Goal: Task Accomplishment & Management: Manage account settings

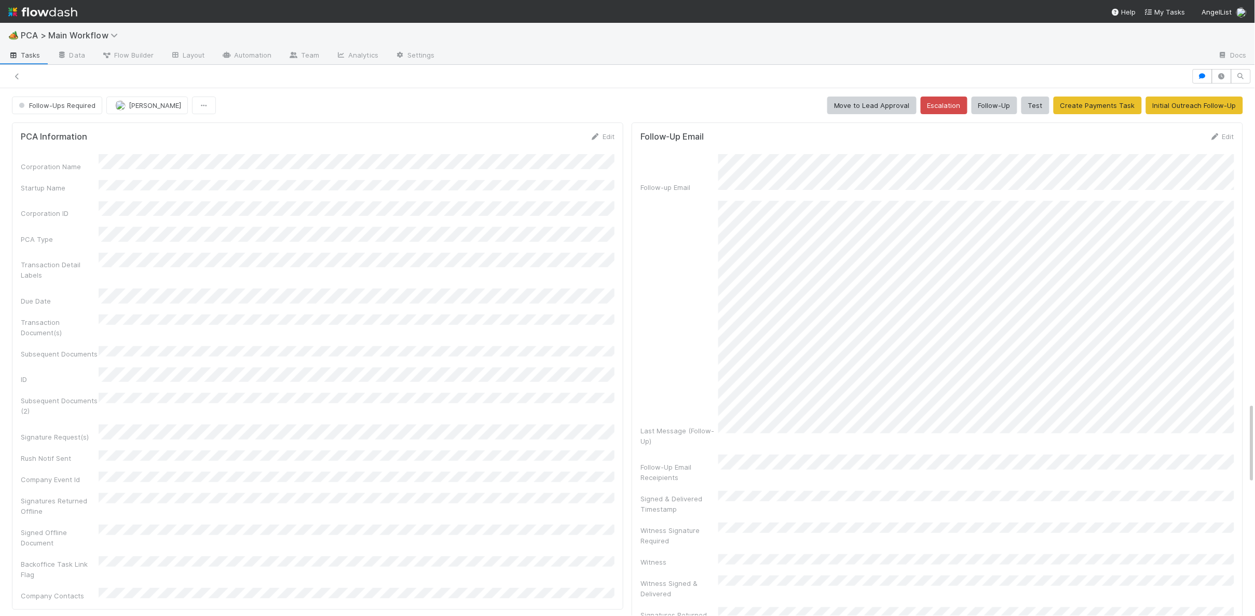
scroll to position [2049, 0]
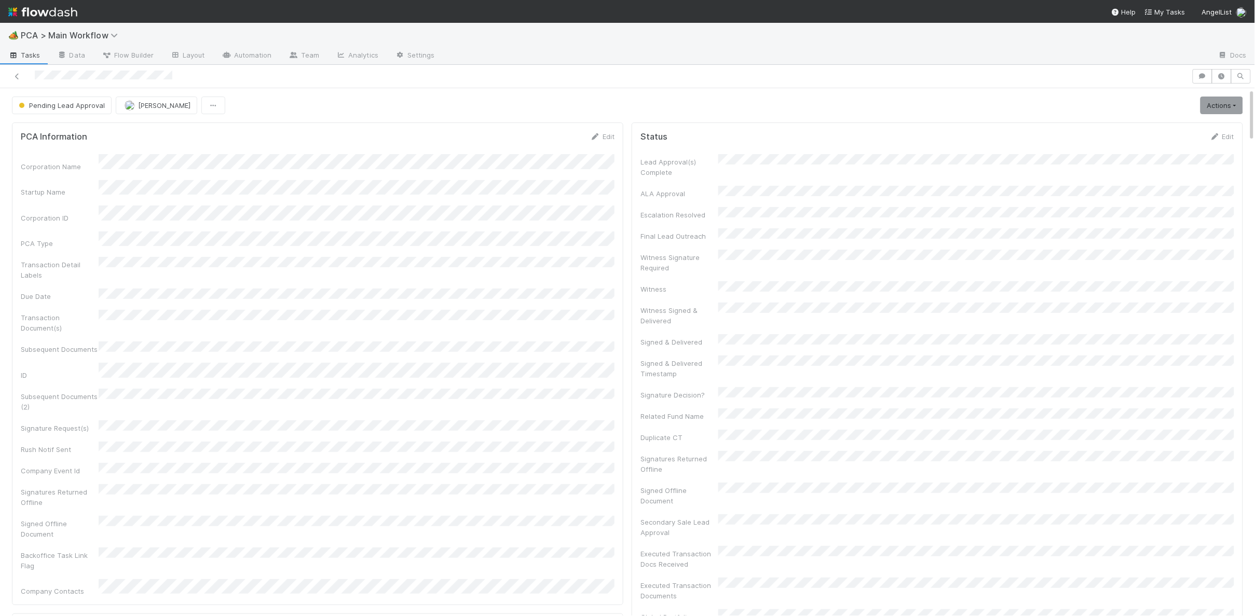
click at [565, 145] on form "PCA Information Edit Corporation Name Startup Name Corporation ID PCA Type Tran…" at bounding box center [318, 363] width 594 height 465
click at [596, 137] on icon at bounding box center [595, 136] width 10 height 7
click at [556, 128] on div "PCA Information Save Cancel Corporation Name Startup Name Corporation ID PCA Ty…" at bounding box center [317, 424] width 611 height 602
click at [554, 133] on button "Save" at bounding box center [560, 140] width 30 height 18
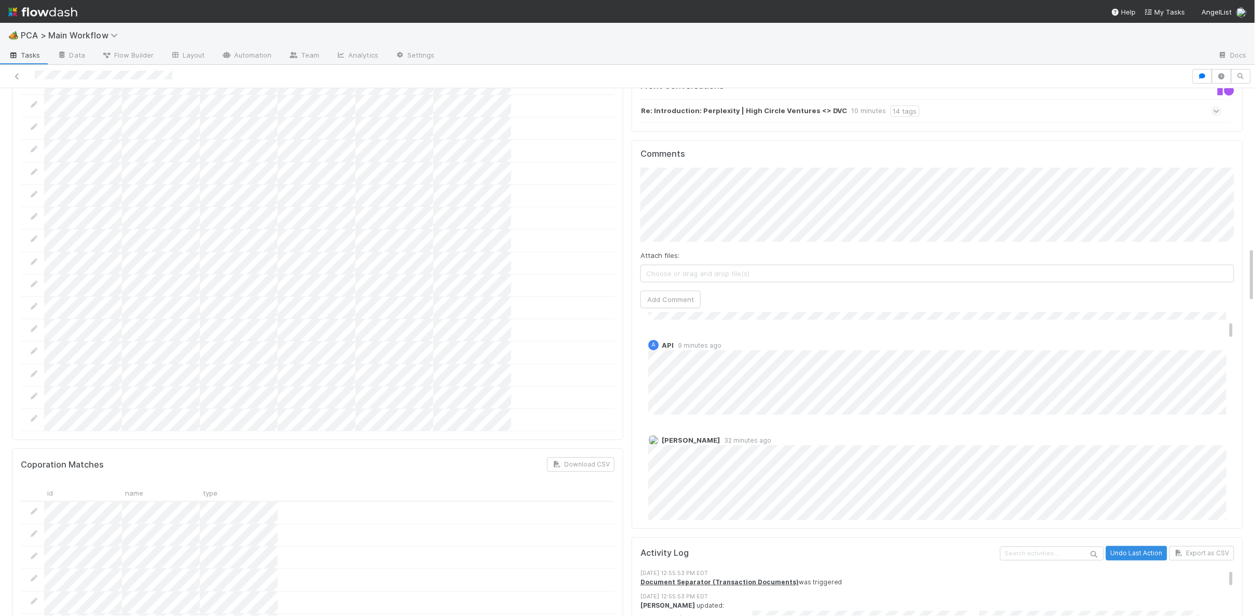
scroll to position [86, 0]
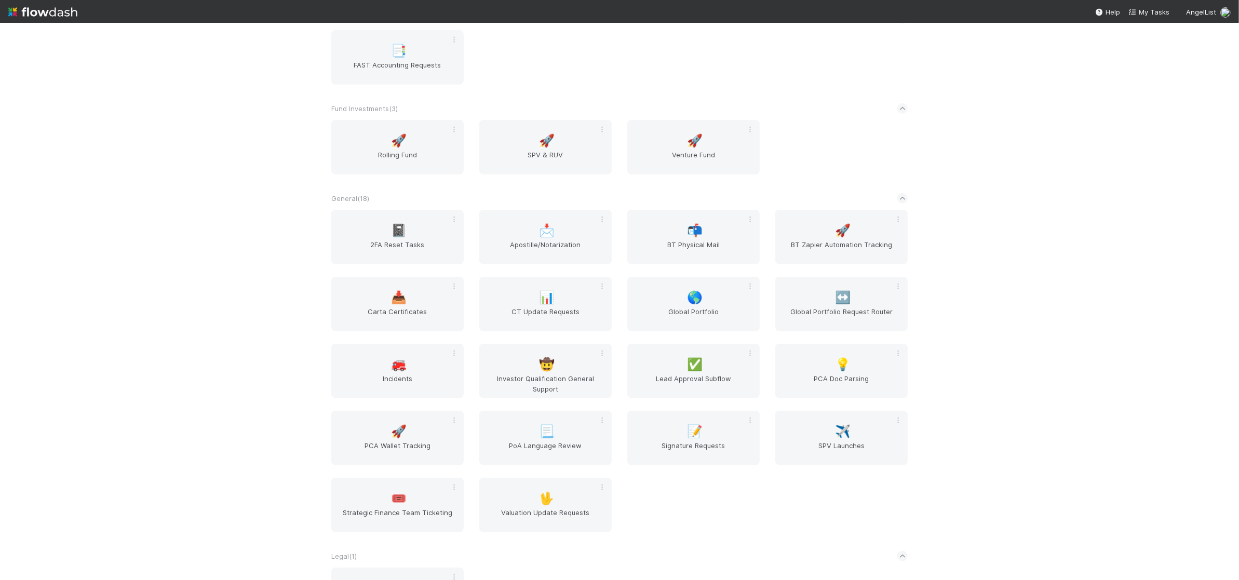
scroll to position [1414, 0]
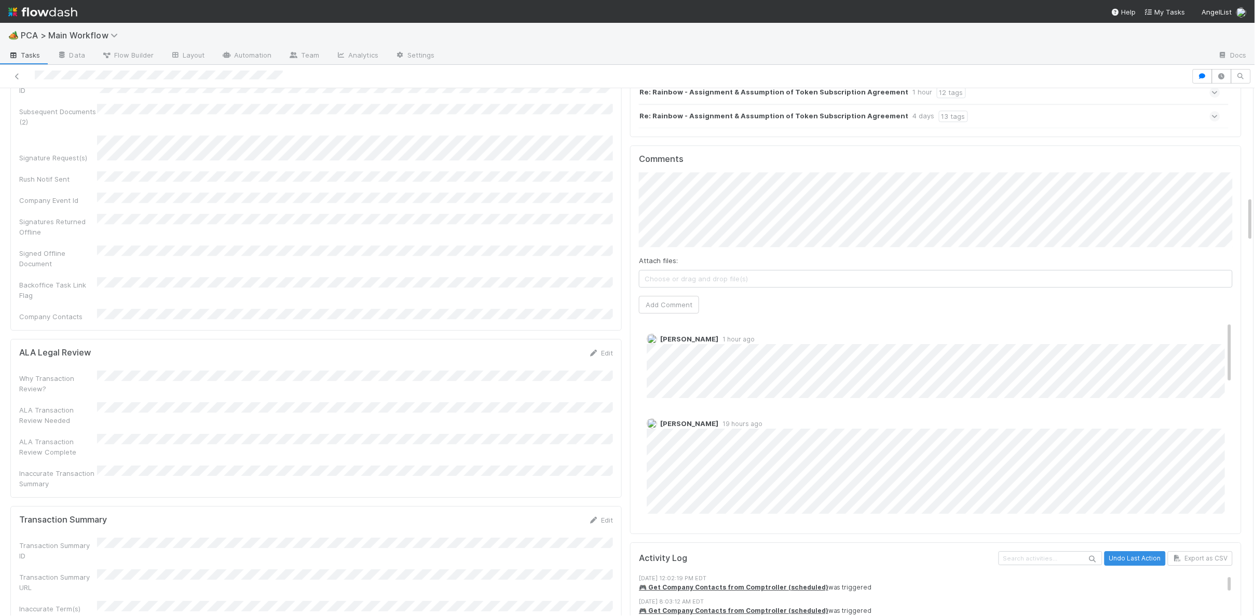
scroll to position [13, 0]
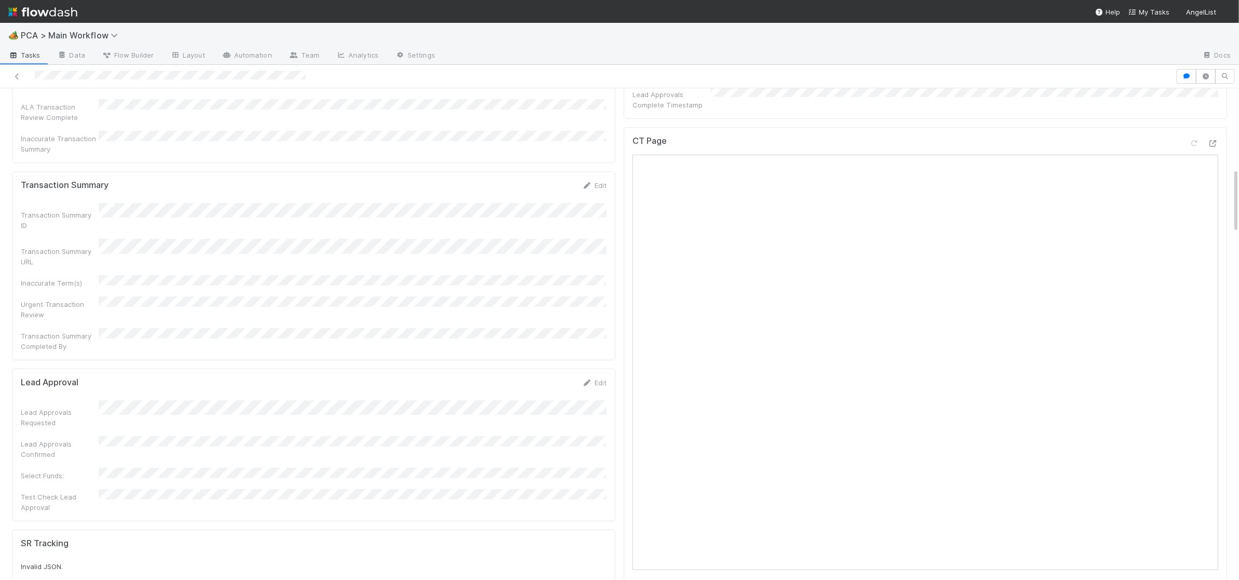
scroll to position [609, 0]
drag, startPoint x: 375, startPoint y: 302, endPoint x: 377, endPoint y: 323, distance: 21.3
click at [375, 374] on div "Lead Approval Edit" at bounding box center [314, 379] width 586 height 10
click at [373, 397] on div "Lead Approvals Requested" at bounding box center [314, 411] width 586 height 28
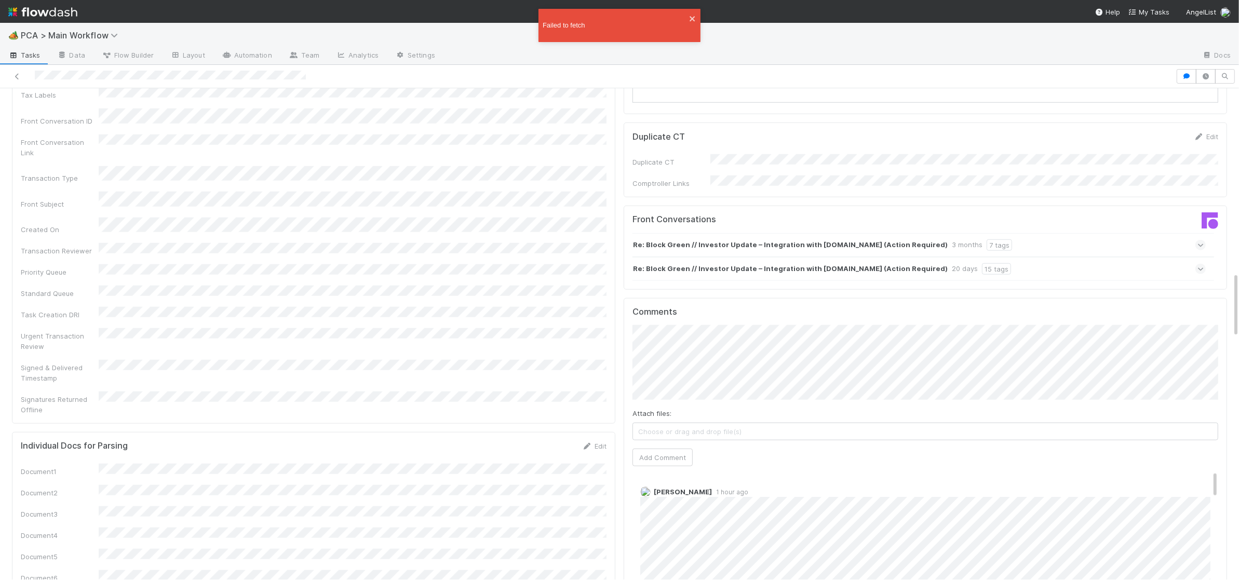
scroll to position [1383, 0]
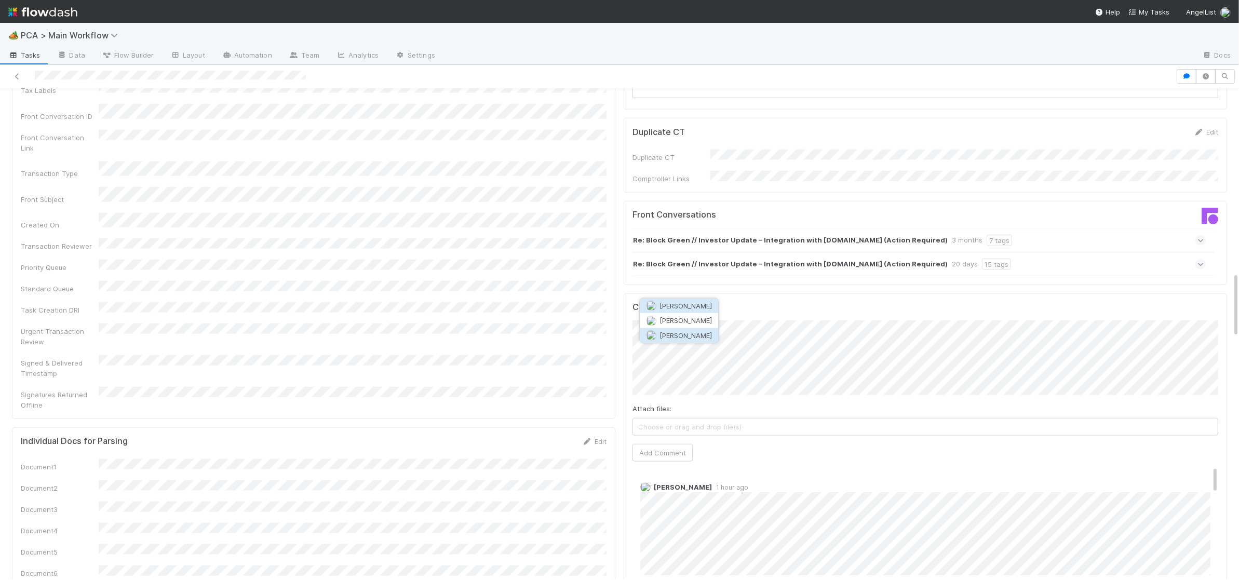
click at [707, 331] on span "[PERSON_NAME]" at bounding box center [685, 335] width 52 height 8
drag, startPoint x: 640, startPoint y: 394, endPoint x: 591, endPoint y: 358, distance: 60.9
click at [631, 392] on div "Comments Attach files: Choose or drag and drop file(s) Add Comment Zachary Conl…" at bounding box center [924, 487] width 603 height 389
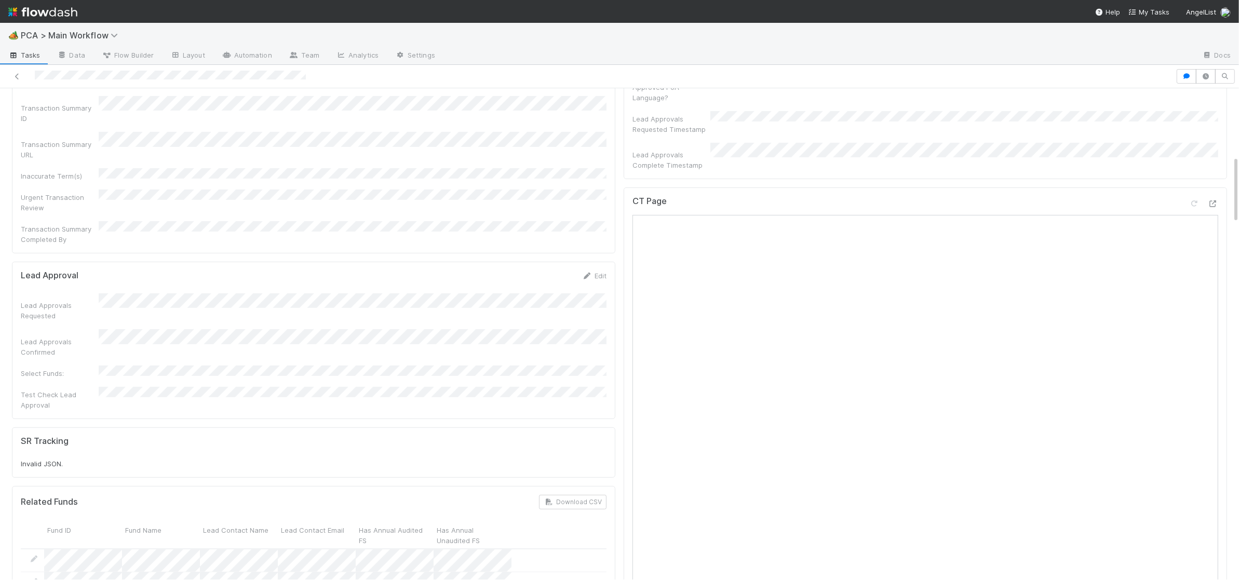
scroll to position [0, 0]
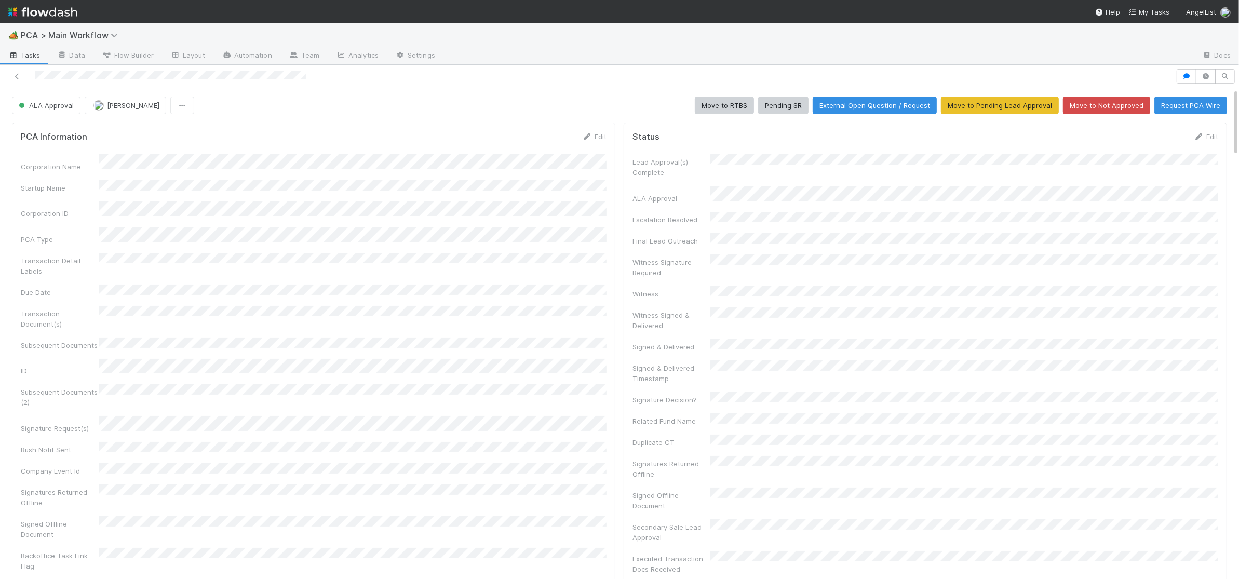
drag, startPoint x: 84, startPoint y: 27, endPoint x: 66, endPoint y: 13, distance: 22.2
click at [84, 27] on div "🏕️ PCA > Main Workflow" at bounding box center [619, 35] width 1239 height 25
drag, startPoint x: 66, startPoint y: 13, endPoint x: 80, endPoint y: 12, distance: 13.5
click at [66, 13] on img at bounding box center [42, 12] width 69 height 18
drag, startPoint x: 223, startPoint y: 65, endPoint x: 78, endPoint y: 36, distance: 147.7
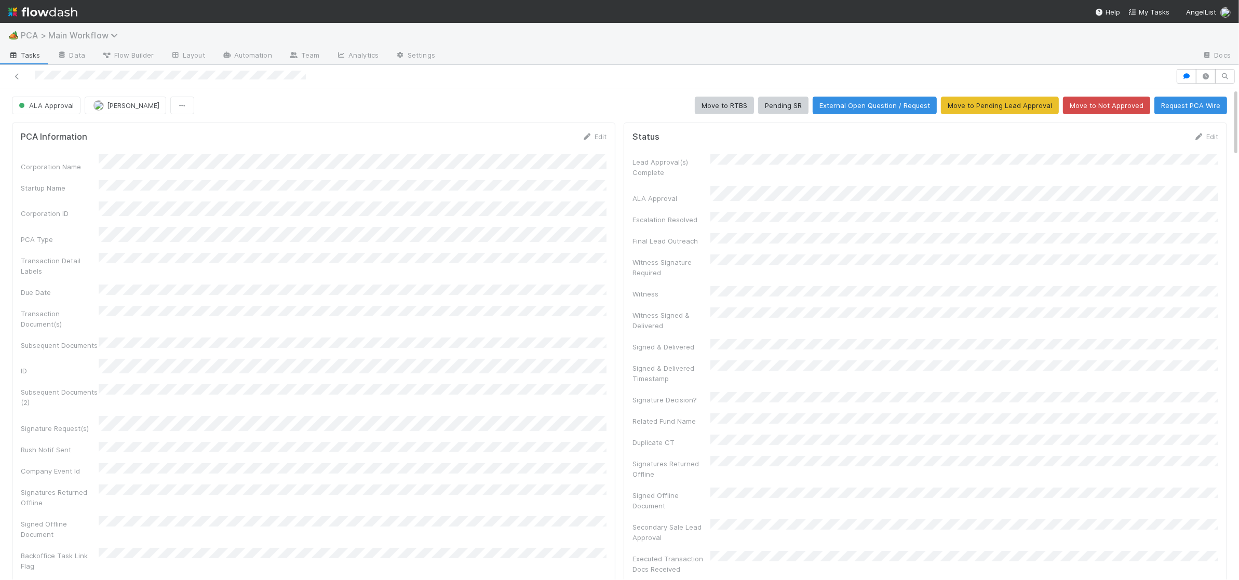
click at [207, 63] on div "🏕️ PCA > Main Workflow Tasks Data Flow Builder Layout Automation Team Analytics…" at bounding box center [619, 301] width 1239 height 557
click at [55, 10] on img at bounding box center [42, 12] width 69 height 18
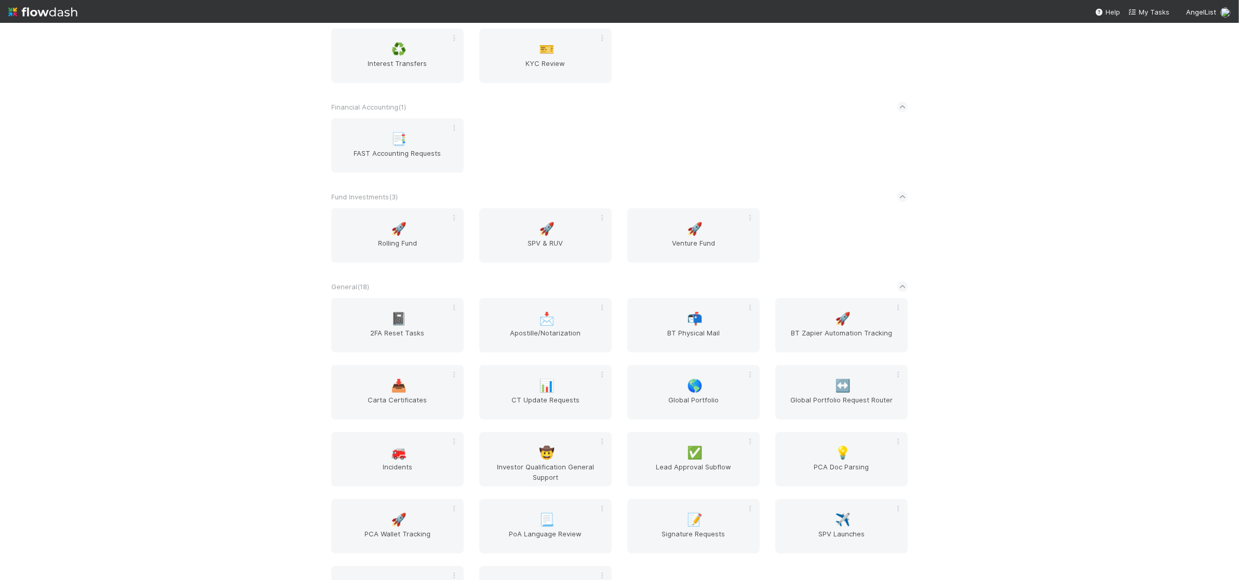
scroll to position [1120, 0]
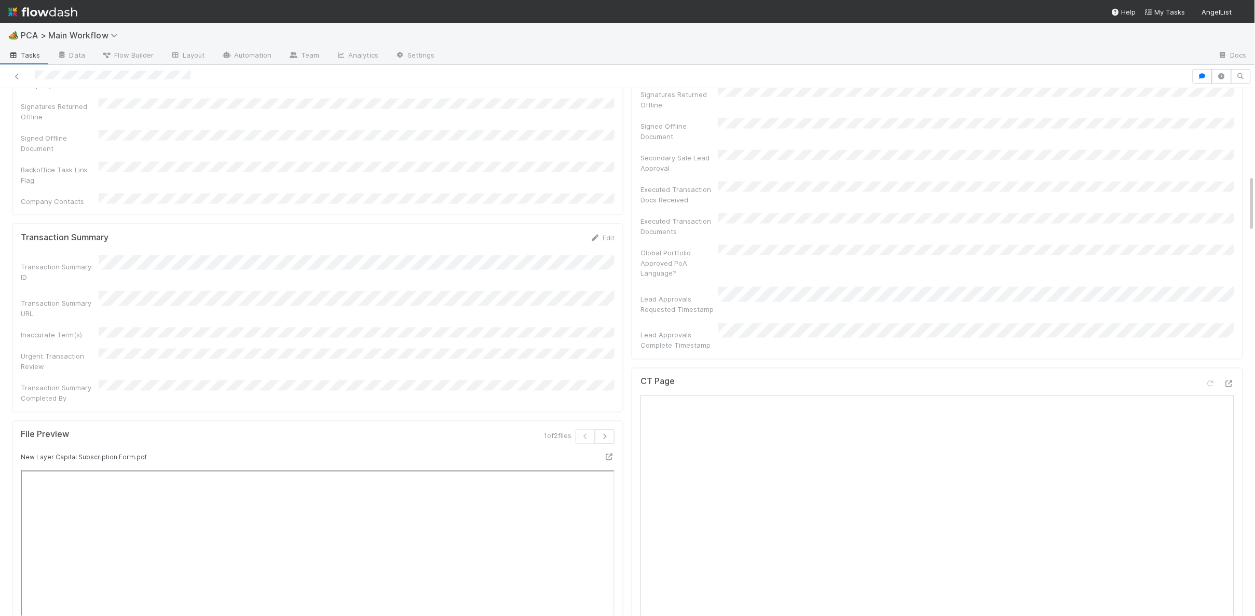
scroll to position [217, 0]
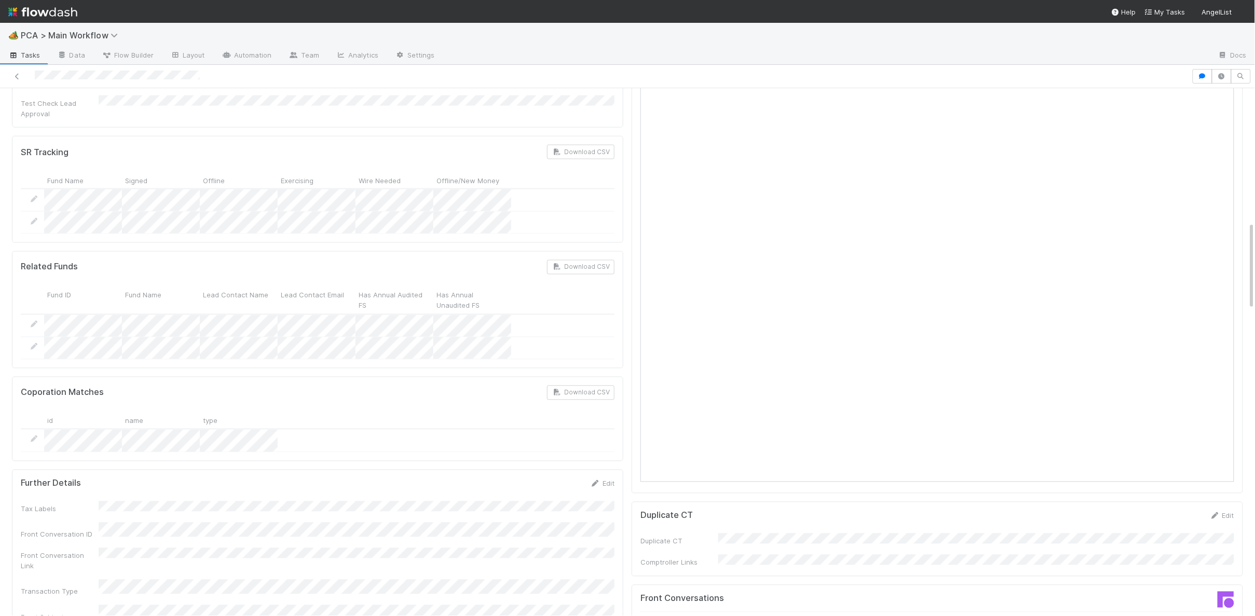
scroll to position [1149, 0]
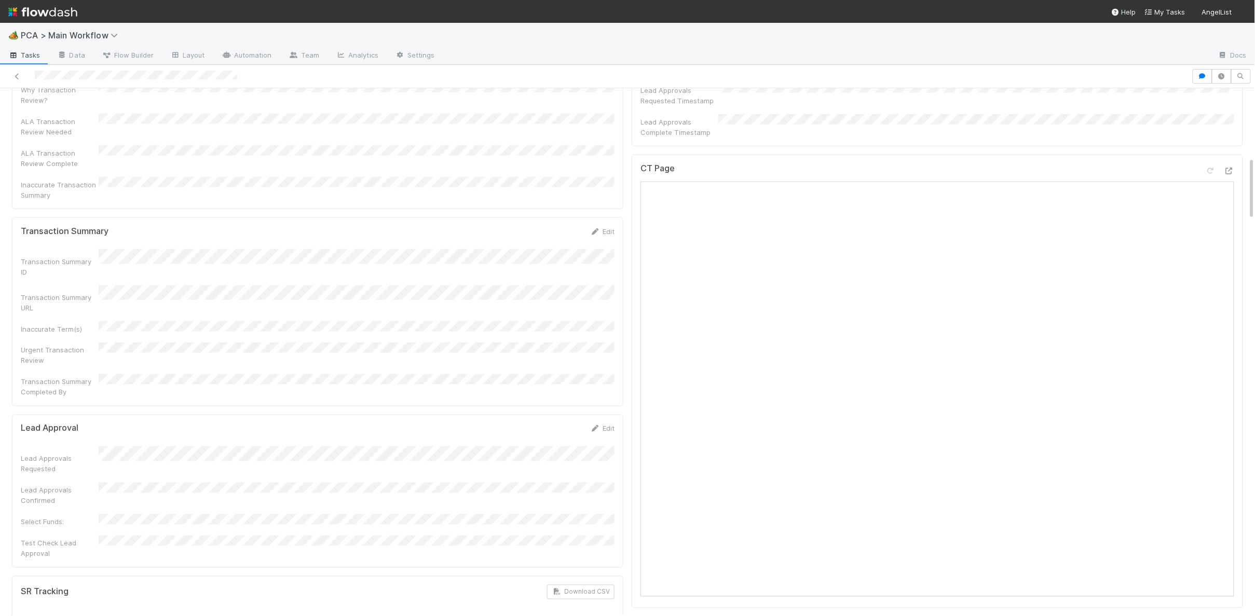
scroll to position [744, 0]
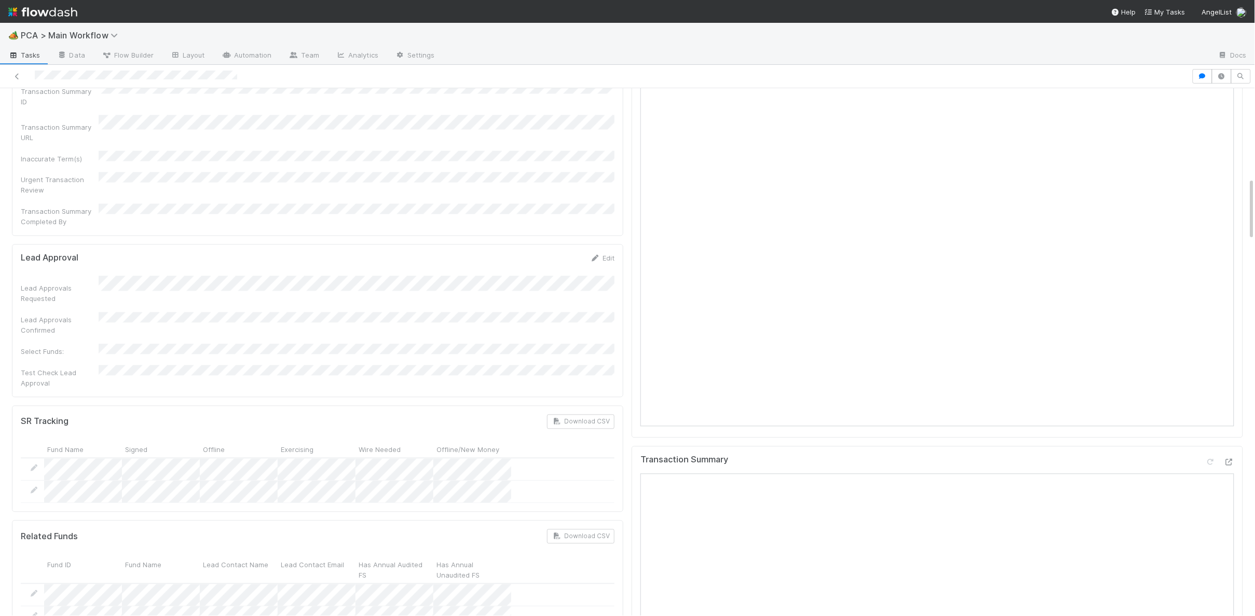
click at [338, 276] on div "Lead Approvals Requested" at bounding box center [318, 290] width 594 height 28
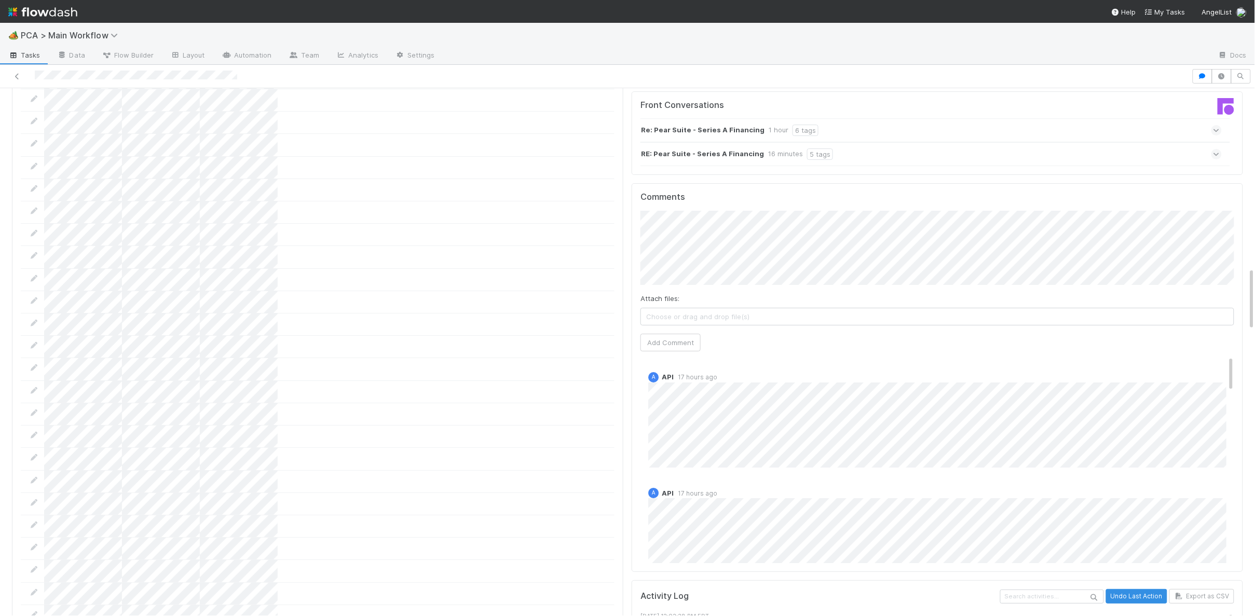
scroll to position [1504, 0]
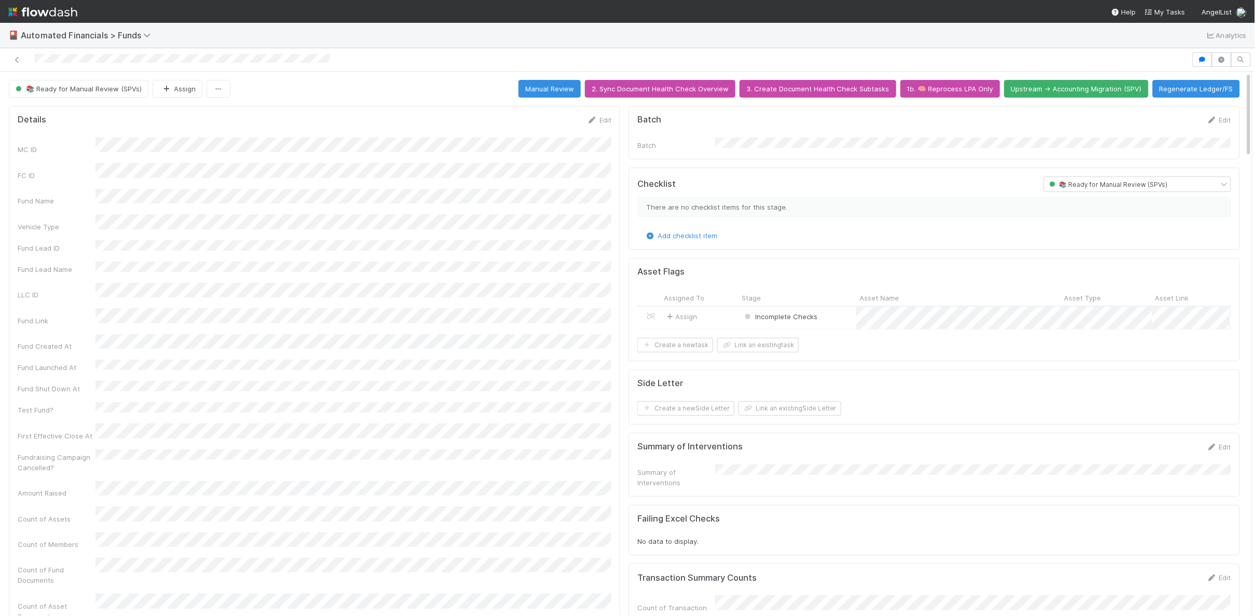
scroll to position [0, 3]
click at [67, 57] on div at bounding box center [596, 59] width 1184 height 15
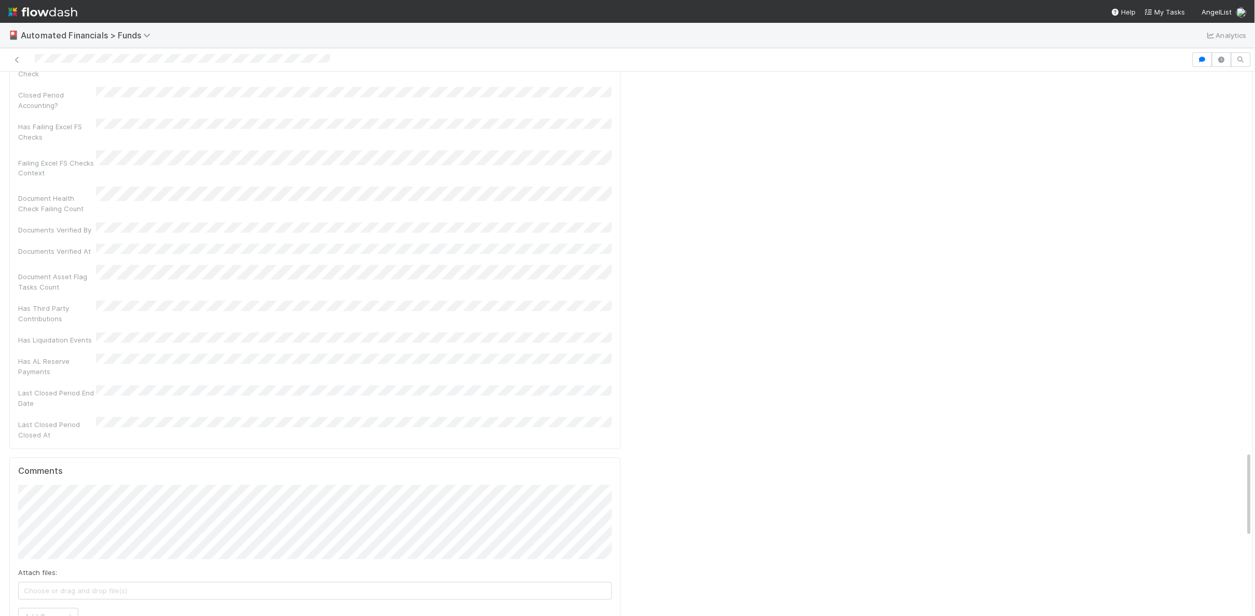
scroll to position [0, 0]
click at [73, 205] on span "Russ Ahlberg" at bounding box center [86, 206] width 52 height 8
click at [59, 579] on button "Add Comment" at bounding box center [48, 595] width 60 height 18
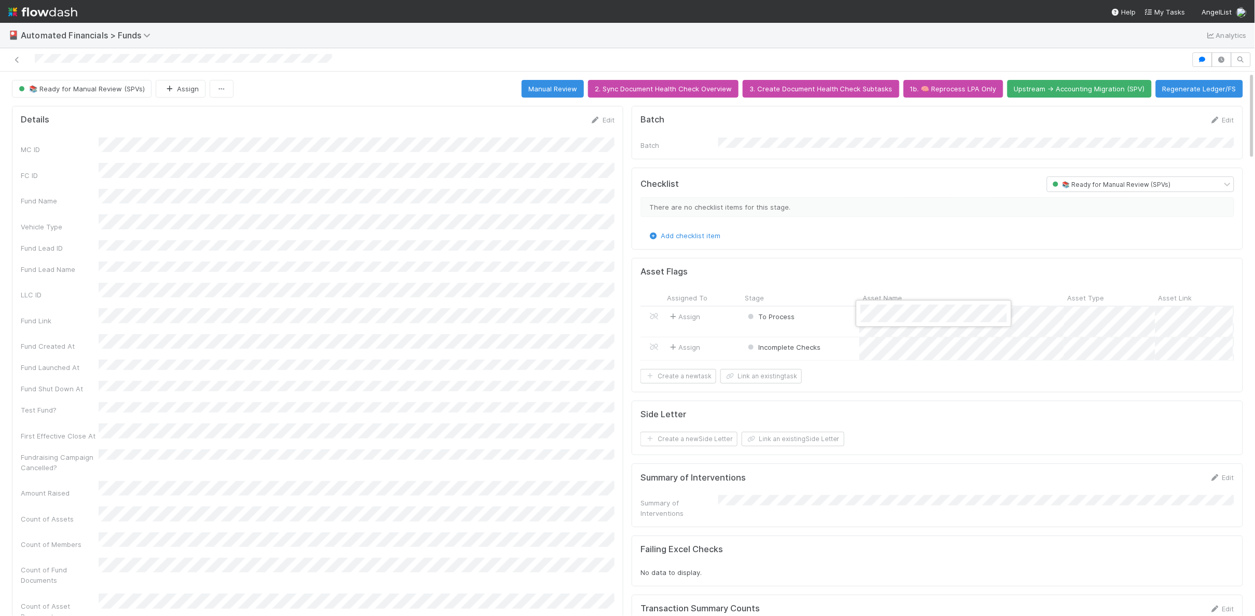
drag, startPoint x: 103, startPoint y: 191, endPoint x: 131, endPoint y: 190, distance: 28.0
click at [131, 190] on div at bounding box center [627, 308] width 1255 height 616
copy div
click at [133, 192] on div "Fund Name" at bounding box center [318, 197] width 594 height 17
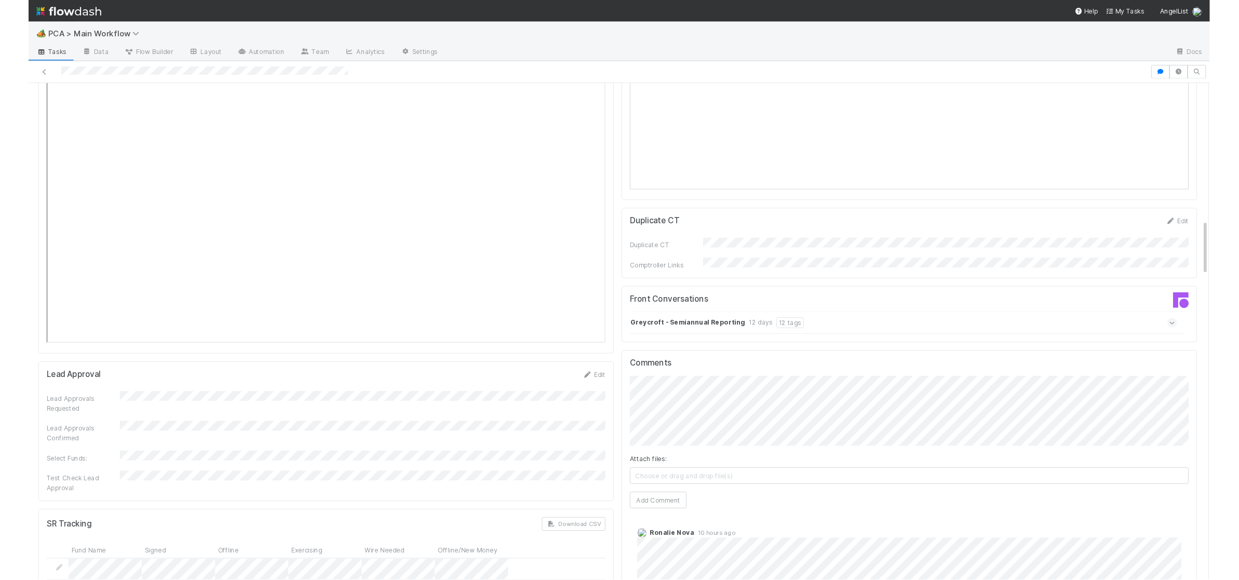
scroll to position [1356, 0]
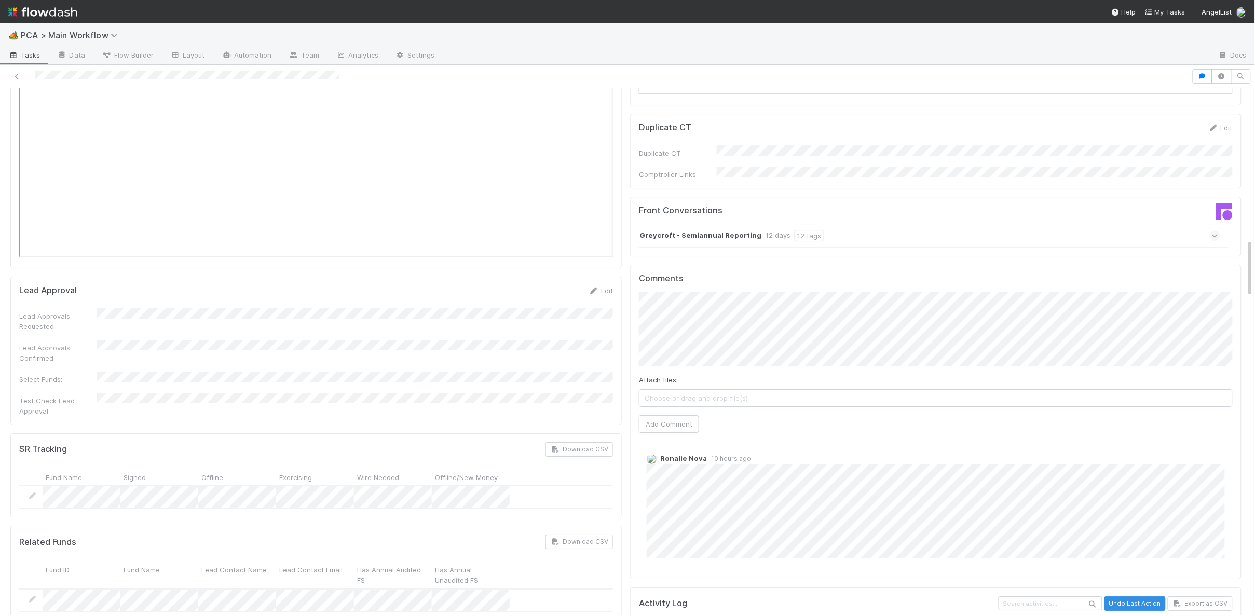
click at [693, 230] on strong "Greycroft - Semiannual Reporting" at bounding box center [701, 235] width 122 height 11
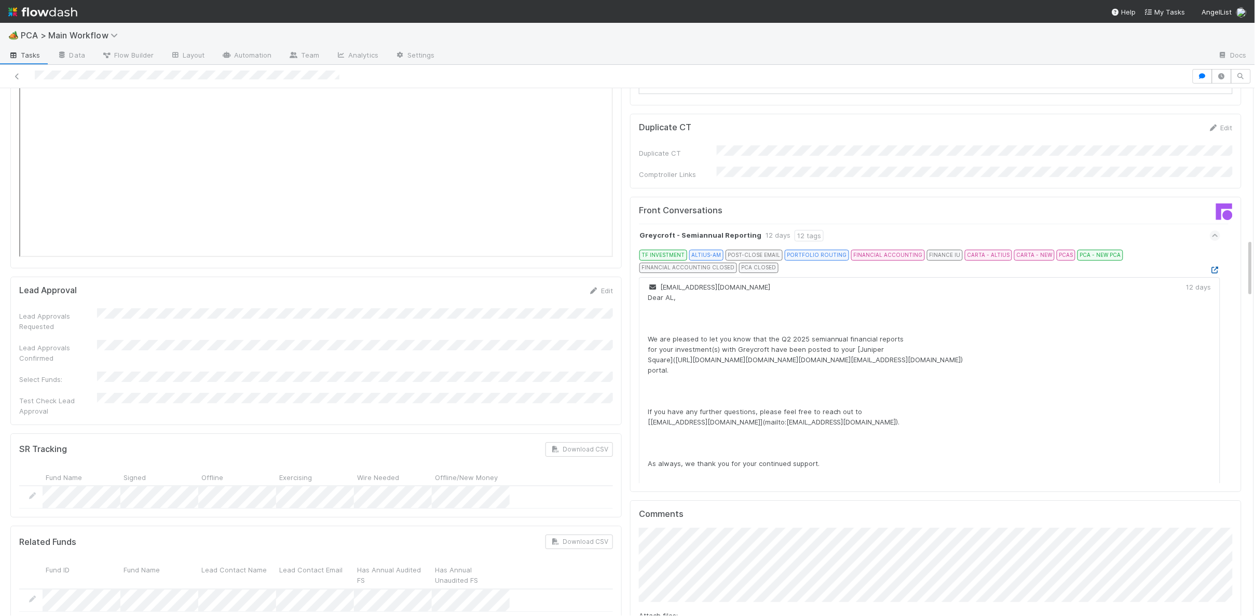
click at [1215, 267] on icon at bounding box center [1215, 270] width 10 height 7
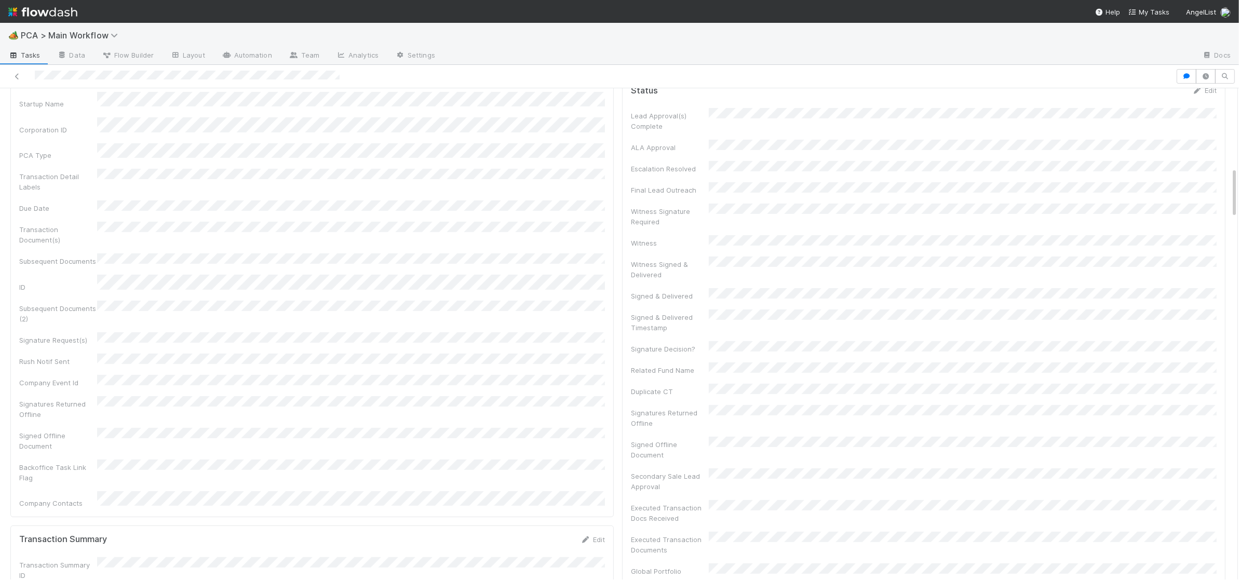
scroll to position [0, 0]
drag, startPoint x: 525, startPoint y: 352, endPoint x: 567, endPoint y: 360, distance: 42.9
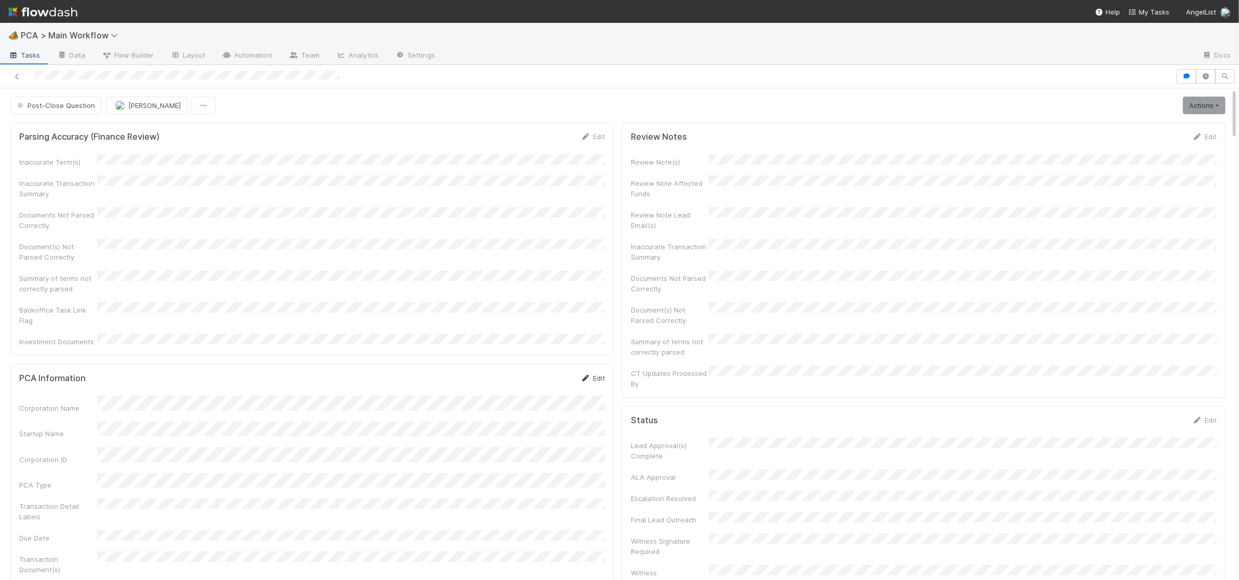
click at [587, 375] on icon at bounding box center [585, 378] width 10 height 7
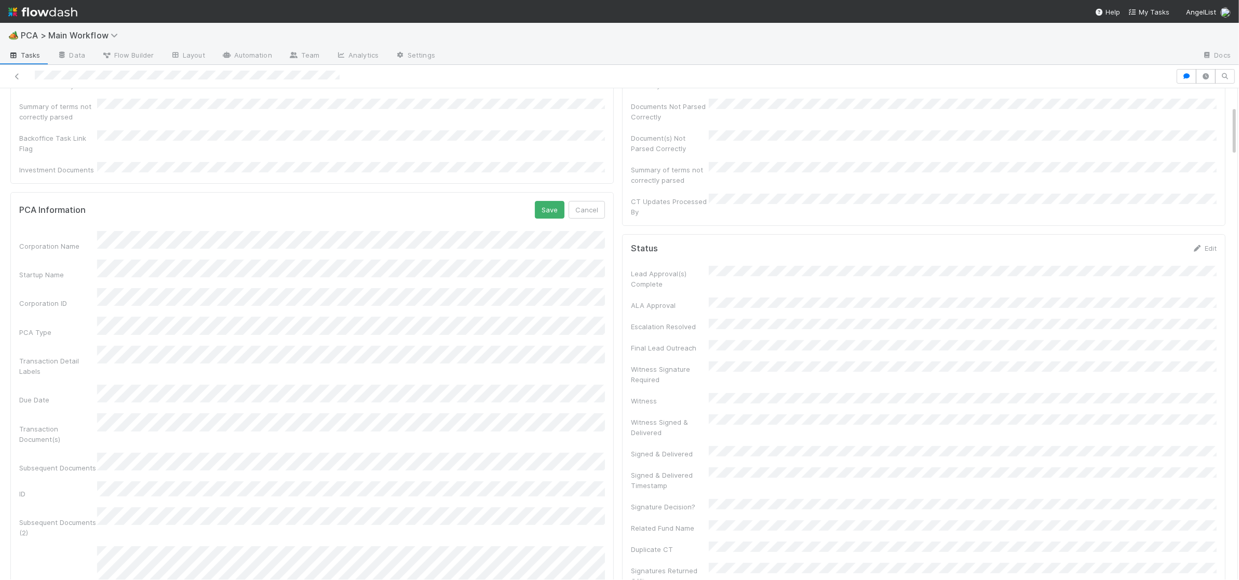
scroll to position [171, 0]
click at [539, 201] on button "Save" at bounding box center [550, 210] width 30 height 18
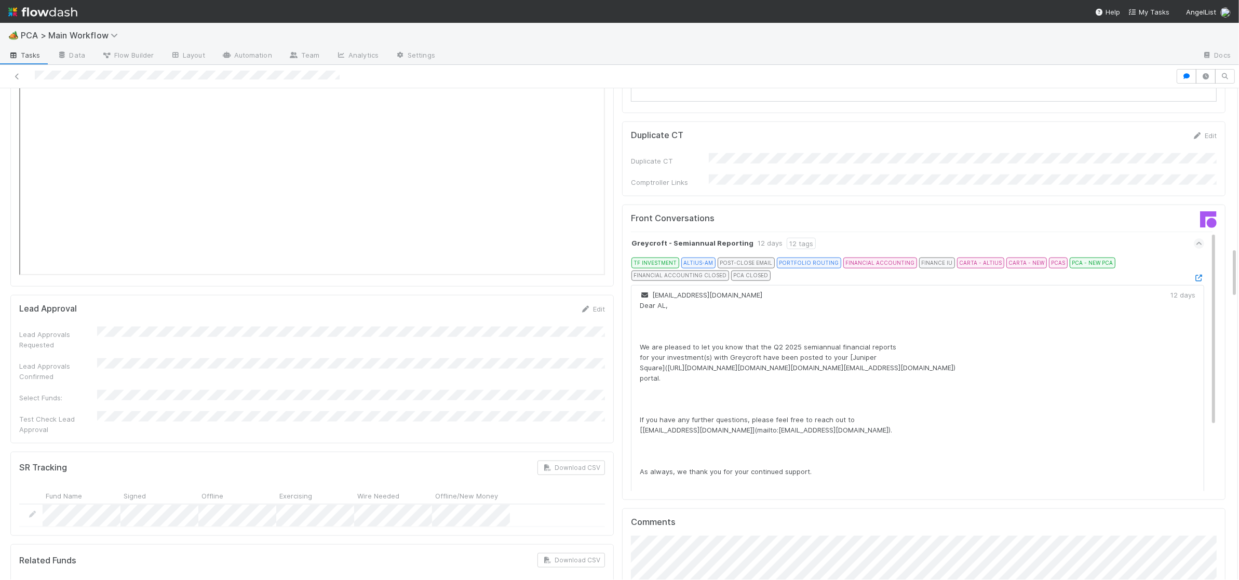
scroll to position [1537, 0]
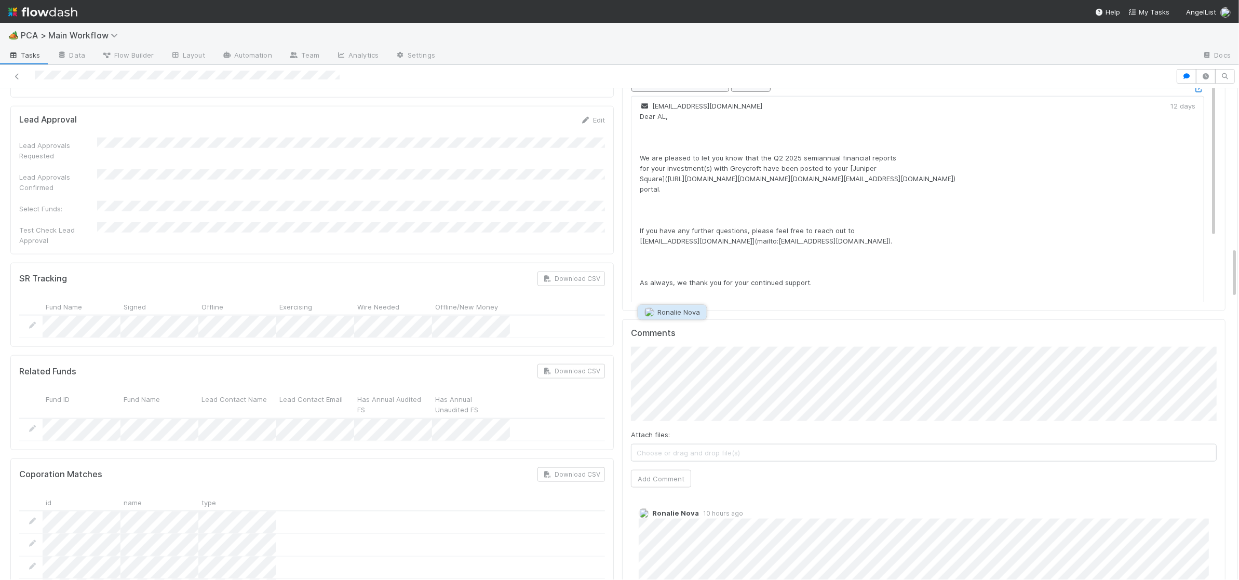
click at [674, 313] on span "Ronalie Nova" at bounding box center [679, 312] width 43 height 8
drag, startPoint x: 659, startPoint y: 406, endPoint x: 583, endPoint y: 334, distance: 104.6
click at [657, 470] on button "Add Comment" at bounding box center [661, 479] width 60 height 18
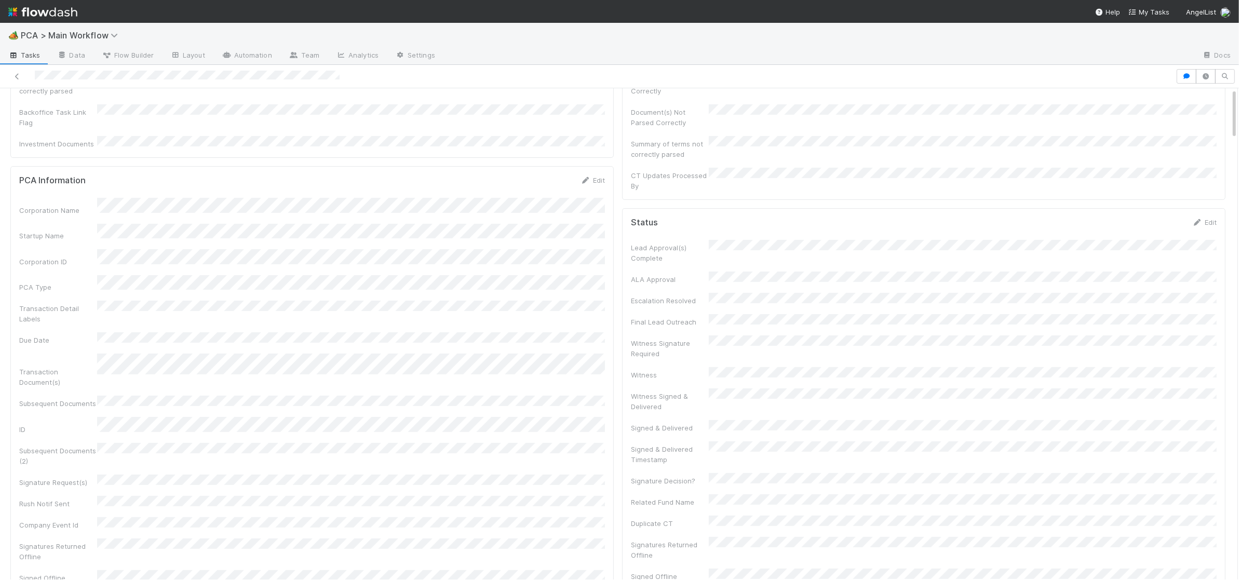
scroll to position [0, 0]
click at [89, 102] on span "Post-Close Question" at bounding box center [55, 105] width 80 height 8
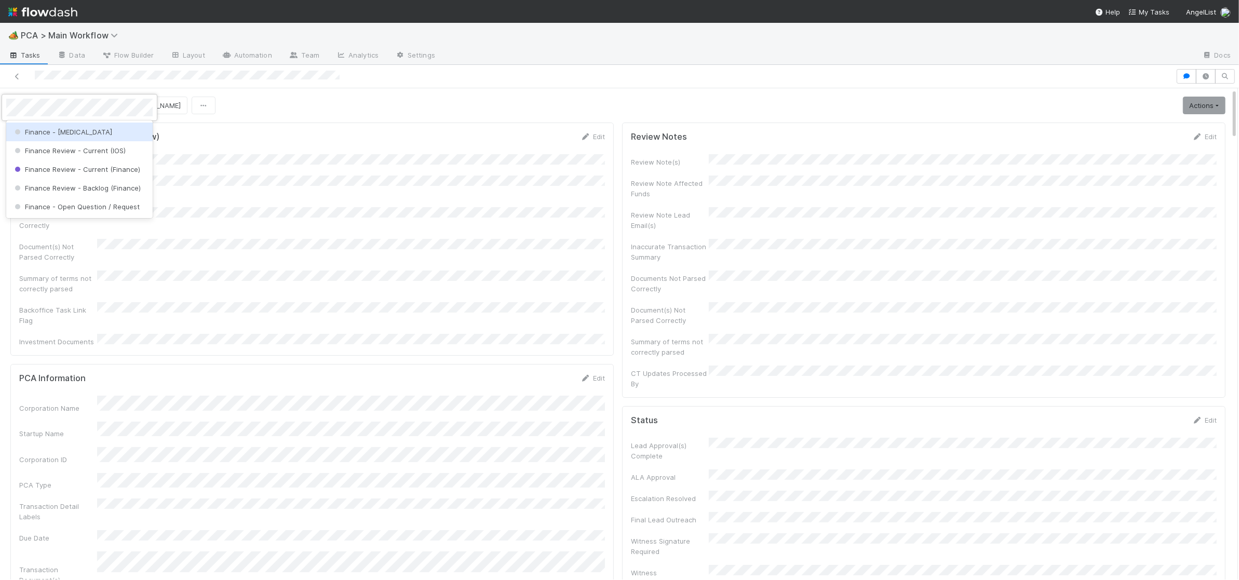
click at [88, 130] on div "Finance - [MEDICAL_DATA]" at bounding box center [79, 132] width 146 height 19
click at [49, 8] on img at bounding box center [42, 12] width 69 height 18
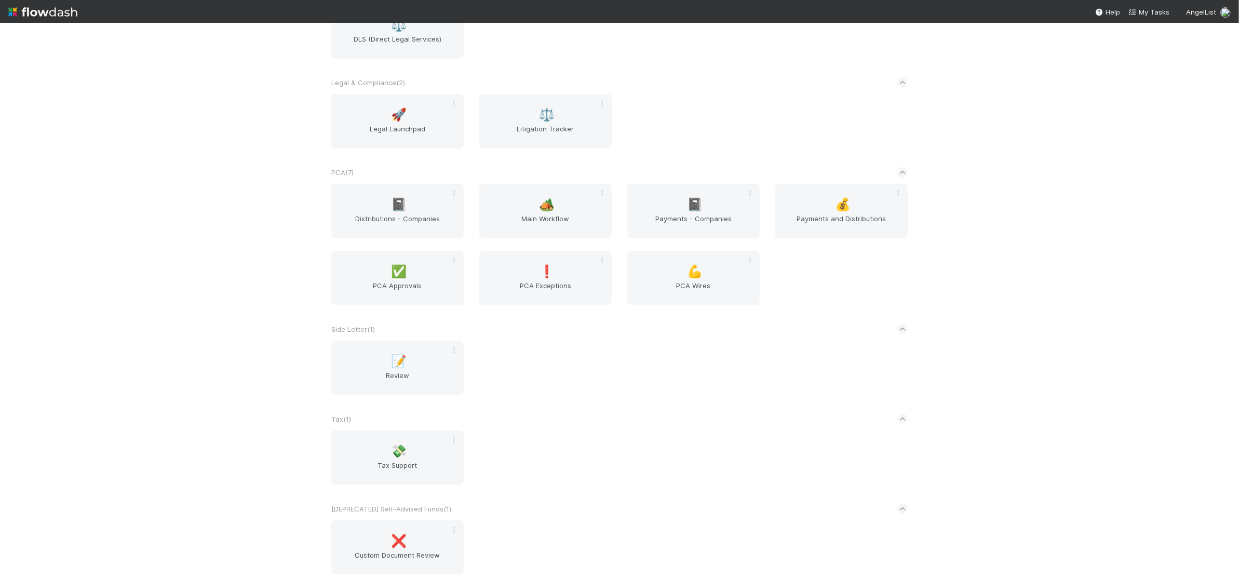
scroll to position [1647, 0]
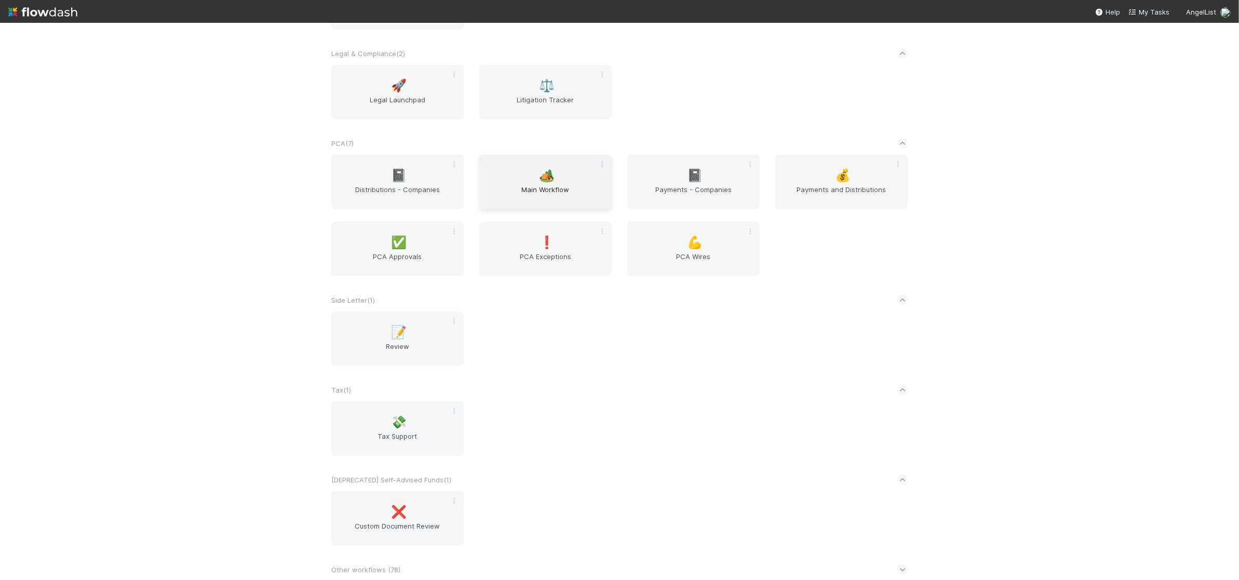
click at [551, 179] on span "🏕️" at bounding box center [547, 175] width 16 height 13
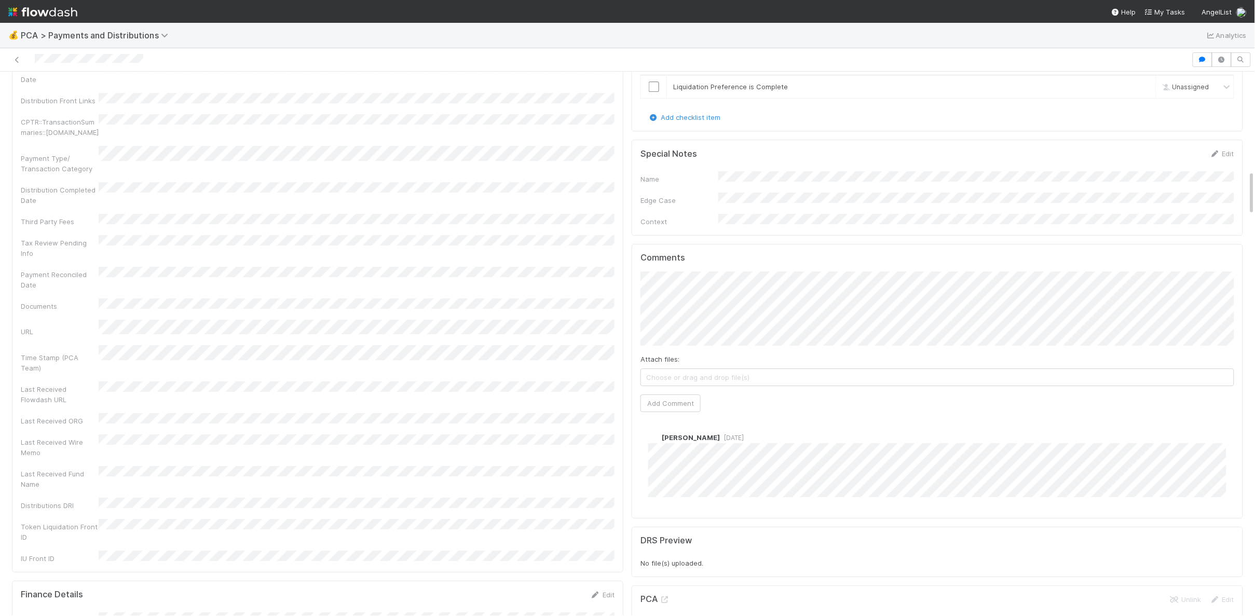
scroll to position [1330, 0]
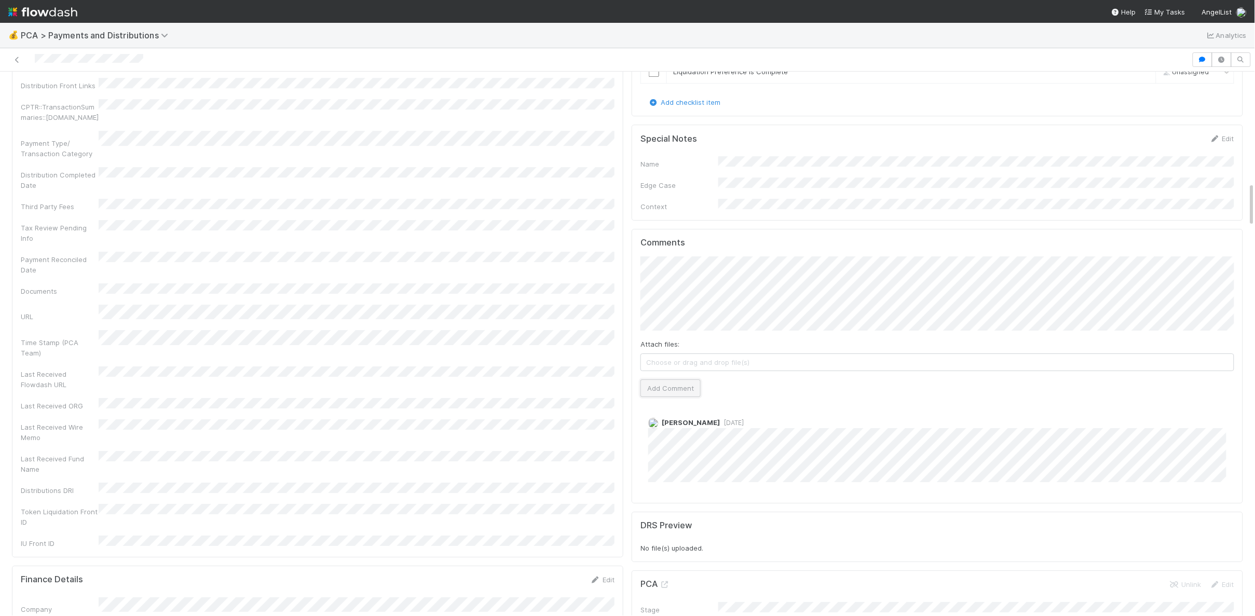
click at [678, 379] on button "Add Comment" at bounding box center [671, 388] width 60 height 18
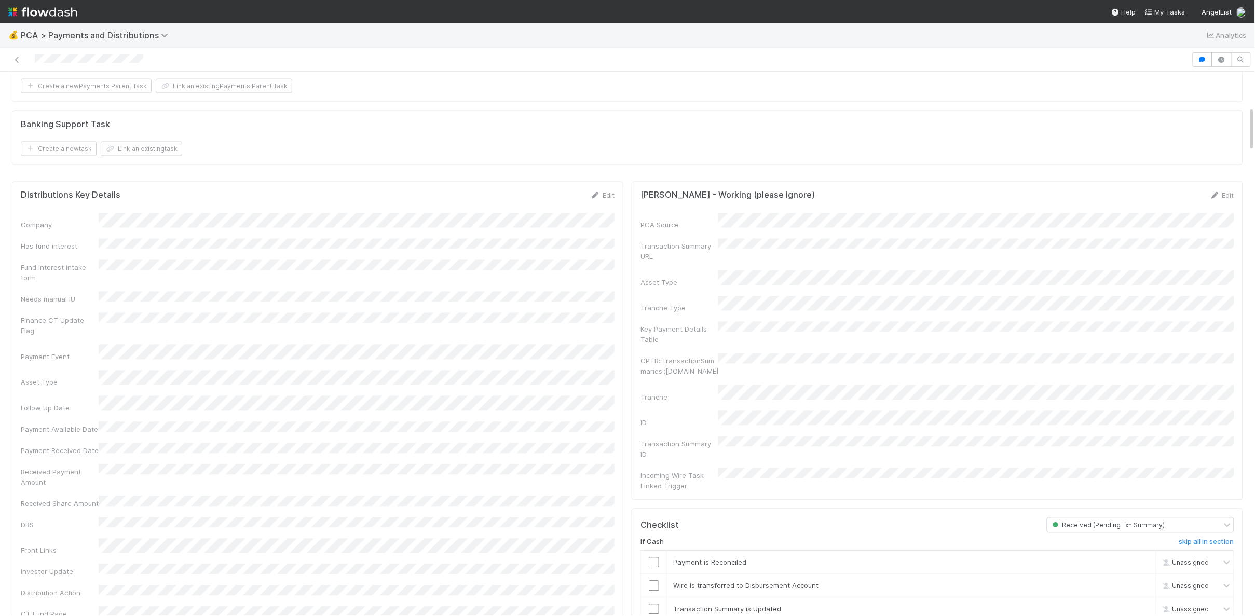
scroll to position [0, 0]
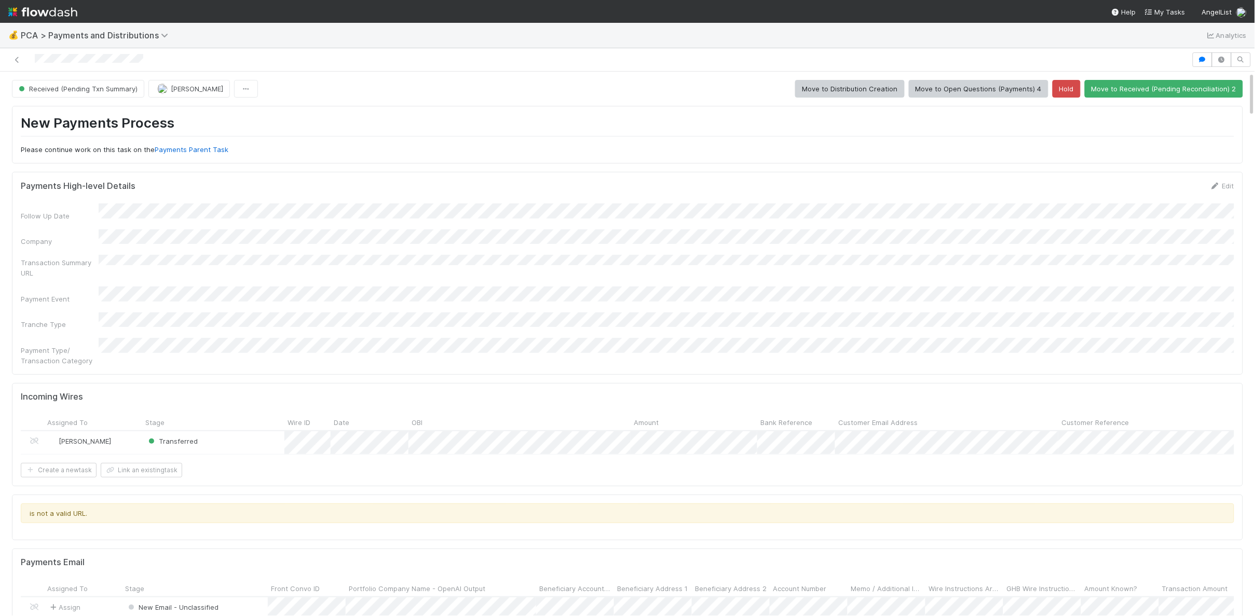
click at [57, 13] on img at bounding box center [42, 12] width 69 height 18
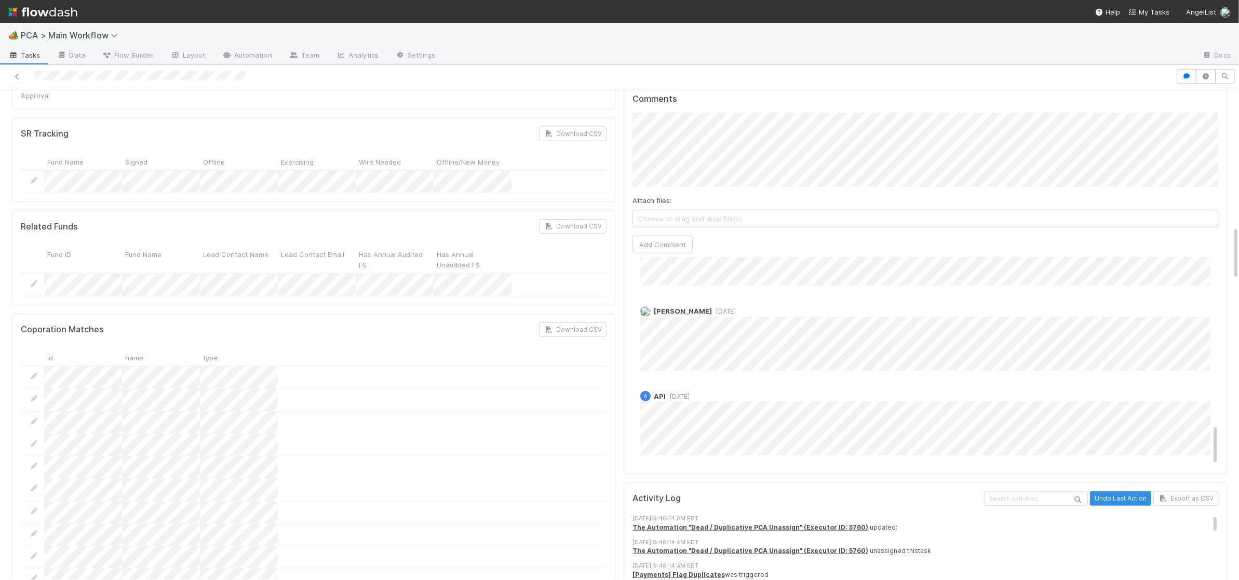
scroll to position [800, 0]
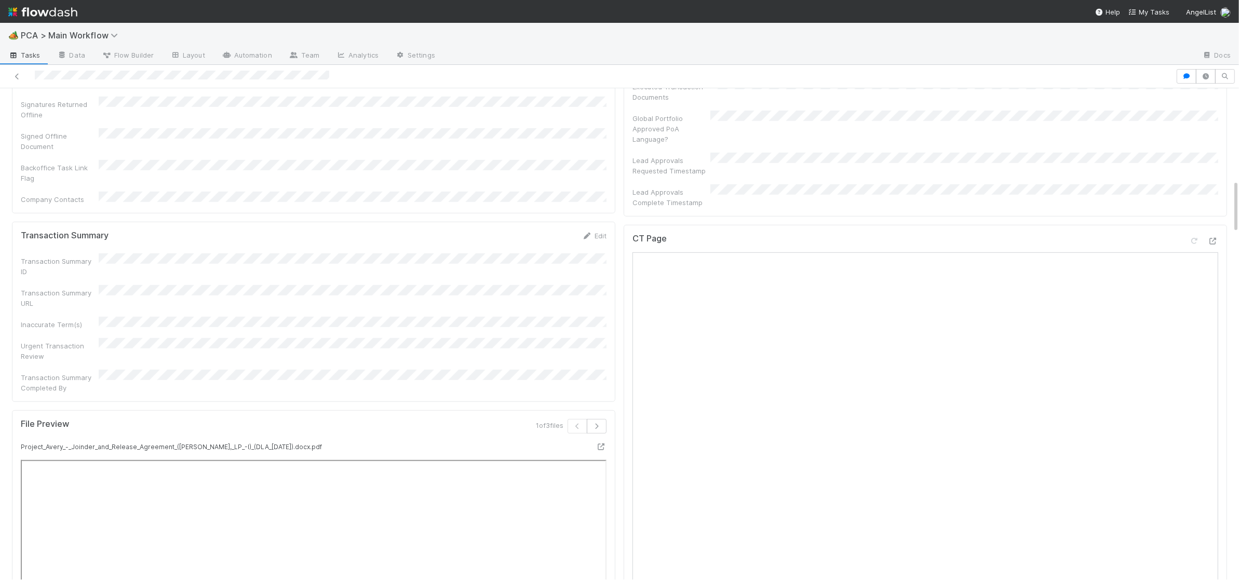
scroll to position [834, 0]
click at [1213, 238] on icon at bounding box center [1212, 241] width 10 height 7
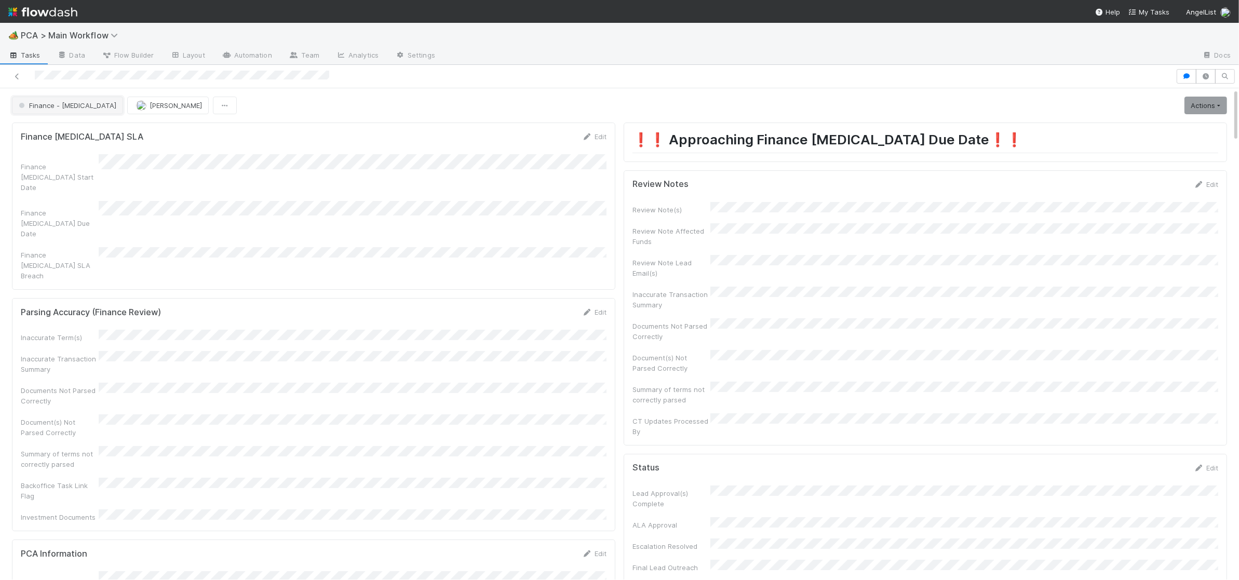
click at [51, 97] on button "Finance - [MEDICAL_DATA]" at bounding box center [67, 106] width 111 height 18
drag, startPoint x: 80, startPoint y: 143, endPoint x: 655, endPoint y: 234, distance: 581.8
click at [83, 143] on div "Record Transaction" at bounding box center [81, 150] width 146 height 19
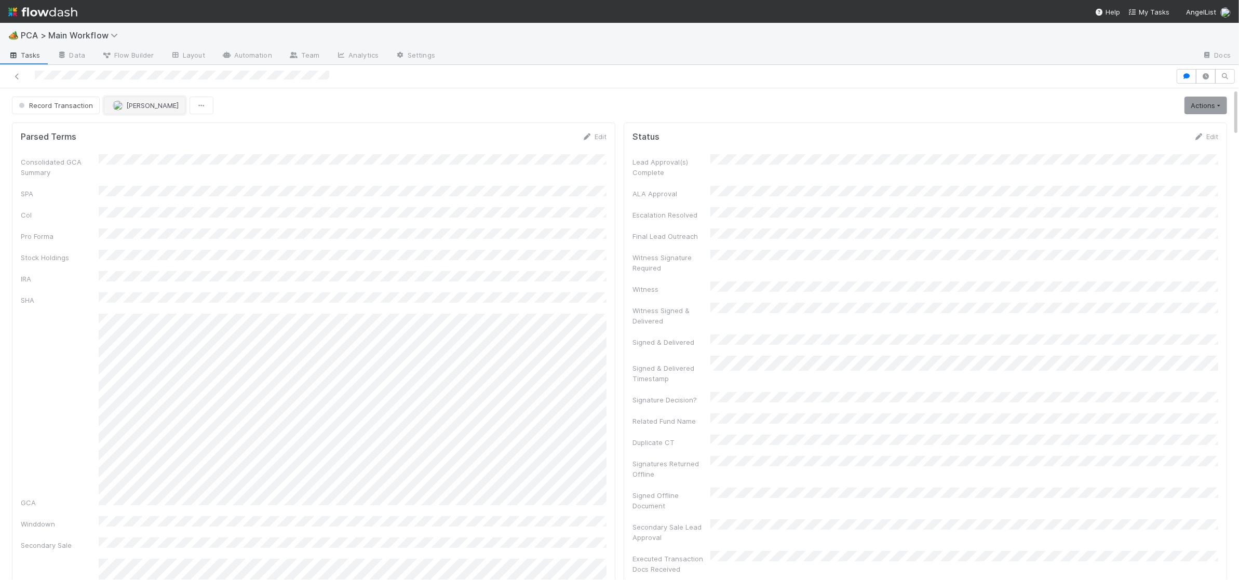
click at [144, 105] on span "[PERSON_NAME]" at bounding box center [152, 105] width 52 height 8
click at [152, 161] on div "[PERSON_NAME]" at bounding box center [171, 169] width 146 height 19
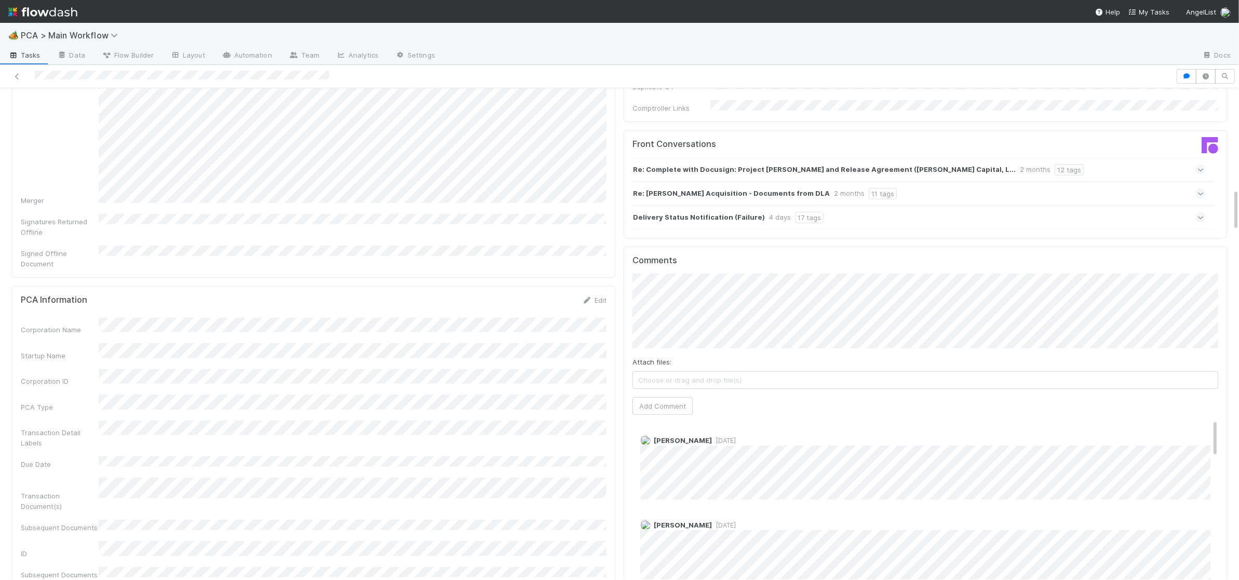
scroll to position [1121, 0]
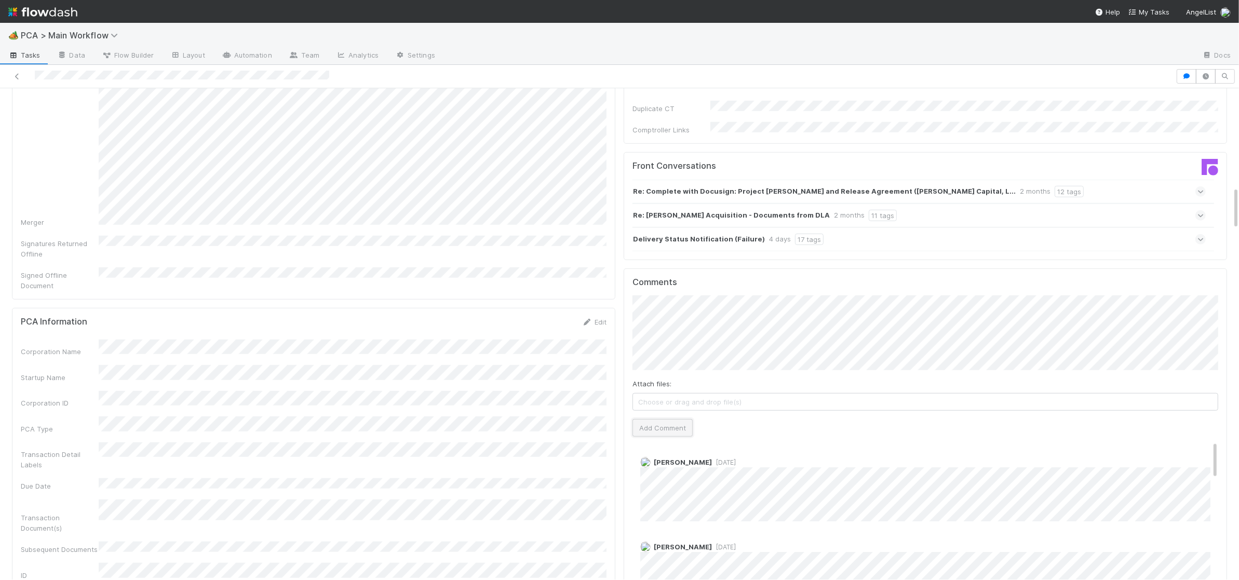
click at [648, 419] on button "Add Comment" at bounding box center [662, 428] width 60 height 18
click at [654, 468] on link "Edit" at bounding box center [654, 472] width 12 height 8
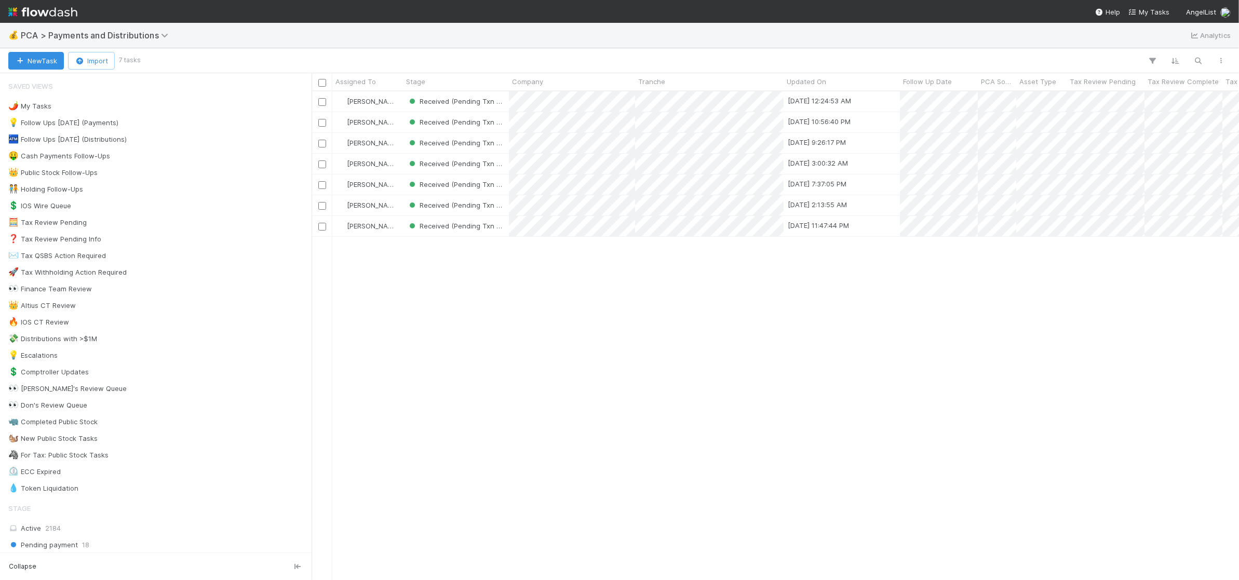
scroll to position [1, 1]
click at [803, 79] on span "Updated On" at bounding box center [805, 81] width 39 height 10
click at [815, 96] on div "Sort Oldest → Newest" at bounding box center [846, 101] width 118 height 16
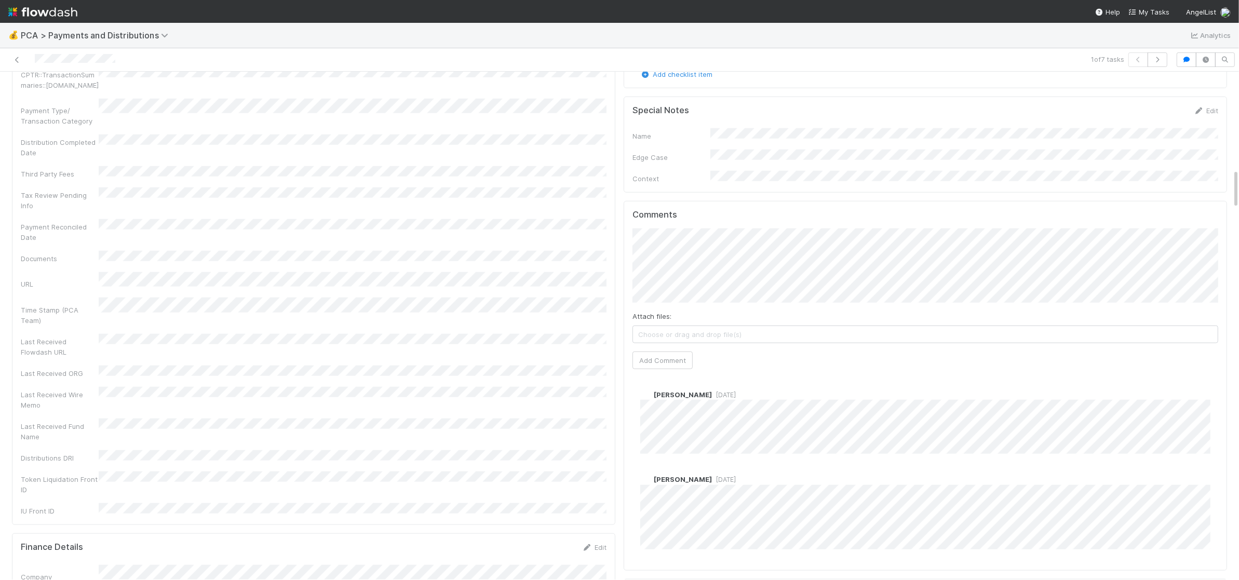
scroll to position [1290, 0]
click at [646, 348] on button "Add Comment" at bounding box center [662, 357] width 60 height 18
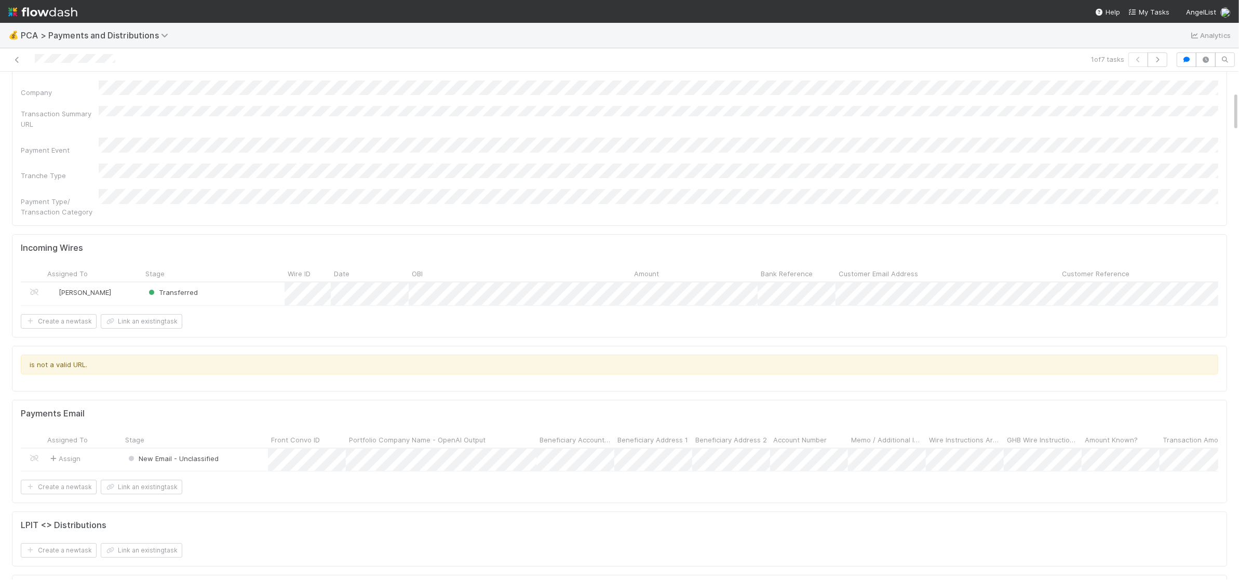
scroll to position [0, 0]
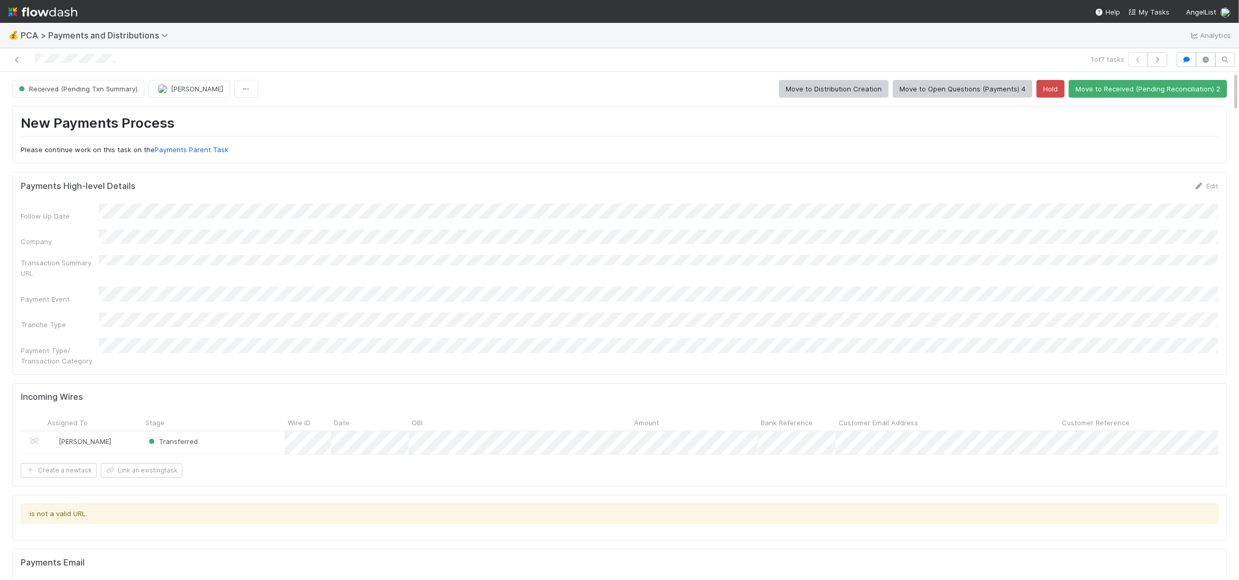
click at [69, 11] on img at bounding box center [42, 12] width 69 height 18
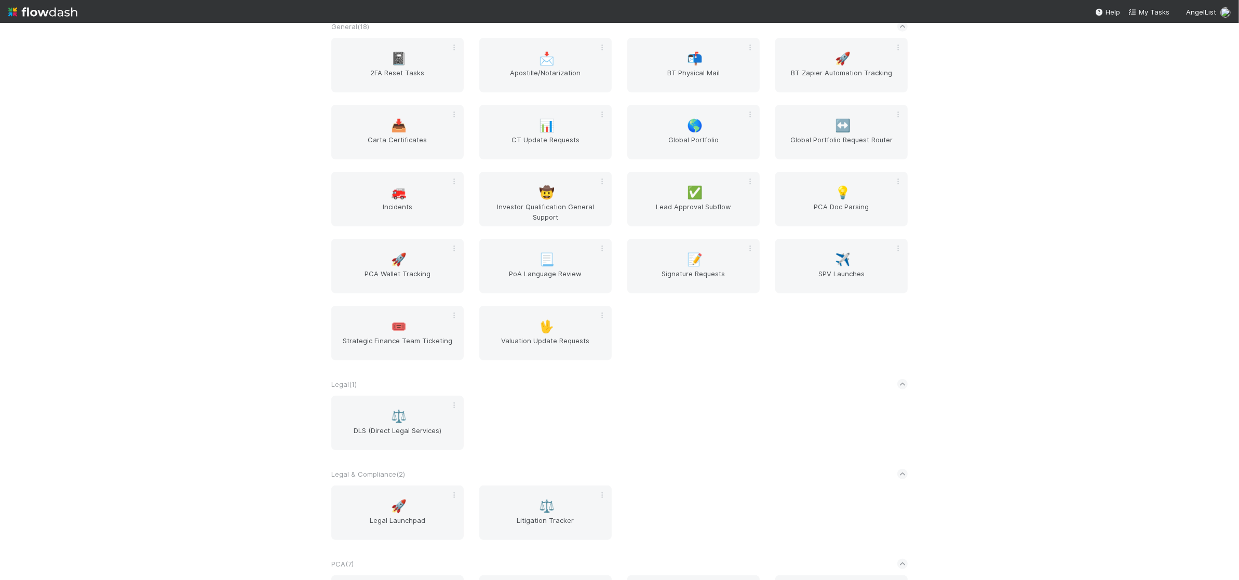
scroll to position [1402, 0]
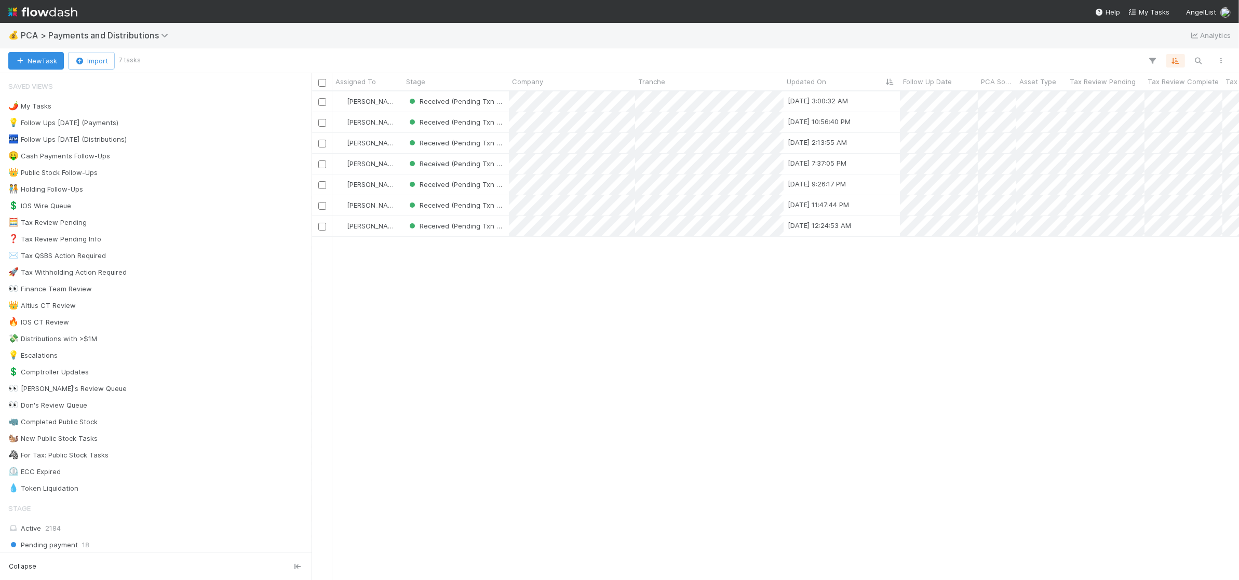
scroll to position [488, 927]
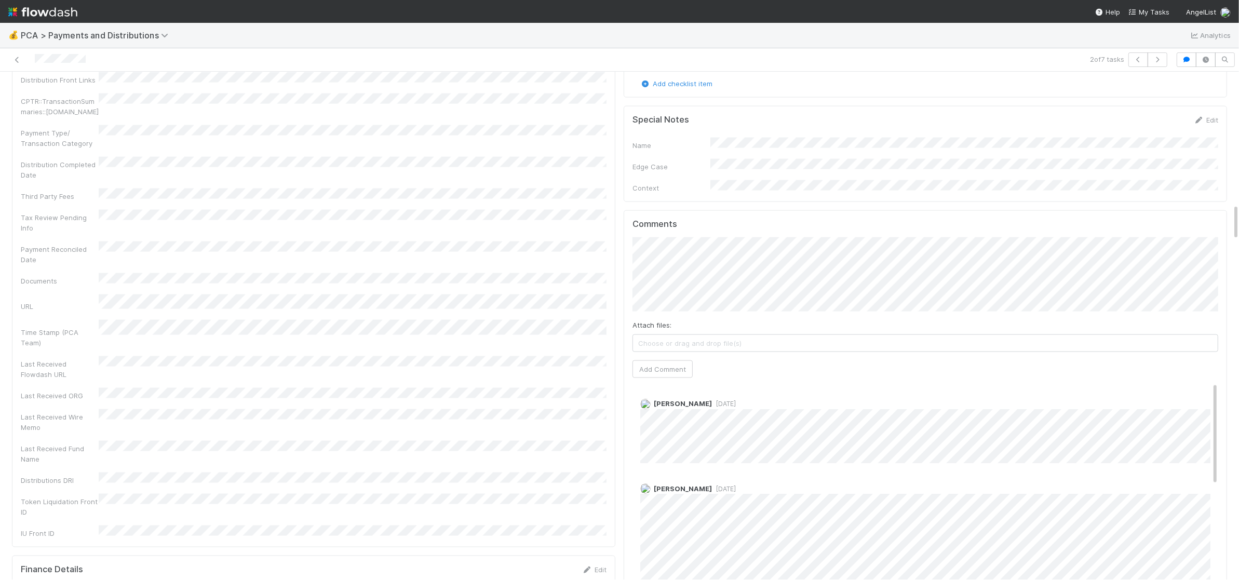
scroll to position [1748, 0]
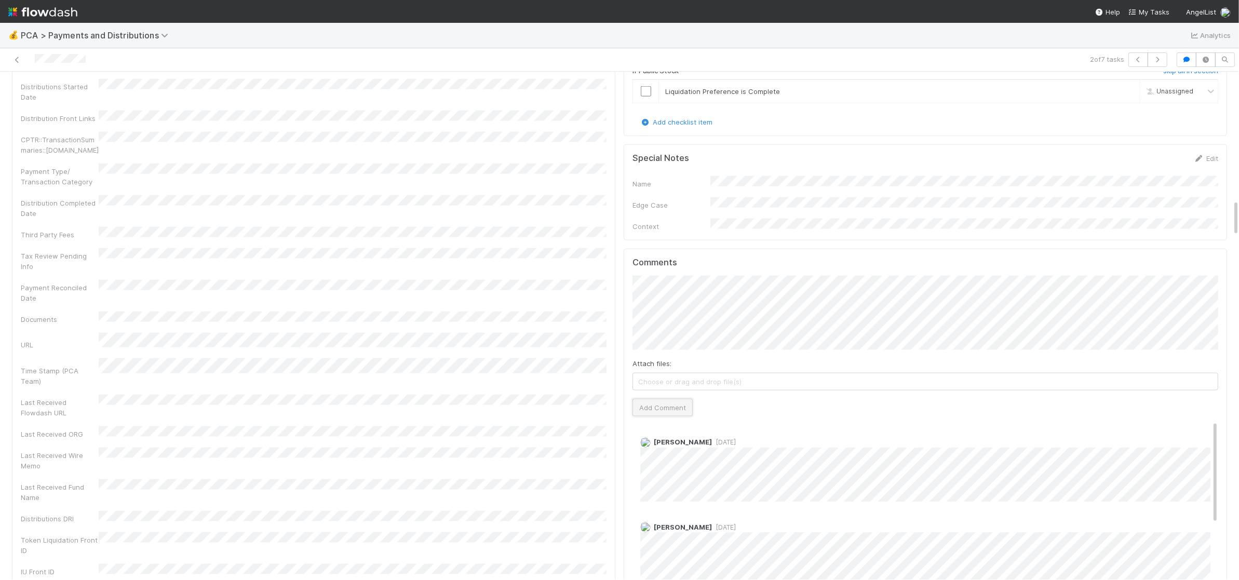
click at [647, 399] on button "Add Comment" at bounding box center [662, 408] width 60 height 18
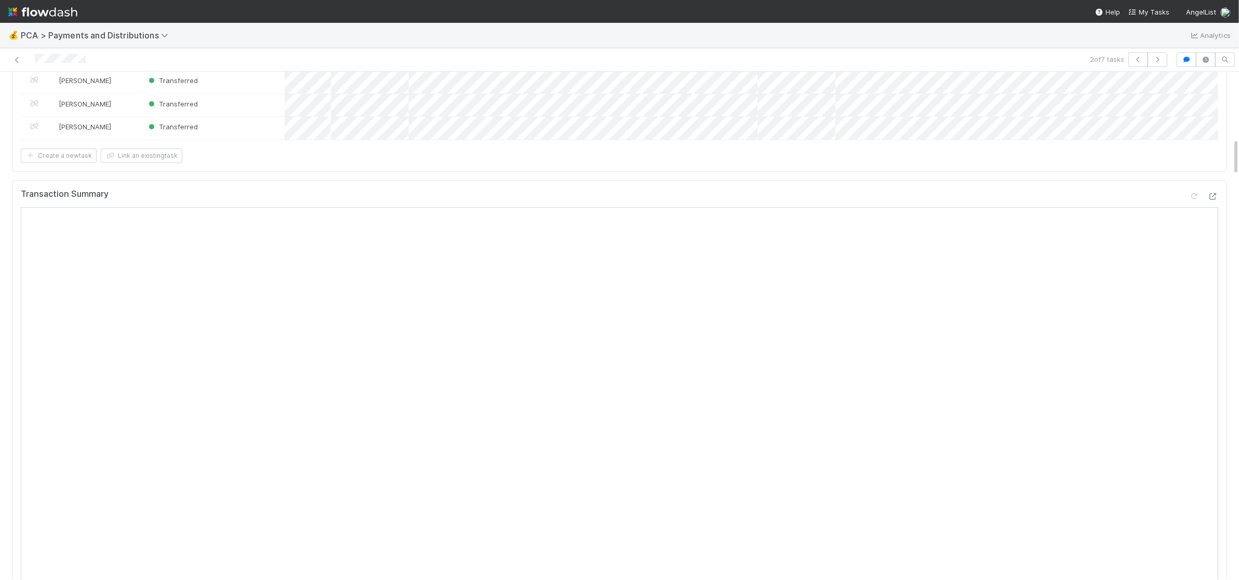
scroll to position [0, 0]
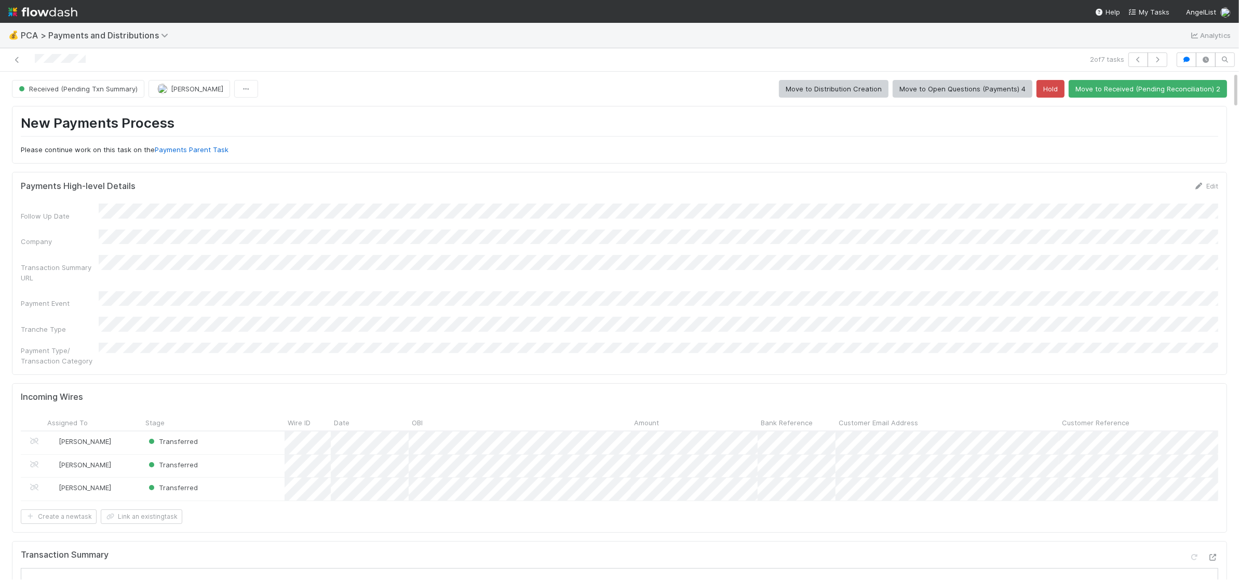
click at [65, 82] on button "Received (Pending Txn Summary)" at bounding box center [78, 89] width 132 height 18
click at [94, 132] on span "Received (Pending Reconciliation)" at bounding box center [76, 134] width 123 height 8
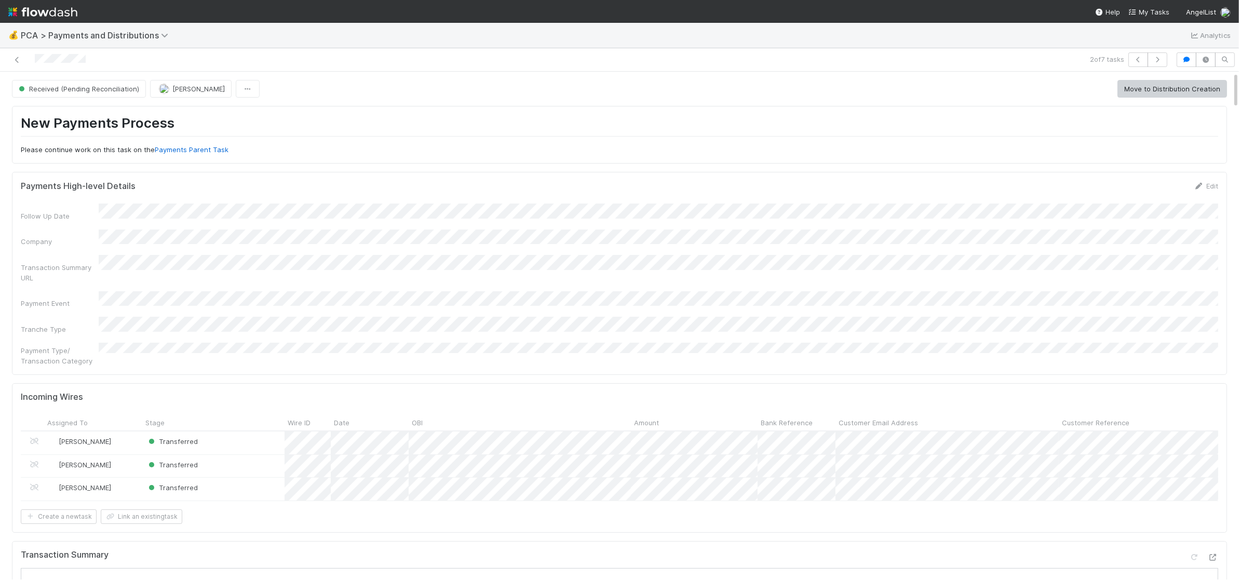
click at [55, 8] on img at bounding box center [42, 12] width 69 height 18
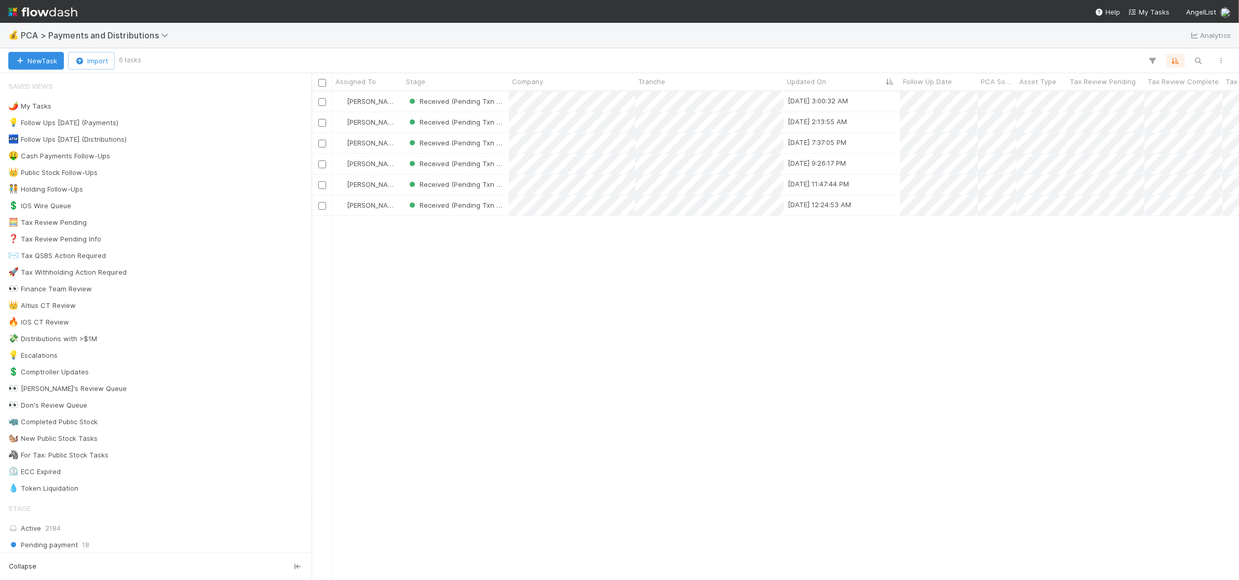
scroll to position [488, 927]
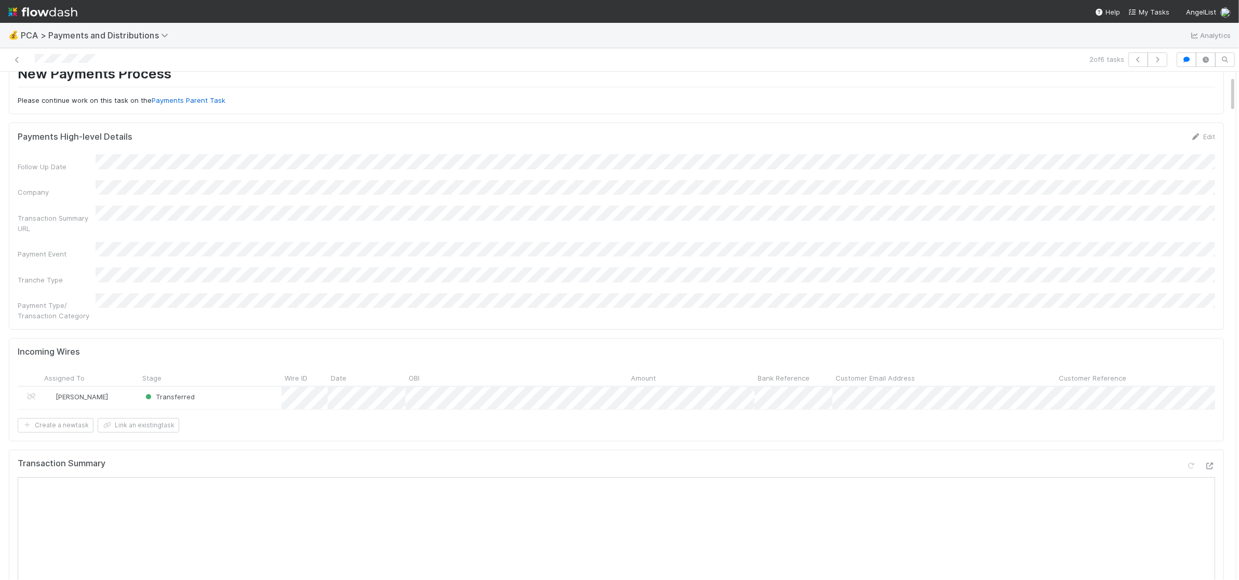
scroll to position [48, 0]
click at [292, 173] on div at bounding box center [619, 290] width 1239 height 580
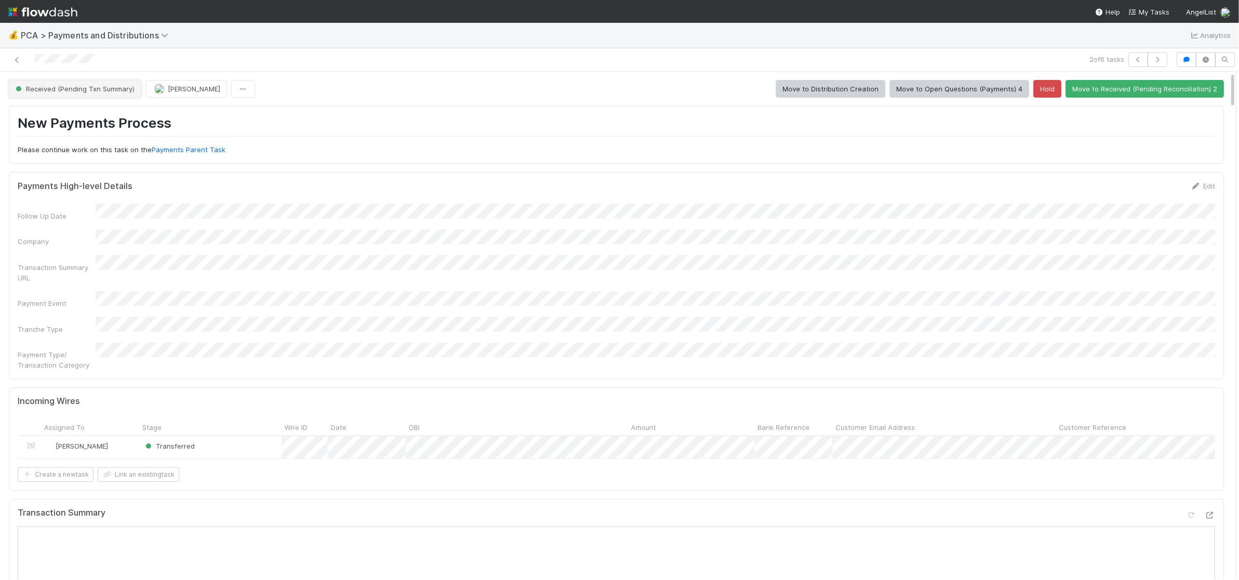
click at [100, 91] on span "Received (Pending Txn Summary)" at bounding box center [73, 89] width 121 height 8
click at [73, 128] on div "Received (Pending Reconciliation)" at bounding box center [78, 134] width 146 height 19
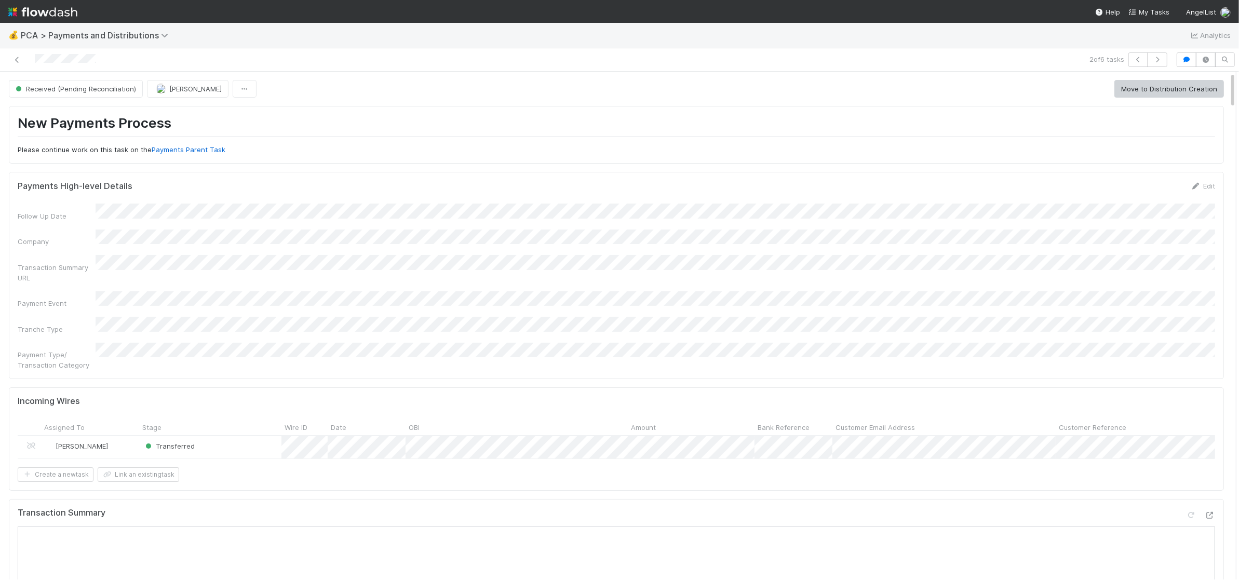
click at [56, 8] on img at bounding box center [42, 12] width 69 height 18
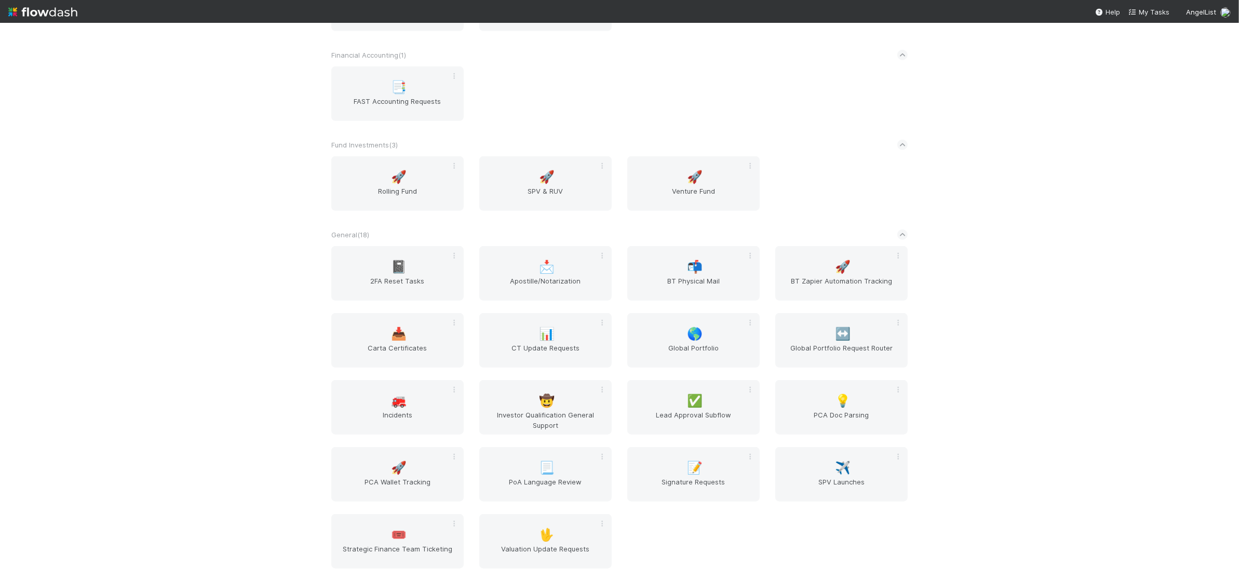
scroll to position [1647, 0]
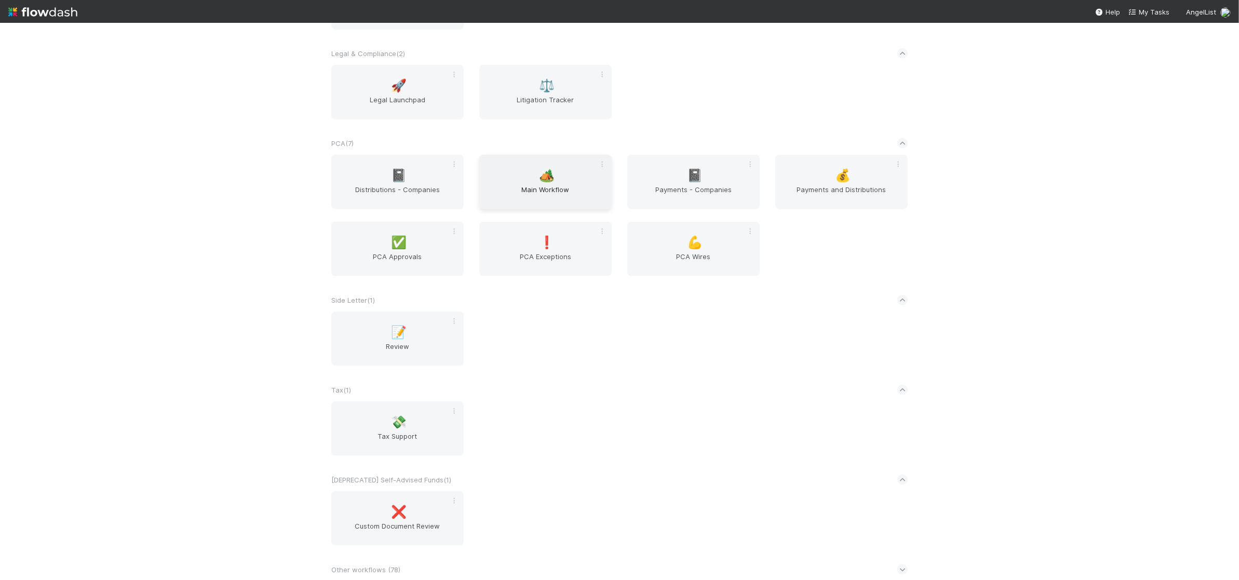
click at [567, 165] on div "🏕️ Main Workflow" at bounding box center [545, 182] width 132 height 55
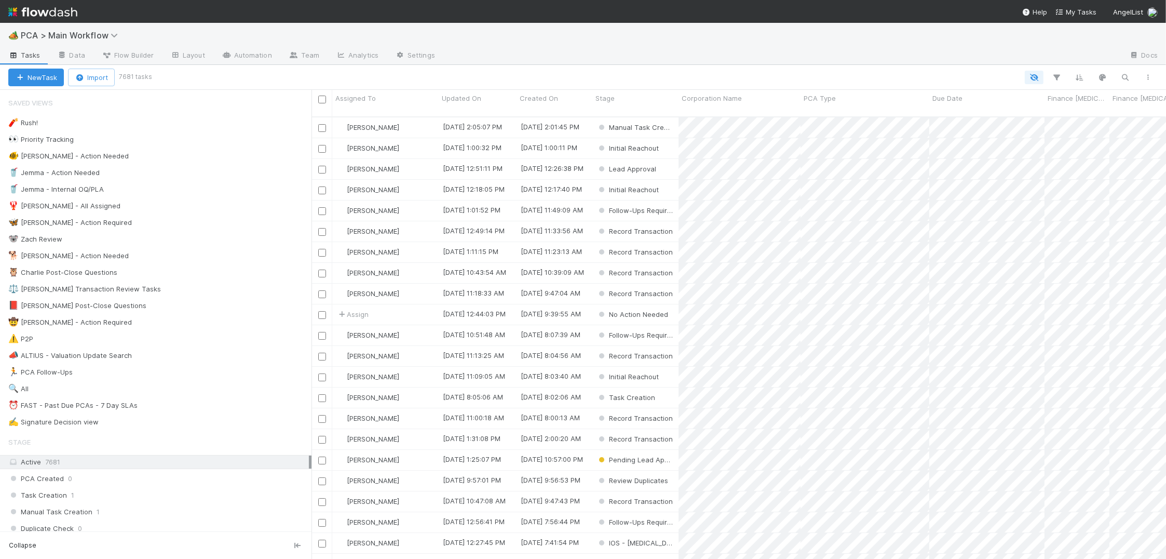
scroll to position [450, 854]
click at [165, 253] on div "🐕 Charlie - Action Needed 6" at bounding box center [159, 255] width 303 height 13
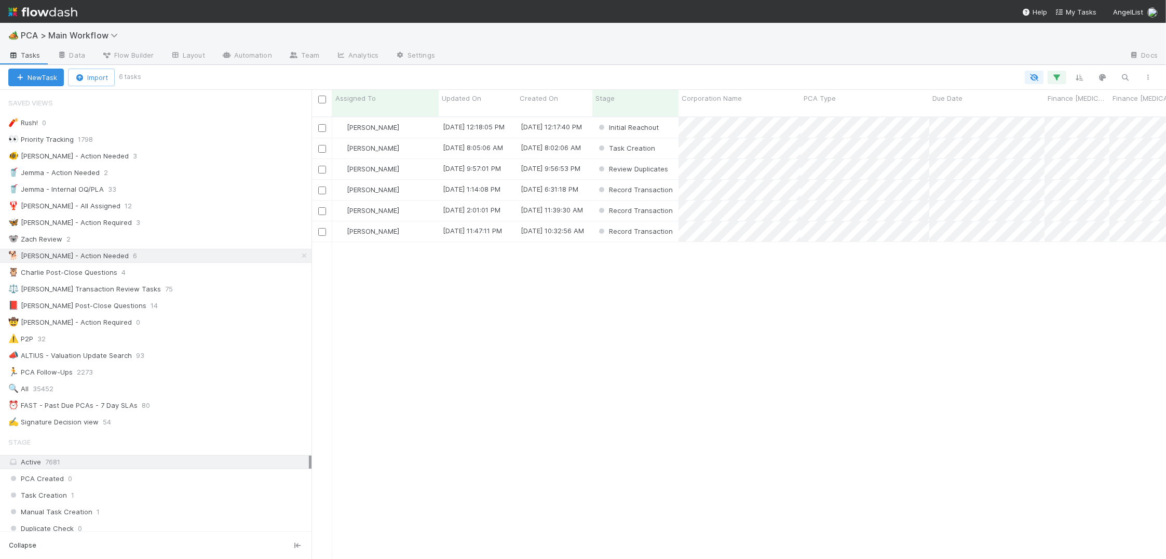
scroll to position [450, 854]
click at [409, 200] on div "[PERSON_NAME]" at bounding box center [385, 210] width 106 height 20
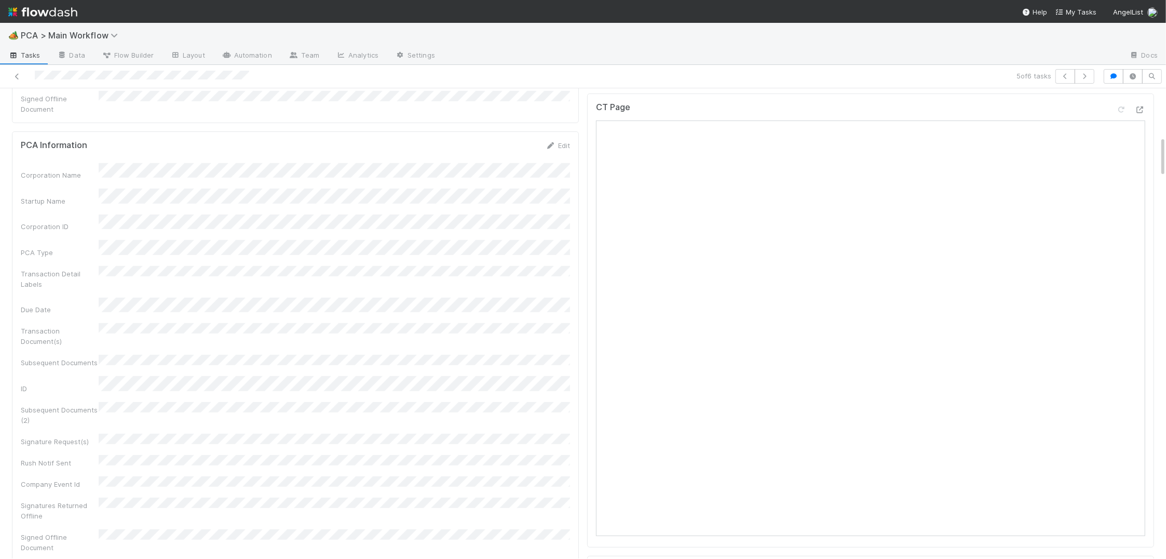
scroll to position [534, 0]
click at [1142, 208] on icon at bounding box center [1140, 211] width 10 height 7
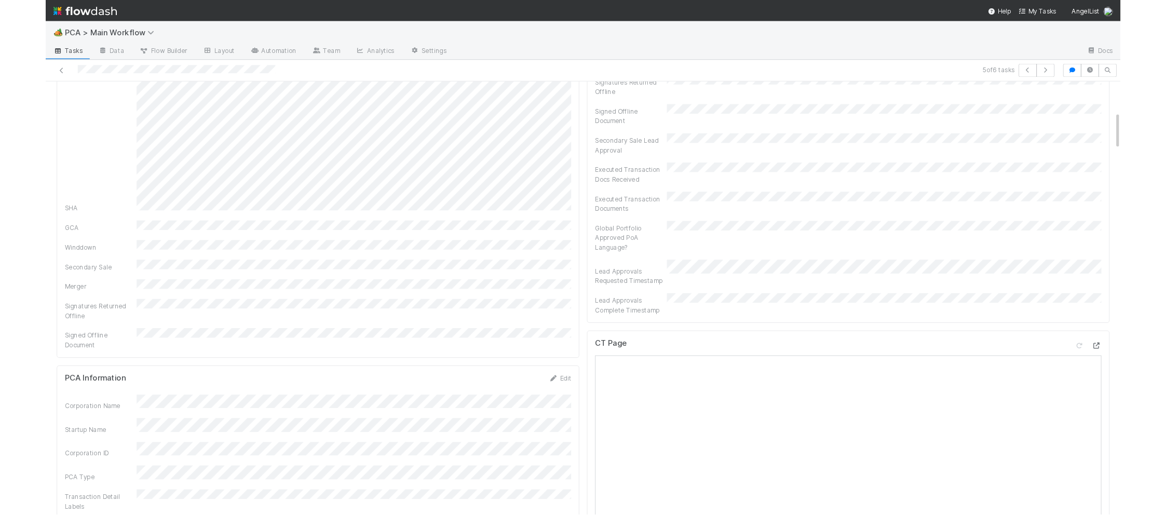
scroll to position [378, 0]
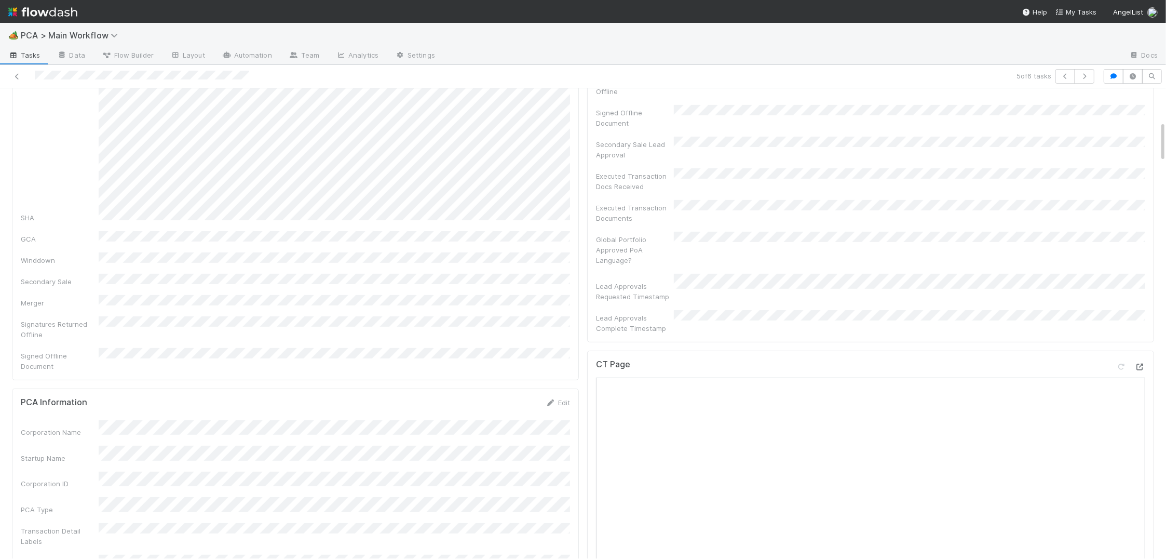
click at [1142, 361] on div at bounding box center [1140, 366] width 10 height 10
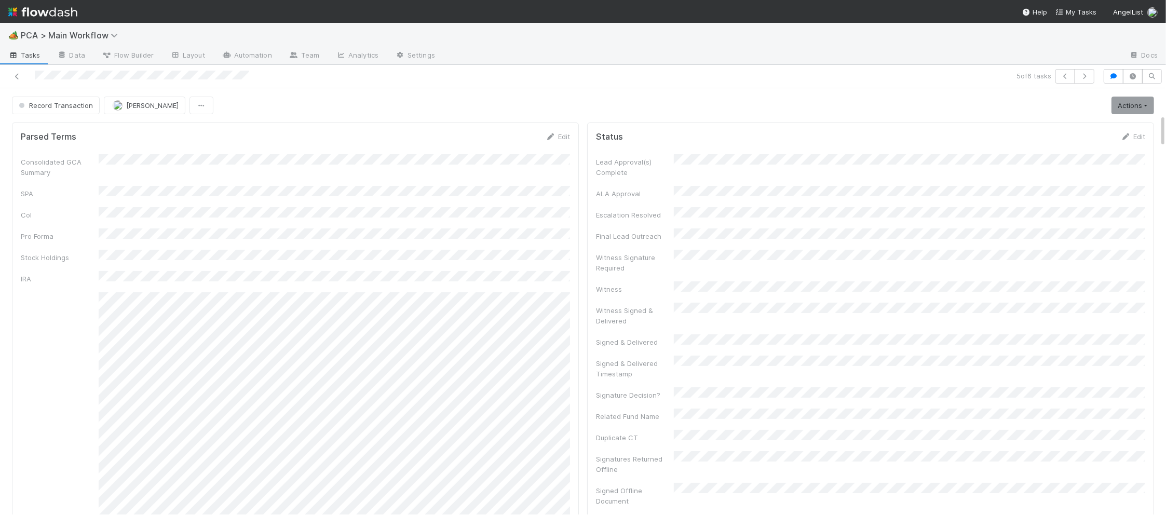
scroll to position [522, 0]
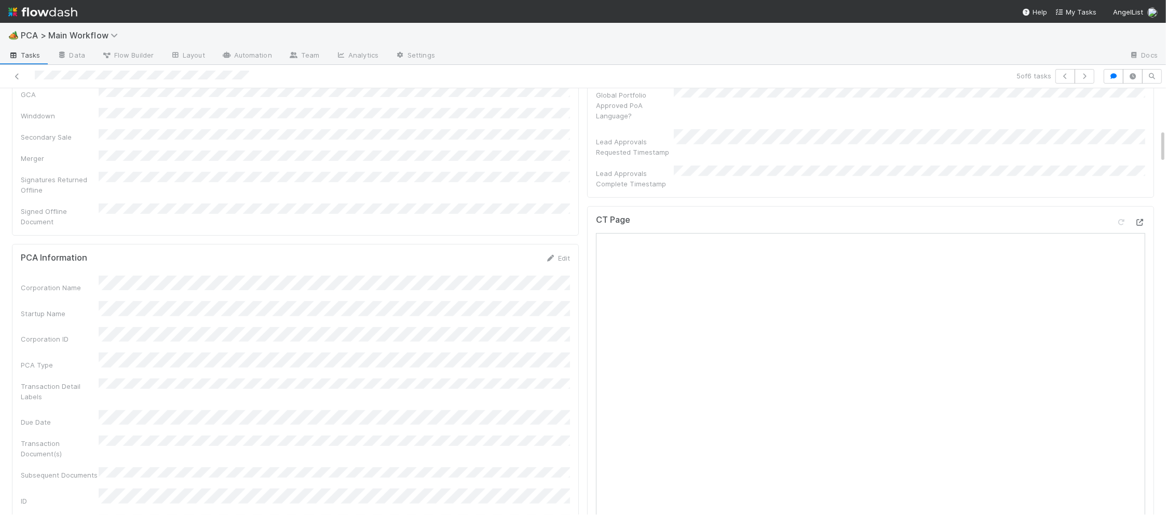
click at [1142, 217] on div at bounding box center [1130, 224] width 29 height 15
click at [1144, 219] on icon at bounding box center [1140, 222] width 10 height 7
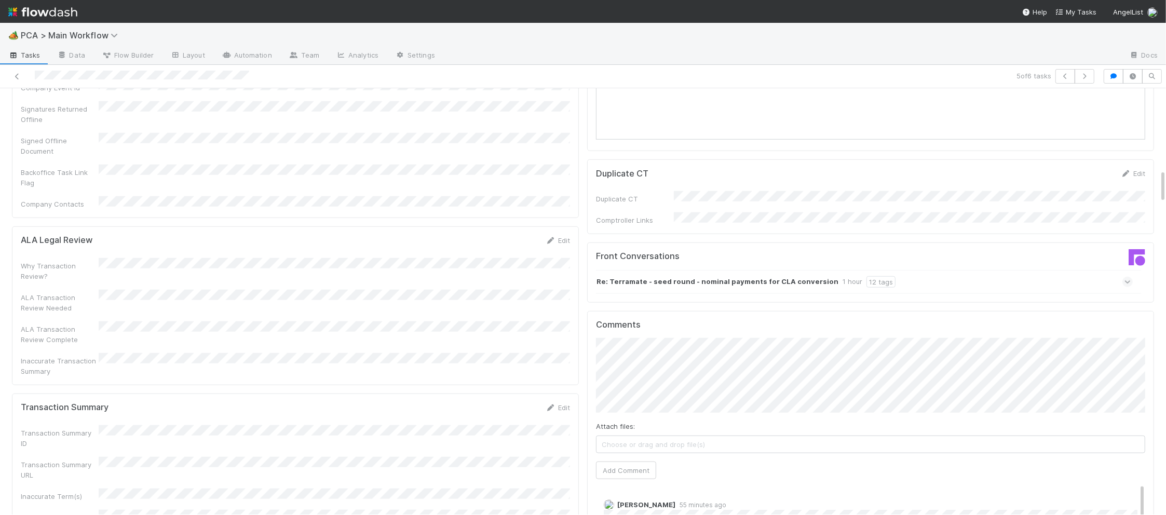
scroll to position [1030, 0]
click at [718, 270] on div "Re: Terramate - seed round - nominal payments for CLA conversion 1 hour 12 tags" at bounding box center [864, 282] width 537 height 24
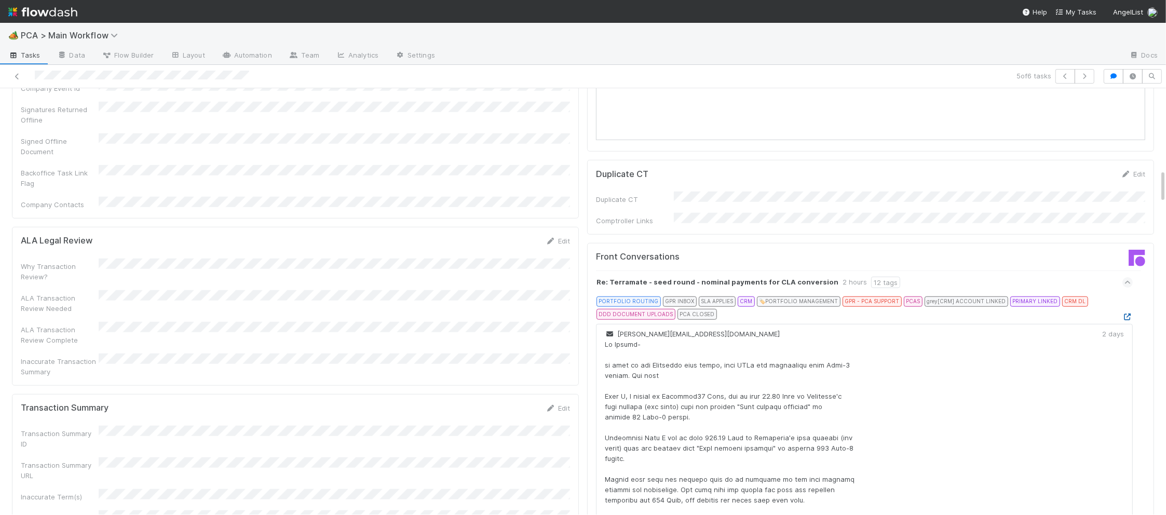
click at [1125, 314] on icon at bounding box center [1127, 317] width 10 height 7
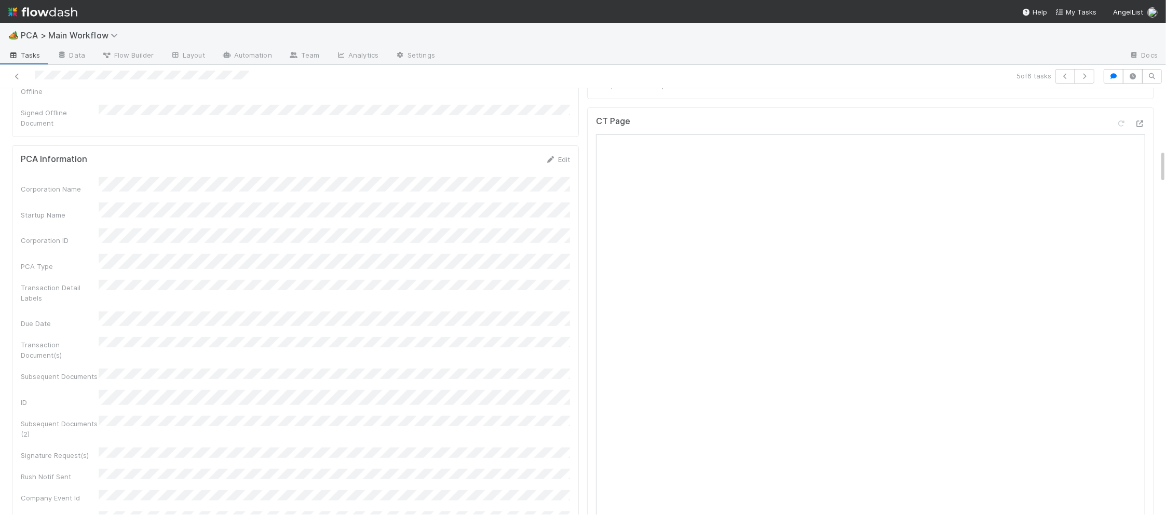
scroll to position [0, 0]
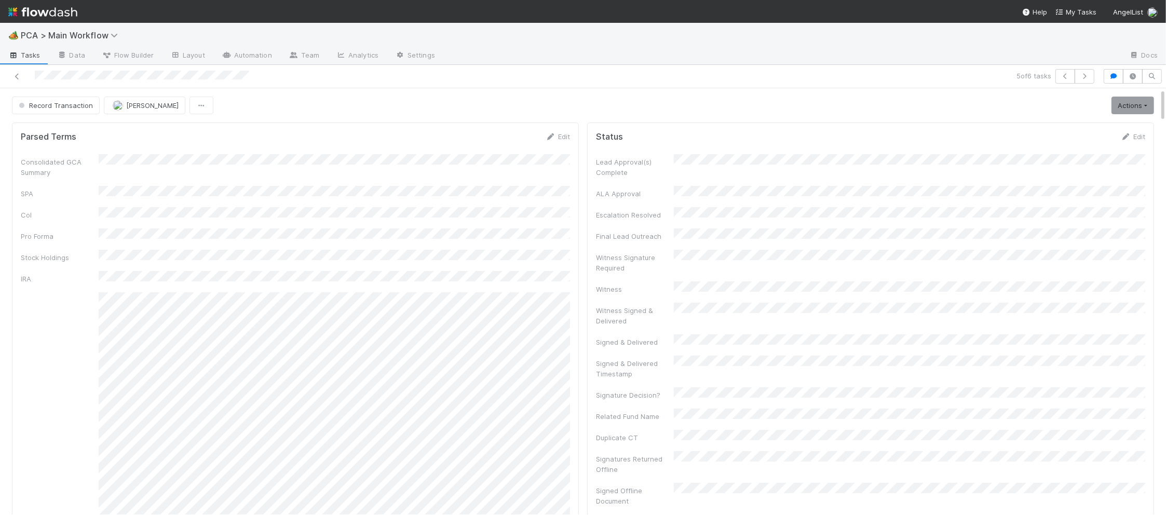
click at [71, 76] on div at bounding box center [278, 76] width 549 height 15
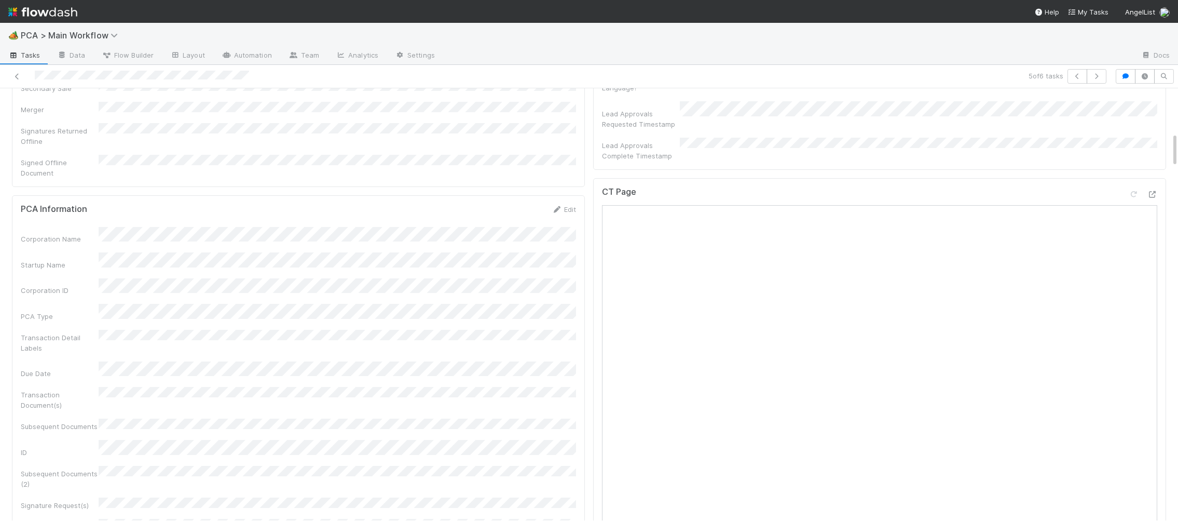
click at [1145, 189] on div at bounding box center [1142, 196] width 29 height 15
click at [1149, 191] on icon at bounding box center [1152, 194] width 10 height 7
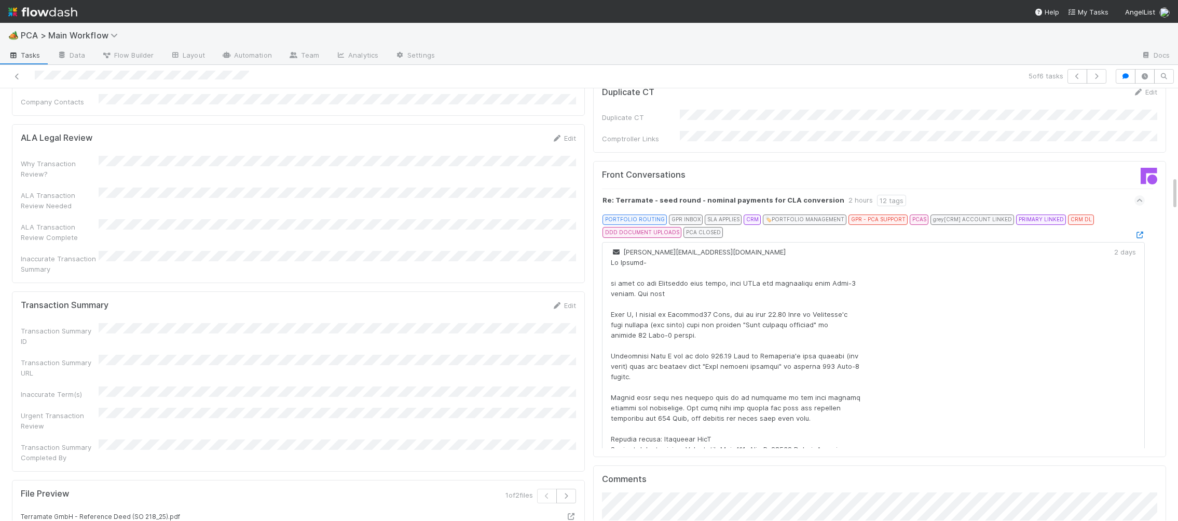
scroll to position [1117, 0]
click at [577, 287] on div "Transaction Summary Edit Transaction Summary ID Transaction Summary URL Inaccur…" at bounding box center [298, 377] width 573 height 180
click at [573, 296] on link "Edit" at bounding box center [564, 300] width 24 height 8
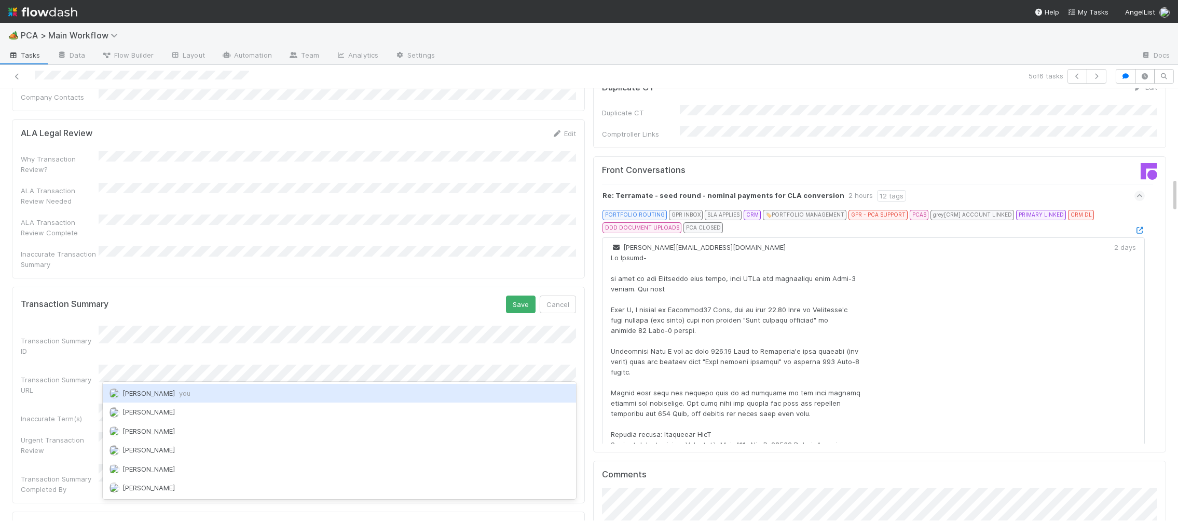
click at [137, 400] on div "Charlie Bell you" at bounding box center [339, 393] width 473 height 19
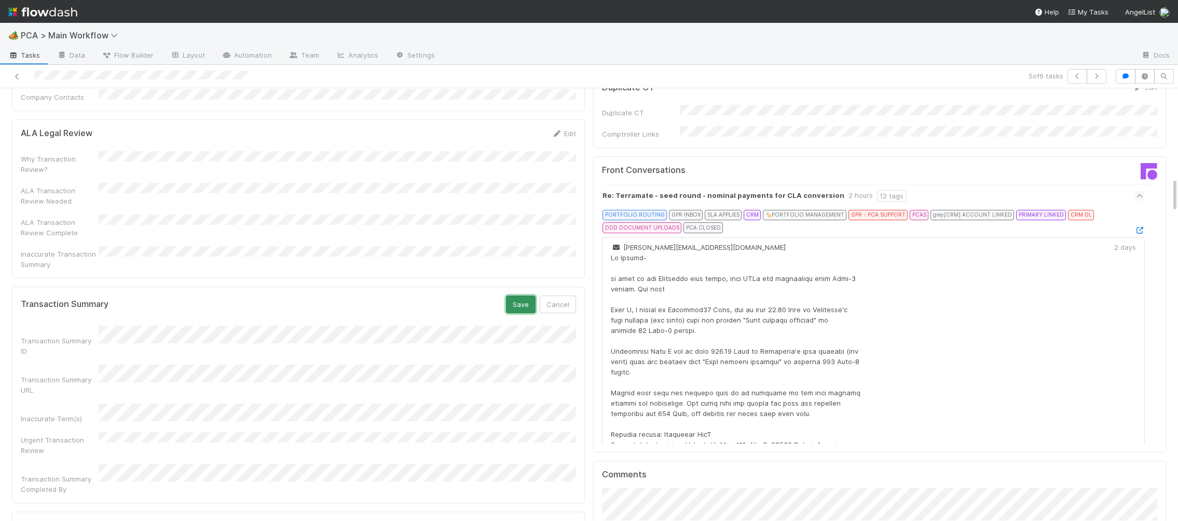
drag, startPoint x: 511, startPoint y: 212, endPoint x: 431, endPoint y: 195, distance: 81.8
click at [511, 295] on button "Save" at bounding box center [521, 304] width 30 height 18
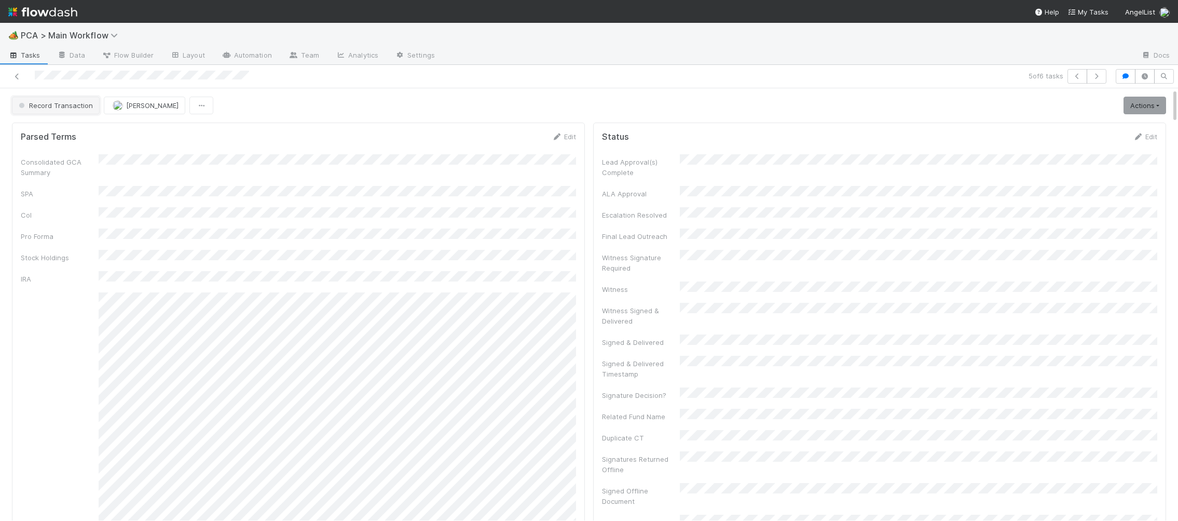
click at [89, 110] on button "Record Transaction" at bounding box center [56, 106] width 88 height 18
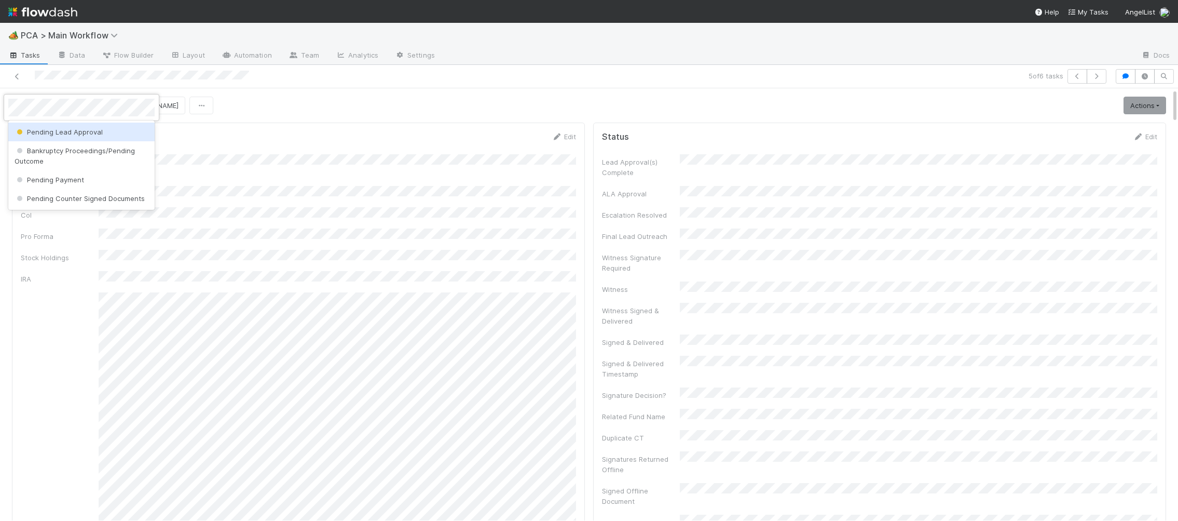
click at [101, 138] on div "Pending Lead Approval" at bounding box center [81, 132] width 146 height 19
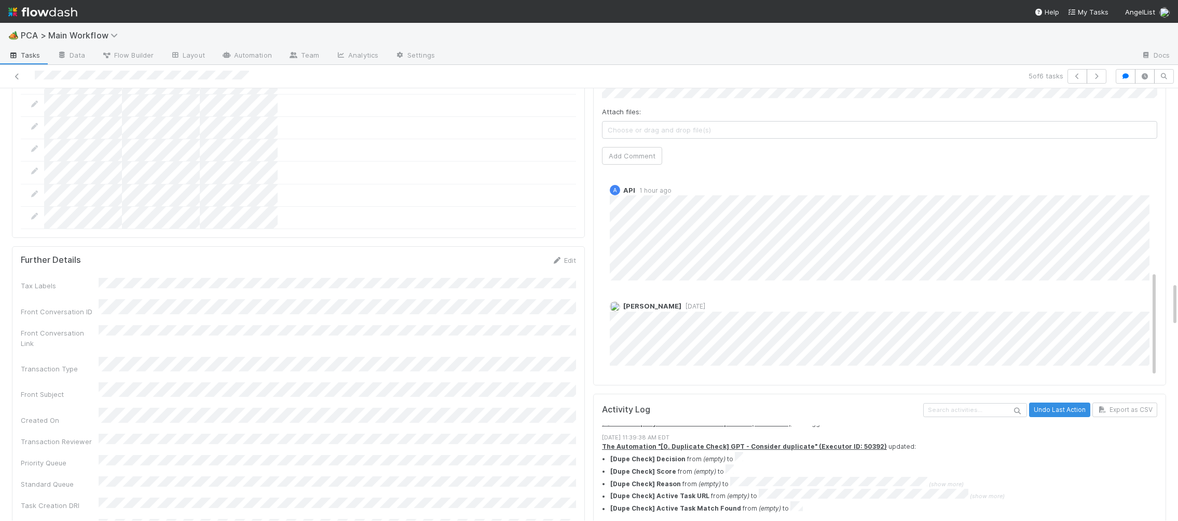
scroll to position [1882, 0]
drag, startPoint x: 546, startPoint y: 192, endPoint x: 562, endPoint y: 183, distance: 17.6
click at [549, 260] on form "Further Details Edit Tax Labels Front Conversation ID Front Conversation Link T…" at bounding box center [298, 435] width 555 height 350
drag, startPoint x: 561, startPoint y: 179, endPoint x: 498, endPoint y: 196, distance: 65.1
click at [561, 262] on icon at bounding box center [557, 265] width 10 height 7
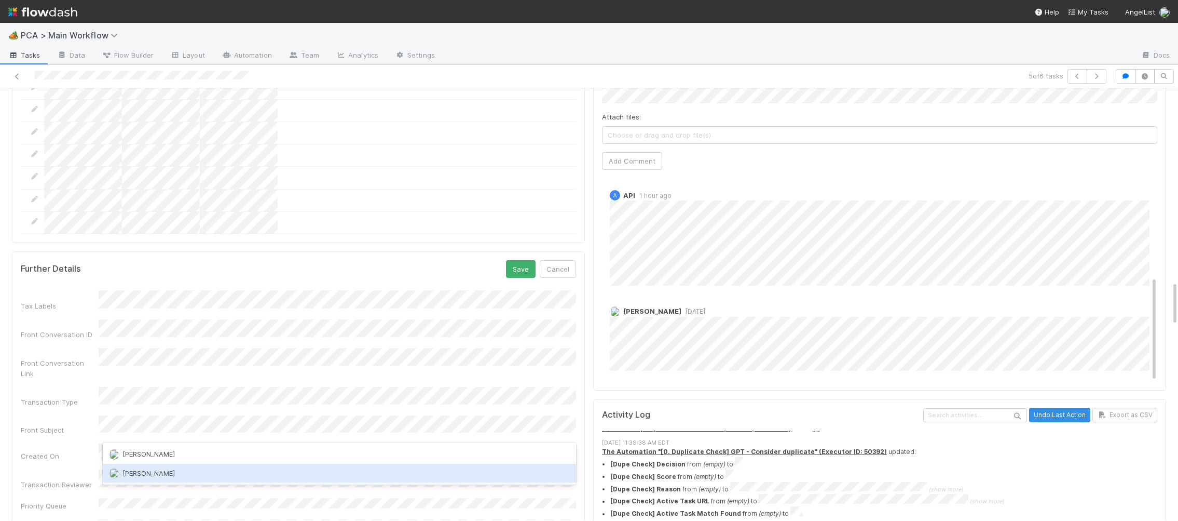
click at [146, 467] on div "Nathalie Gualito" at bounding box center [339, 473] width 473 height 19
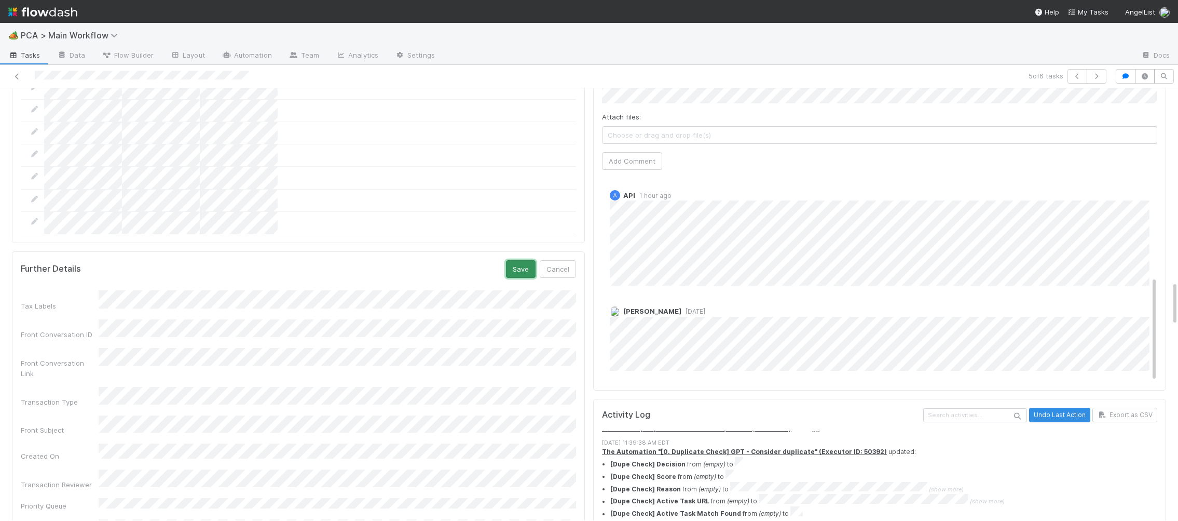
click at [509, 260] on button "Save" at bounding box center [521, 269] width 30 height 18
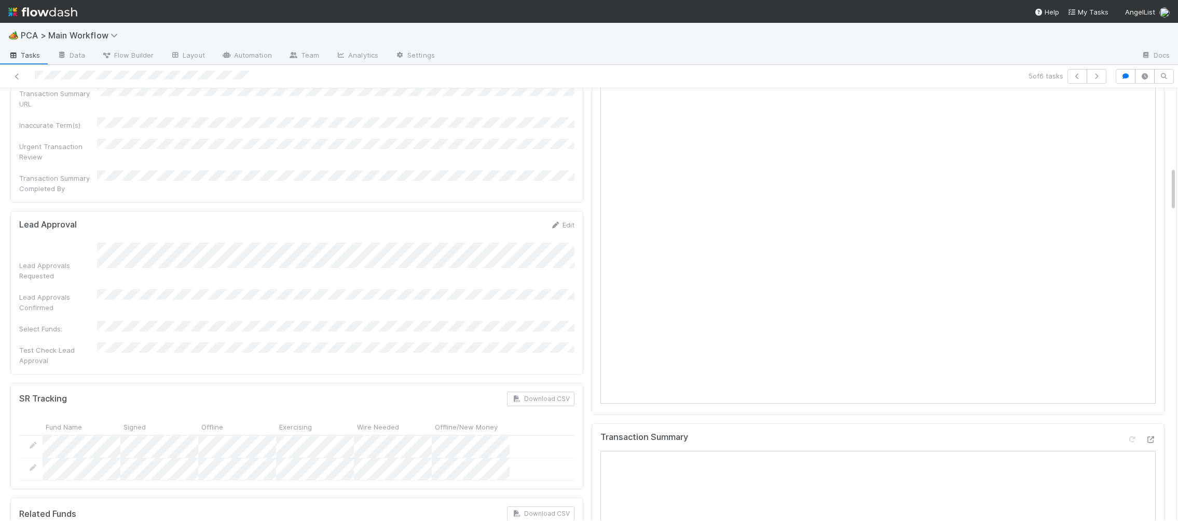
scroll to position [810, 0]
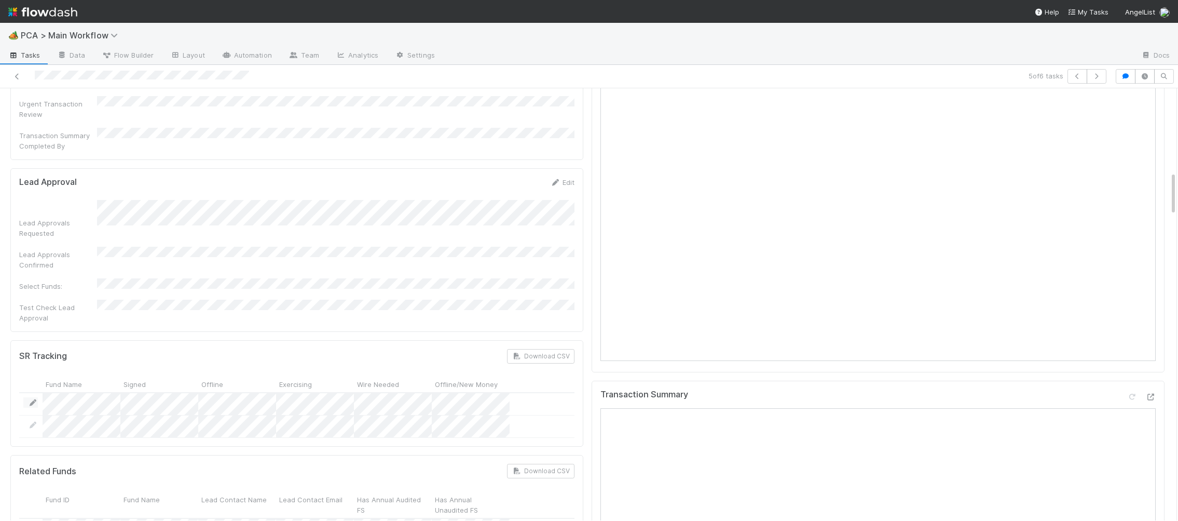
click at [28, 397] on link at bounding box center [33, 402] width 10 height 10
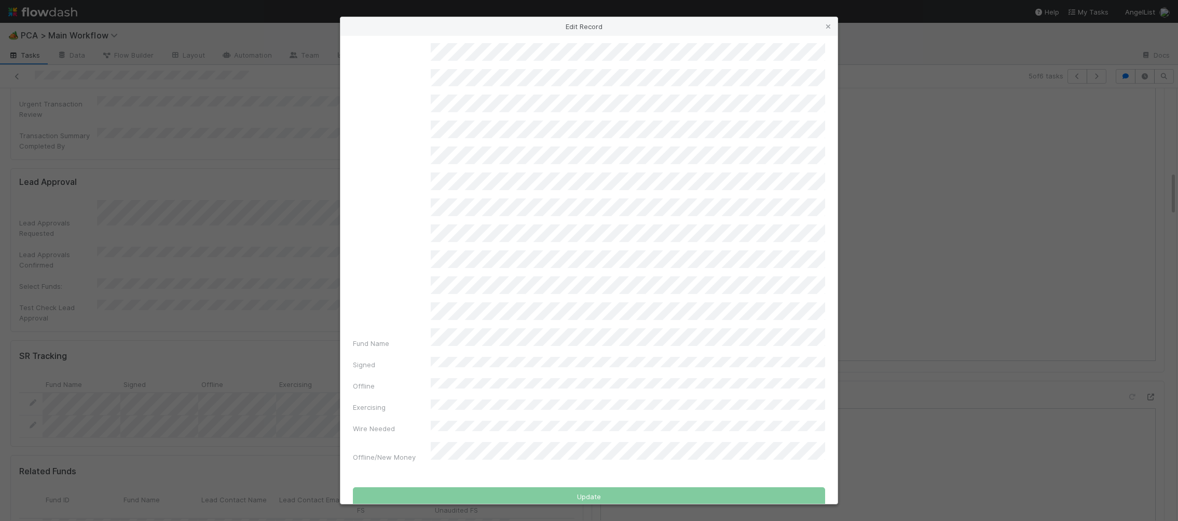
click at [834, 24] on div "Edit Record" at bounding box center [589, 26] width 497 height 19
drag, startPoint x: 829, startPoint y: 25, endPoint x: 785, endPoint y: 37, distance: 45.3
click at [829, 25] on icon at bounding box center [828, 26] width 10 height 7
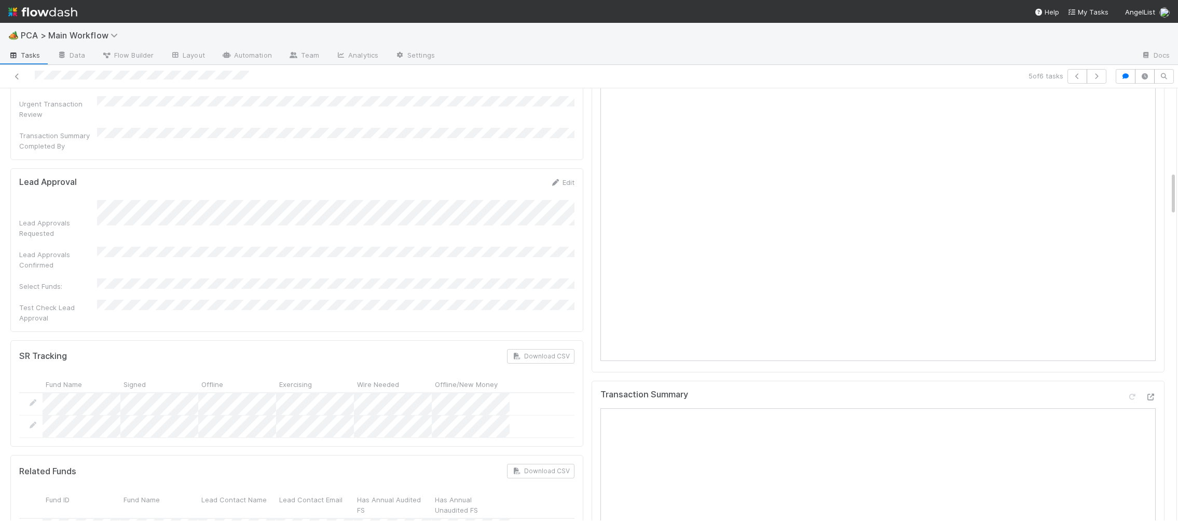
scroll to position [0, 0]
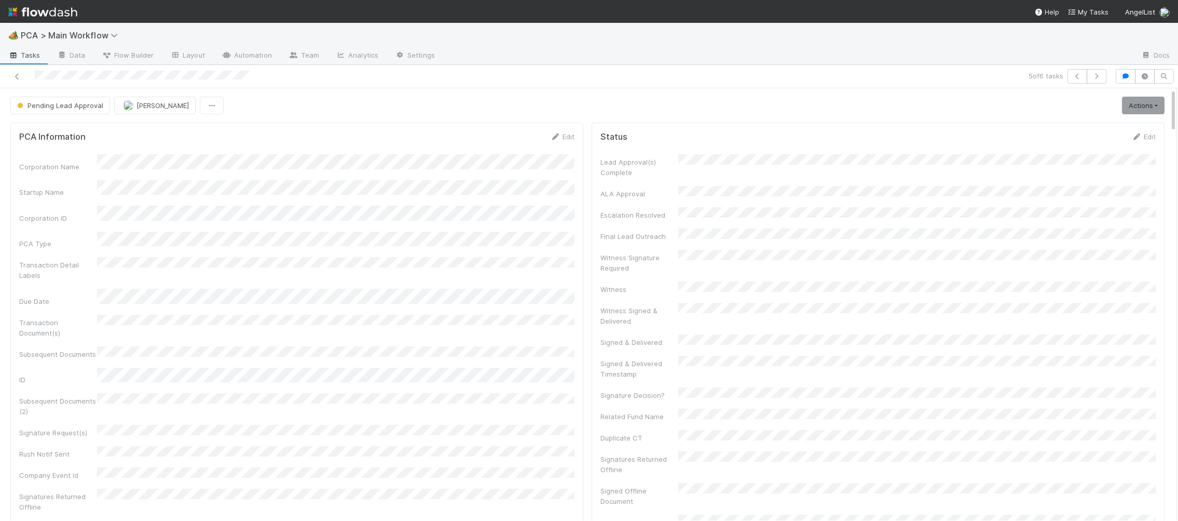
click at [56, 15] on img at bounding box center [42, 12] width 69 height 18
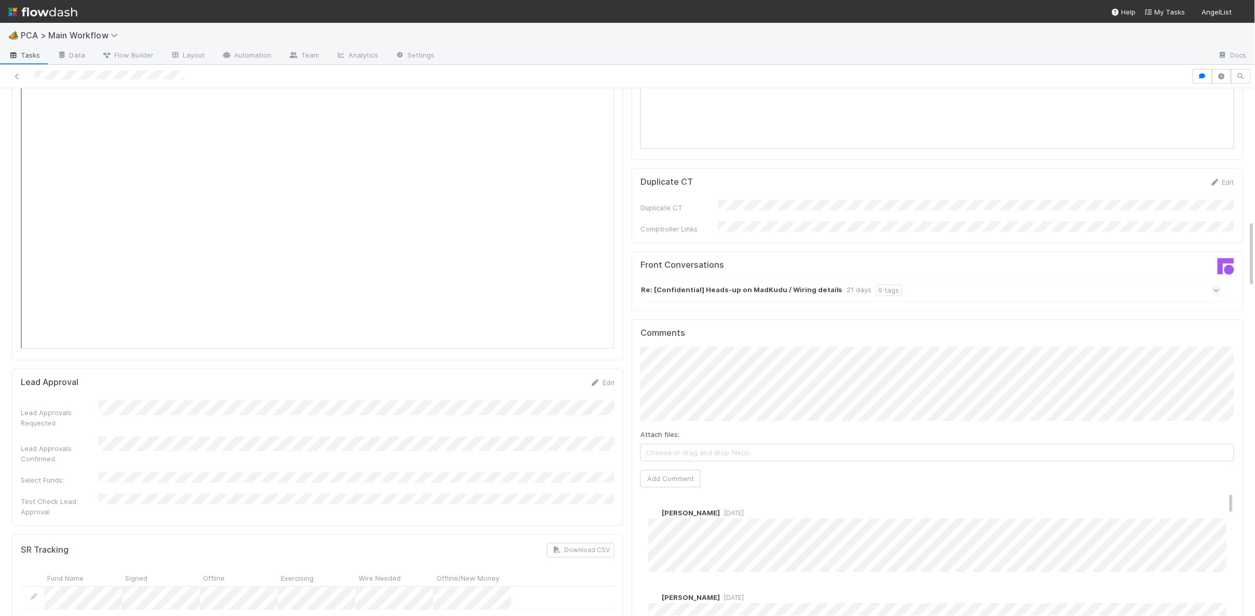
scroll to position [1017, 0]
click at [730, 288] on div "Re: [Confidential] Heads-up on MadKudu / Wiring details 21 days 9 tags" at bounding box center [931, 300] width 581 height 24
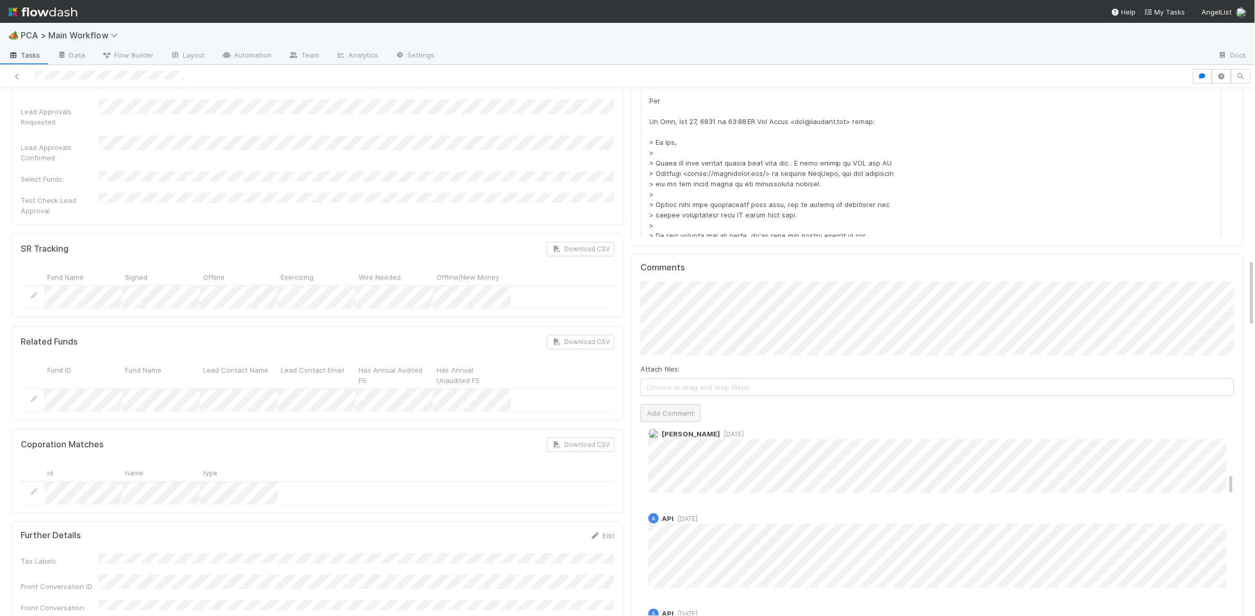
scroll to position [414, 0]
drag, startPoint x: 687, startPoint y: 355, endPoint x: 638, endPoint y: 341, distance: 50.8
click at [687, 404] on button "Add Comment" at bounding box center [671, 413] width 60 height 18
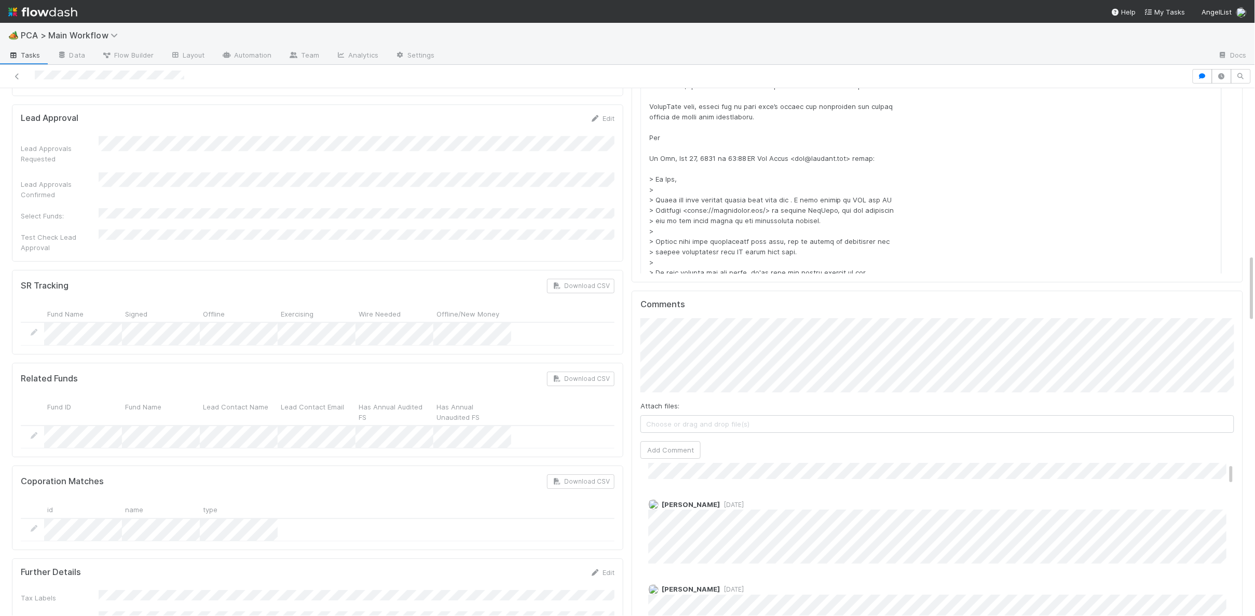
scroll to position [0, 0]
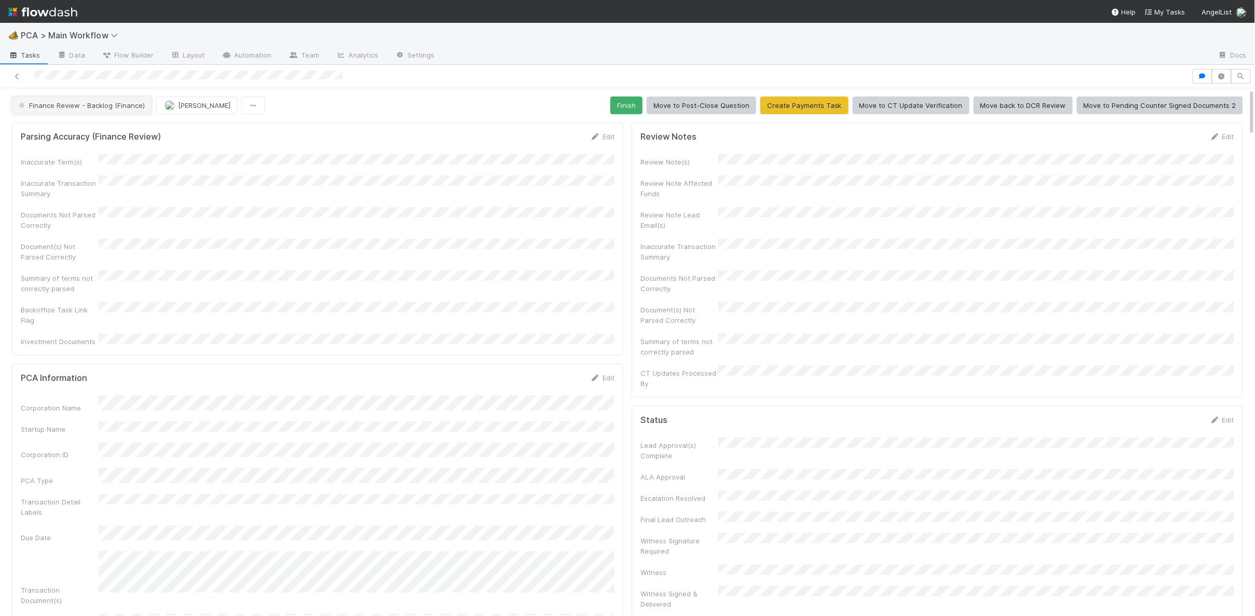
click at [94, 110] on button "Finance Review - Backlog (Finance)" at bounding box center [82, 106] width 140 height 18
drag, startPoint x: 460, startPoint y: 194, endPoint x: 555, endPoint y: 246, distance: 107.8
click at [463, 193] on div at bounding box center [627, 308] width 1255 height 616
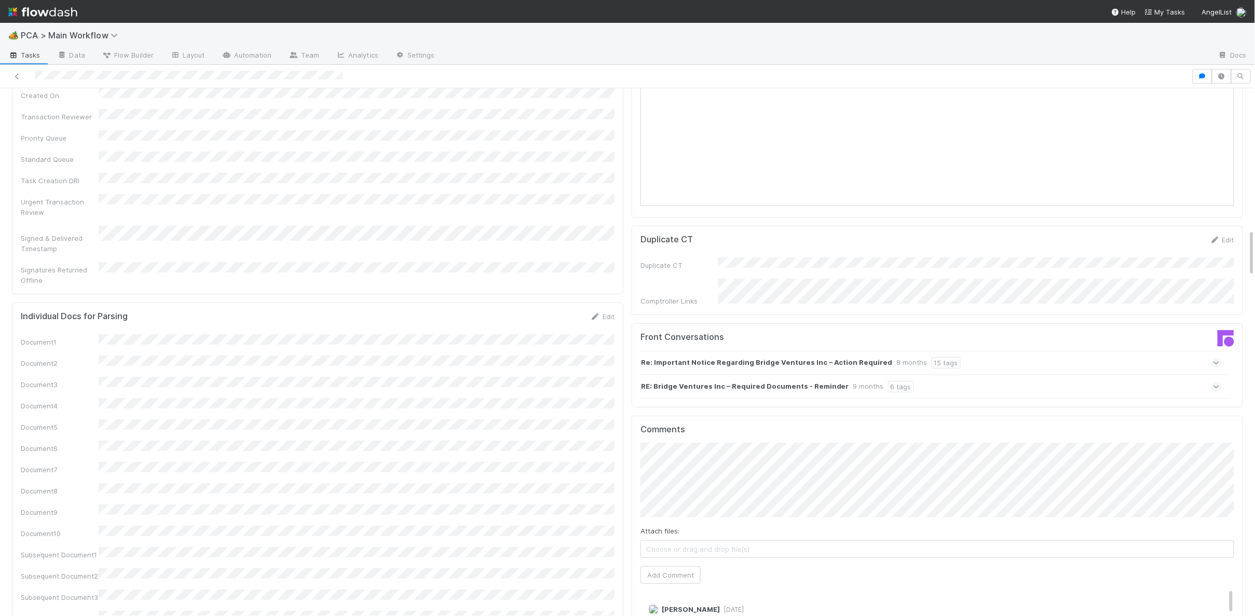
scroll to position [0, 3]
click at [823, 440] on span "Jacob Luna" at bounding box center [844, 437] width 66 height 8
click at [631, 416] on div "Comments Attach files: Choose or drag and drop file(s) Add Comment Charlie Bell…" at bounding box center [934, 610] width 611 height 389
click at [597, 412] on div "Document1 Document2 Document3 Document4 Document5 Document6 Document7 Document8…" at bounding box center [315, 548] width 594 height 428
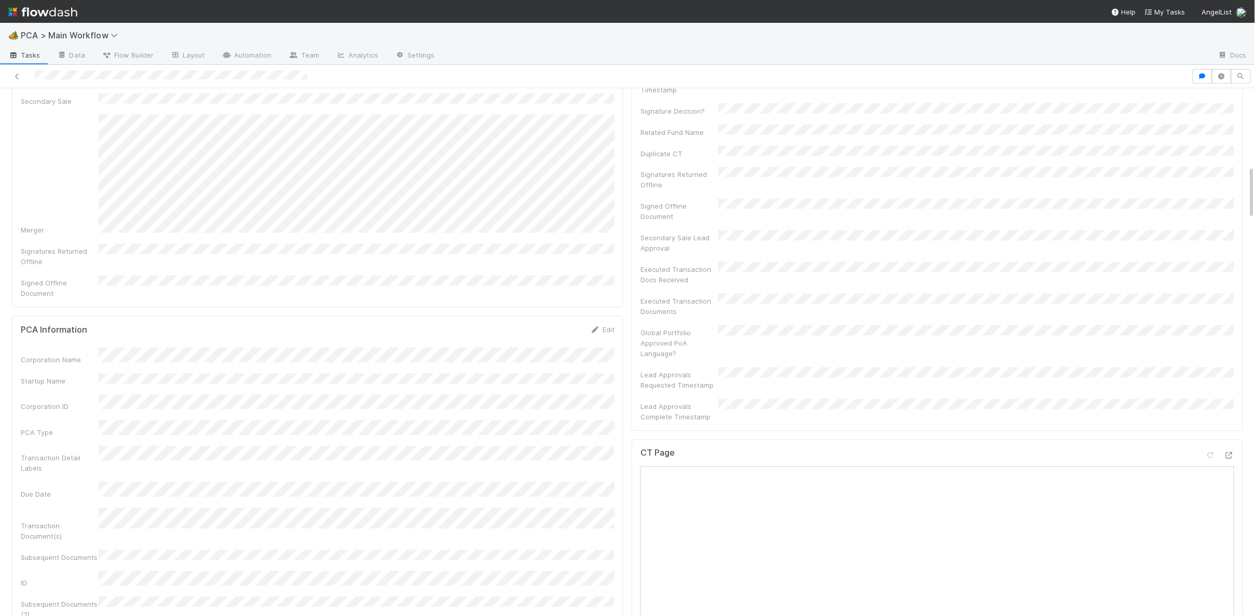
scroll to position [729, 0]
click at [1229, 479] on icon at bounding box center [1229, 482] width 10 height 7
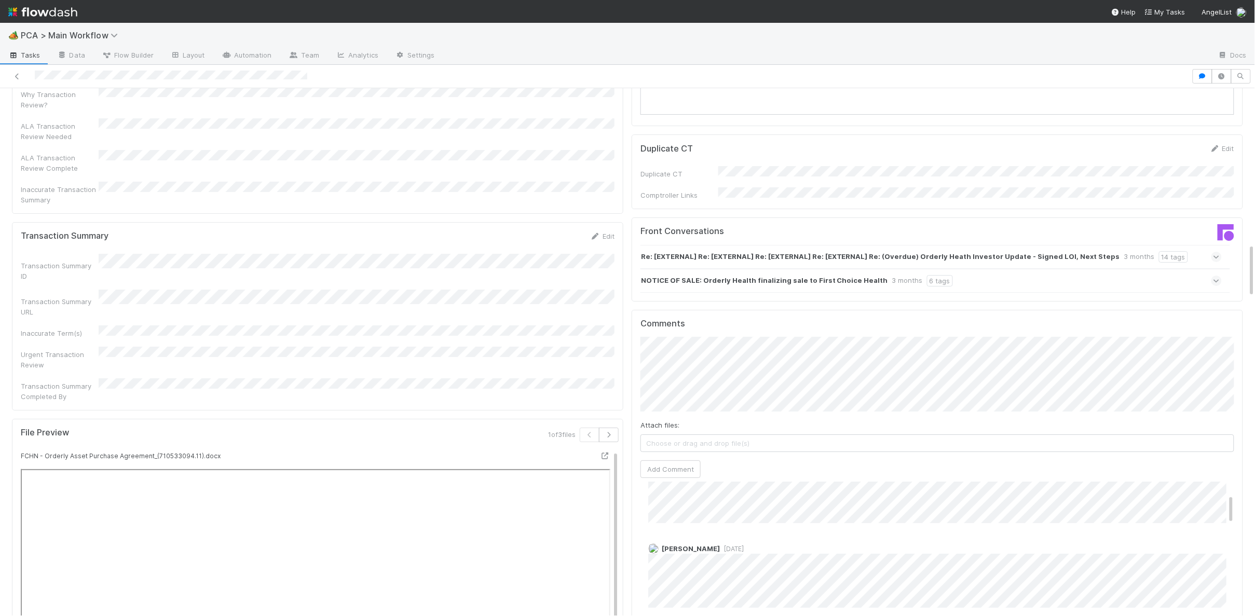
scroll to position [0, 0]
drag, startPoint x: 685, startPoint y: 421, endPoint x: 658, endPoint y: 390, distance: 41.3
click at [684, 460] on button "Add Comment" at bounding box center [671, 469] width 60 height 18
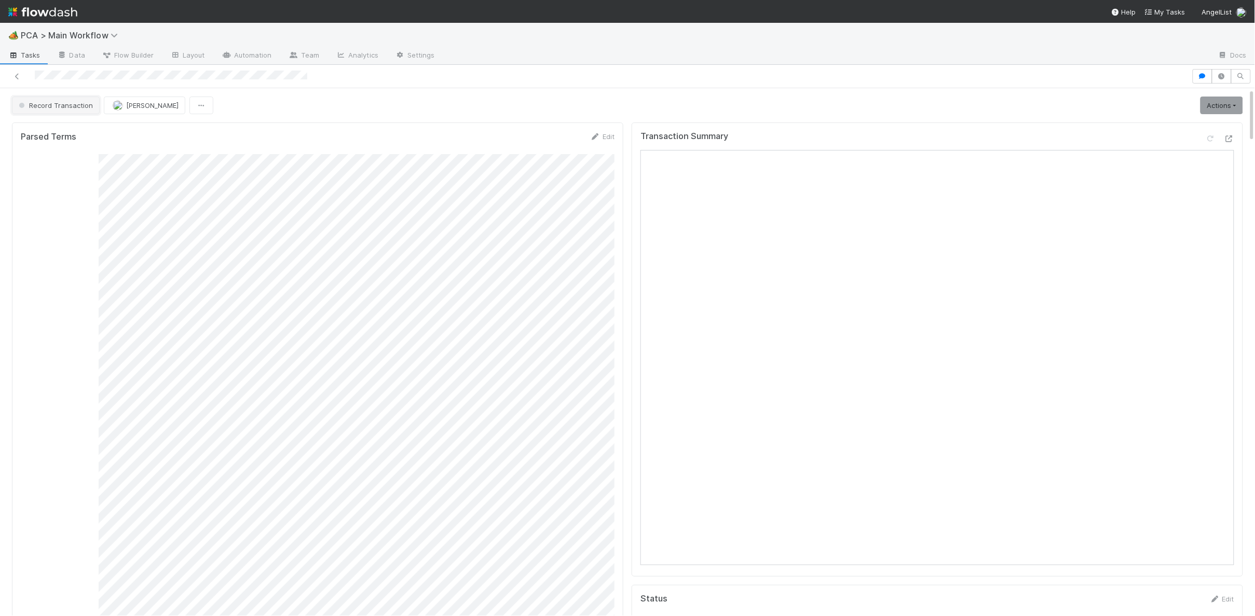
click at [67, 101] on span "Record Transaction" at bounding box center [55, 105] width 76 height 8
click at [71, 127] on div "Finance - ICU" at bounding box center [81, 132] width 146 height 19
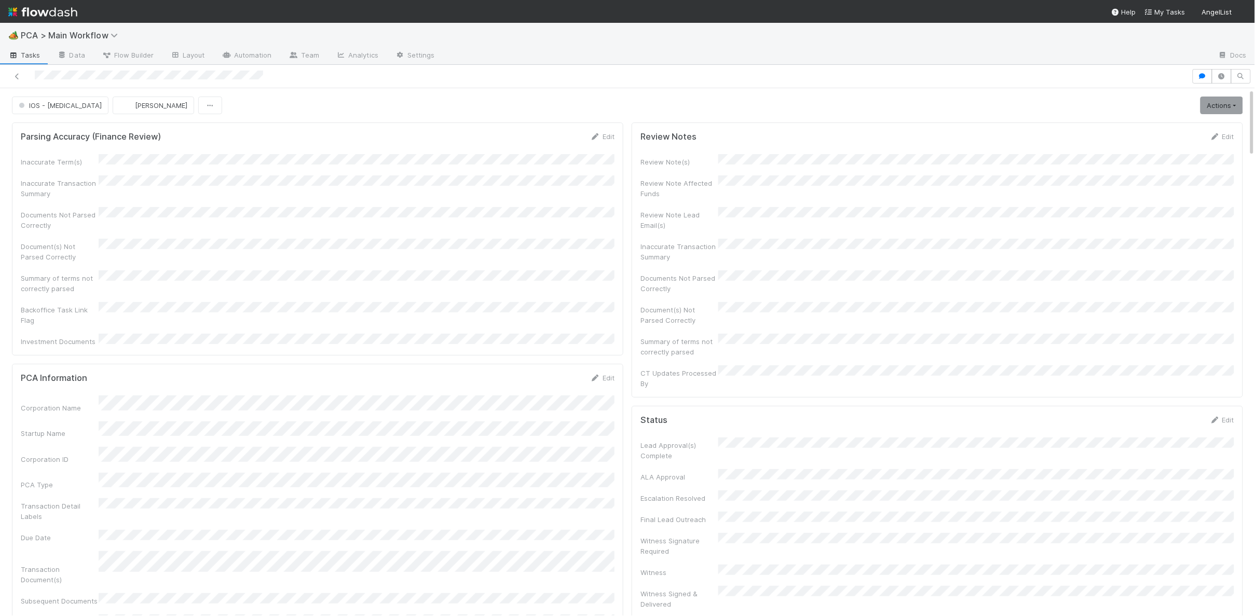
scroll to position [616, 0]
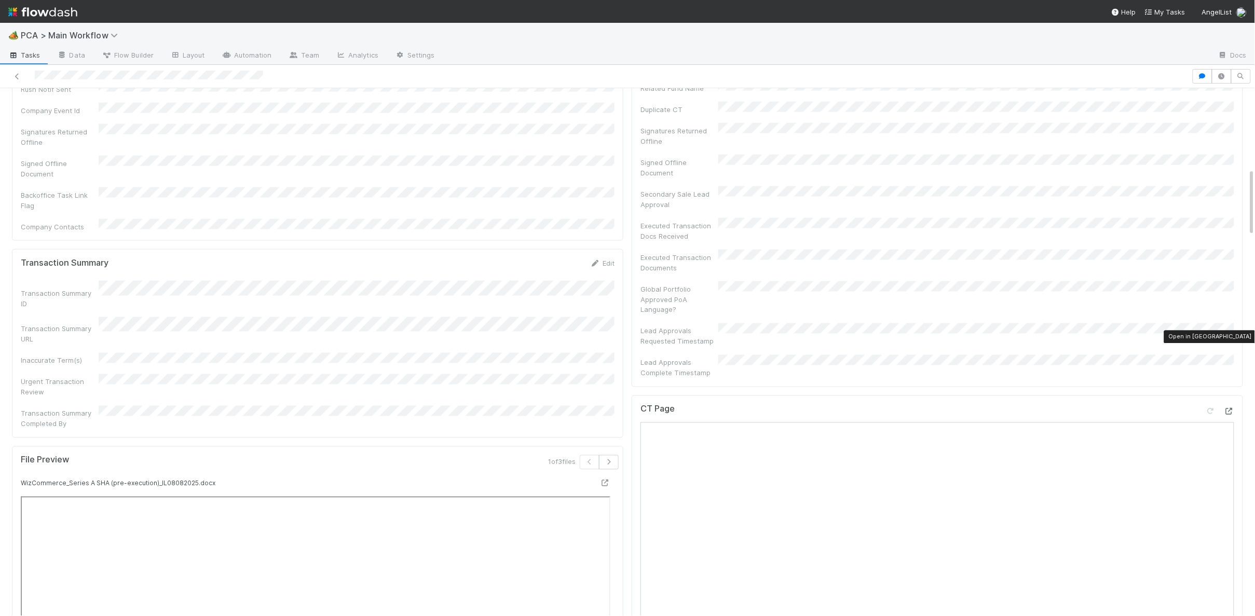
click at [1229, 409] on icon at bounding box center [1229, 412] width 10 height 7
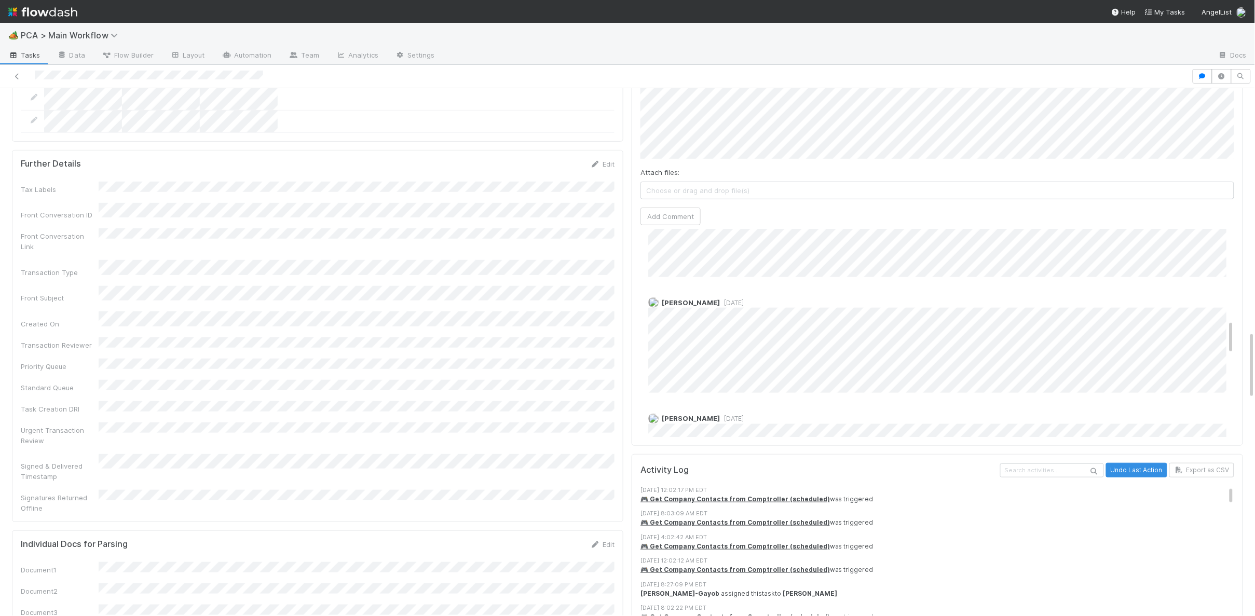
scroll to position [0, 0]
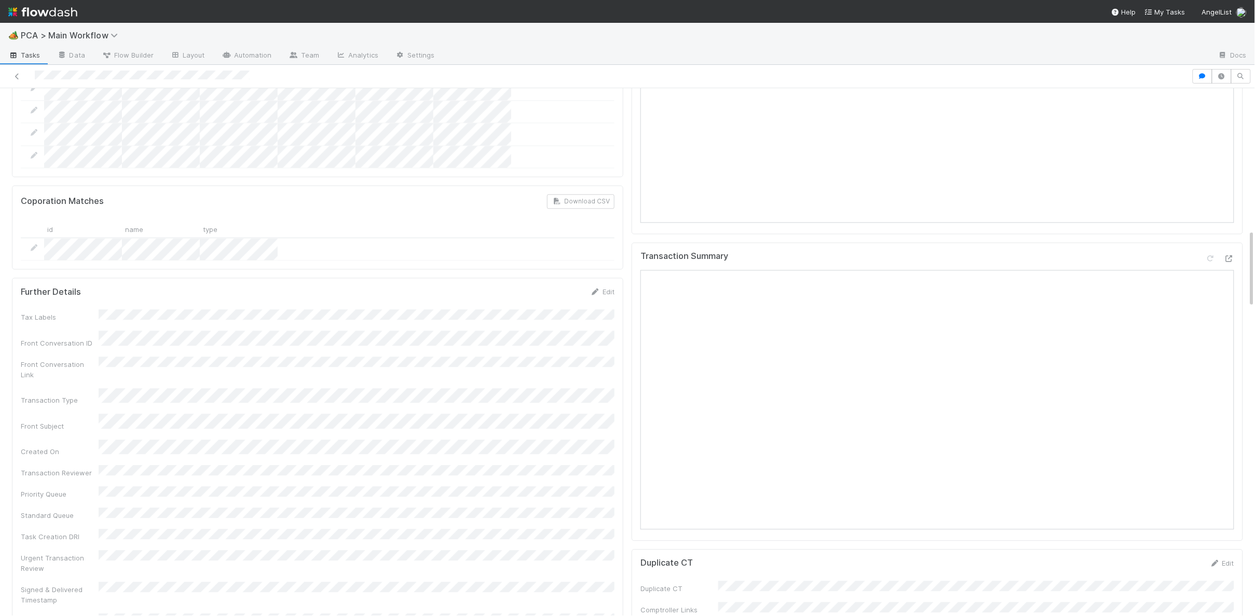
scroll to position [949, 0]
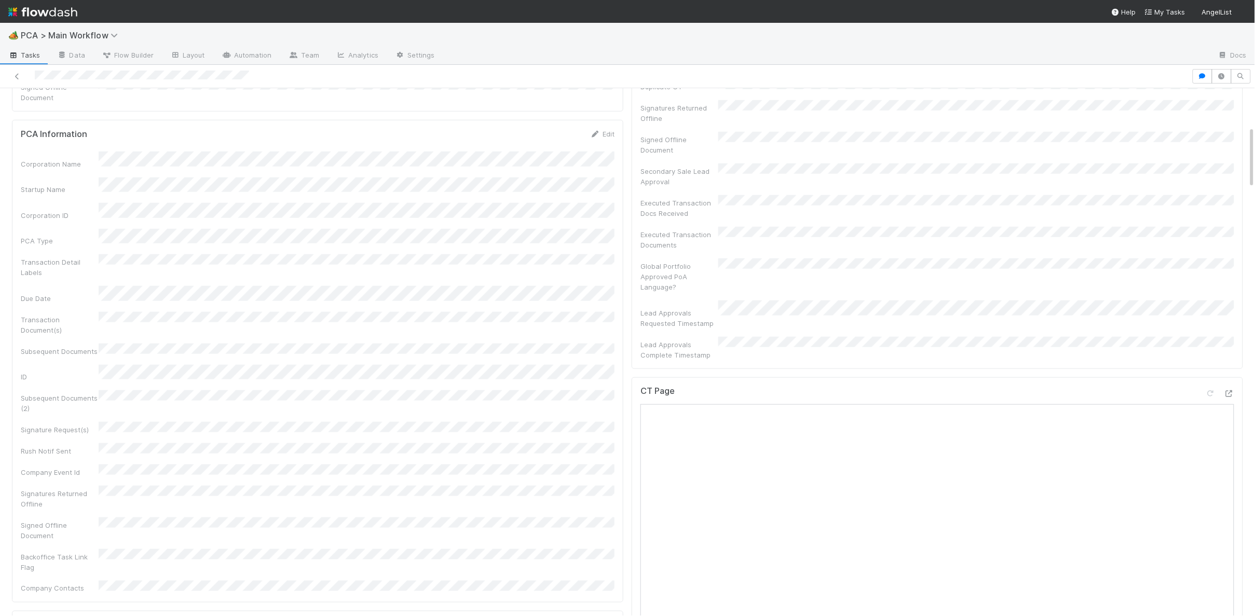
scroll to position [359, 0]
click at [1227, 382] on icon at bounding box center [1229, 385] width 10 height 7
click at [600, 346] on icon at bounding box center [595, 349] width 10 height 7
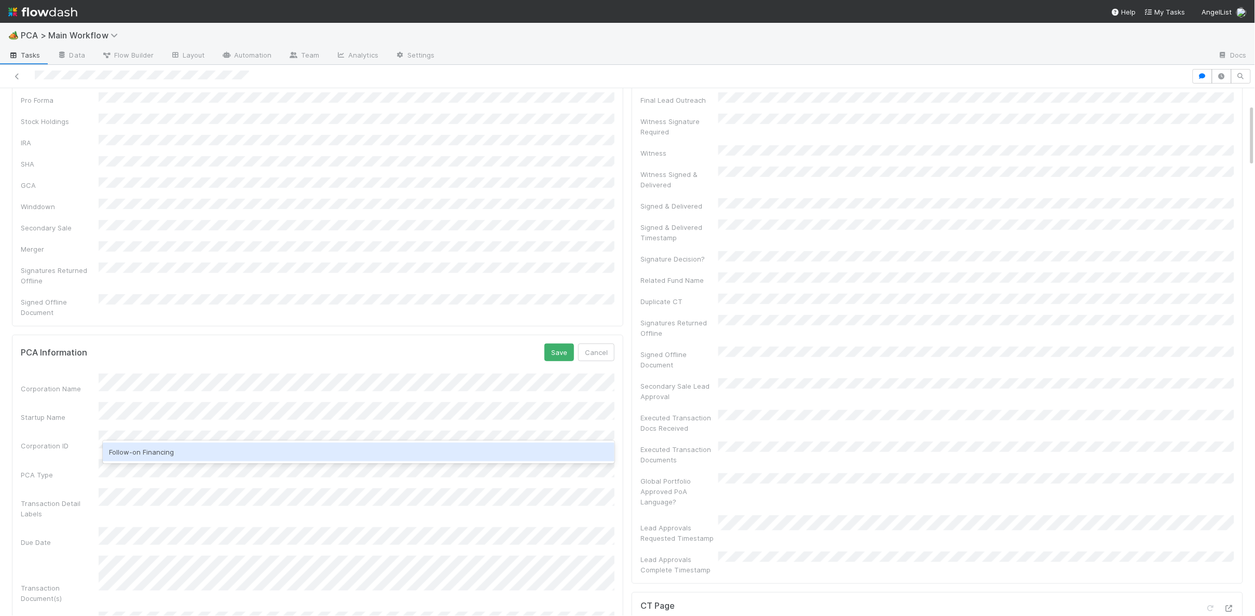
click at [180, 452] on div "Follow-on Financing" at bounding box center [359, 452] width 512 height 19
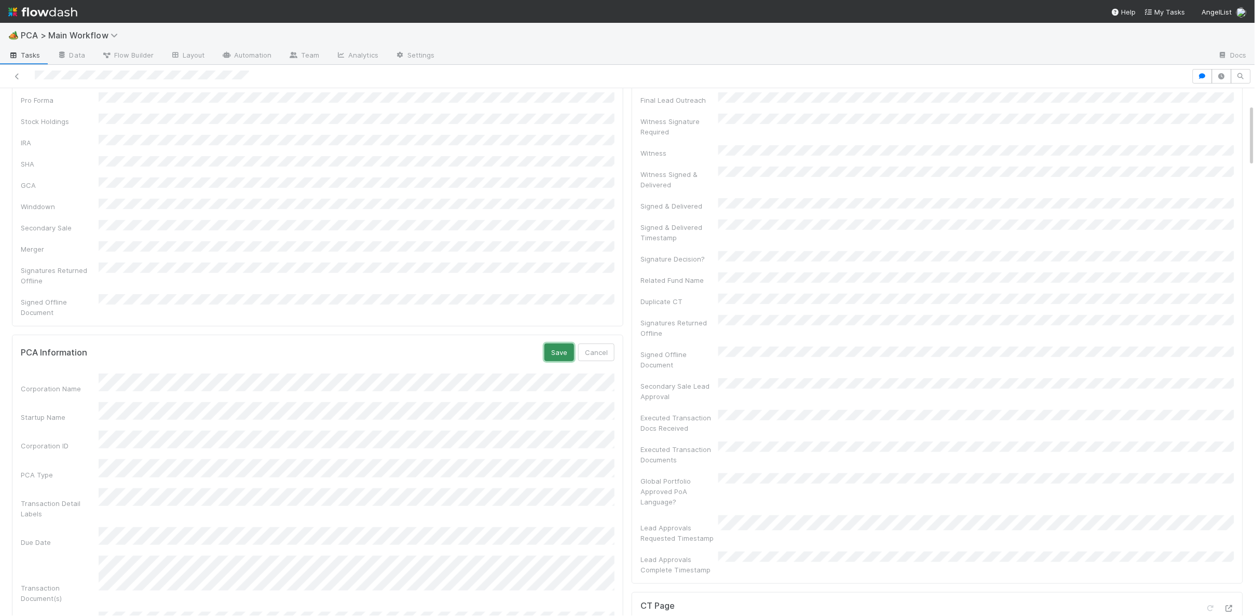
click at [555, 344] on button "Save" at bounding box center [560, 353] width 30 height 18
click at [1221, 106] on link "Actions" at bounding box center [1222, 106] width 43 height 18
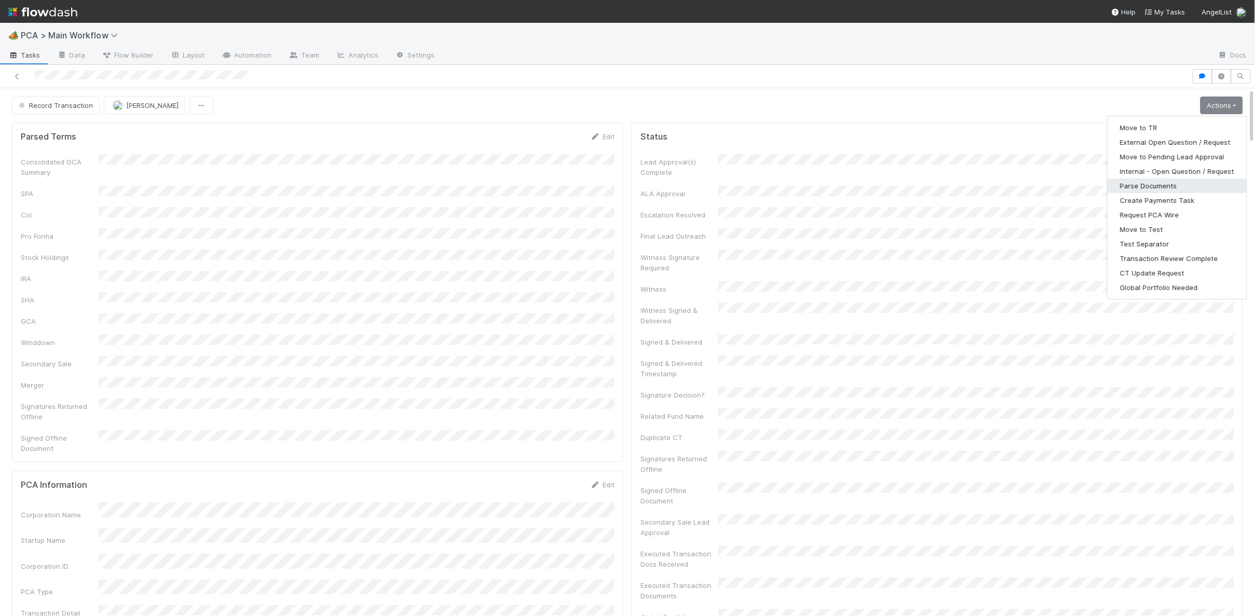
click at [1180, 186] on button "Parse Documents" at bounding box center [1177, 186] width 139 height 15
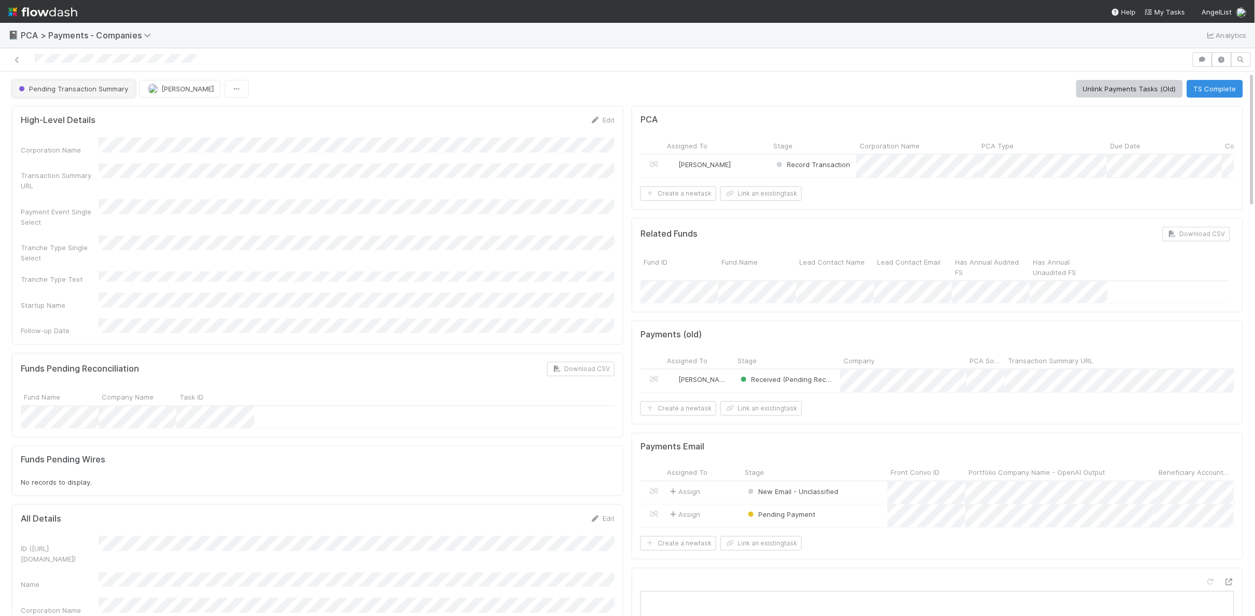
click at [69, 90] on span "Pending Transaction Summary" at bounding box center [73, 89] width 112 height 8
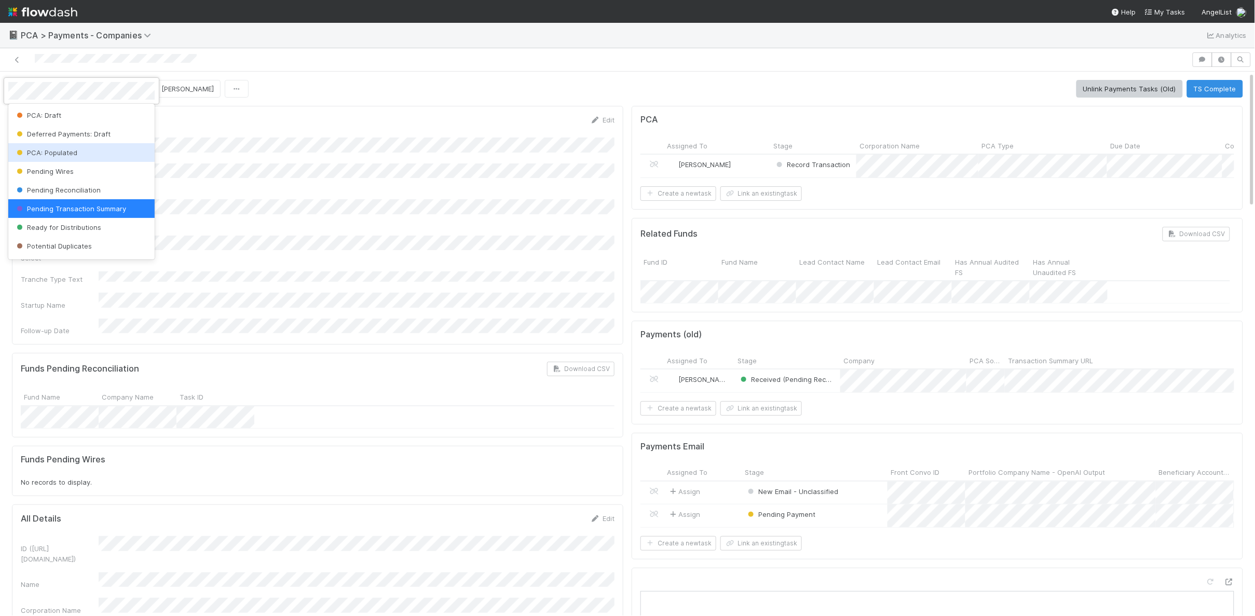
scroll to position [91, 0]
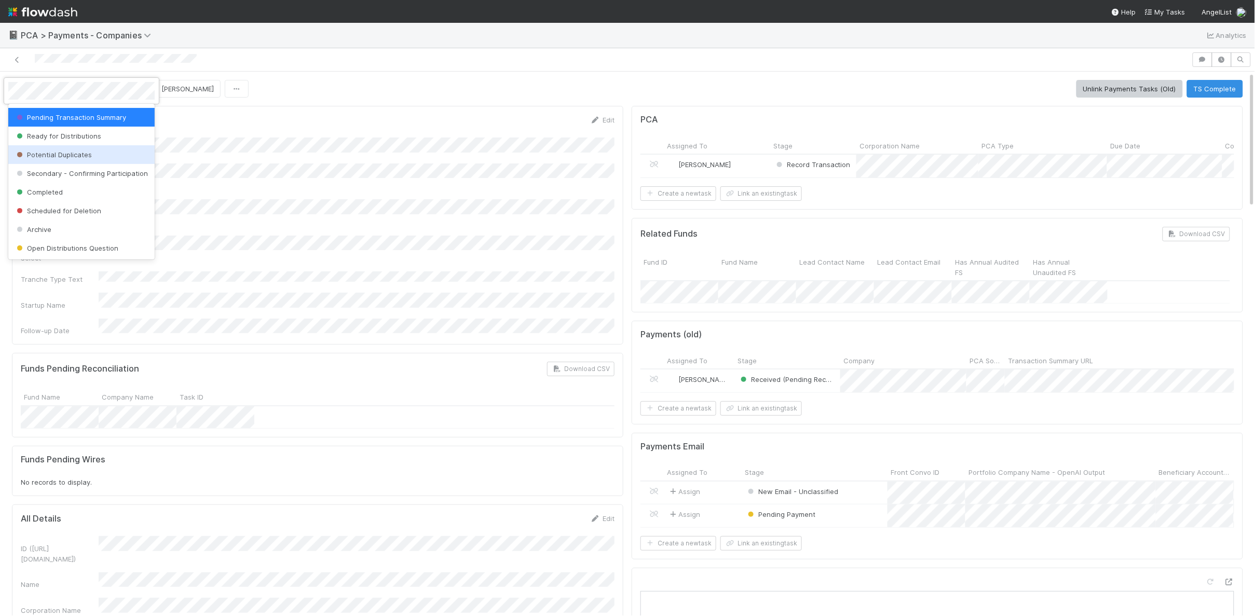
click at [393, 124] on div at bounding box center [627, 308] width 1255 height 616
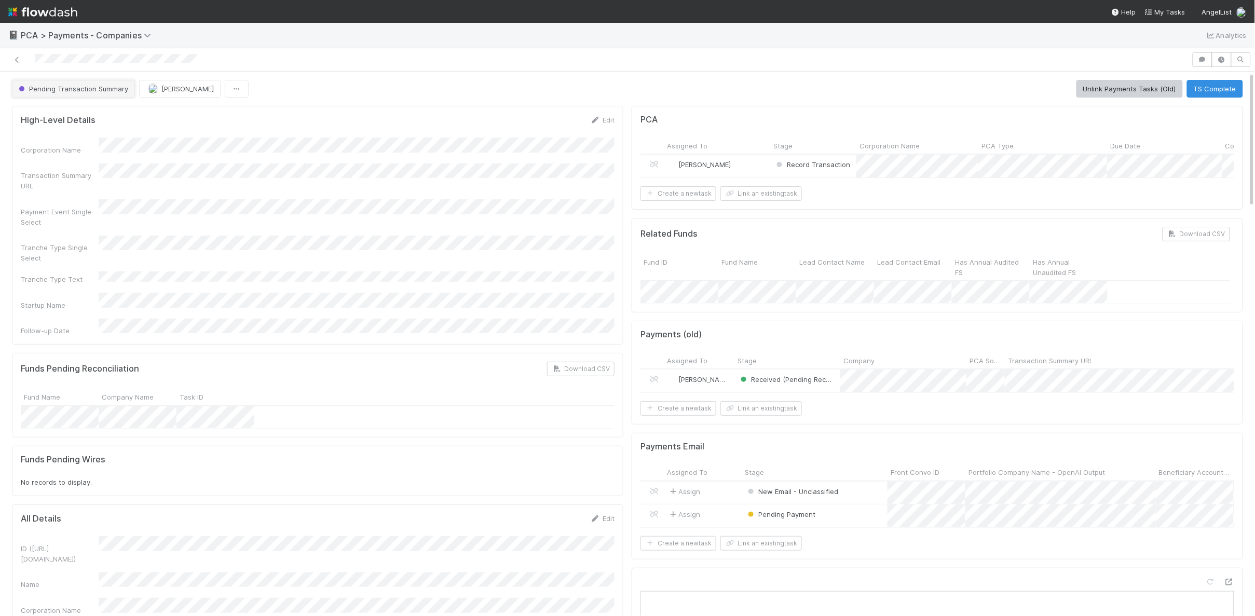
click at [71, 85] on span "Pending Transaction Summary" at bounding box center [73, 89] width 112 height 8
drag, startPoint x: 338, startPoint y: 129, endPoint x: 350, endPoint y: 127, distance: 11.7
click at [339, 129] on div at bounding box center [627, 308] width 1255 height 616
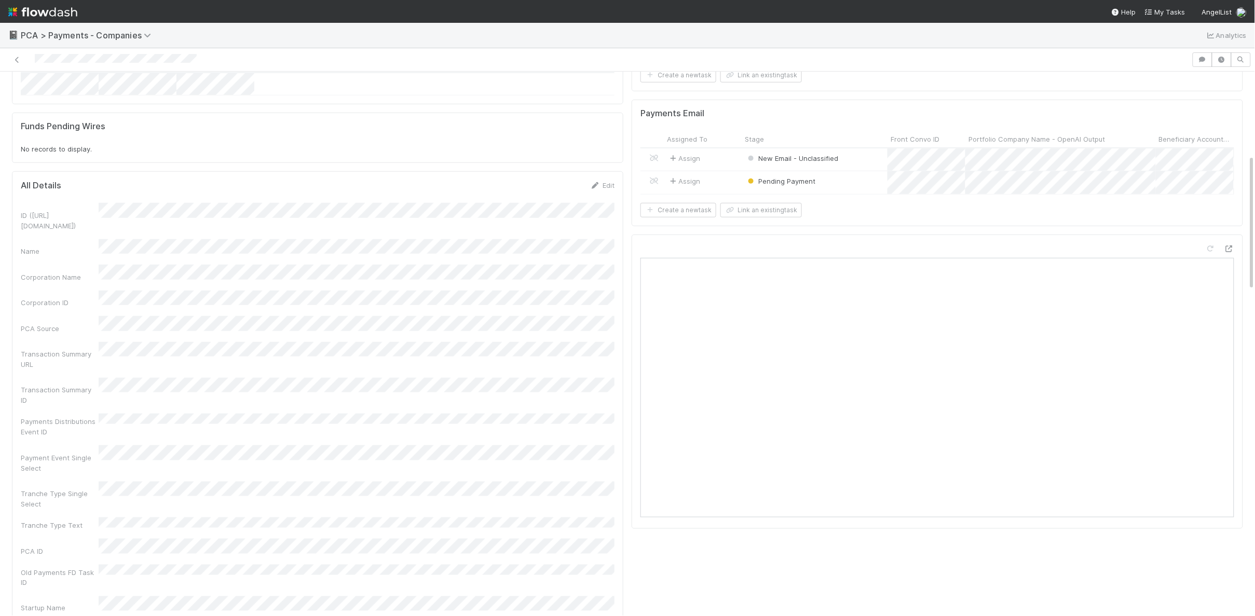
scroll to position [0, 1]
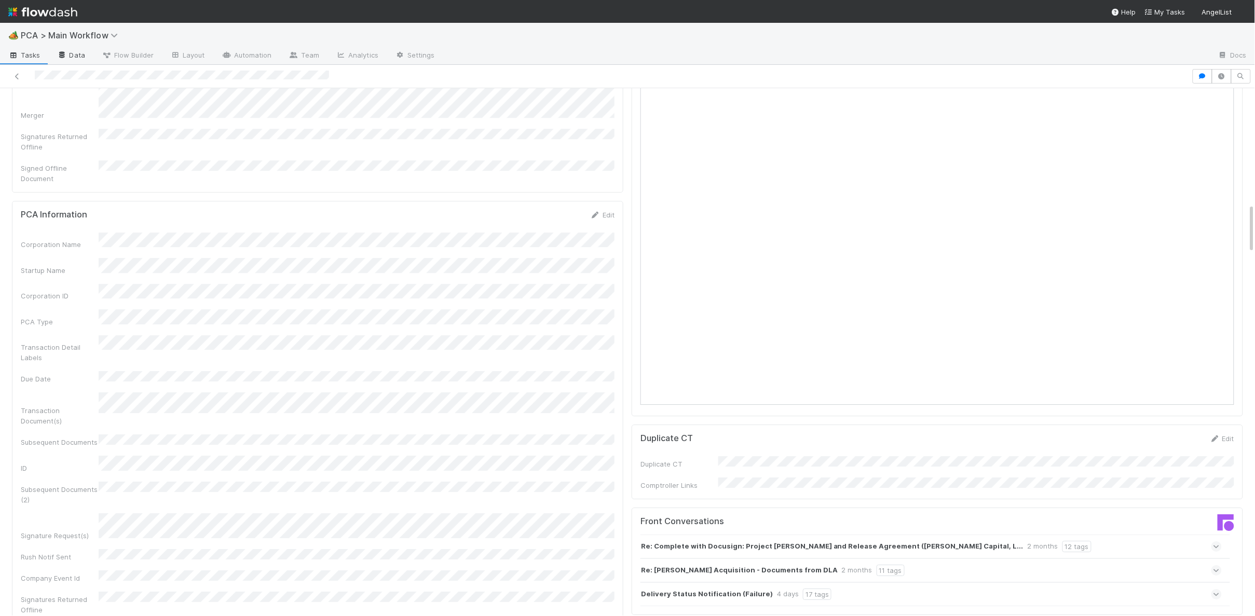
scroll to position [1227, 0]
click at [600, 213] on icon at bounding box center [595, 216] width 10 height 7
click at [89, 497] on div "Corporation Name Startup Name Corporation ID PCA Type Transaction Detail Labels…" at bounding box center [318, 526] width 594 height 570
click at [553, 211] on button "Save" at bounding box center [560, 220] width 30 height 18
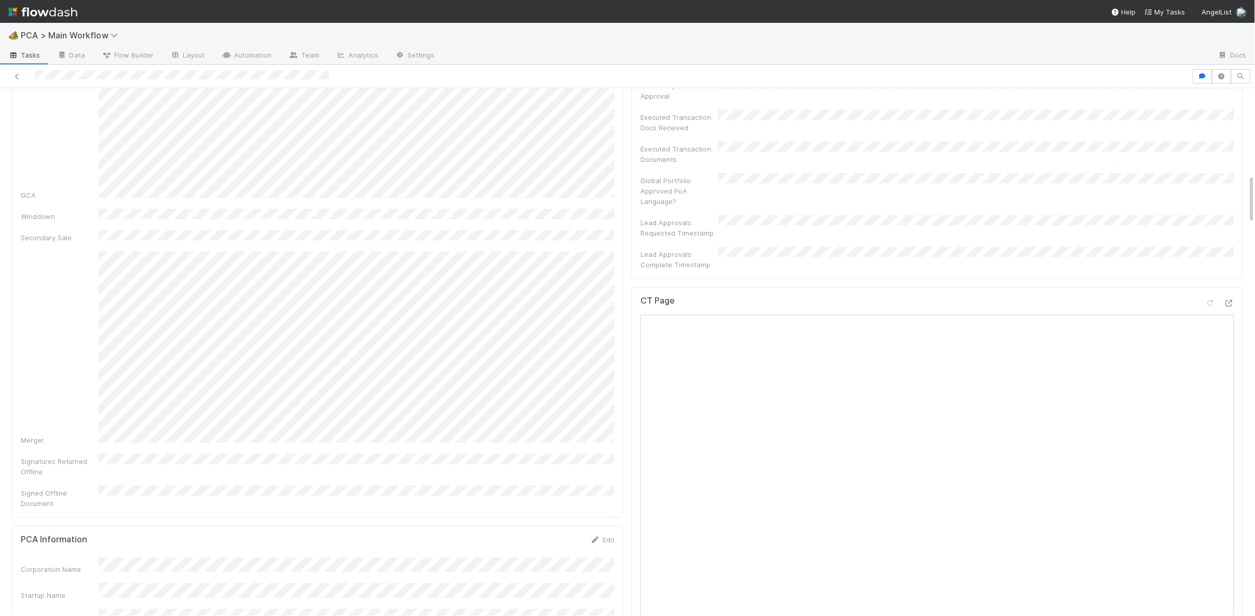
scroll to position [898, 0]
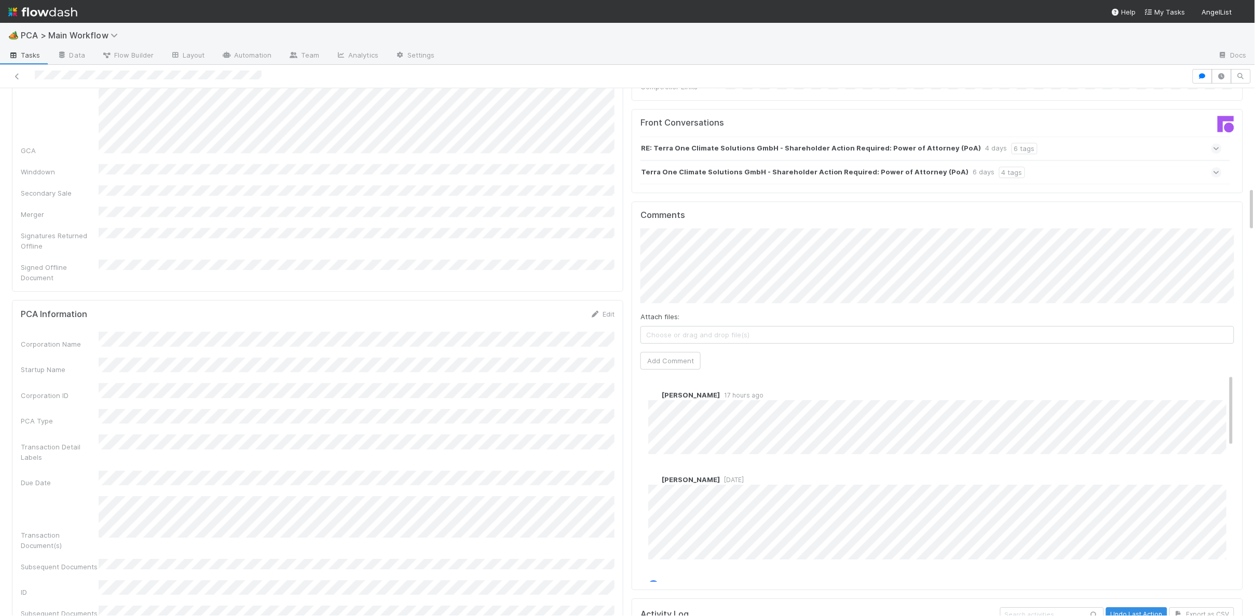
scroll to position [1163, 0]
click at [973, 168] on div "6 days" at bounding box center [984, 173] width 22 height 11
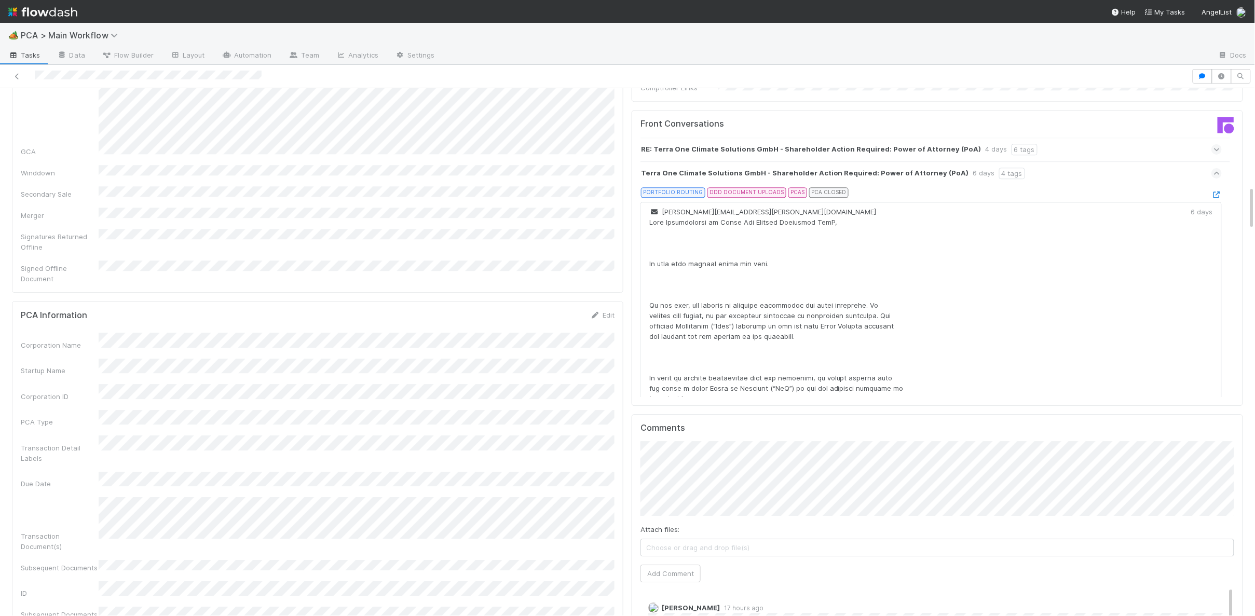
click at [1165, 192] on icon at bounding box center [1217, 195] width 10 height 7
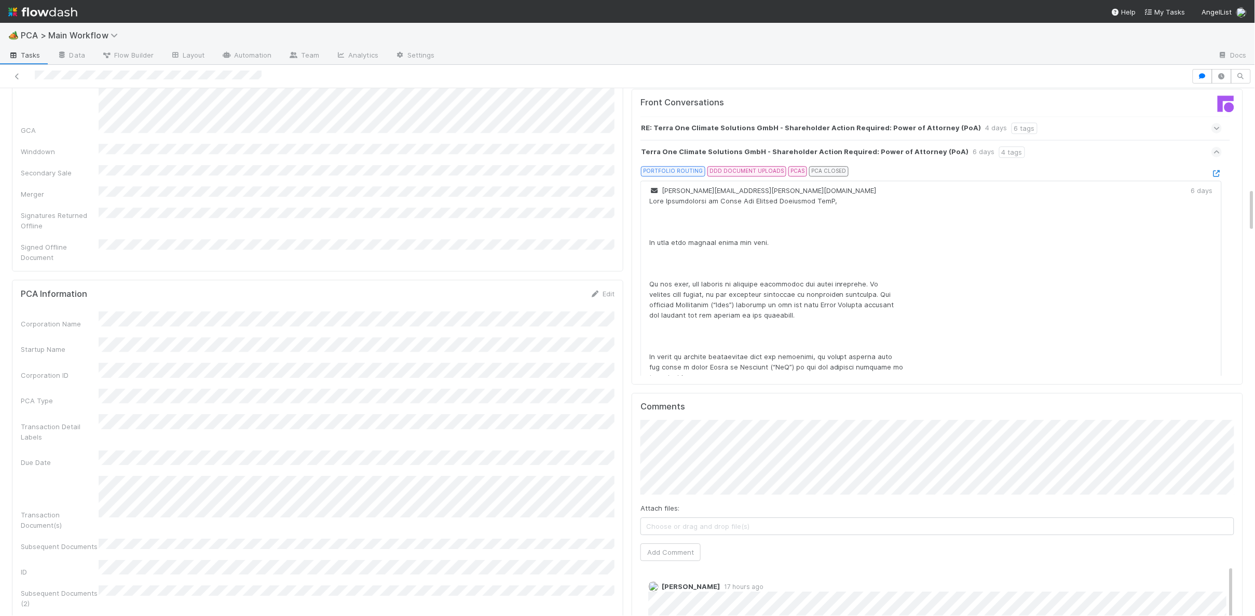
scroll to position [0, 0]
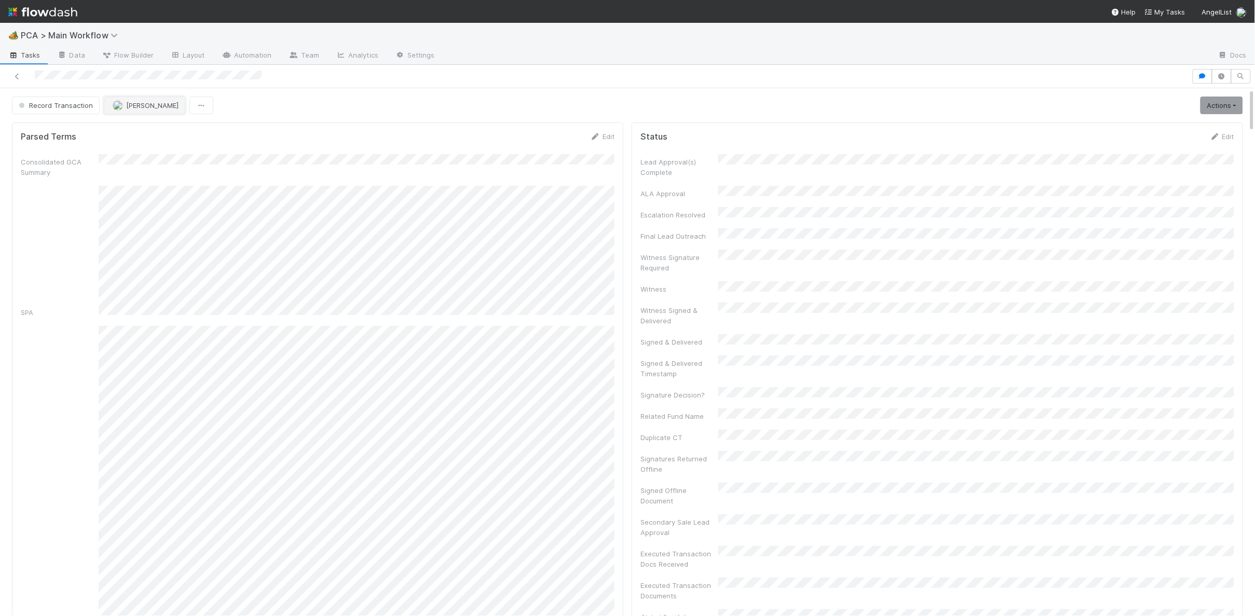
click at [131, 108] on span "Nathalie Gualito" at bounding box center [152, 105] width 52 height 8
click at [137, 134] on span "Philip Chung" at bounding box center [144, 132] width 52 height 8
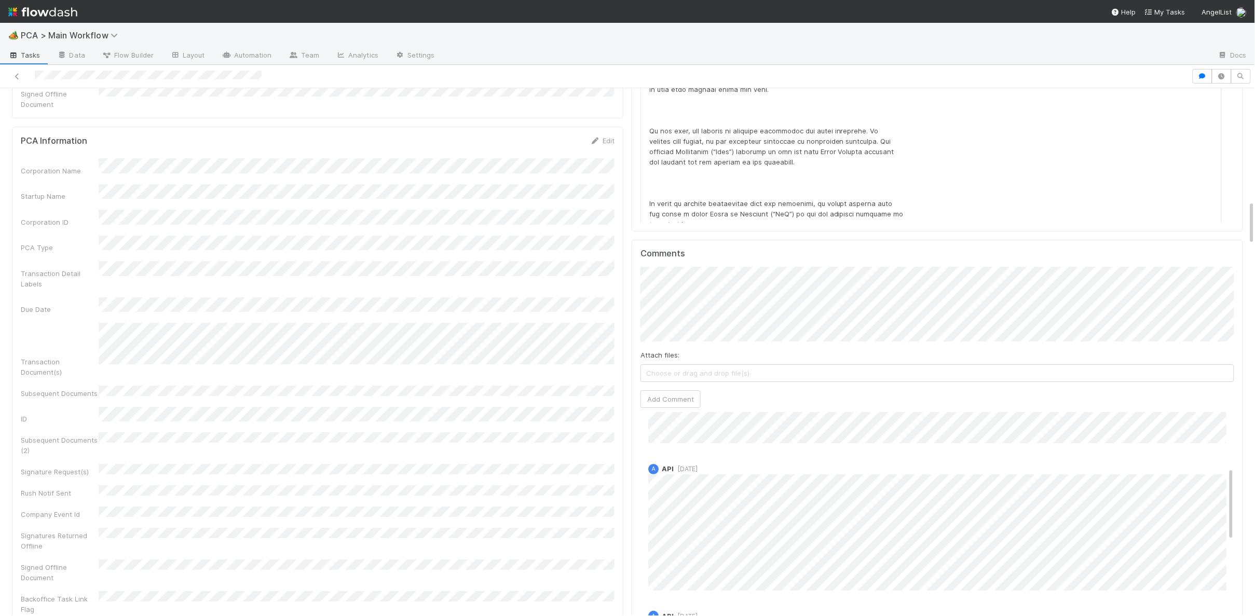
scroll to position [156, 0]
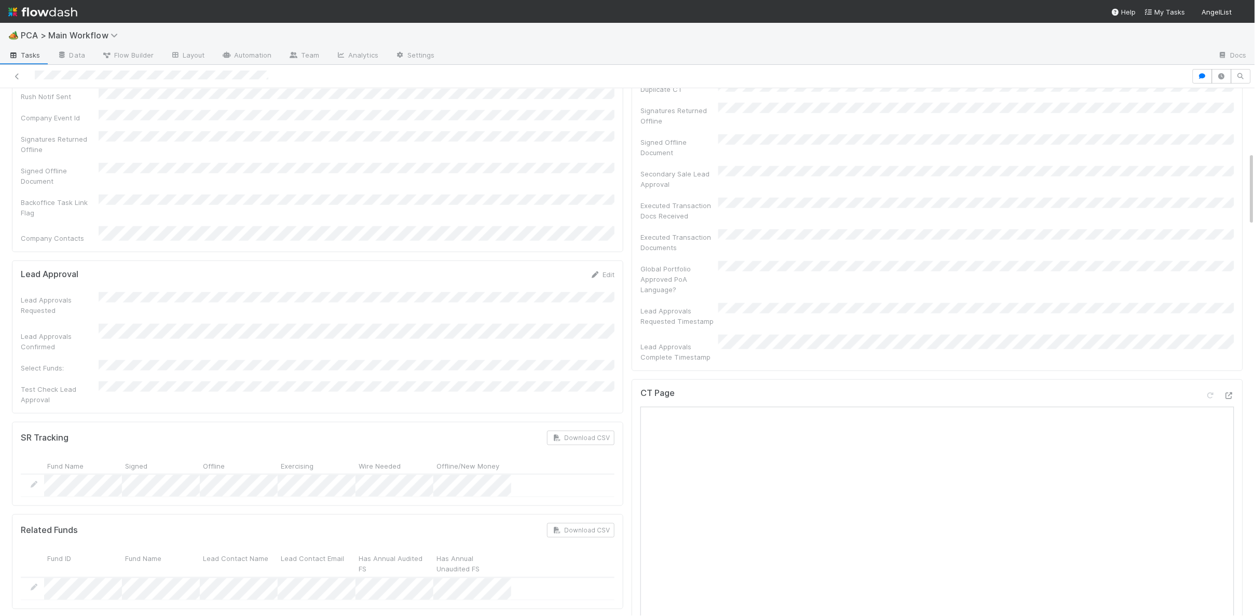
scroll to position [499, 0]
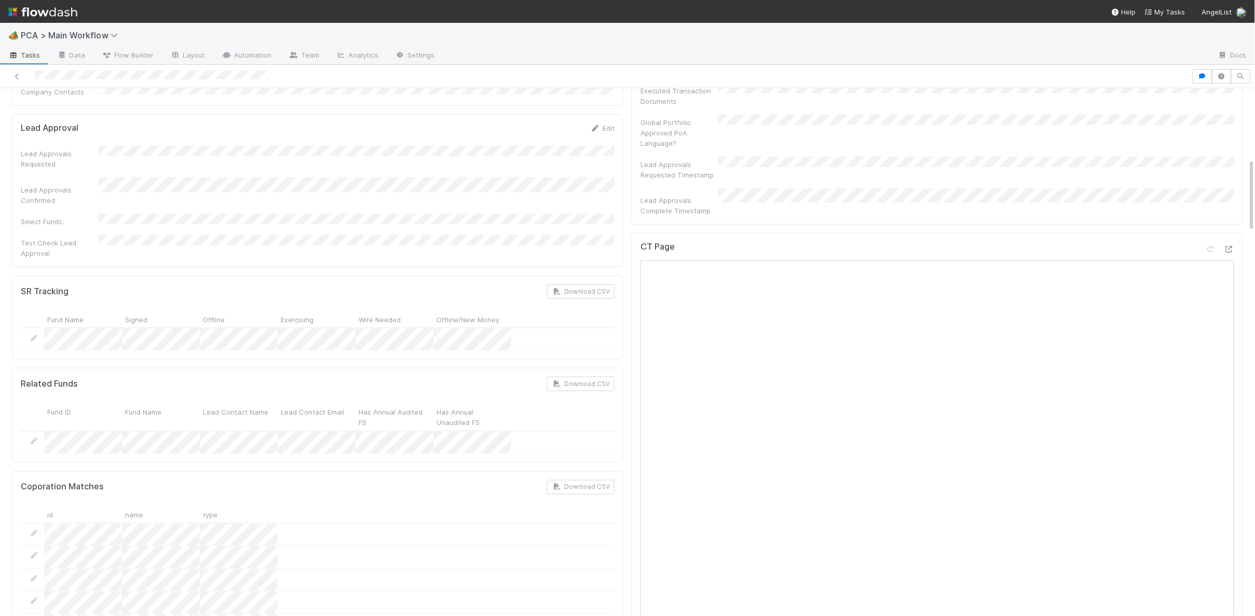
click at [1165, 233] on div "CT Page" at bounding box center [937, 460] width 611 height 454
click at [1165, 246] on icon at bounding box center [1229, 249] width 10 height 7
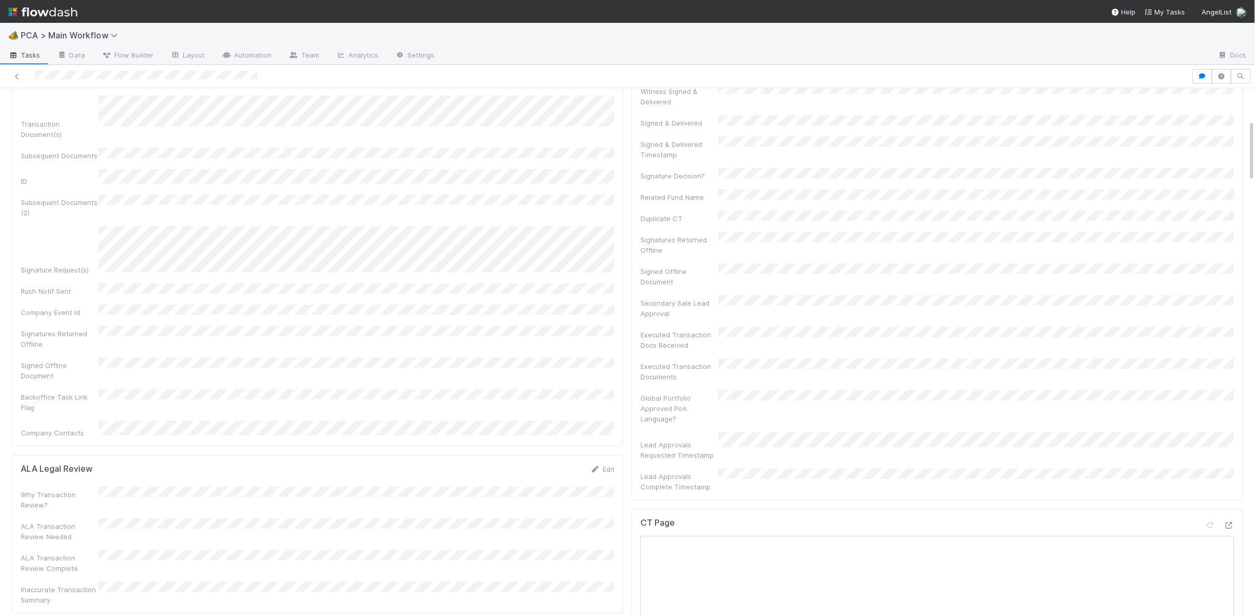
scroll to position [274, 0]
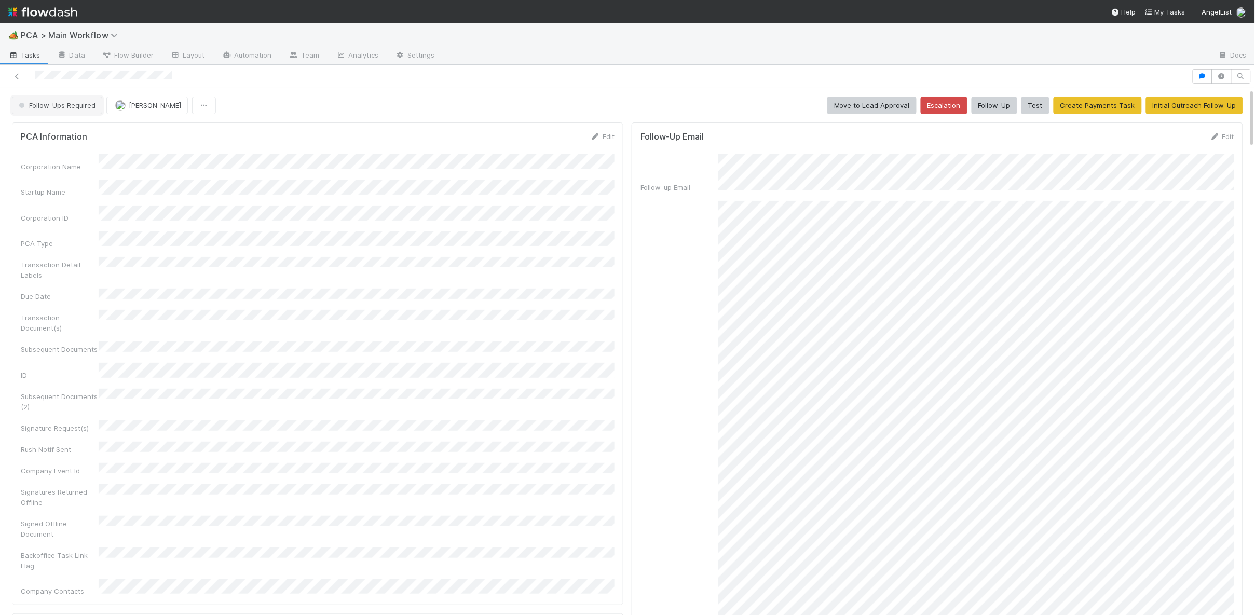
click at [64, 113] on button "Follow-Ups Required" at bounding box center [57, 106] width 90 height 18
drag, startPoint x: 303, startPoint y: 162, endPoint x: 111, endPoint y: 130, distance: 194.1
click at [284, 159] on div at bounding box center [627, 308] width 1255 height 616
click at [62, 107] on span "Follow-Ups Required" at bounding box center [56, 105] width 79 height 8
click at [81, 131] on div "RTBS" at bounding box center [81, 132] width 146 height 19
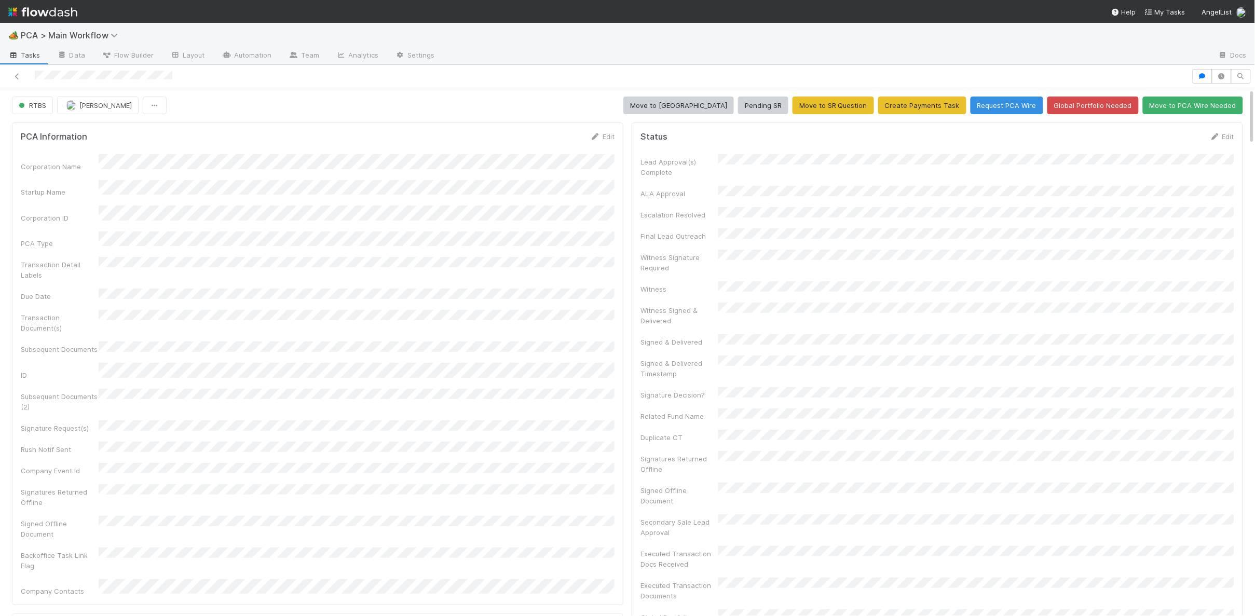
drag, startPoint x: 601, startPoint y: 138, endPoint x: 589, endPoint y: 151, distance: 18.4
click at [601, 138] on link "Edit" at bounding box center [602, 136] width 24 height 8
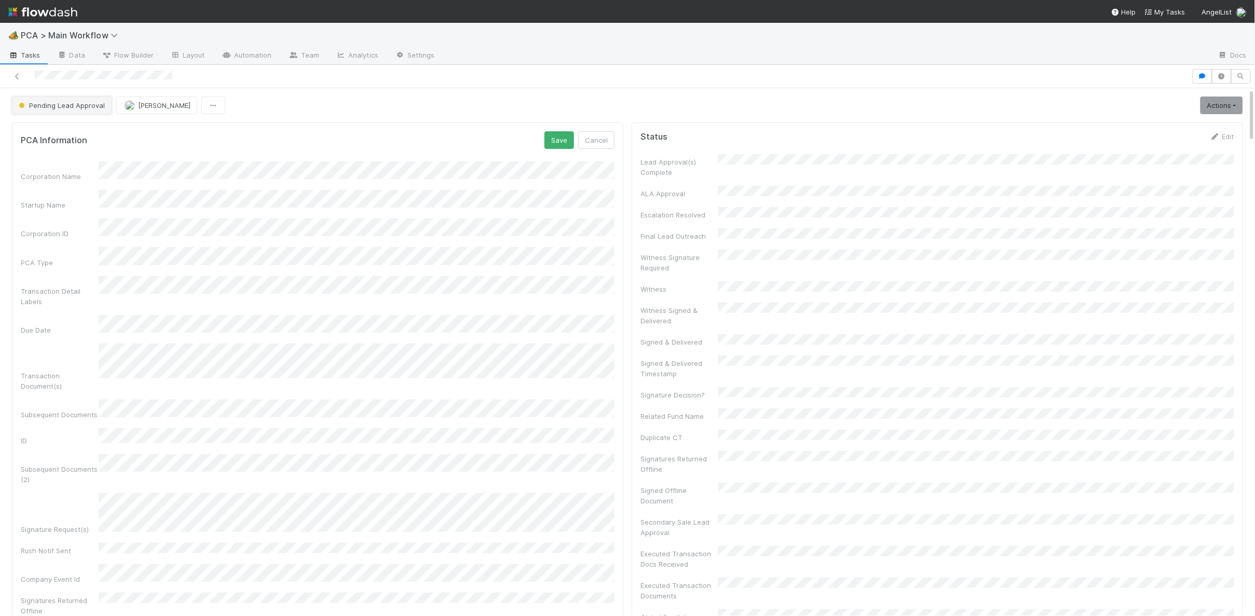
click at [50, 109] on span "Pending Lead Approval" at bounding box center [61, 105] width 88 height 8
drag, startPoint x: 1193, startPoint y: 171, endPoint x: 1200, endPoint y: 166, distance: 8.1
click at [1193, 171] on div at bounding box center [627, 308] width 1255 height 616
click at [1230, 138] on link "Edit" at bounding box center [1222, 136] width 24 height 8
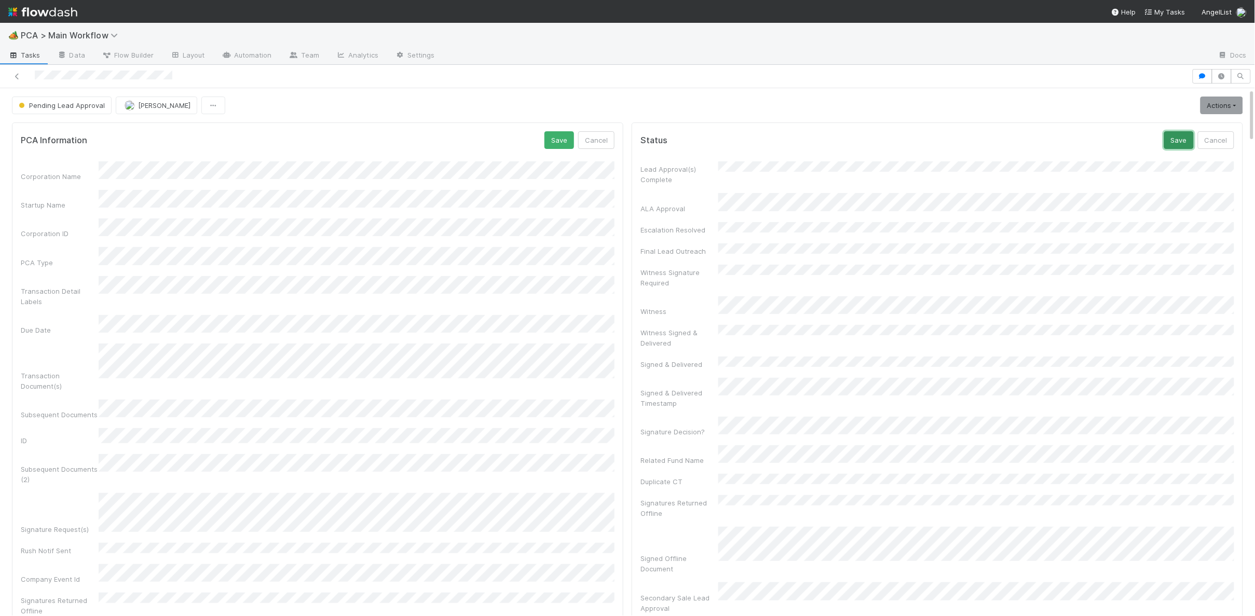
drag, startPoint x: 1178, startPoint y: 144, endPoint x: 964, endPoint y: 134, distance: 213.6
click at [1177, 144] on button "Save" at bounding box center [1179, 140] width 30 height 18
drag, startPoint x: 325, startPoint y: 439, endPoint x: 322, endPoint y: 448, distance: 9.7
click at [323, 442] on div "Corporation Name Startup Name Corporation ID PCA Type Transaction Detail Labels…" at bounding box center [318, 446] width 594 height 570
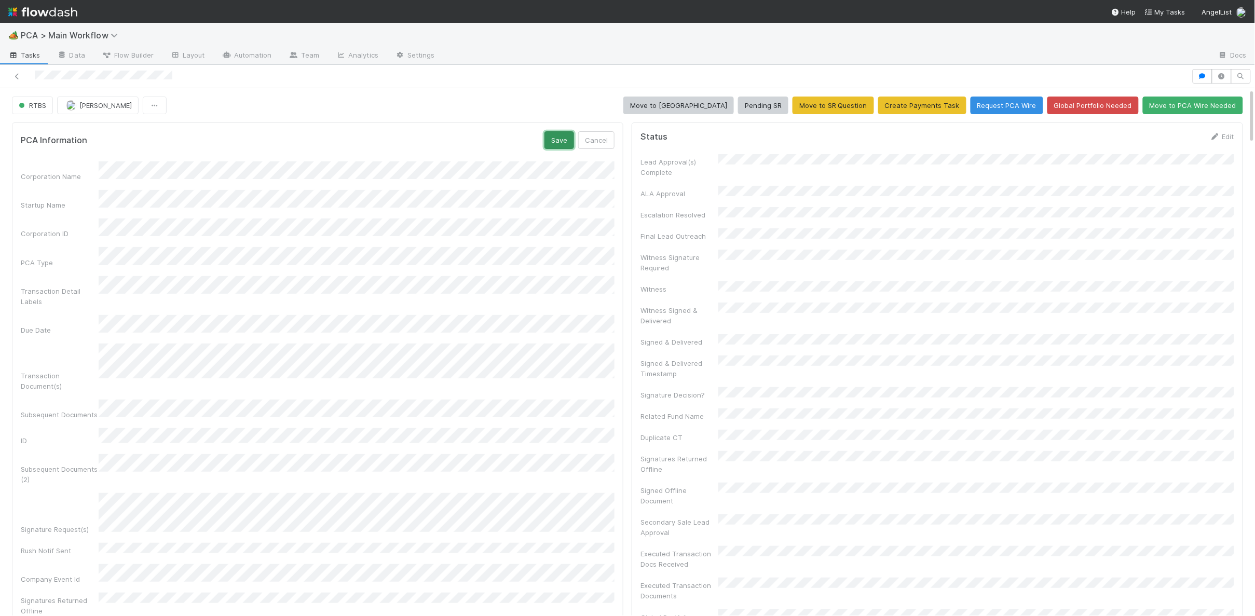
click at [559, 139] on button "Save" at bounding box center [560, 140] width 30 height 18
click at [598, 138] on icon at bounding box center [595, 136] width 10 height 7
click at [577, 143] on div "Save Cancel" at bounding box center [580, 140] width 70 height 18
click at [563, 142] on button "Save" at bounding box center [560, 140] width 30 height 18
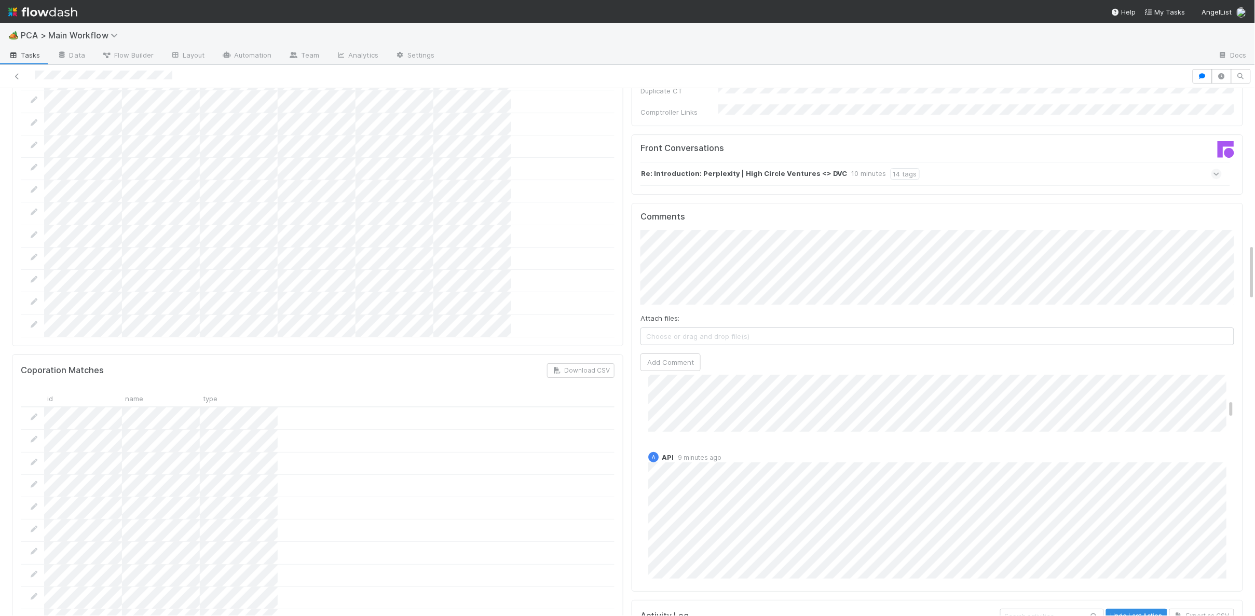
scroll to position [0, 0]
drag, startPoint x: 747, startPoint y: 253, endPoint x: 743, endPoint y: 248, distance: 6.8
click at [747, 313] on div "Attach files: Choose or drag and drop file(s)" at bounding box center [938, 329] width 594 height 32
click at [679, 353] on button "Add Comment" at bounding box center [671, 362] width 60 height 18
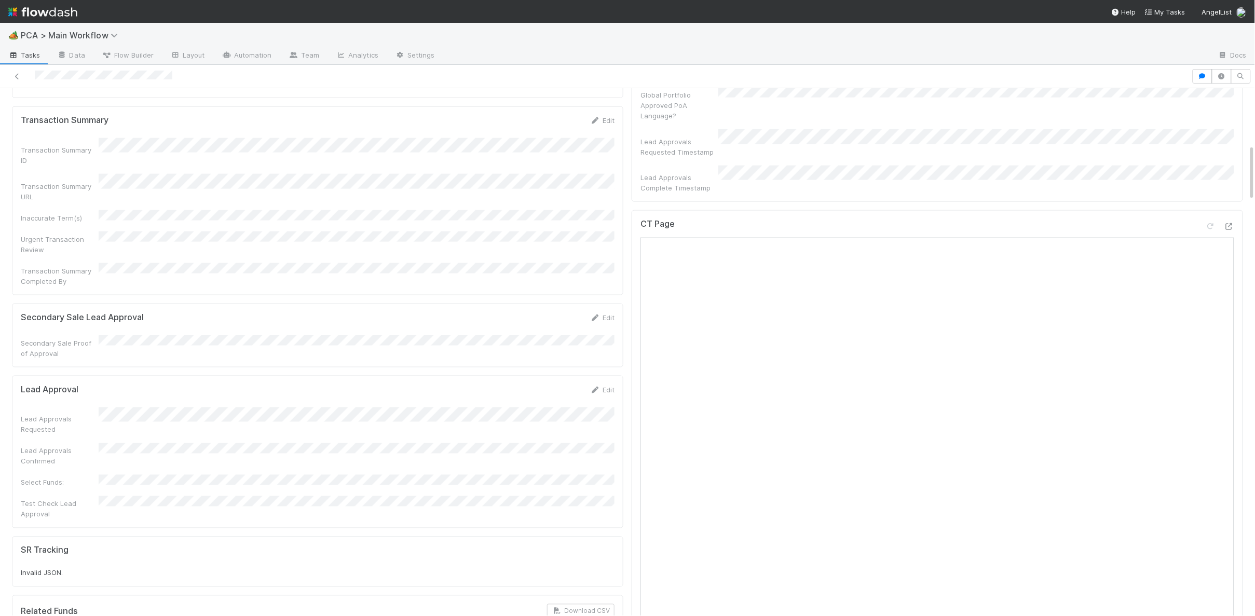
scroll to position [522, 0]
drag, startPoint x: 600, startPoint y: 325, endPoint x: 549, endPoint y: 348, distance: 56.0
click at [601, 386] on link "Edit" at bounding box center [602, 390] width 24 height 8
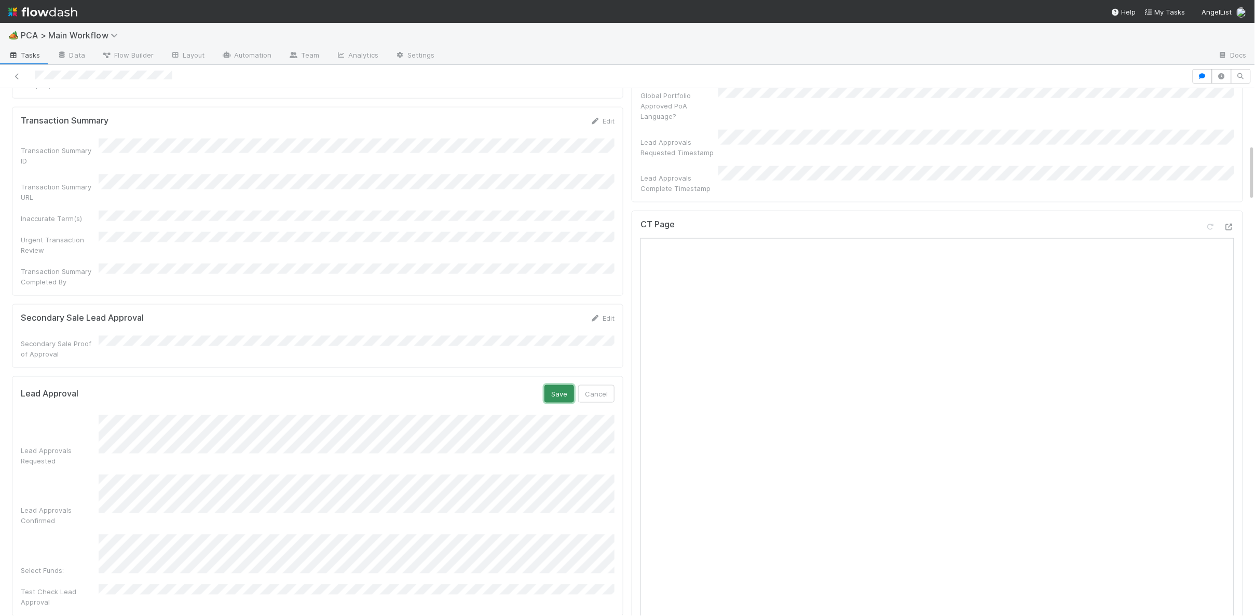
click at [564, 385] on button "Save" at bounding box center [560, 394] width 30 height 18
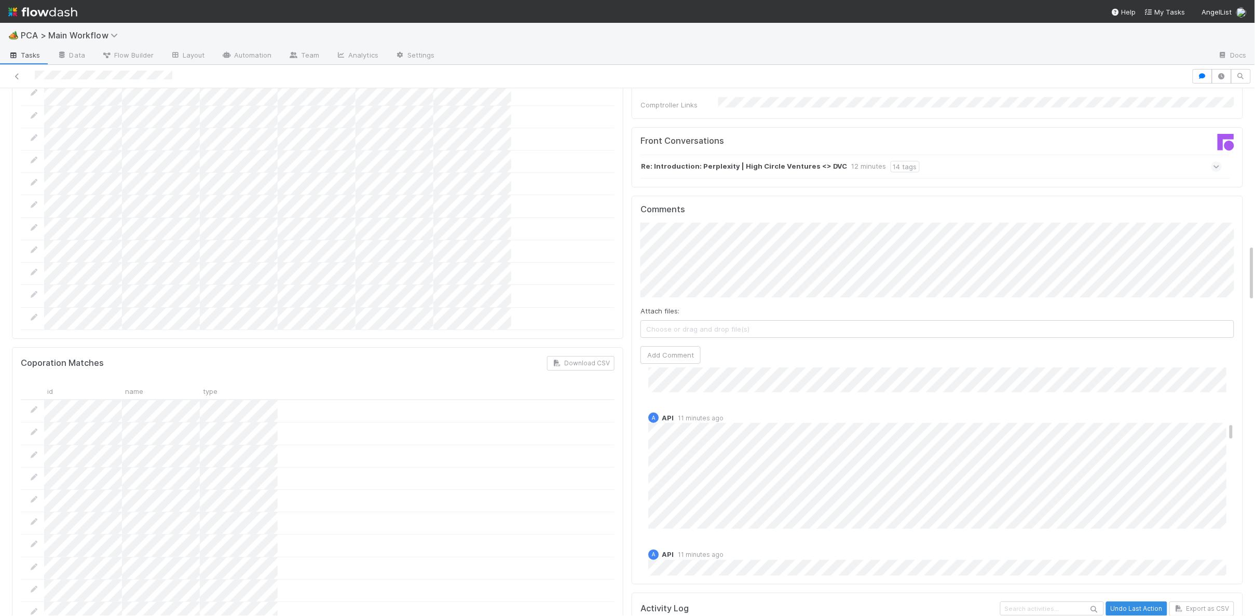
scroll to position [0, 0]
click at [659, 396] on link "Edit" at bounding box center [663, 400] width 12 height 8
click at [636, 423] on div "Comments Attach files: Choose or drag and drop file(s) Add Comment Charlie Bell…" at bounding box center [937, 390] width 611 height 389
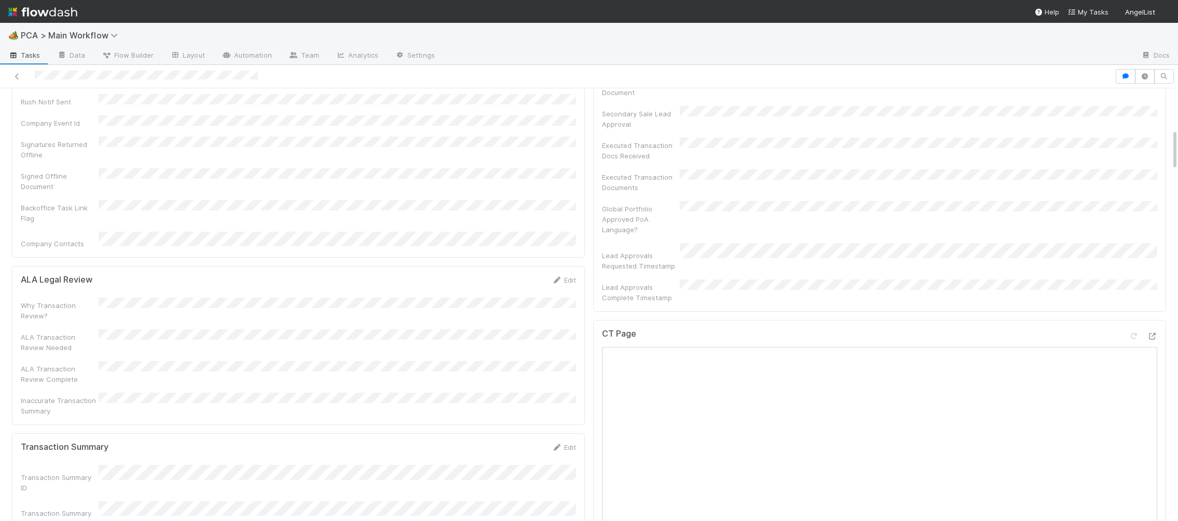
scroll to position [401, 0]
click at [1149, 340] on icon at bounding box center [1152, 343] width 10 height 7
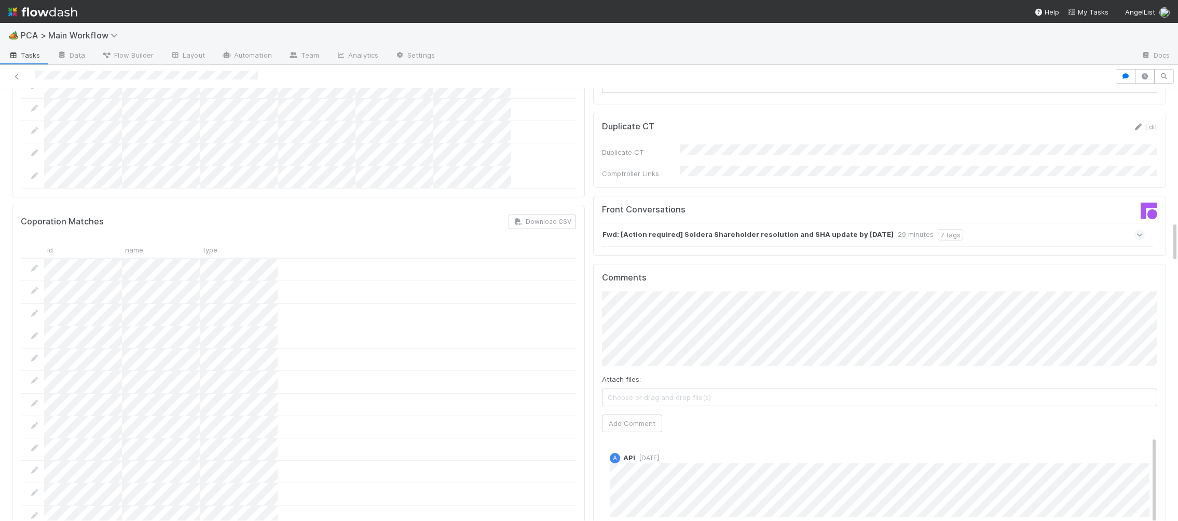
scroll to position [1387, 0]
click at [642, 352] on div "Attach files: Choose or drag and drop file(s) Add Comment" at bounding box center [879, 359] width 555 height 141
click at [641, 412] on button "Add Comment" at bounding box center [632, 421] width 60 height 18
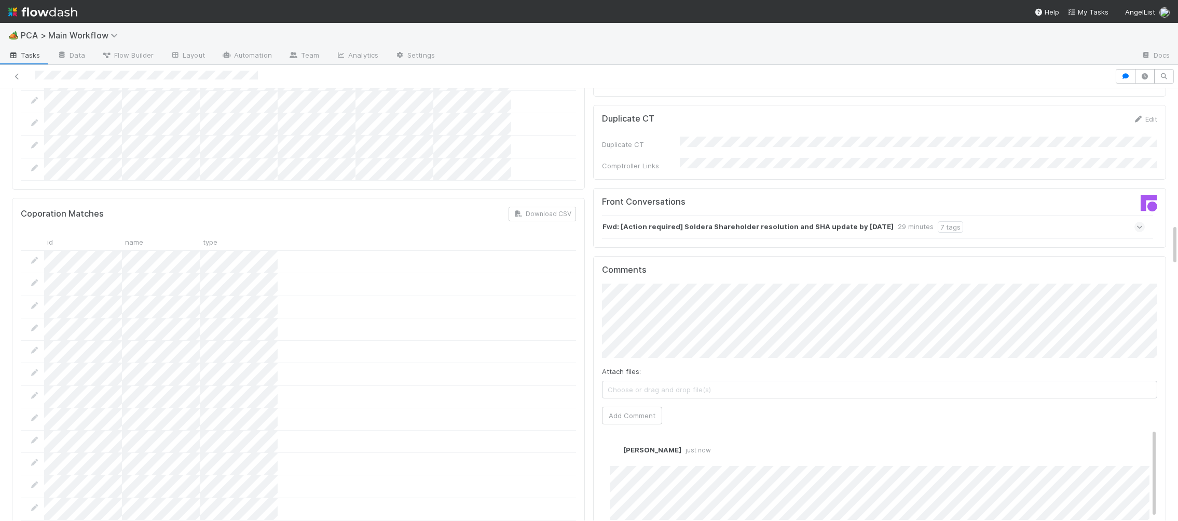
scroll to position [1459, 0]
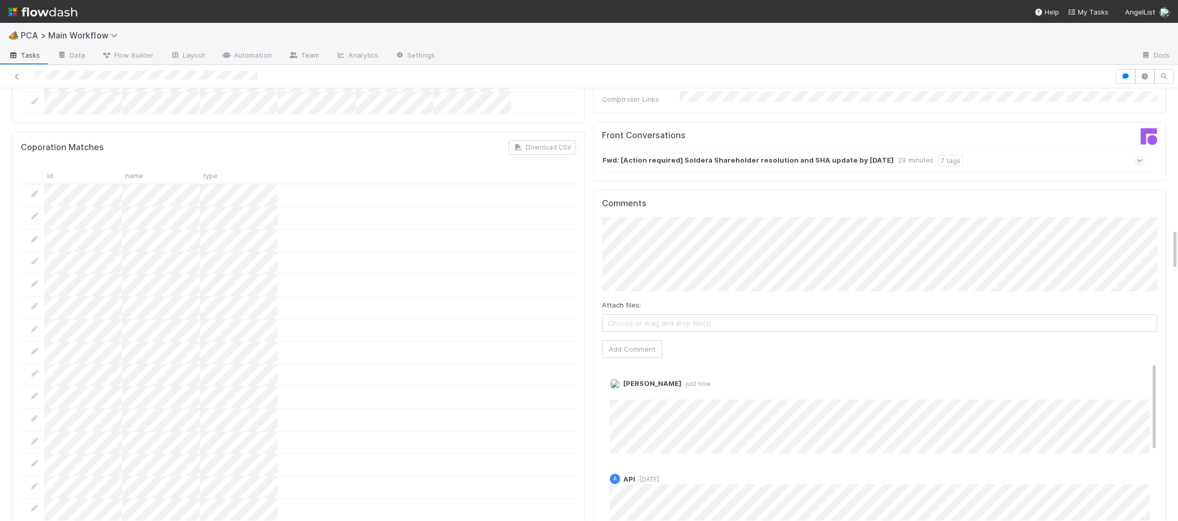
click at [663, 155] on strong "Fwd: [Action required] Soldera Shareholder resolution and SHA update by 29th of…" at bounding box center [748, 160] width 291 height 11
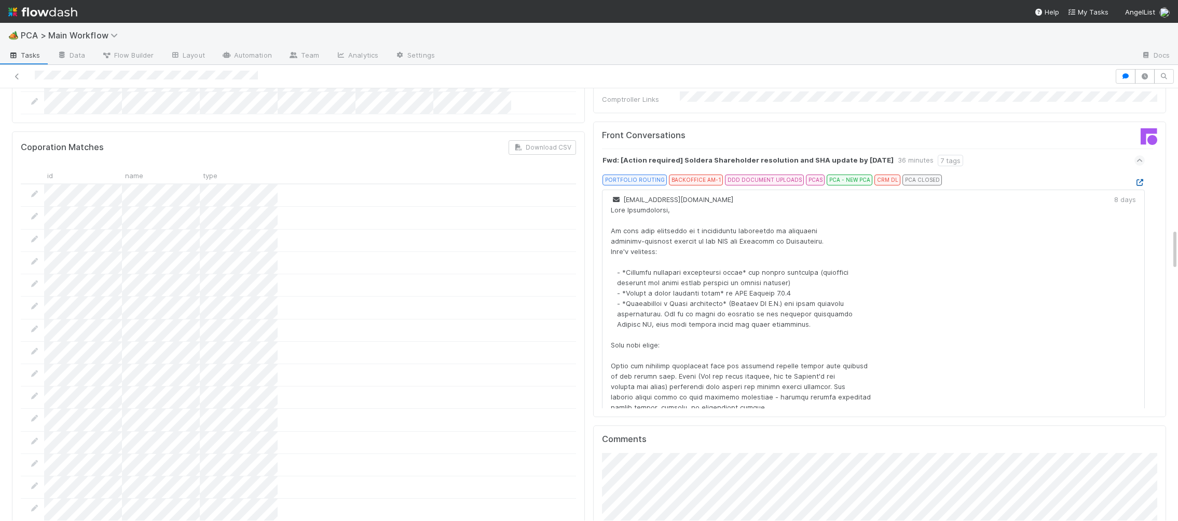
click at [1140, 179] on icon at bounding box center [1140, 182] width 10 height 7
click at [18, 5] on img at bounding box center [42, 12] width 69 height 18
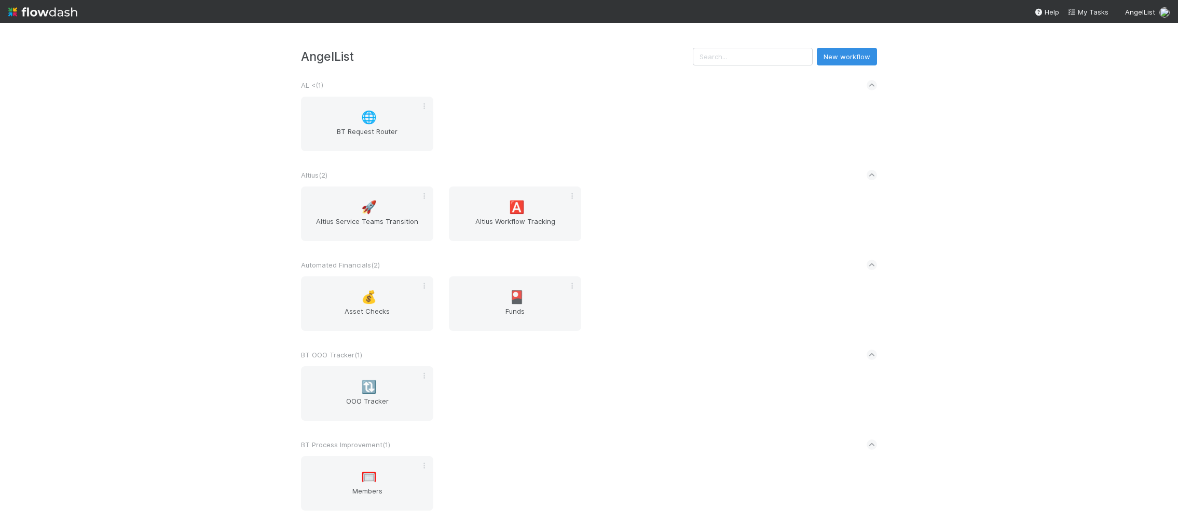
scroll to position [387, 0]
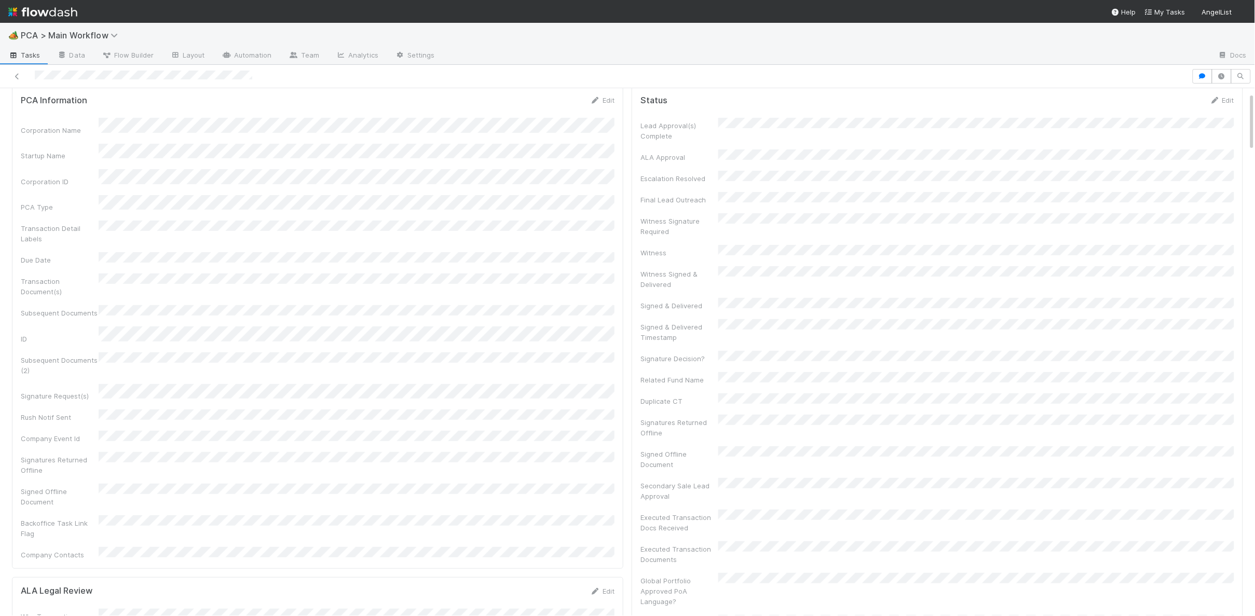
scroll to position [30, 0]
click at [79, 97] on button "Pending Lead Approval" at bounding box center [62, 106] width 100 height 18
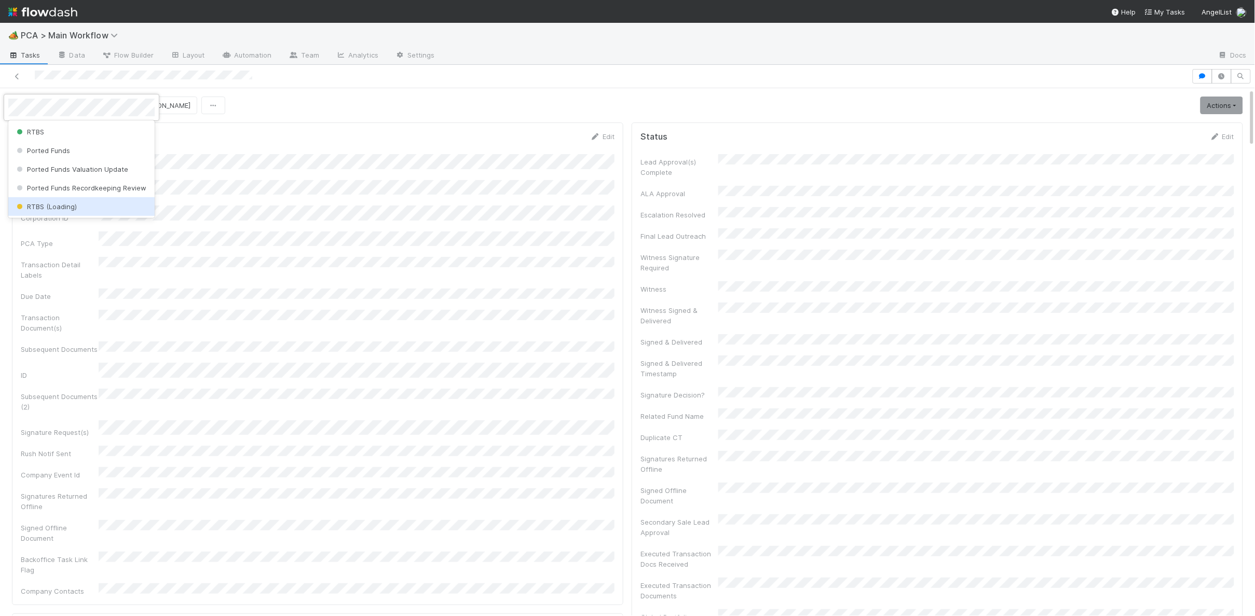
drag, startPoint x: 102, startPoint y: 203, endPoint x: 111, endPoint y: 203, distance: 8.8
click at [111, 203] on div "RTBS (Loading)" at bounding box center [81, 206] width 146 height 19
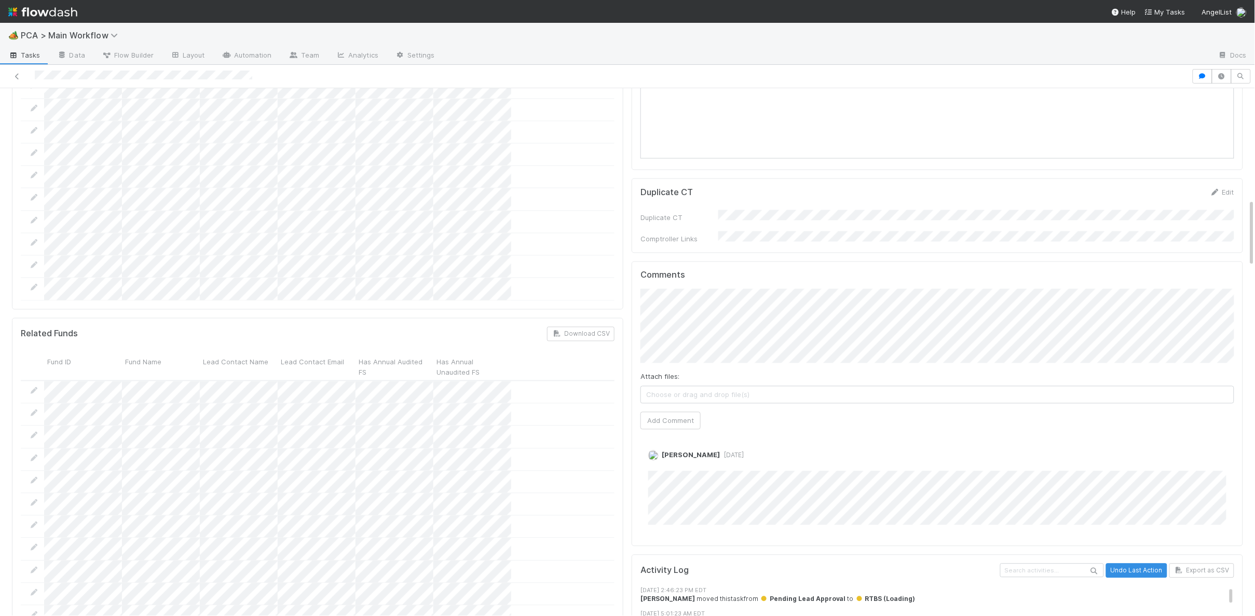
scroll to position [852, 0]
click at [700, 306] on button "[PERSON_NAME]" at bounding box center [687, 305] width 78 height 15
click at [658, 368] on div "Comments Attach files: Choose or drag and drop file(s) Add Comment [PERSON_NAME…" at bounding box center [938, 407] width 594 height 267
click at [658, 416] on button "Add Comment" at bounding box center [671, 425] width 60 height 18
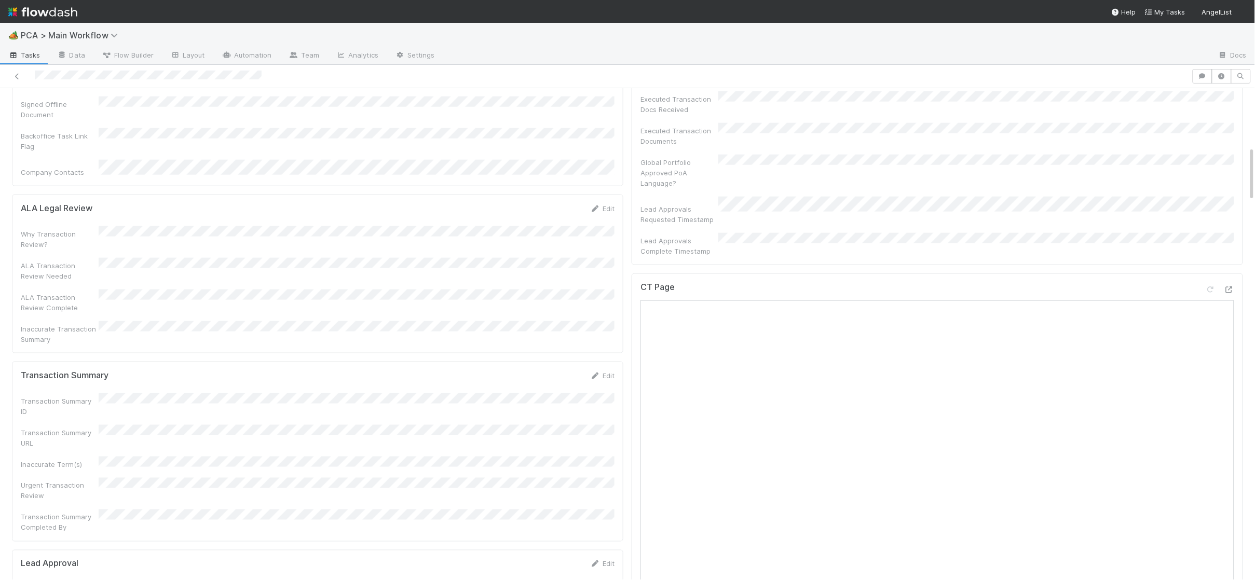
scroll to position [603, 0]
click at [59, 9] on img at bounding box center [42, 12] width 69 height 18
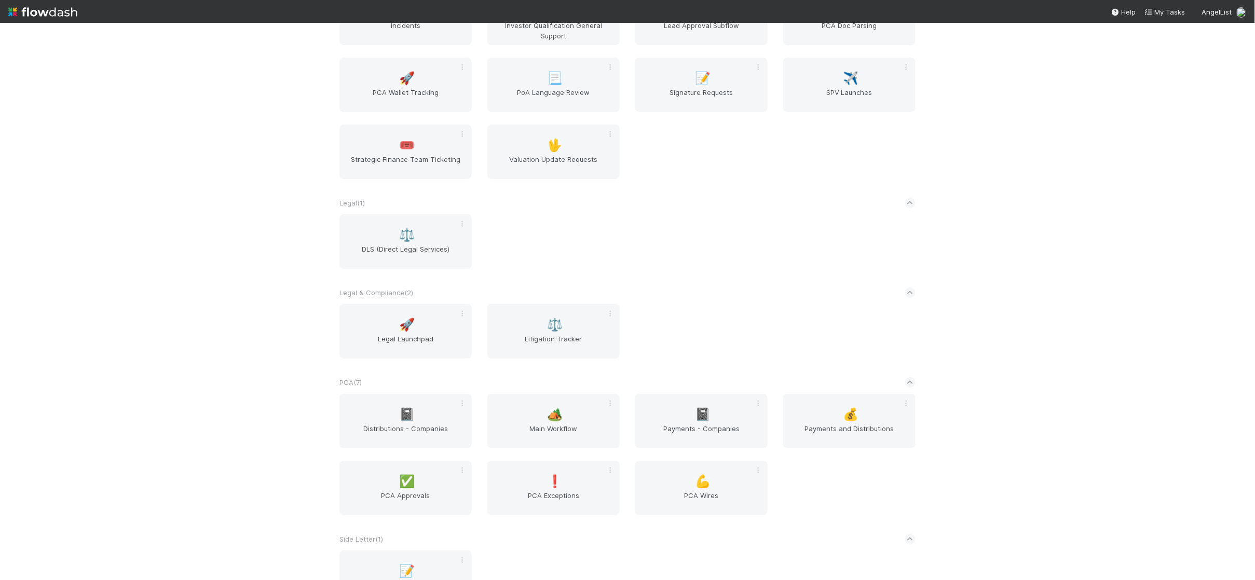
scroll to position [1533, 0]
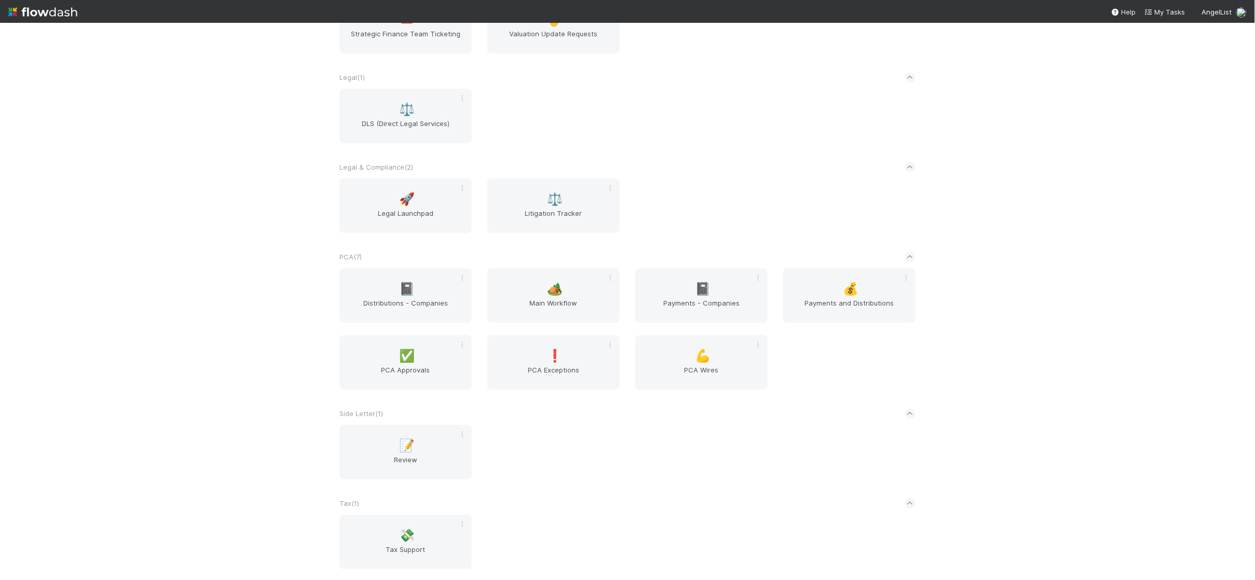
click at [550, 327] on div "📓 Distributions - Companies 🏕️ Main Workflow 📓 Payments - Companies 💰 Payments …" at bounding box center [628, 335] width 592 height 134
click at [553, 299] on span "Main Workflow" at bounding box center [554, 308] width 124 height 21
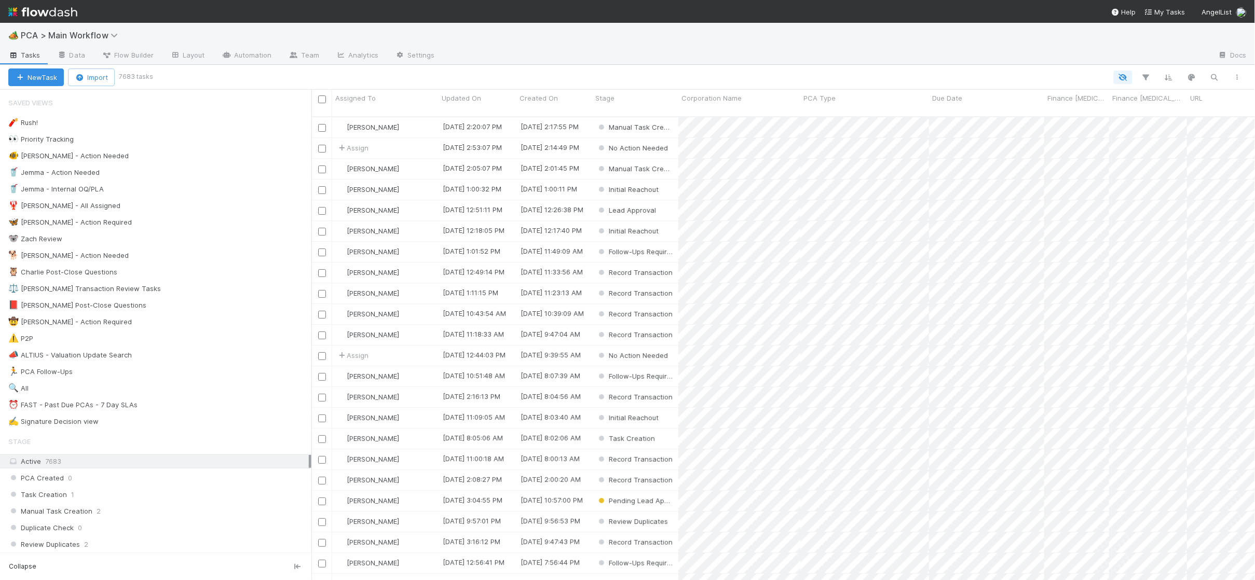
scroll to position [471, 944]
drag, startPoint x: 177, startPoint y: 261, endPoint x: 330, endPoint y: 224, distance: 157.5
click at [177, 261] on div "🐕 Charlie - Action Needed 6" at bounding box center [159, 255] width 303 height 13
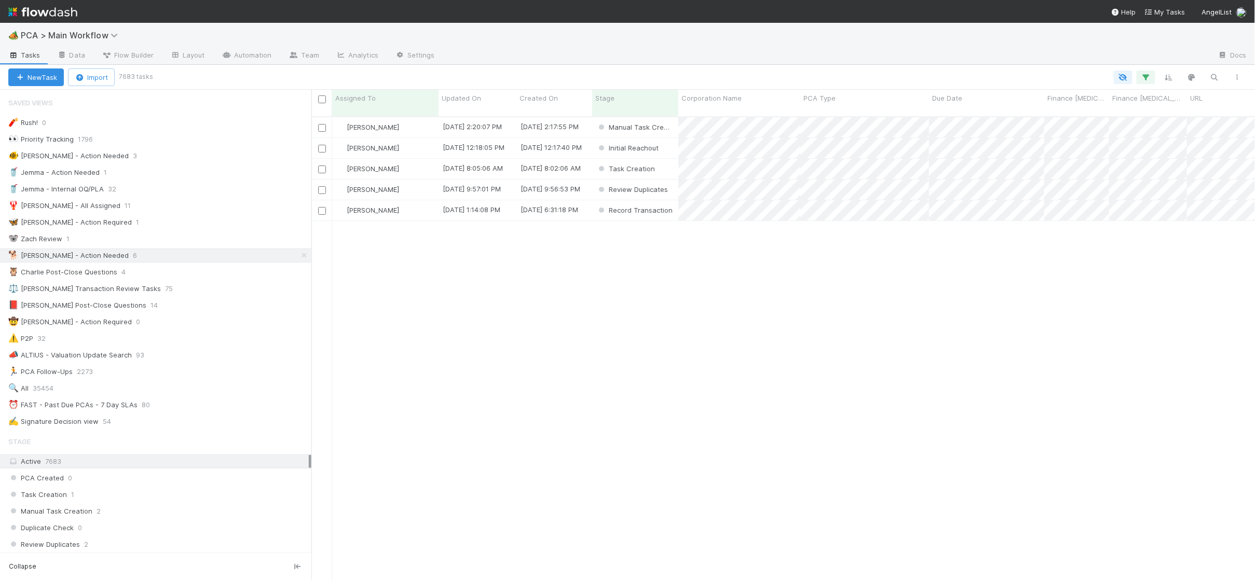
scroll to position [471, 944]
click at [467, 96] on span "Updated On" at bounding box center [461, 98] width 39 height 10
click at [491, 113] on div "Sort Oldest → Newest" at bounding box center [501, 118] width 118 height 16
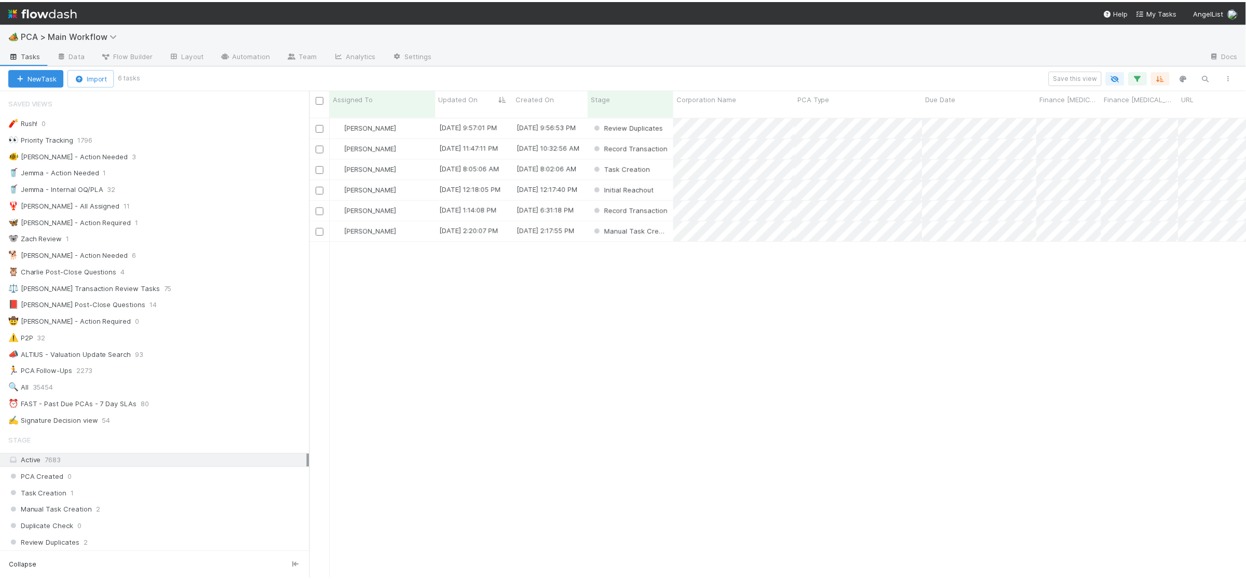
scroll to position [471, 934]
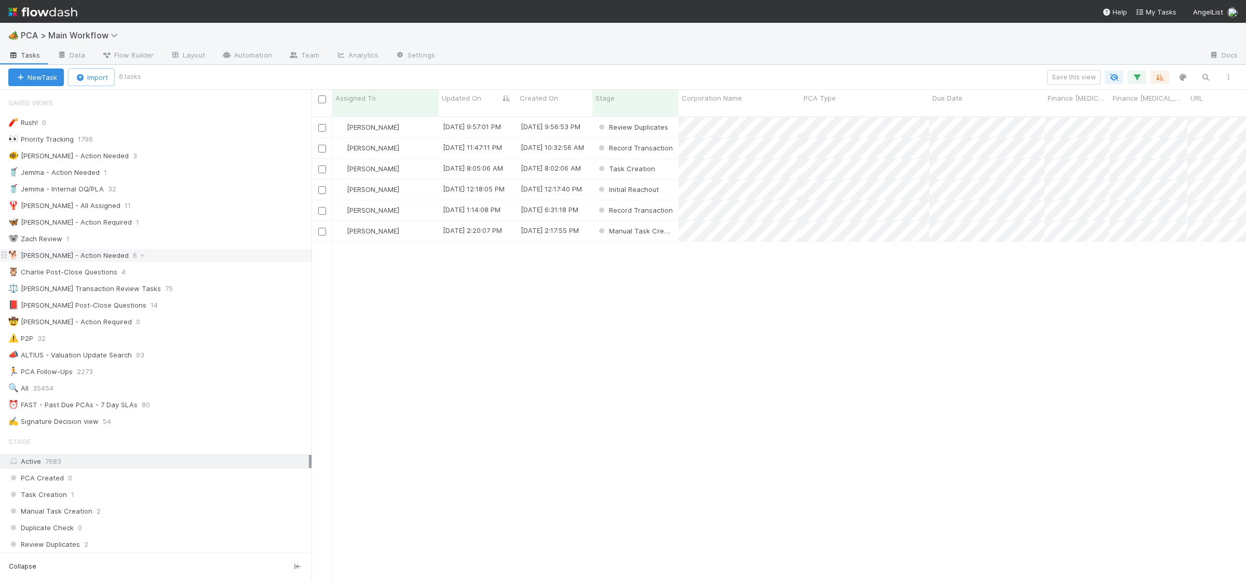
click at [158, 262] on div "🐕 Charlie - Action Needed 6" at bounding box center [159, 255] width 303 height 13
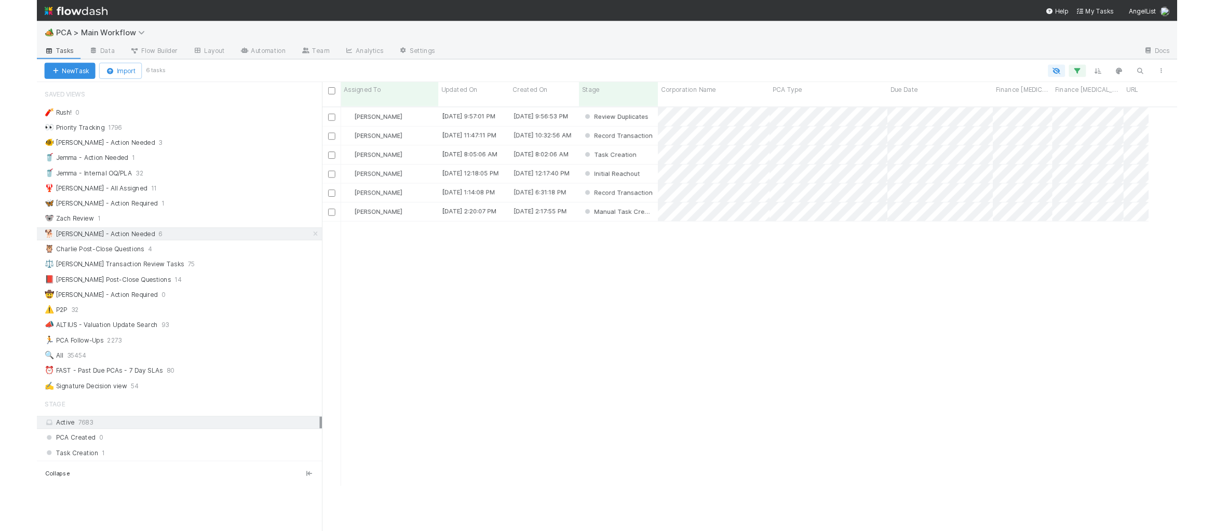
scroll to position [422, 902]
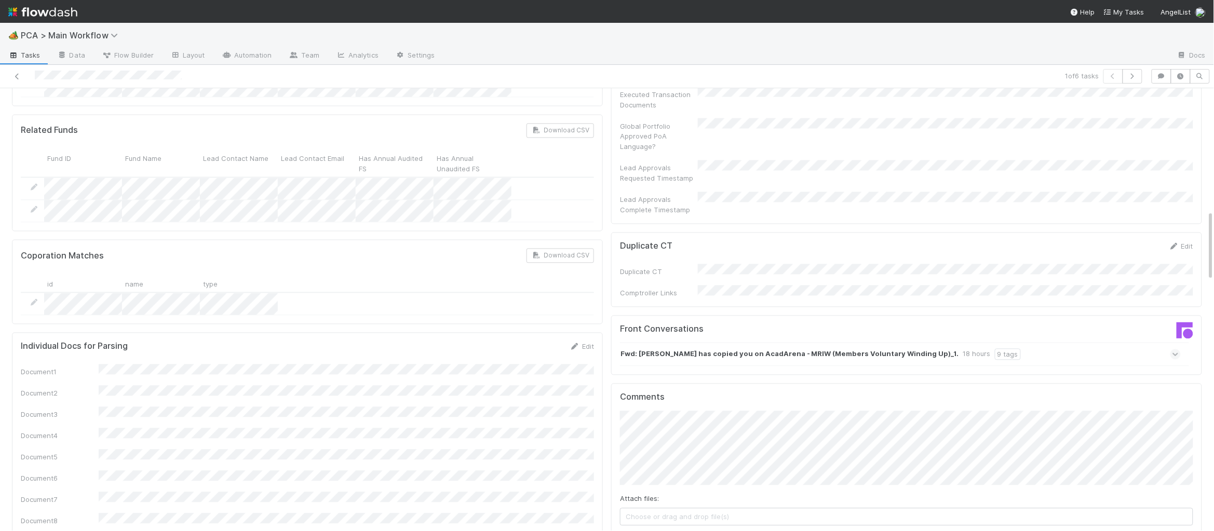
scroll to position [769, 0]
click at [751, 322] on div "Front Conversations" at bounding box center [759, 331] width 294 height 19
click at [757, 347] on strong "Fwd: Cecilia Fong has copied you on AcadArena - MRIW (Members Voluntary Winding…" at bounding box center [789, 352] width 338 height 11
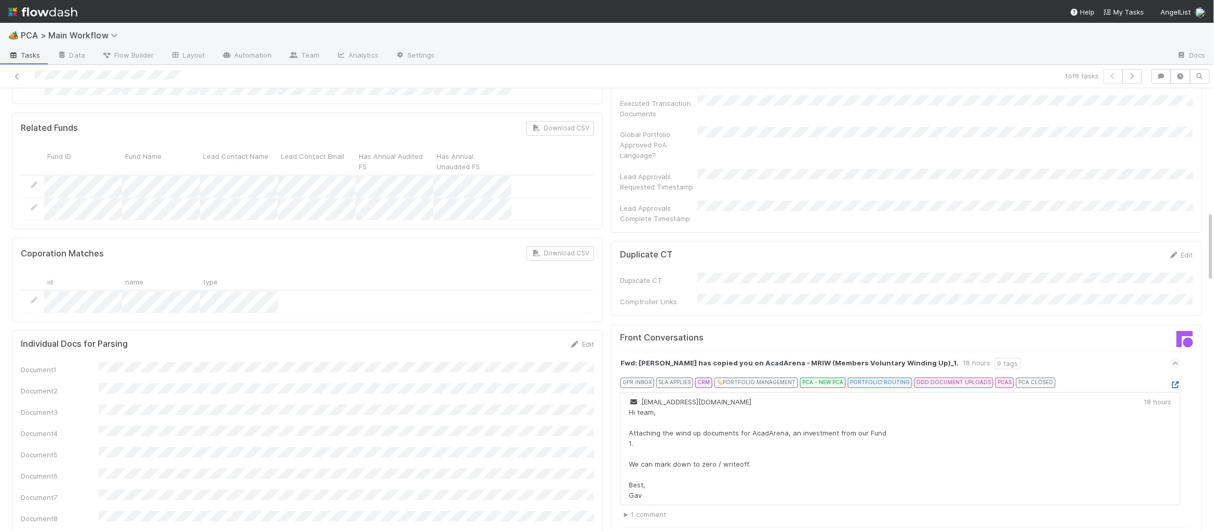
click at [1169, 378] on div "GPR INBOX SLA APPLIES CRM 🏷️ PORTFOLIO MANAGEMENT PCA - NEW PCA PORTFOLIO ROUTI…" at bounding box center [904, 385] width 552 height 15
click at [1171, 382] on icon at bounding box center [1175, 385] width 10 height 7
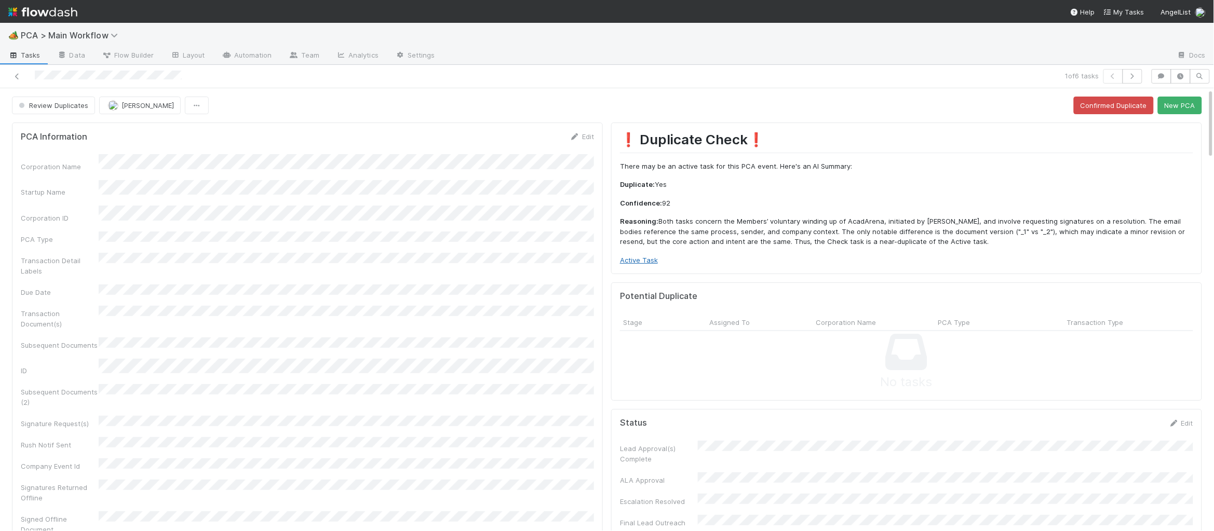
click at [643, 259] on link "Active Task" at bounding box center [639, 260] width 38 height 8
click at [1182, 113] on button "New PCA" at bounding box center [1180, 106] width 44 height 18
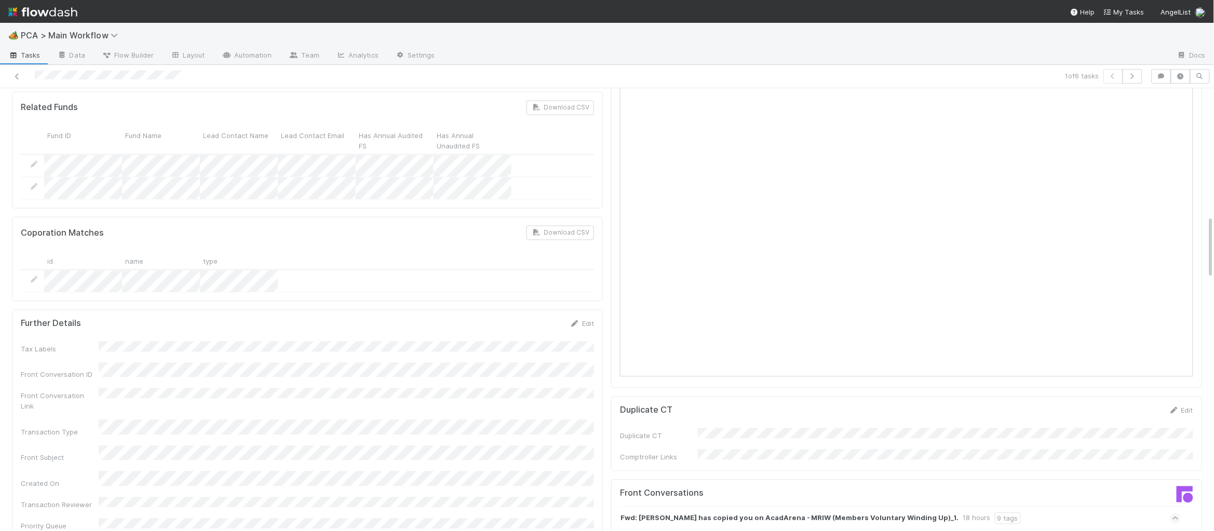
scroll to position [923, 0]
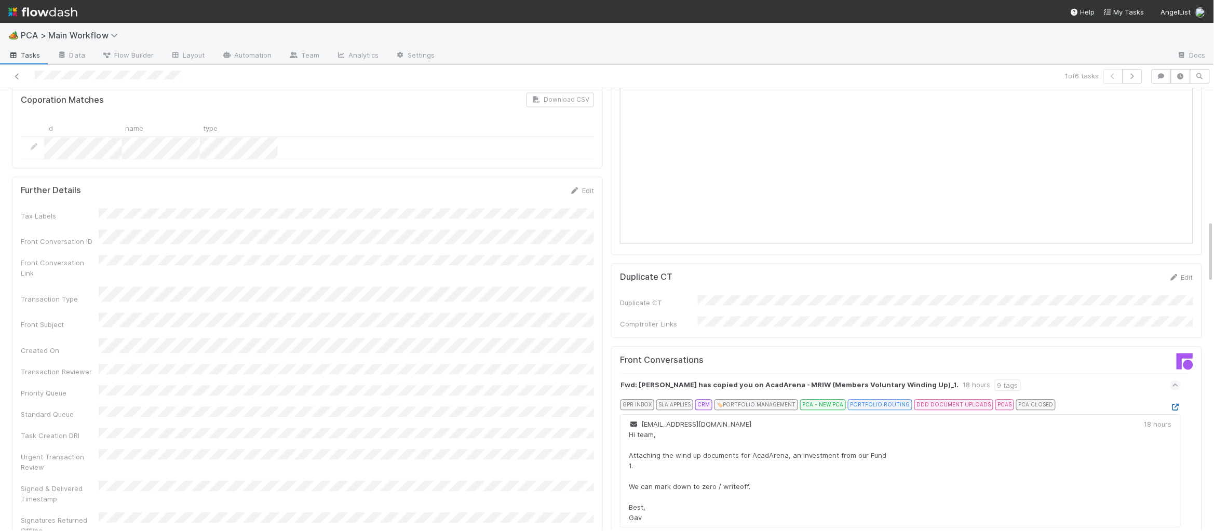
click at [1176, 404] on icon at bounding box center [1175, 407] width 10 height 7
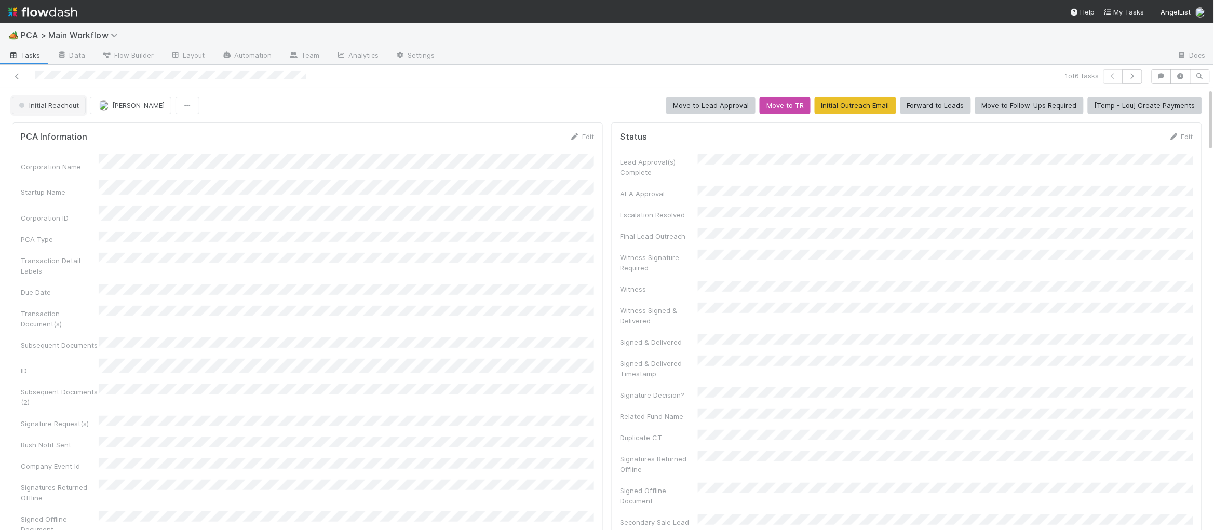
click at [62, 107] on span "Initial Reachout" at bounding box center [48, 105] width 62 height 8
click at [72, 131] on span "Duplicate / Dead PCAs" at bounding box center [58, 132] width 86 height 8
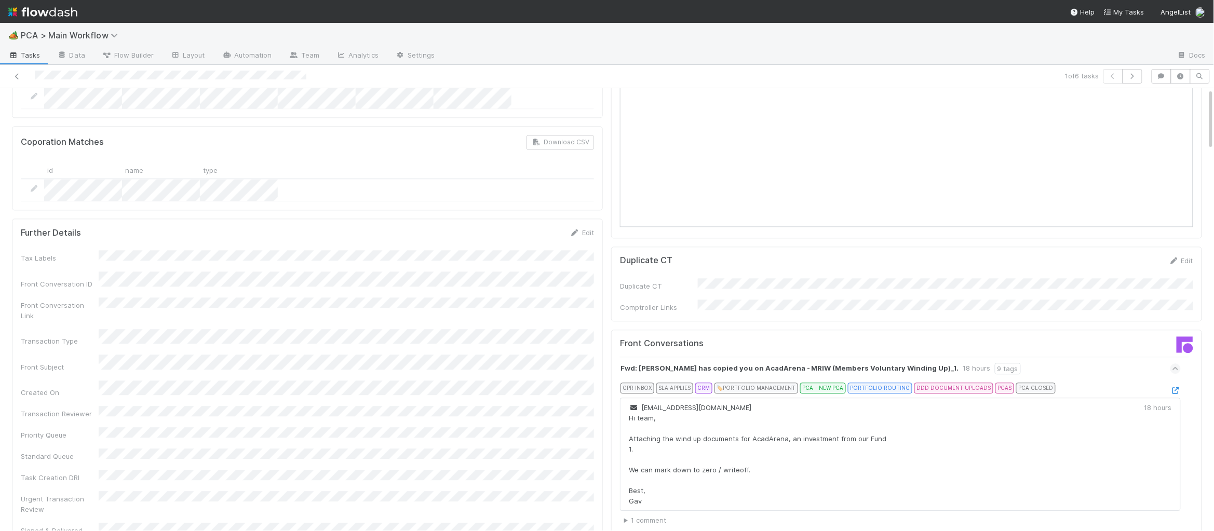
scroll to position [1101, 0]
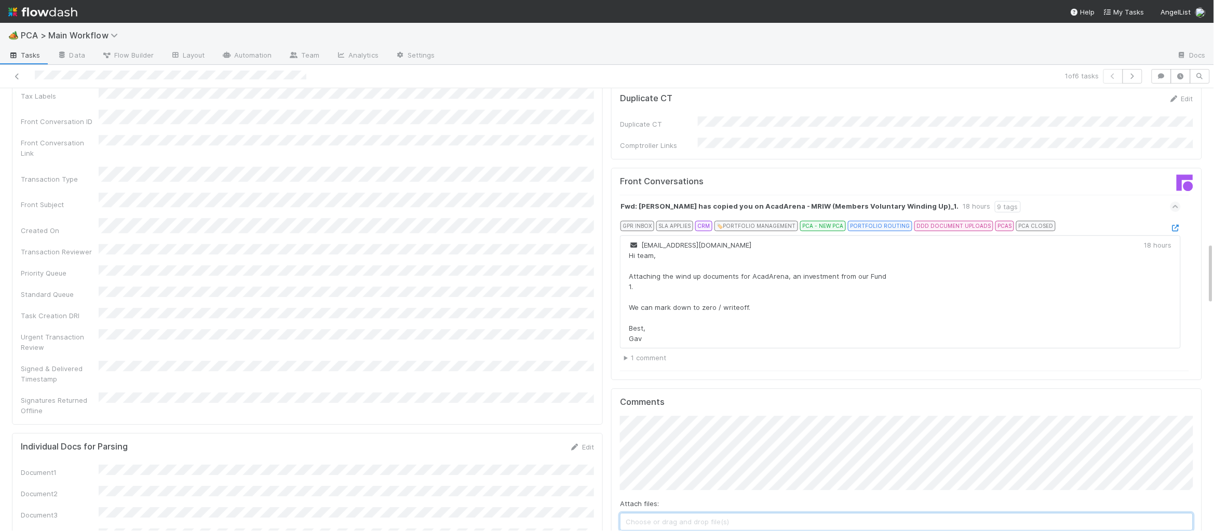
click at [669, 513] on span "Choose or drag and drop file(s)" at bounding box center [906, 521] width 572 height 17
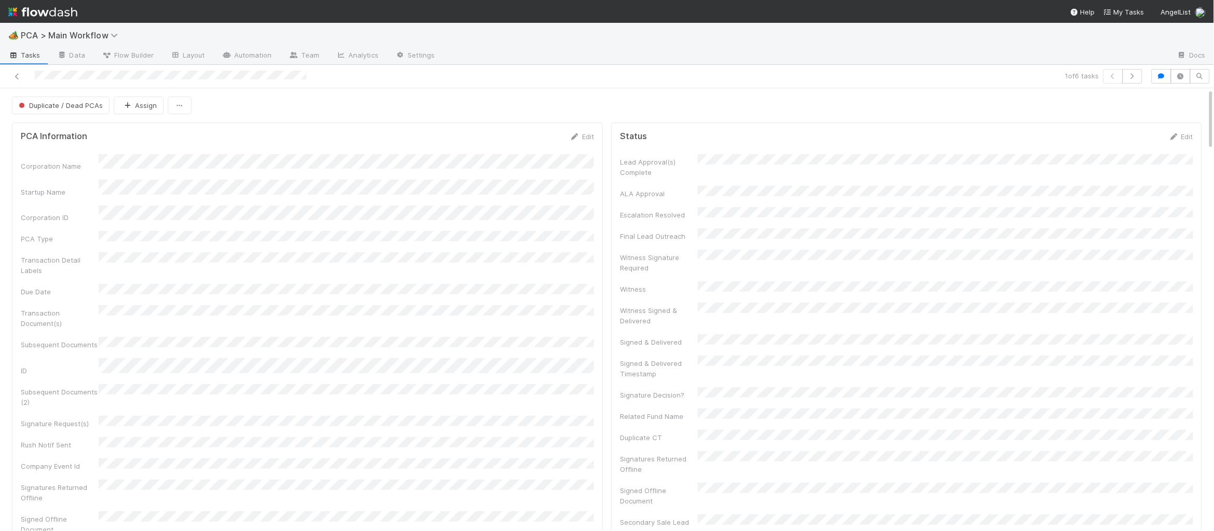
click at [47, 17] on img at bounding box center [42, 12] width 69 height 18
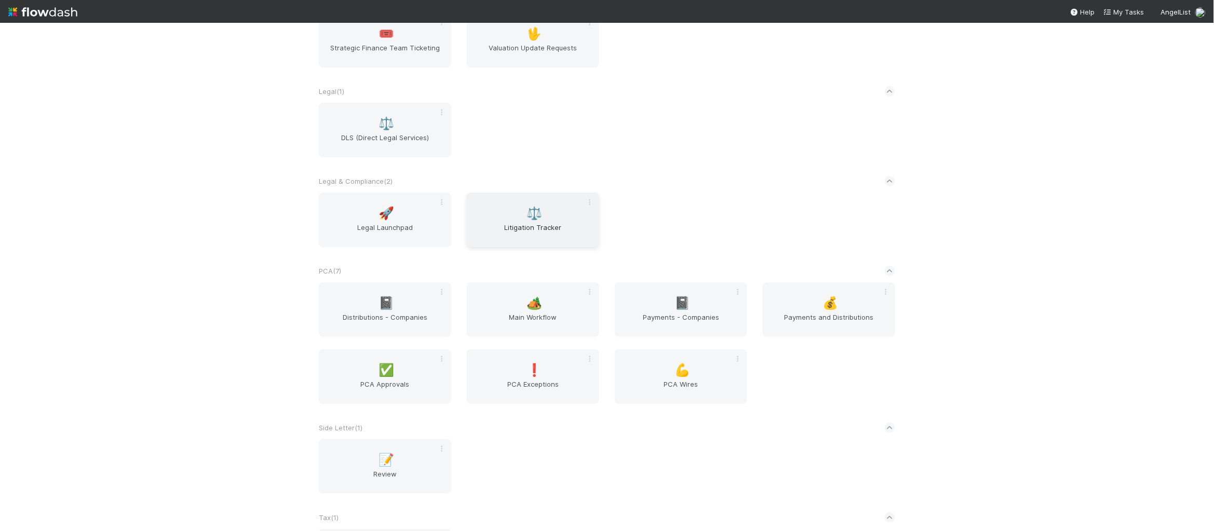
scroll to position [1524, 0]
click at [548, 302] on div "🏕️ Main Workflow" at bounding box center [533, 305] width 132 height 55
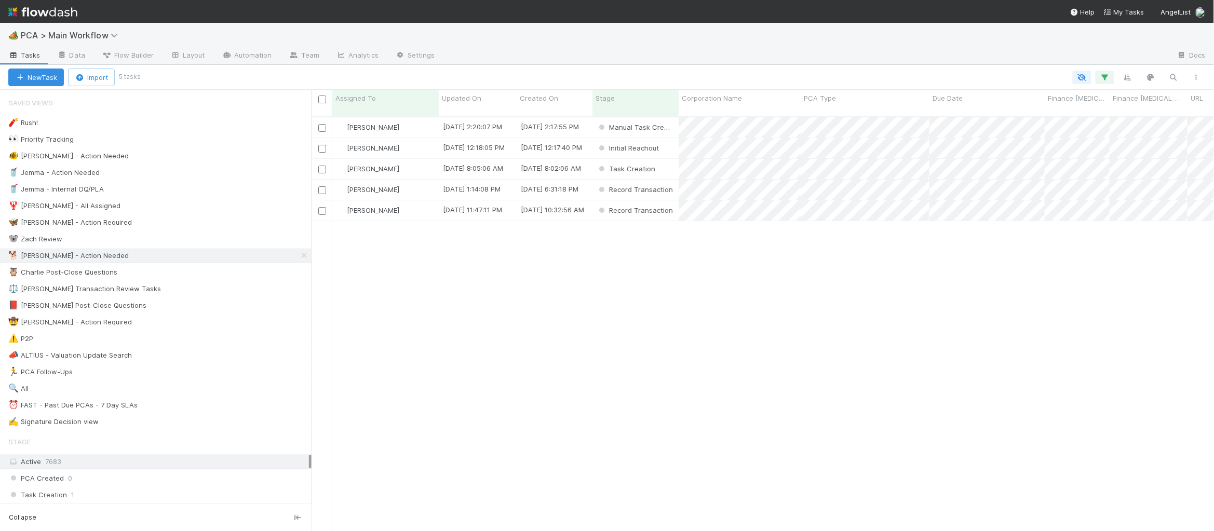
scroll to position [422, 902]
click at [470, 97] on span "Updated On" at bounding box center [461, 98] width 39 height 10
click at [510, 116] on div "Sort Oldest → Newest" at bounding box center [501, 118] width 118 height 16
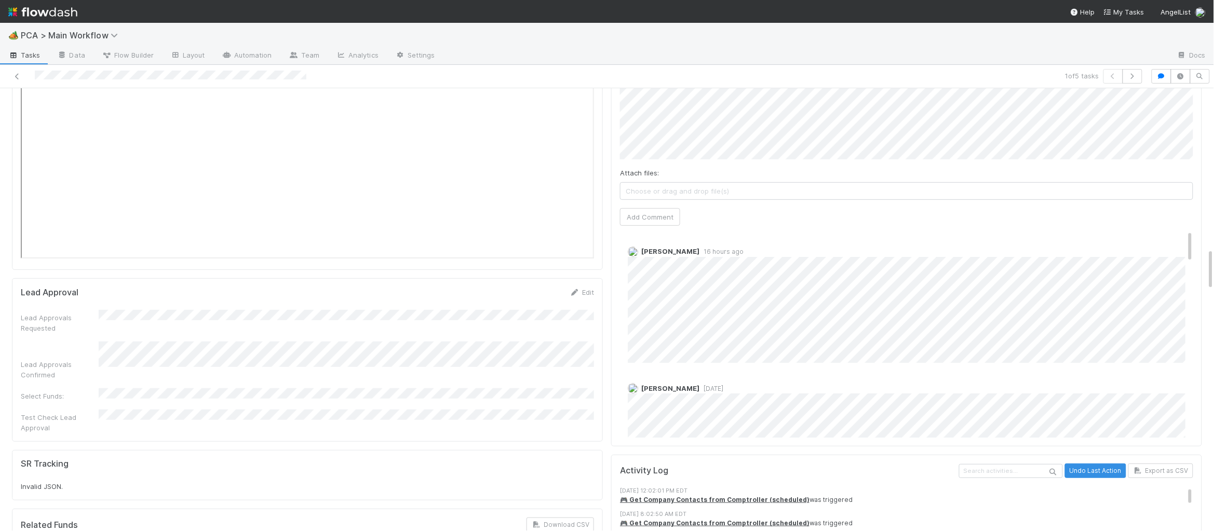
scroll to position [1615, 0]
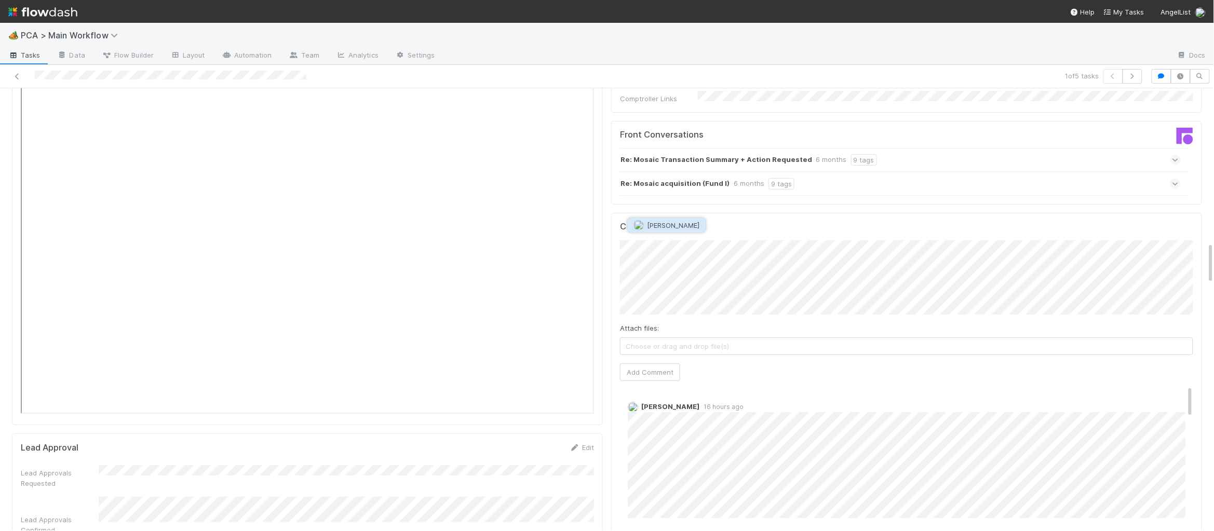
click at [686, 221] on span "[PERSON_NAME]" at bounding box center [673, 225] width 52 height 8
drag, startPoint x: 673, startPoint y: 329, endPoint x: 667, endPoint y: 321, distance: 10.3
click at [670, 325] on div "Comments Attach files: Choose or drag and drop file(s) Add Comment Meg Castanar…" at bounding box center [906, 407] width 573 height 371
drag, startPoint x: 665, startPoint y: 319, endPoint x: 654, endPoint y: 318, distance: 11.0
click at [663, 363] on button "Add Comment" at bounding box center [650, 372] width 60 height 18
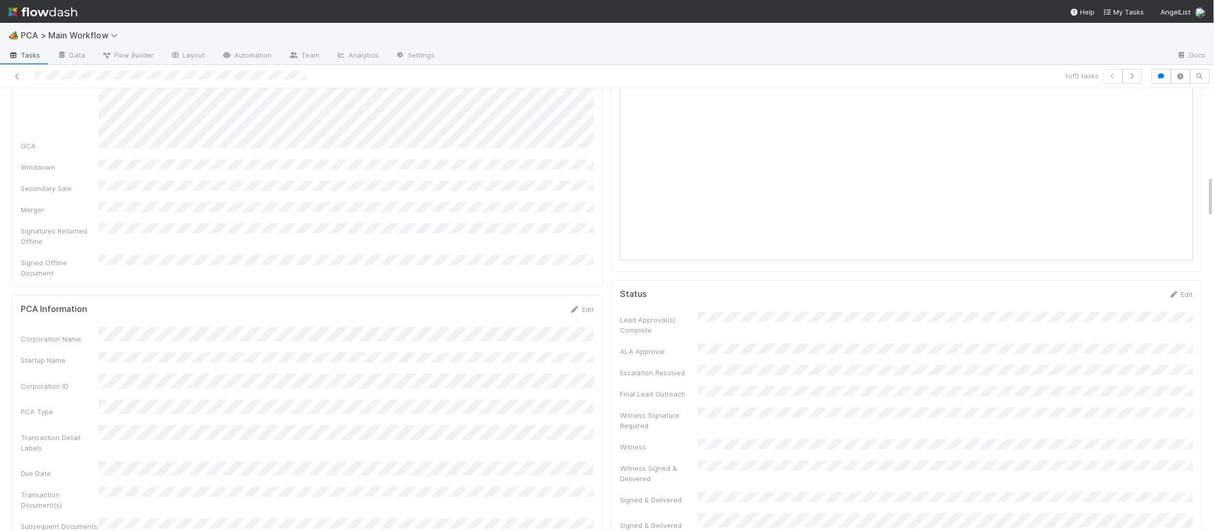
scroll to position [0, 0]
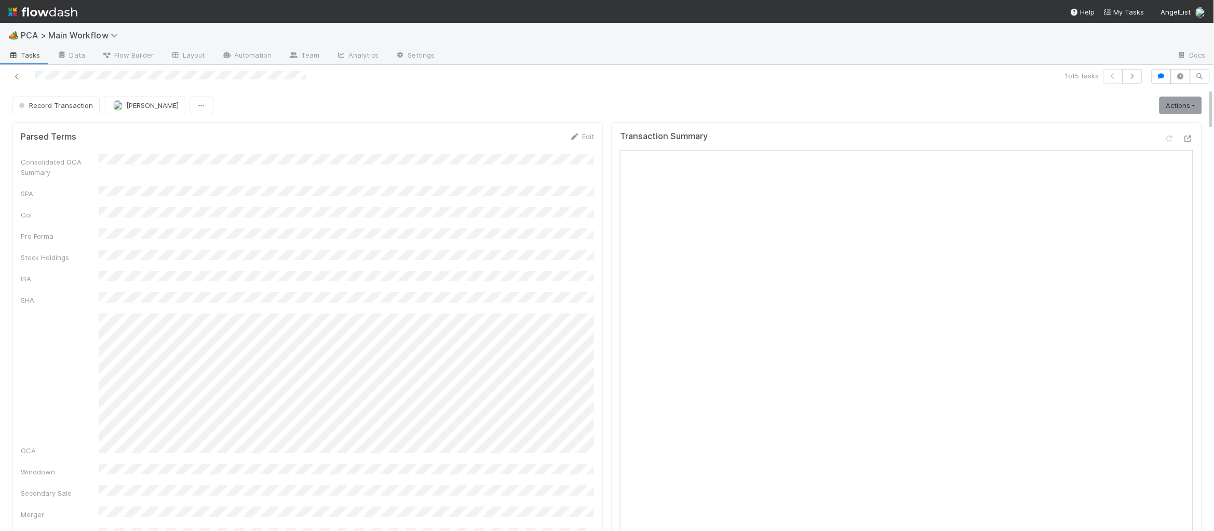
click at [62, 112] on button "Record Transaction" at bounding box center [56, 106] width 88 height 18
click at [93, 184] on div "Completed" at bounding box center [81, 190] width 146 height 19
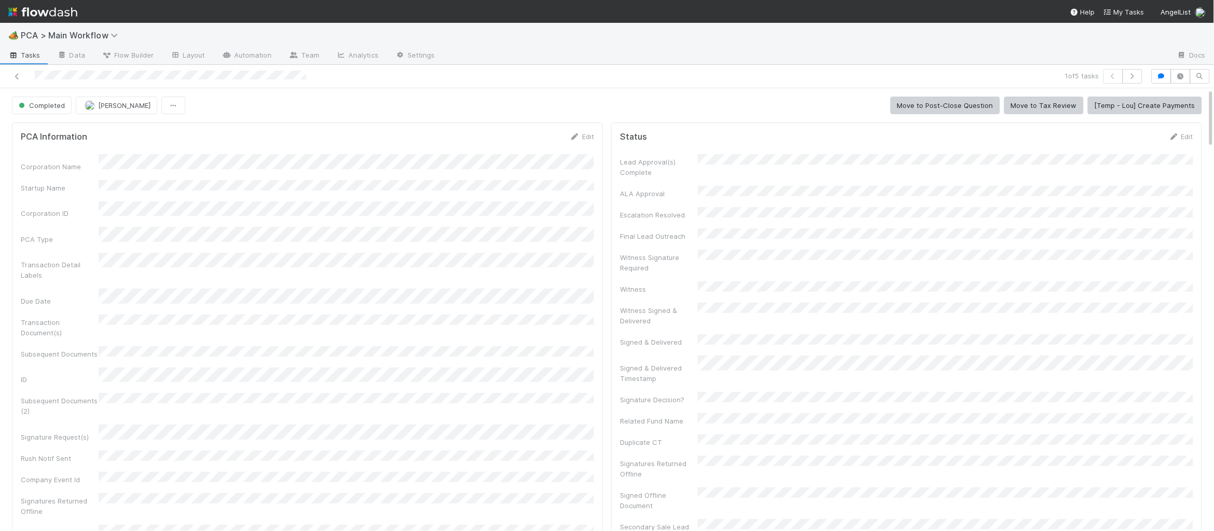
drag, startPoint x: 56, startPoint y: 28, endPoint x: 63, endPoint y: 10, distance: 18.9
click at [59, 24] on div "🏕️ PCA > Main Workflow" at bounding box center [607, 35] width 1214 height 25
click at [63, 10] on img at bounding box center [42, 12] width 69 height 18
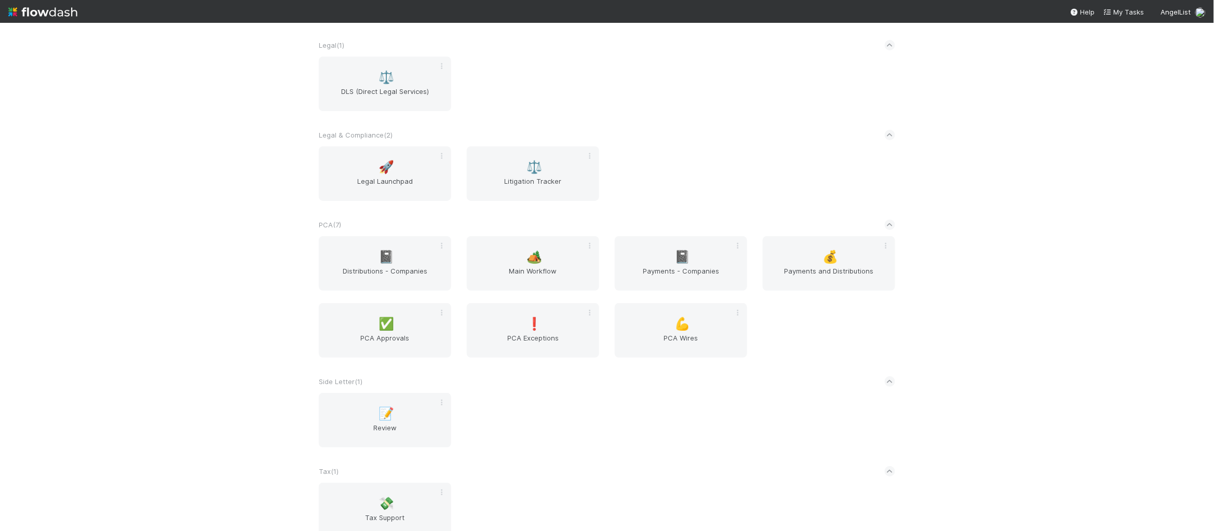
scroll to position [1695, 0]
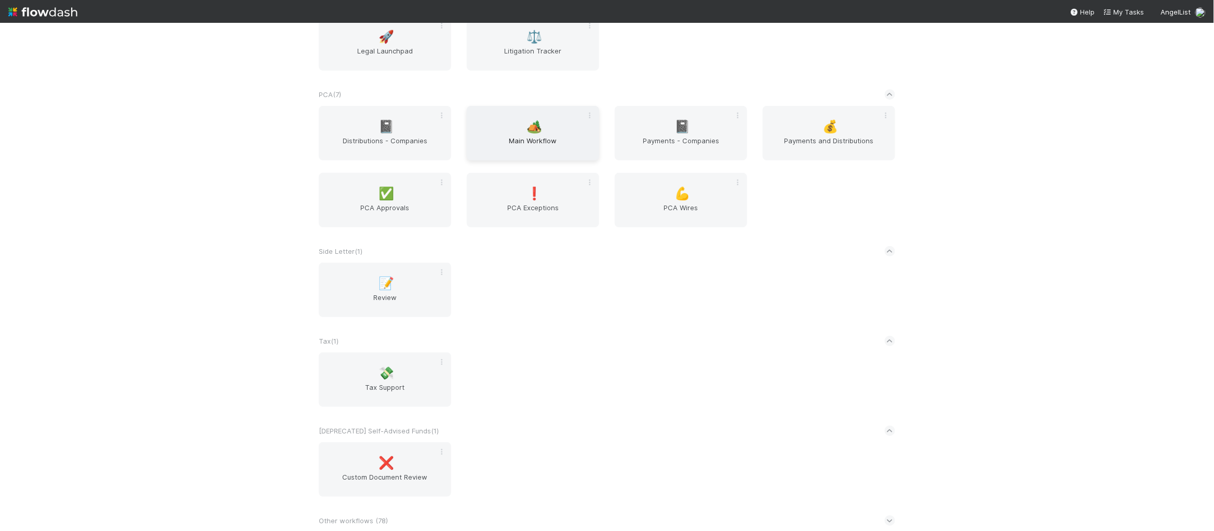
click at [537, 129] on span "🏕️" at bounding box center [535, 126] width 16 height 13
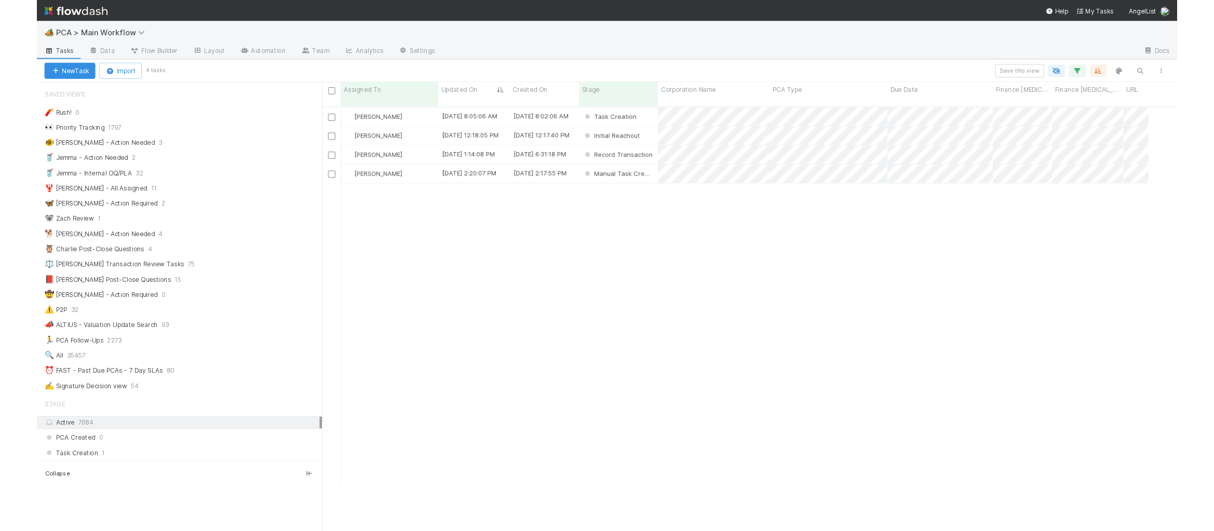
scroll to position [422, 902]
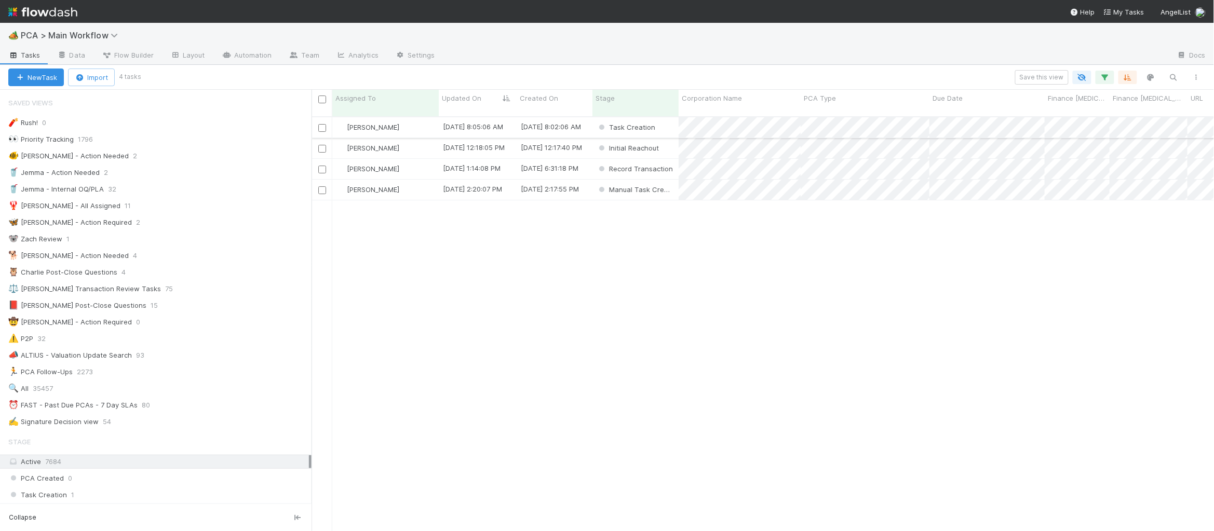
click at [416, 117] on div "Charlie Bell" at bounding box center [385, 127] width 106 height 20
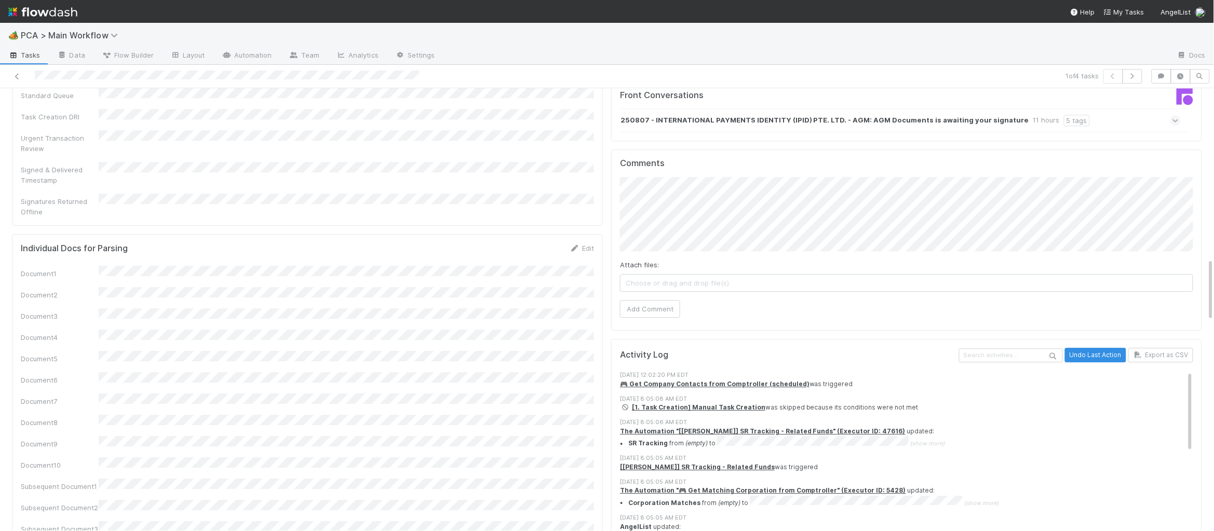
scroll to position [1046, 0]
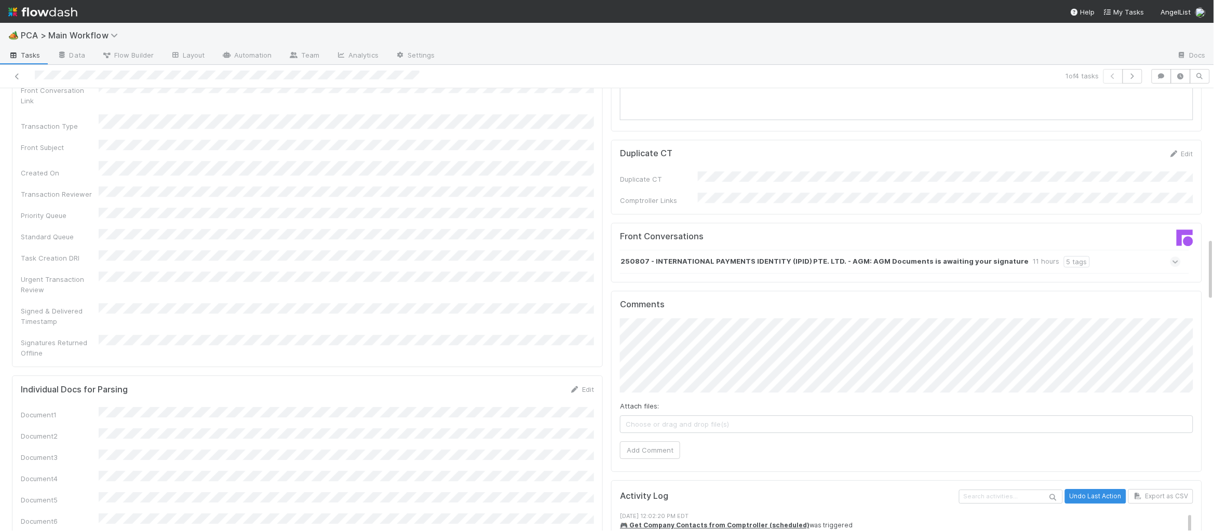
click at [684, 256] on strong "250807 - INTERNATIONAL PAYMENTS IDENTITY (IPID) PTE. LTD. - AGM: AGM Documents …" at bounding box center [824, 261] width 409 height 11
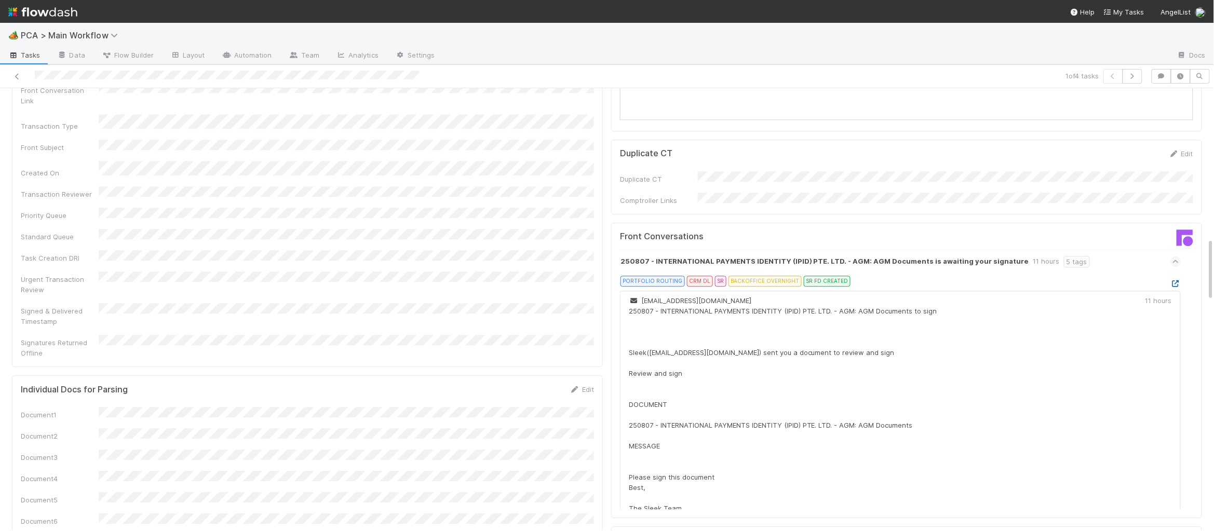
click at [1179, 280] on icon at bounding box center [1175, 283] width 10 height 7
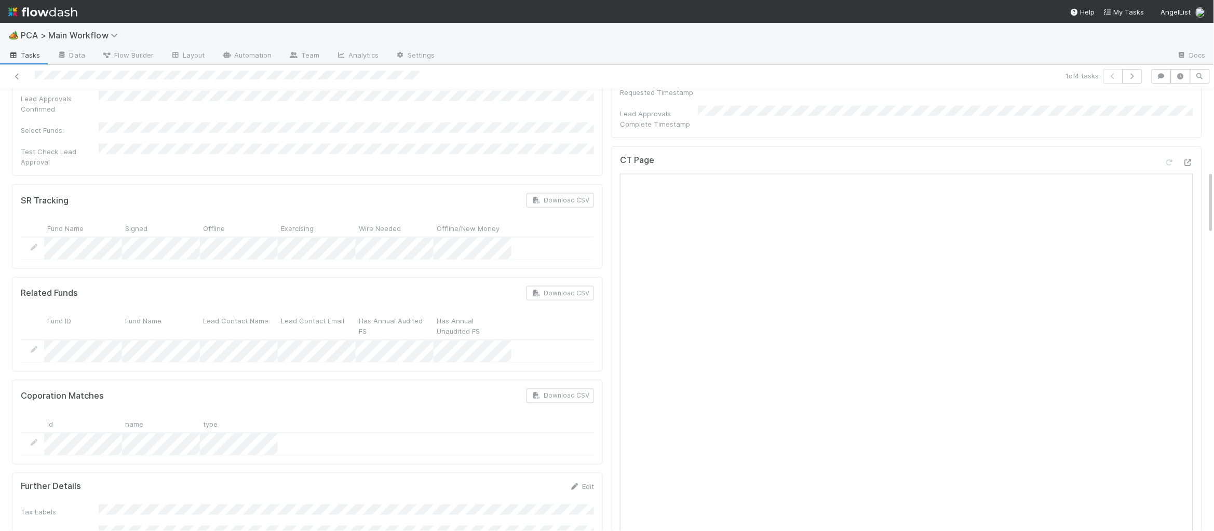
scroll to position [0, 0]
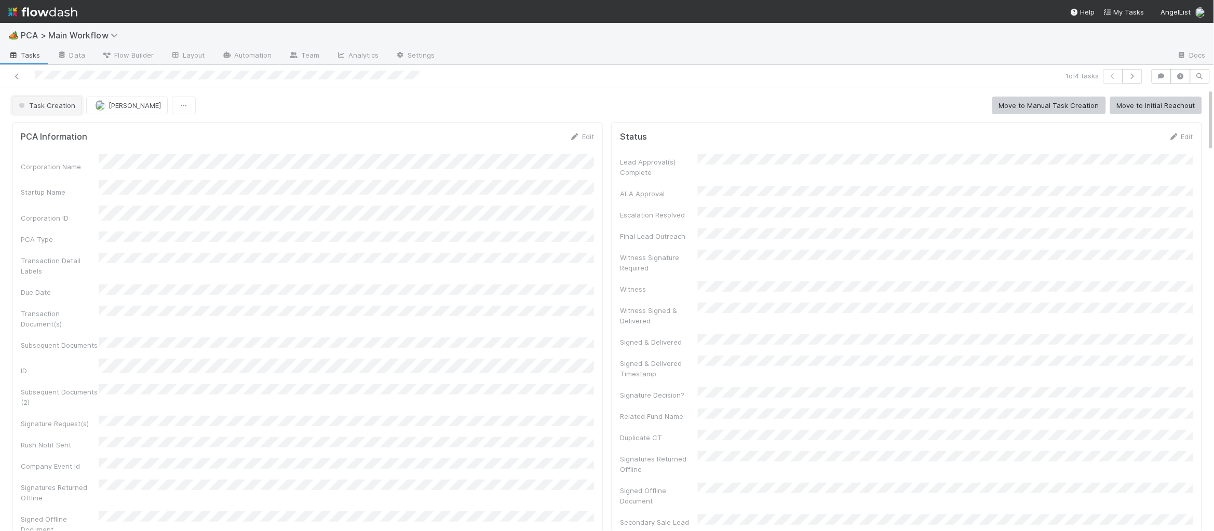
click at [60, 105] on span "Task Creation" at bounding box center [46, 105] width 59 height 8
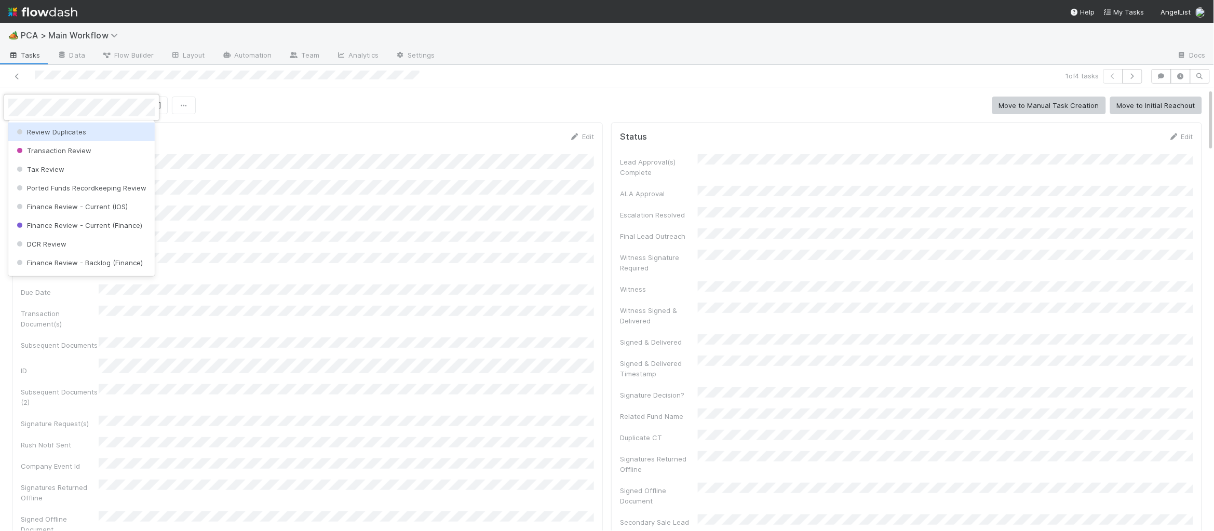
click at [58, 126] on div "Review Duplicates" at bounding box center [81, 132] width 146 height 19
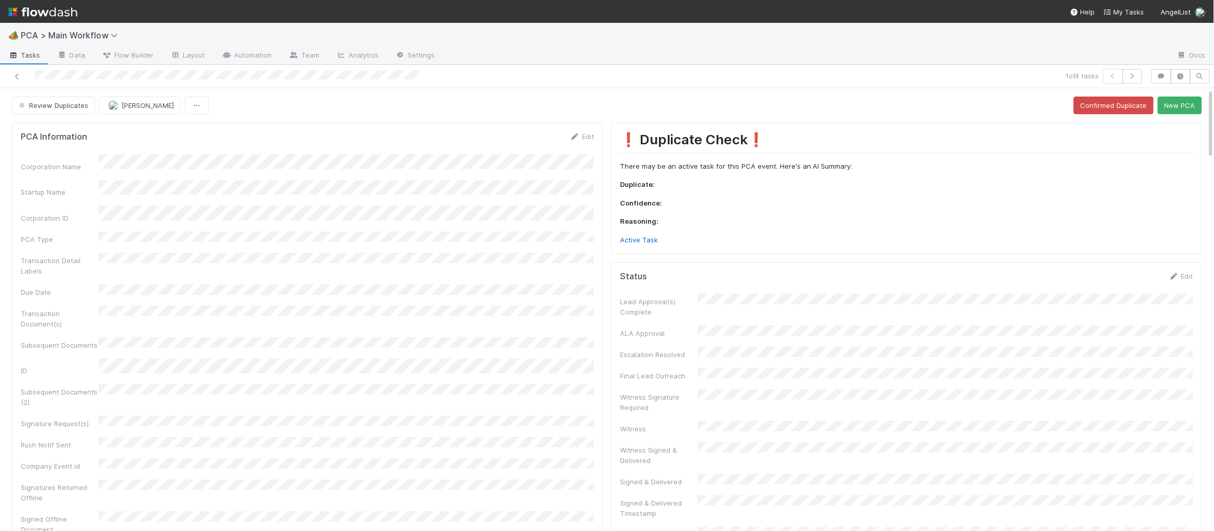
click at [1127, 148] on h1 "❗ Duplicate Check❗️" at bounding box center [906, 141] width 573 height 21
click at [1175, 112] on button "New PCA" at bounding box center [1180, 106] width 44 height 18
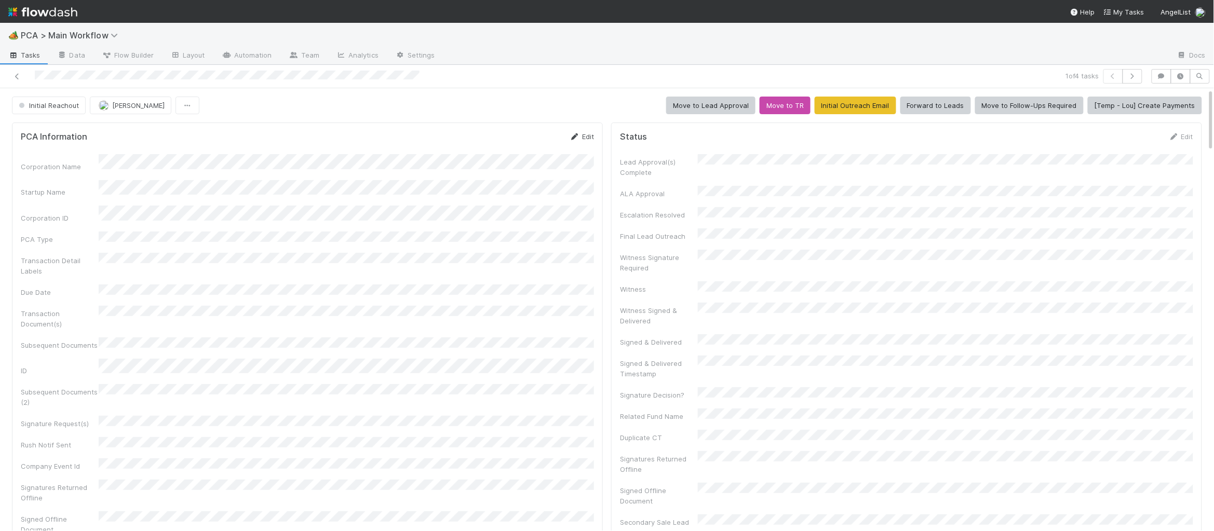
click at [578, 135] on icon at bounding box center [574, 136] width 10 height 7
drag, startPoint x: 370, startPoint y: 237, endPoint x: 400, endPoint y: 237, distance: 30.1
click at [375, 236] on div "Corporation Name Startup Name Corporation ID PCA Type Transaction Detail Labels…" at bounding box center [307, 429] width 573 height 537
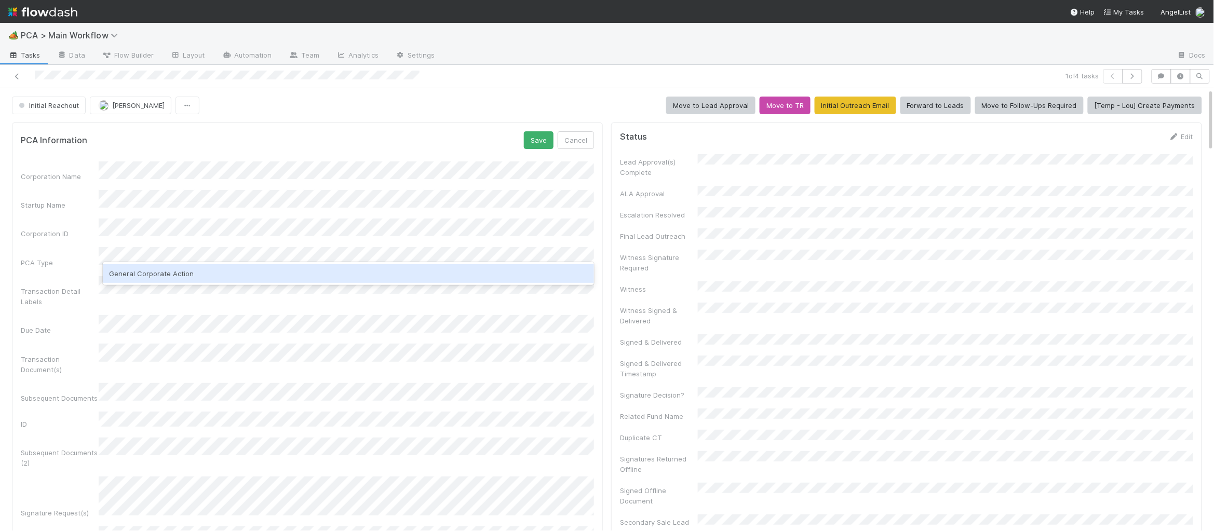
click at [292, 269] on div "General Corporate Action" at bounding box center [348, 273] width 491 height 19
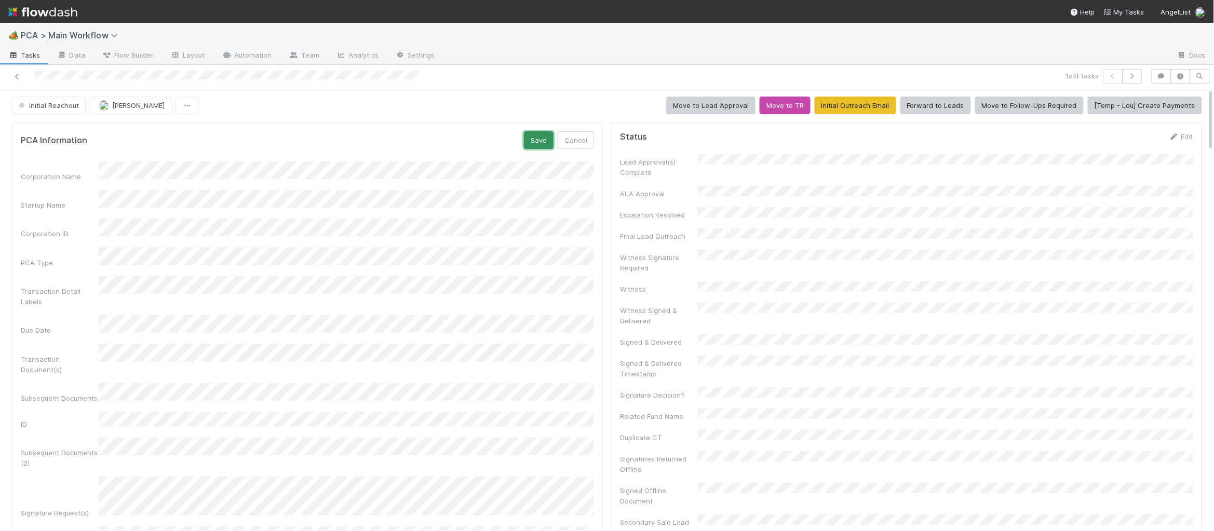
click at [542, 143] on button "Save" at bounding box center [539, 140] width 30 height 18
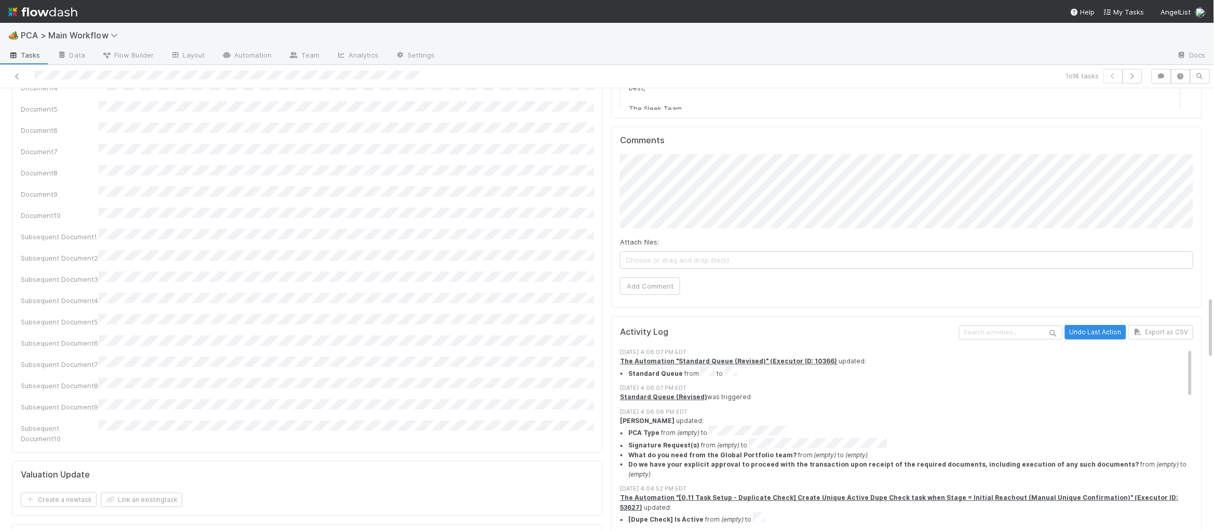
scroll to position [1460, 0]
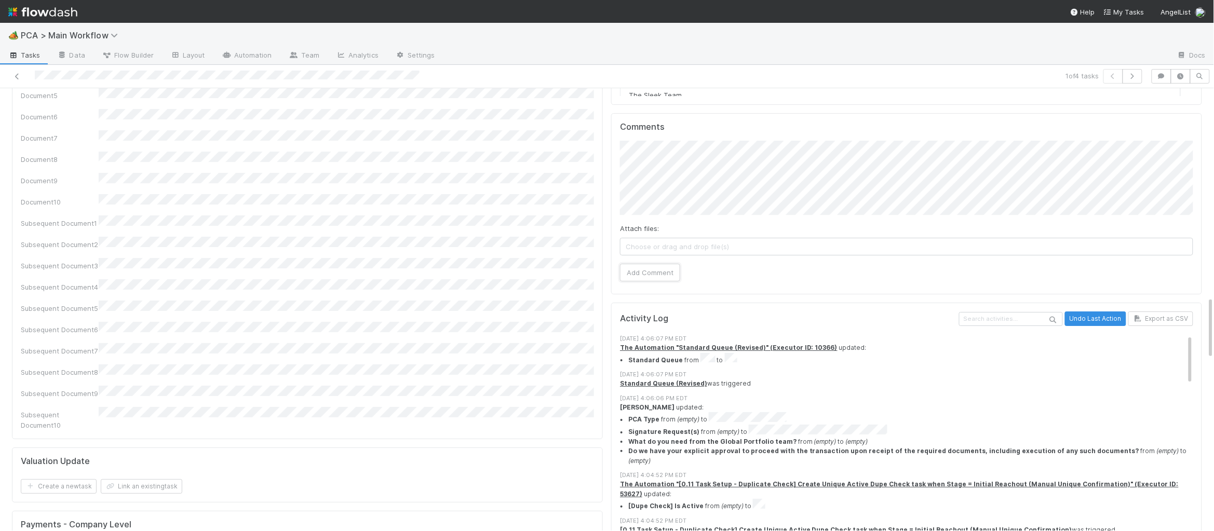
drag, startPoint x: 665, startPoint y: 213, endPoint x: 590, endPoint y: 200, distance: 77.0
click at [659, 264] on button "Add Comment" at bounding box center [650, 273] width 60 height 18
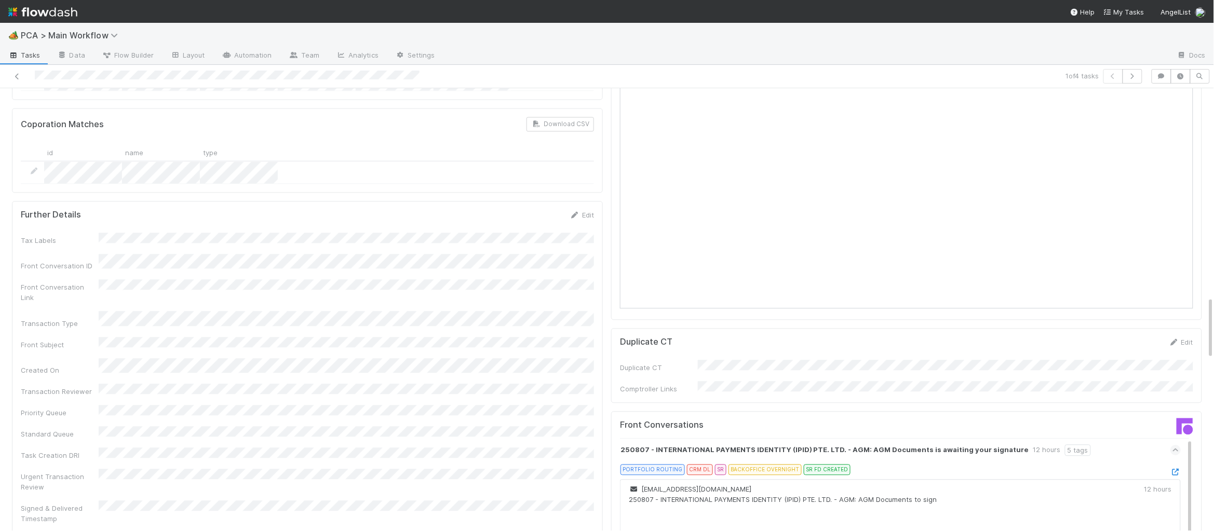
scroll to position [0, 0]
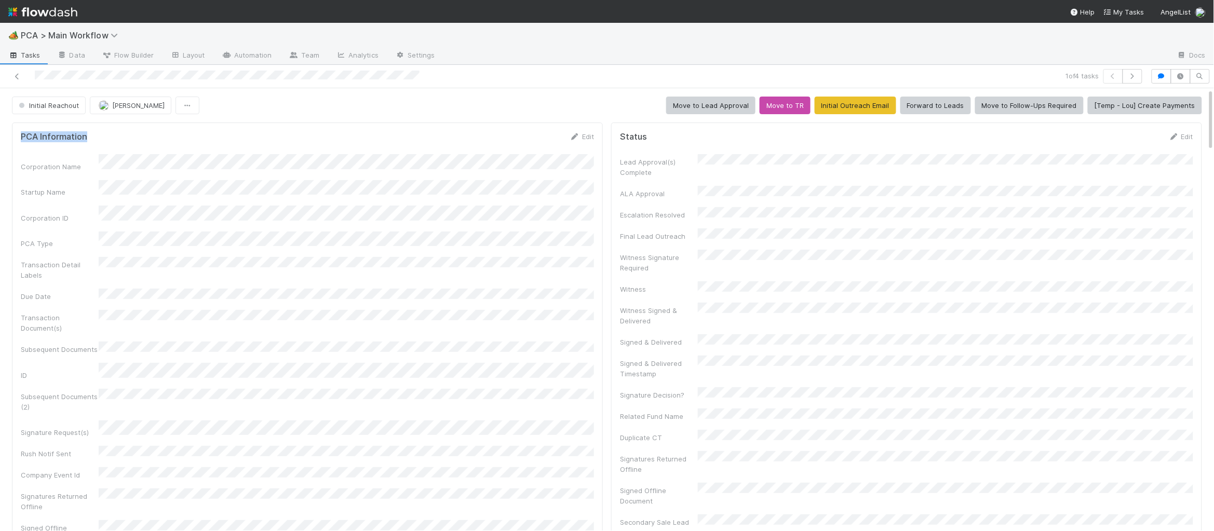
drag, startPoint x: 194, startPoint y: 116, endPoint x: 125, endPoint y: 92, distance: 72.4
click at [61, 99] on button "Initial Reachout" at bounding box center [49, 106] width 74 height 18
click at [78, 134] on span "Follow-Ups Required" at bounding box center [54, 132] width 79 height 8
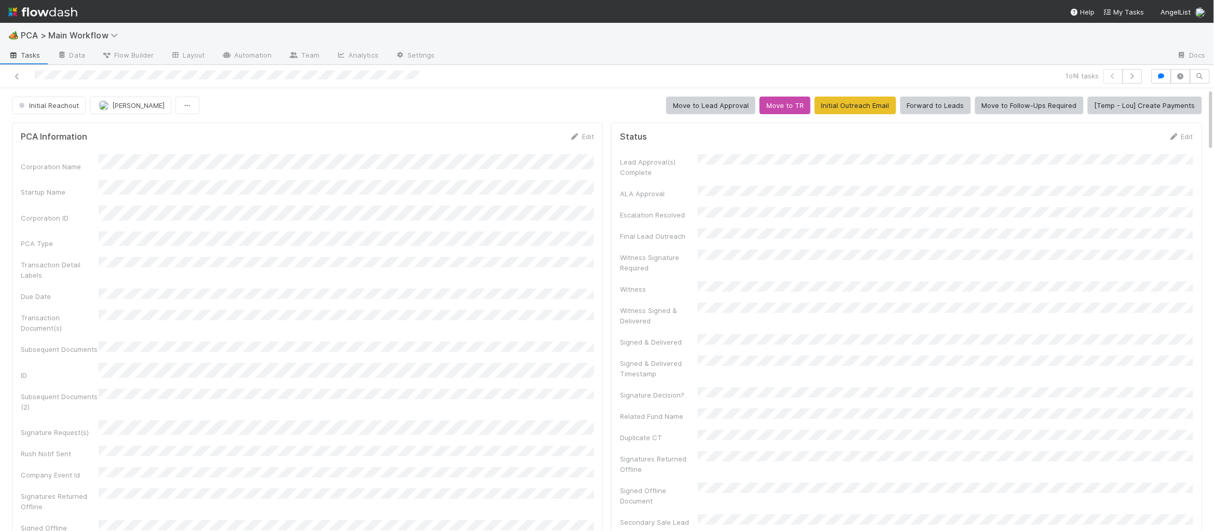
click at [52, 12] on img at bounding box center [42, 12] width 69 height 18
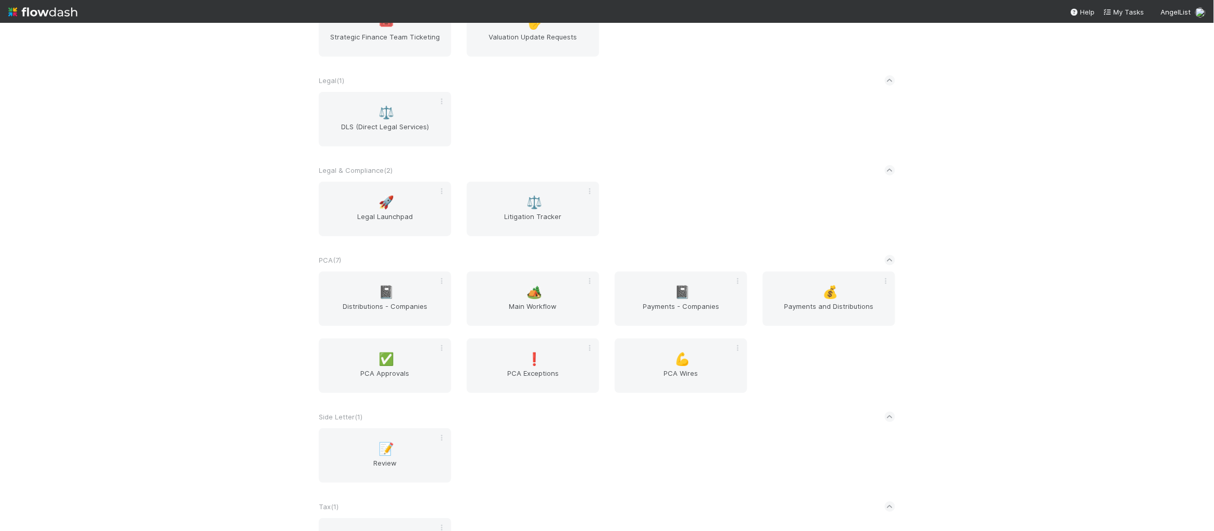
scroll to position [1665, 0]
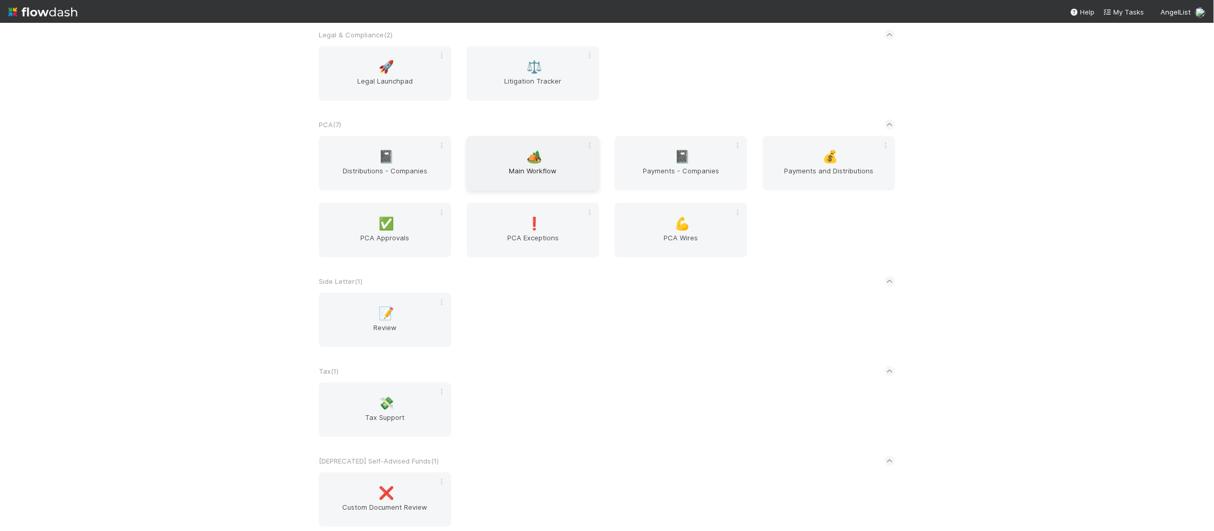
click at [533, 154] on span "🏕️" at bounding box center [535, 156] width 16 height 13
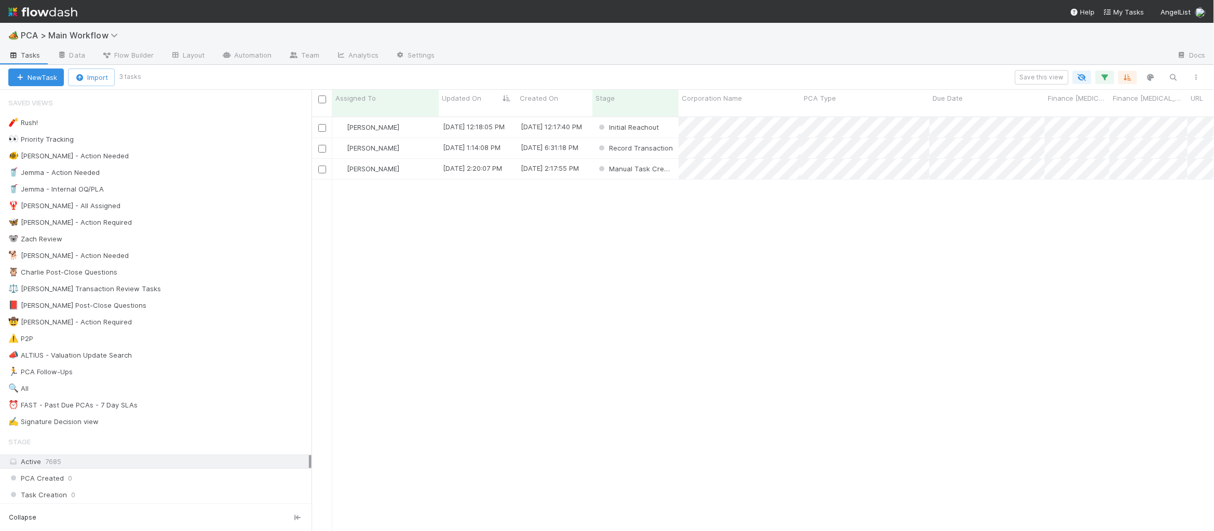
scroll to position [422, 902]
click at [431, 119] on div "Charlie Bell" at bounding box center [385, 127] width 106 height 20
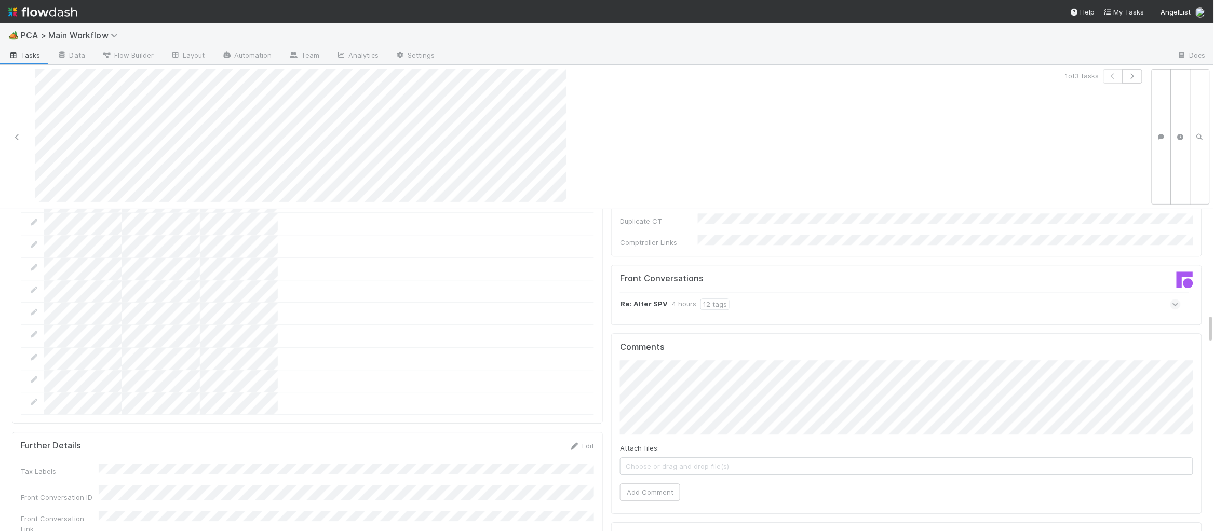
scroll to position [1105, 0]
click at [685, 319] on div "4 hours" at bounding box center [684, 324] width 24 height 11
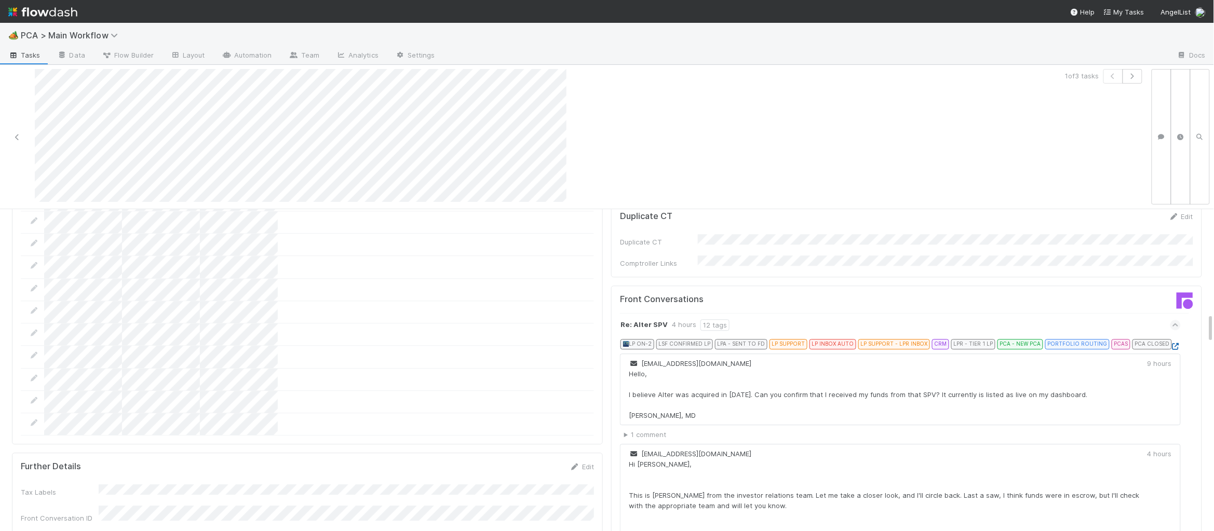
click at [1172, 343] on icon at bounding box center [1175, 346] width 10 height 7
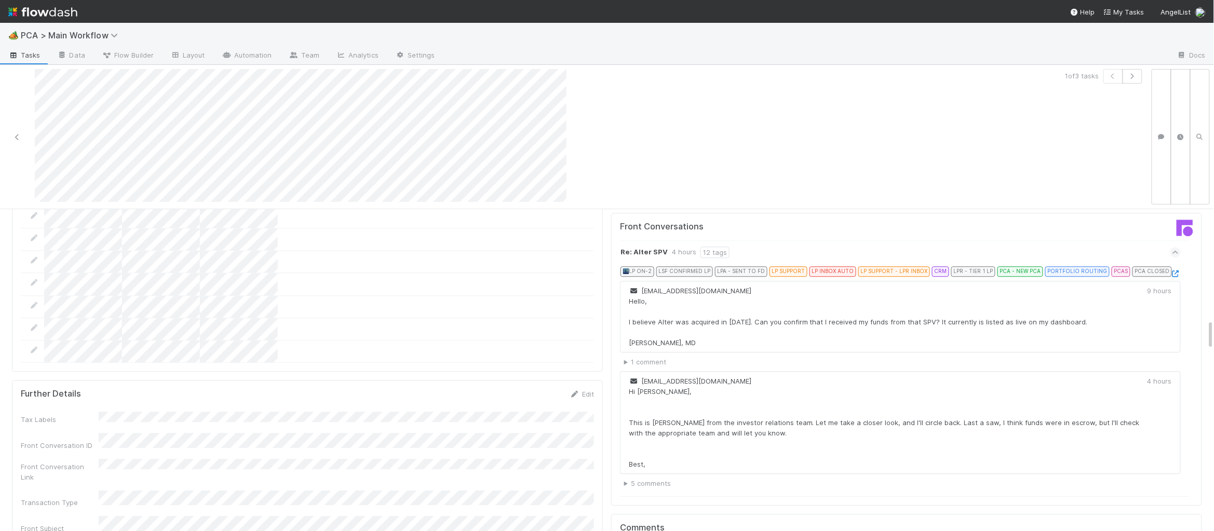
scroll to position [1174, 0]
click at [1180, 244] on div "Re: Alter SPV 4 hours 12 tags 🌃 LP ON-2 LSF CONFIRMED LP LPA - SENT TO FD LP SU…" at bounding box center [906, 372] width 573 height 256
click at [1178, 274] on icon at bounding box center [1175, 277] width 10 height 7
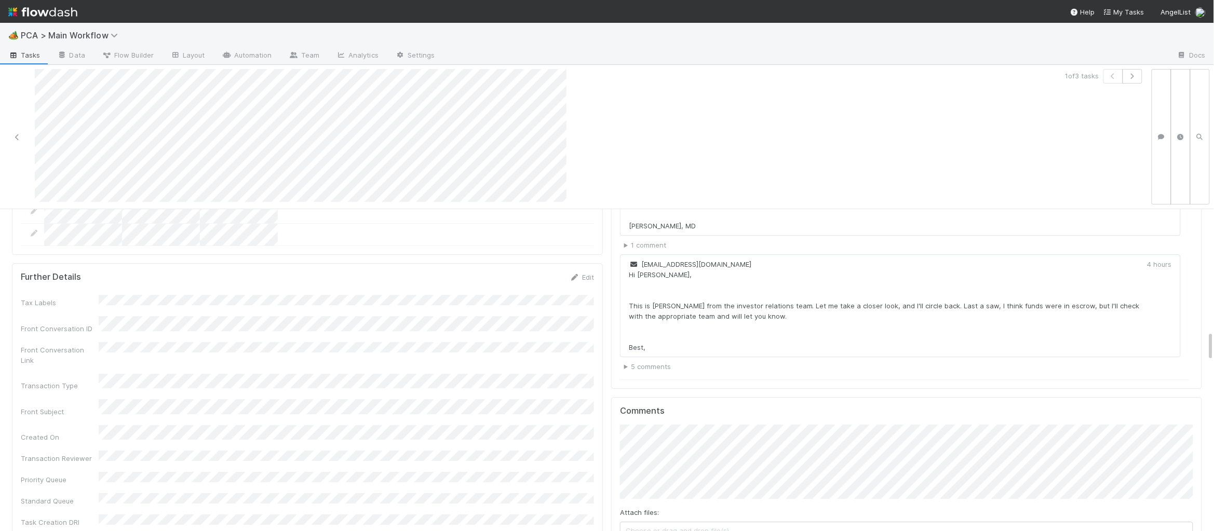
scroll to position [1296, 0]
drag, startPoint x: 640, startPoint y: 503, endPoint x: 558, endPoint y: 438, distance: 104.2
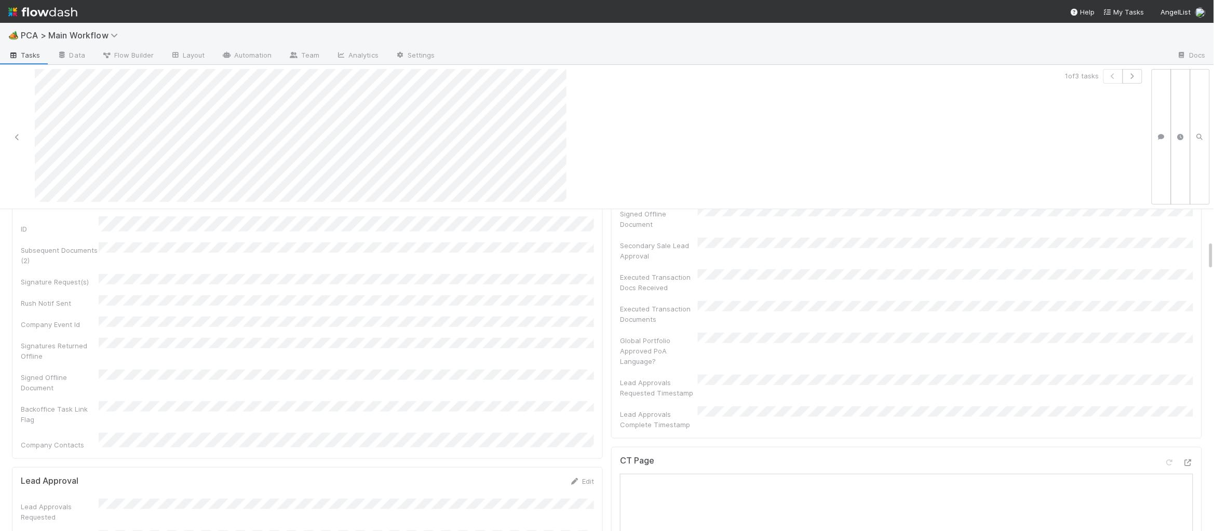
scroll to position [0, 0]
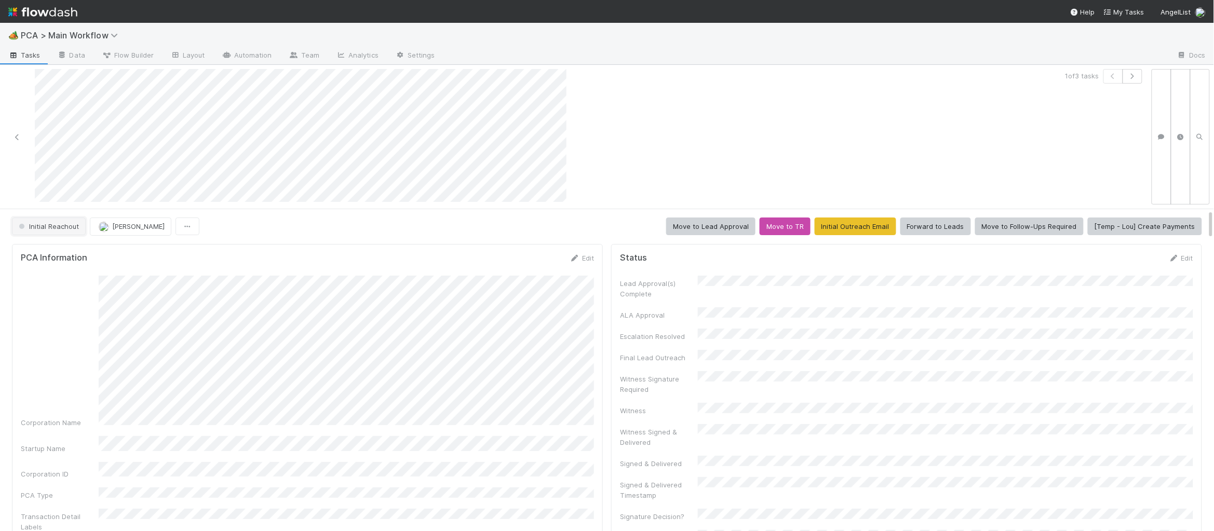
click at [71, 225] on span "Initial Reachout" at bounding box center [48, 226] width 62 height 8
click at [99, 249] on div "No Action Needed" at bounding box center [81, 252] width 146 height 19
click at [51, 1] on link at bounding box center [42, 11] width 69 height 23
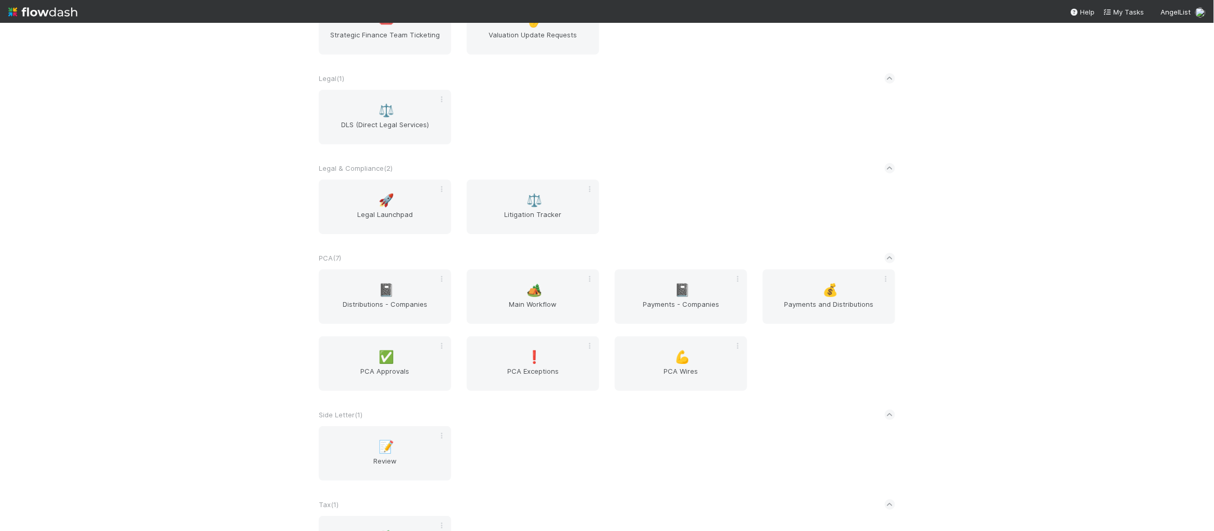
scroll to position [1549, 0]
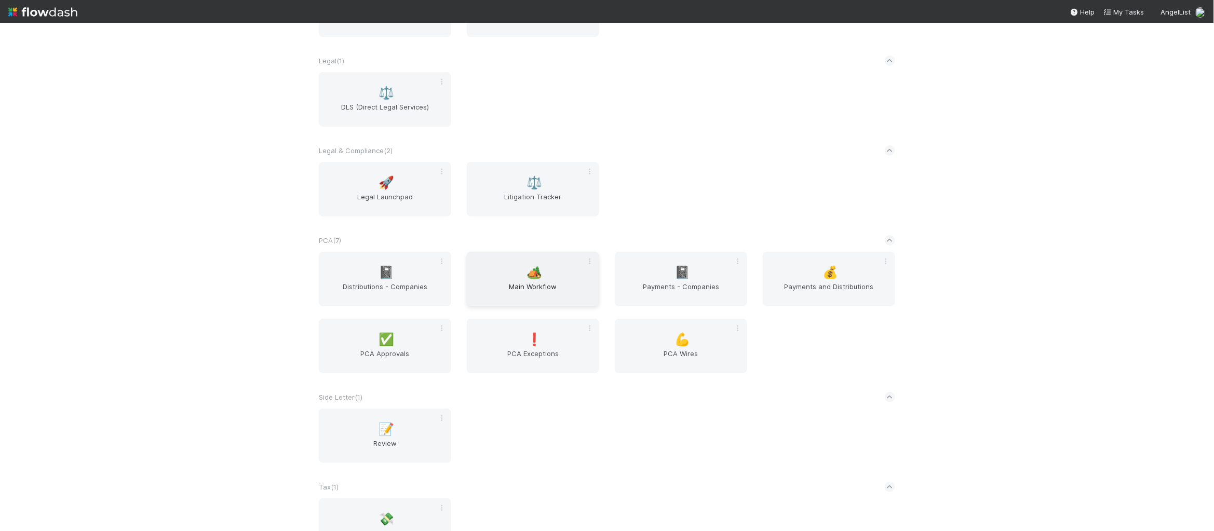
click at [541, 283] on span "Main Workflow" at bounding box center [533, 291] width 124 height 21
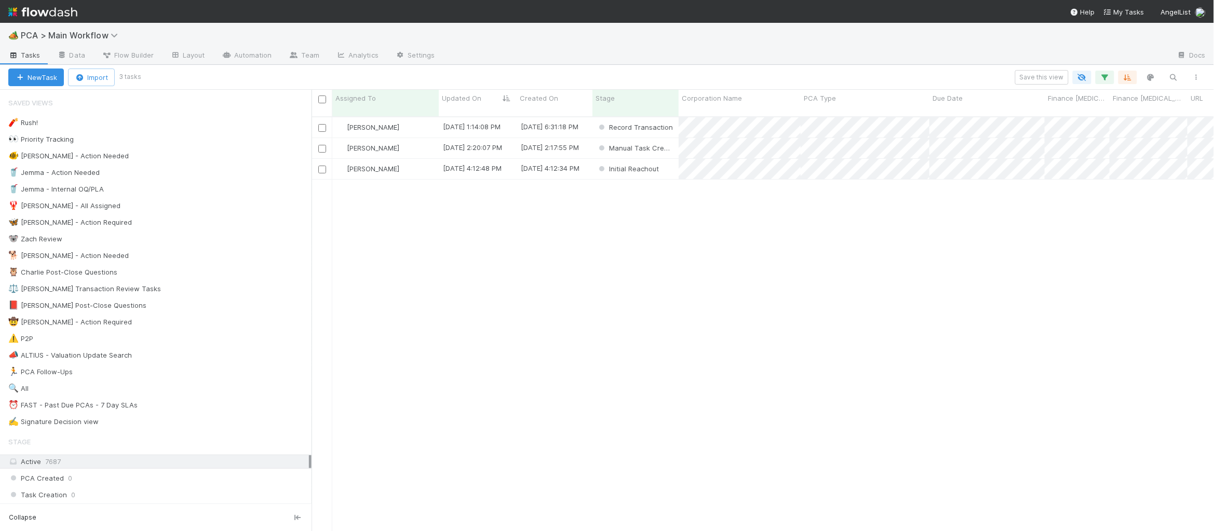
scroll to position [422, 902]
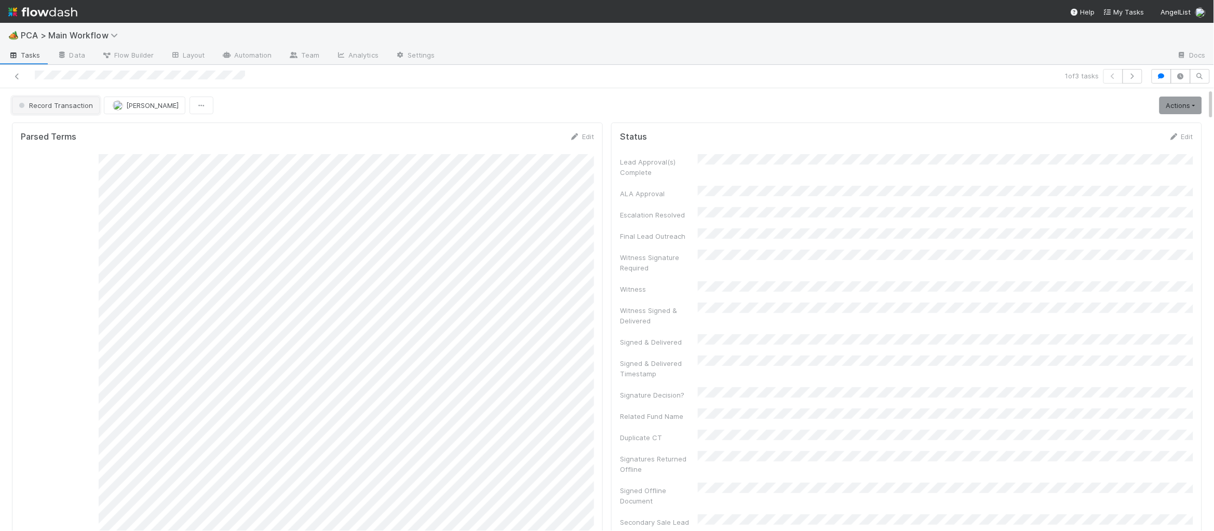
click at [76, 101] on span "Record Transaction" at bounding box center [55, 105] width 76 height 8
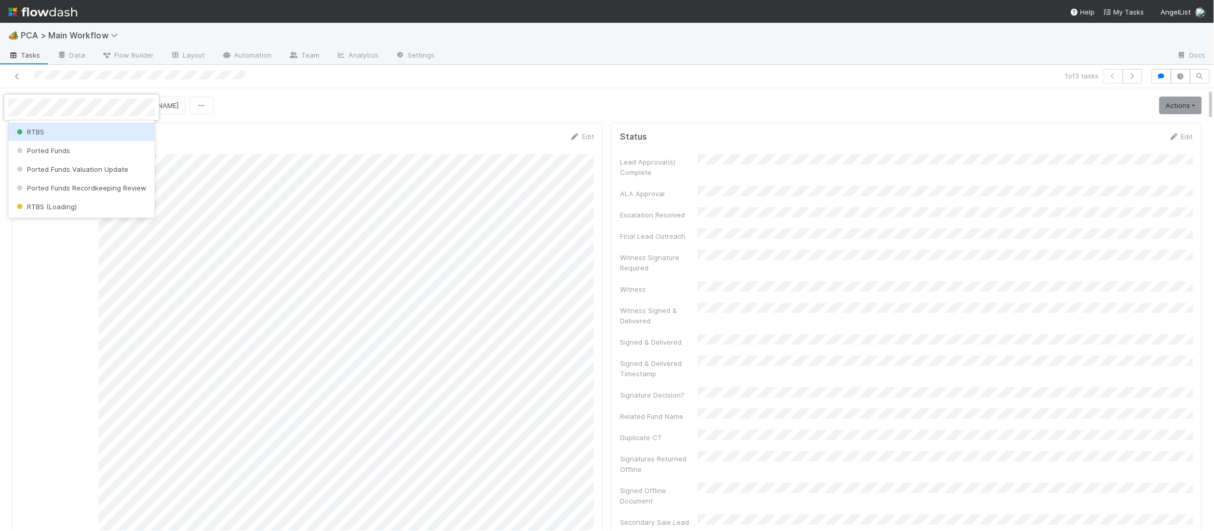
click at [72, 130] on div "RTBS" at bounding box center [81, 132] width 146 height 19
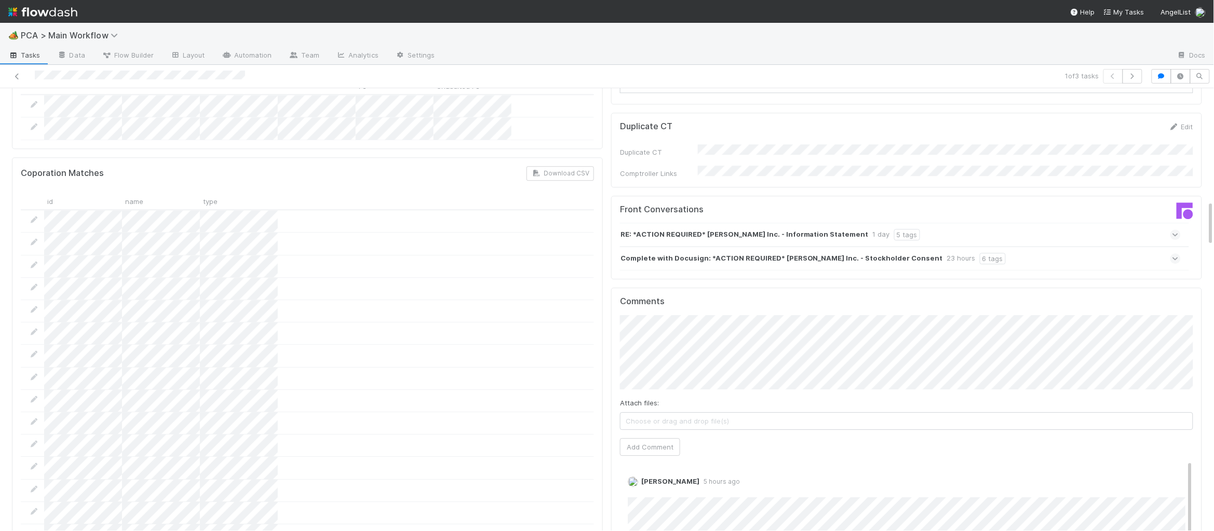
scroll to position [1086, 0]
drag, startPoint x: 660, startPoint y: 392, endPoint x: 658, endPoint y: 384, distance: 8.6
click at [658, 384] on div "Comments Attach files: Choose or drag and drop file(s) Add Comment Charlie Bell…" at bounding box center [906, 478] width 573 height 371
drag, startPoint x: 649, startPoint y: 389, endPoint x: 605, endPoint y: 368, distance: 49.0
click at [646, 434] on button "Add Comment" at bounding box center [650, 443] width 60 height 18
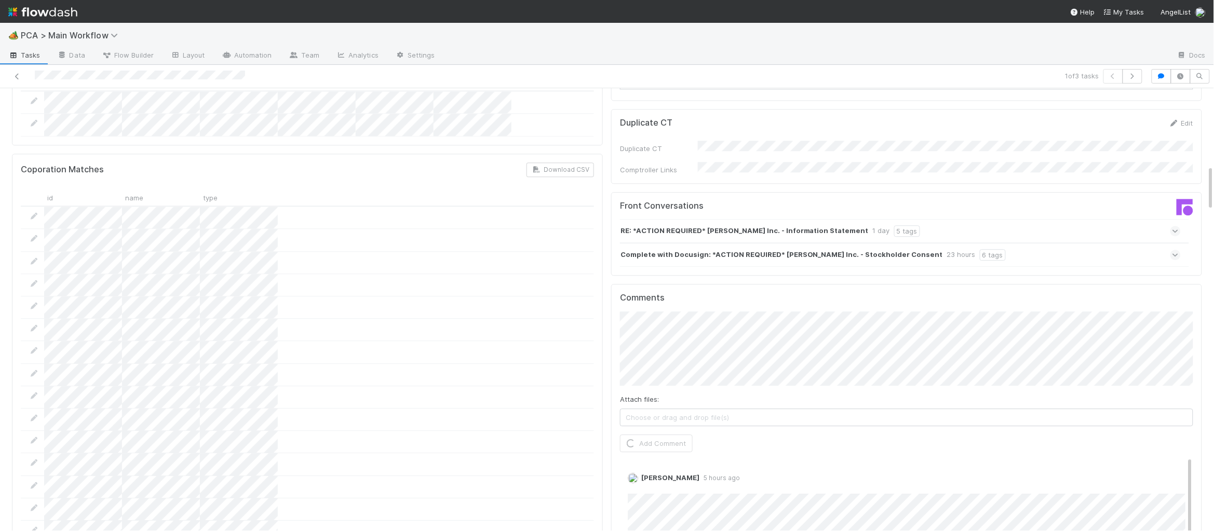
scroll to position [0, 0]
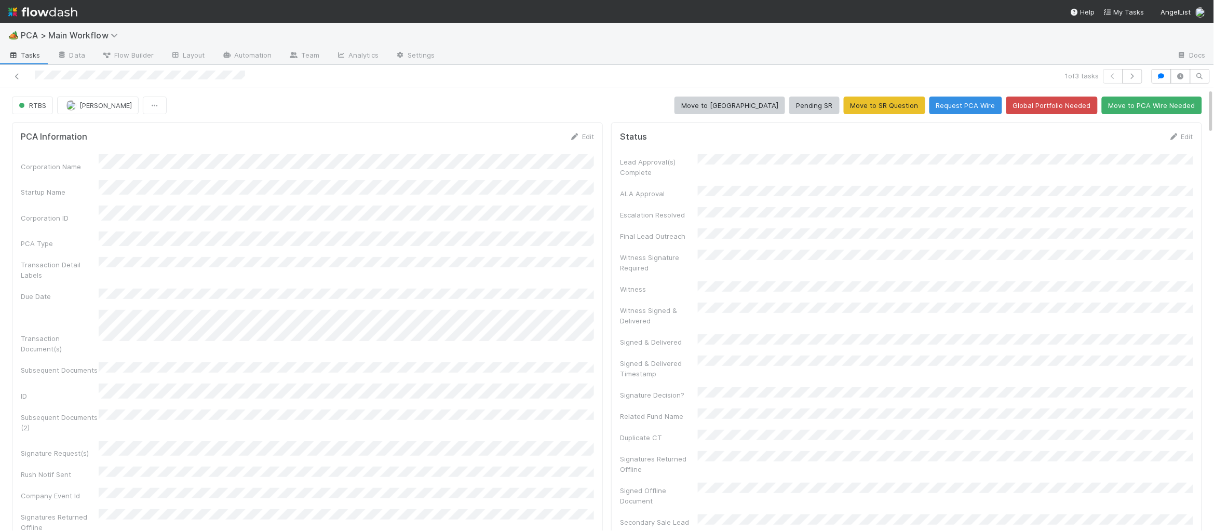
click at [69, 10] on img at bounding box center [42, 12] width 69 height 18
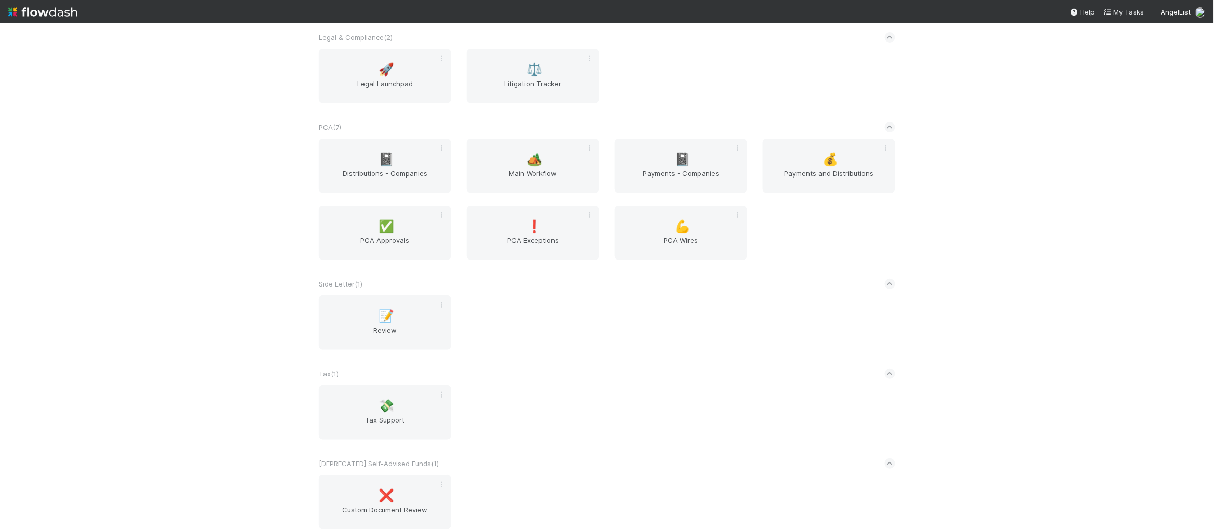
scroll to position [1695, 0]
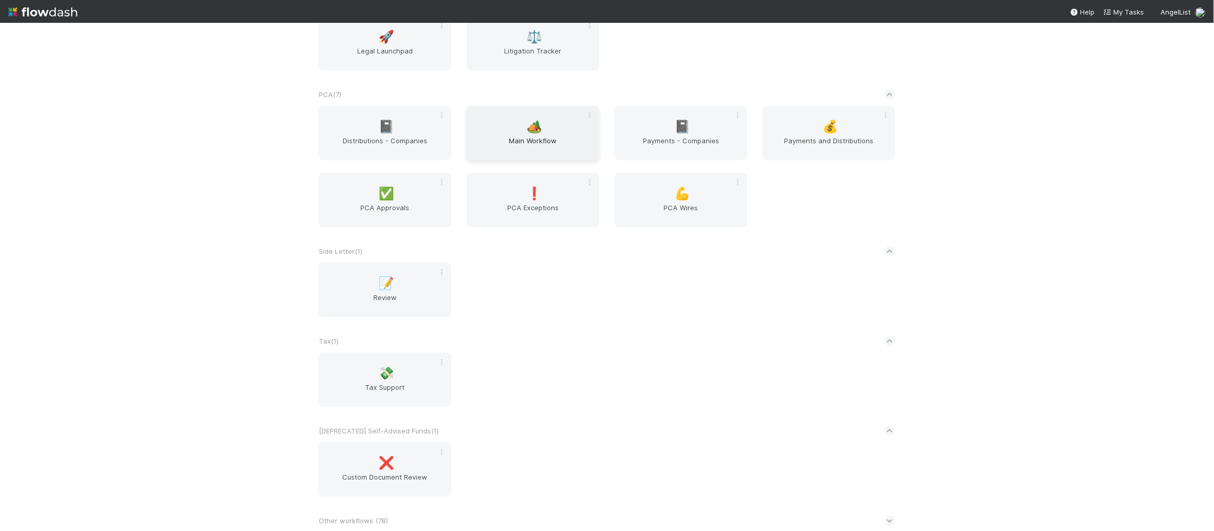
click at [534, 132] on div "🏕️ Main Workflow" at bounding box center [533, 133] width 132 height 55
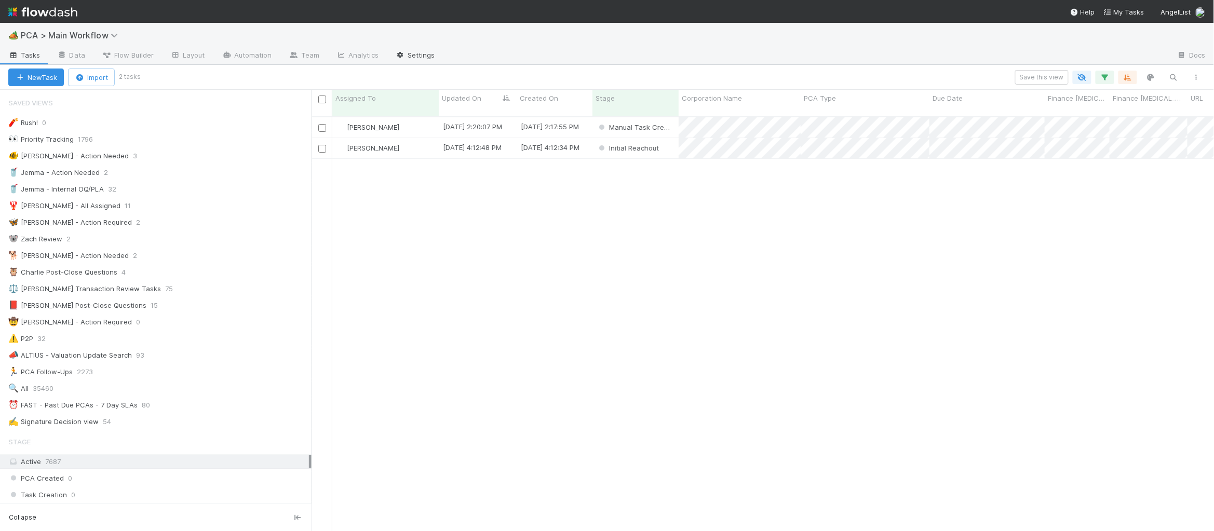
scroll to position [1, 1]
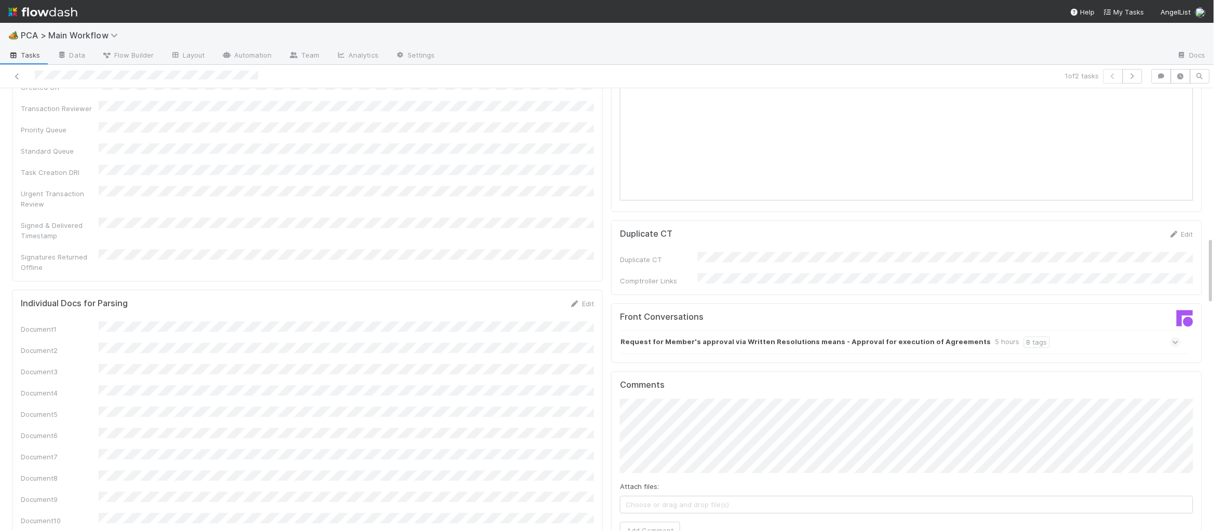
scroll to position [968, 0]
click at [649, 310] on div "Front Conversations" at bounding box center [759, 319] width 294 height 19
click at [654, 328] on div "Request for Member's approval via Written Resolutions means - Approval for exec…" at bounding box center [900, 340] width 561 height 24
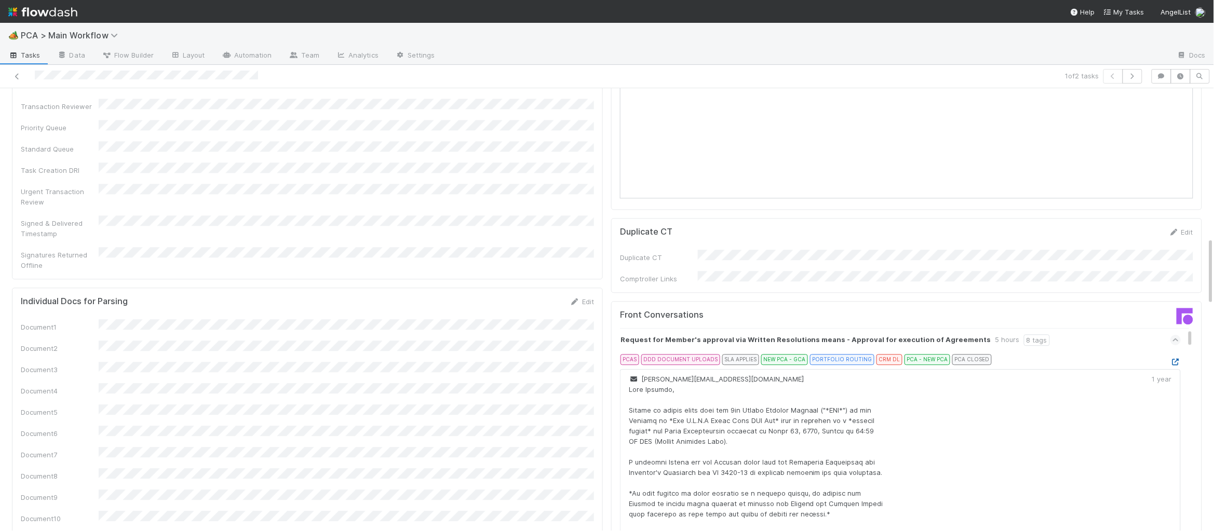
click at [1172, 359] on icon at bounding box center [1175, 362] width 10 height 7
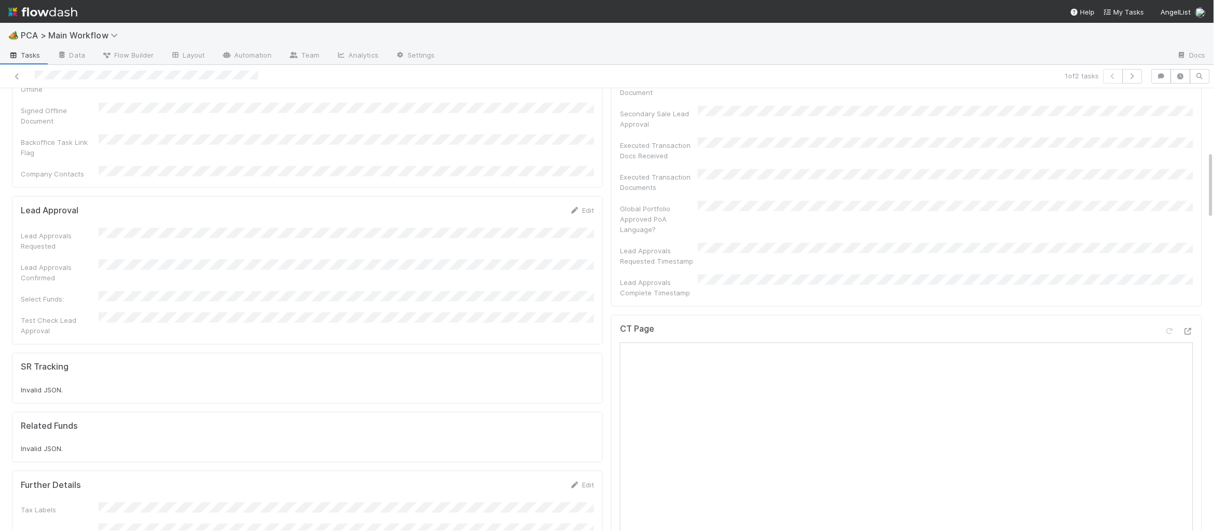
scroll to position [0, 0]
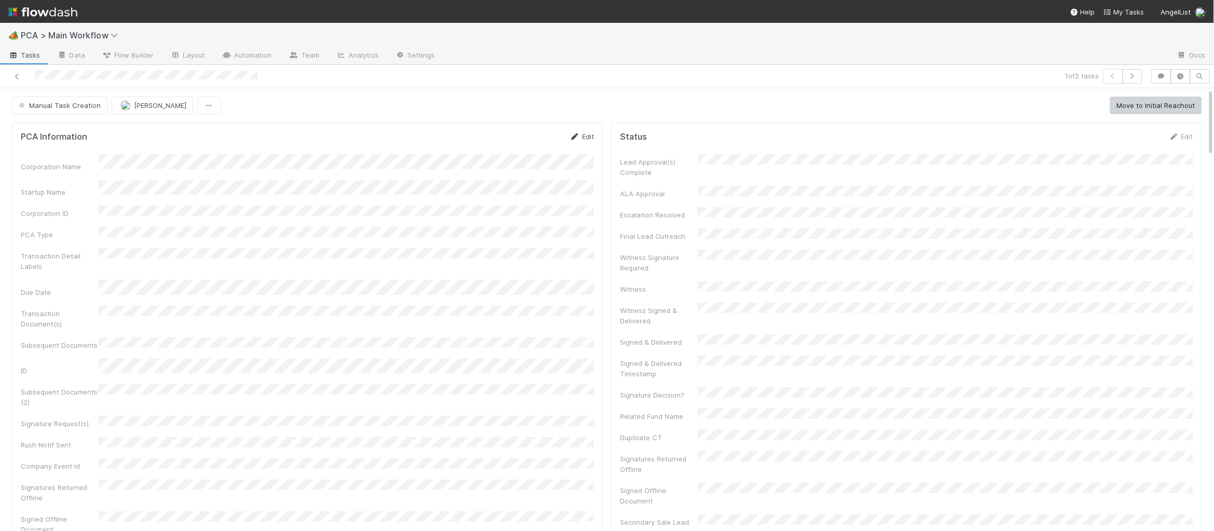
click at [588, 134] on link "Edit" at bounding box center [581, 136] width 24 height 8
click at [414, 160] on form "PCA Information Save Cancel Corporation Name Startup Name Corporation ID PCA Ty…" at bounding box center [307, 414] width 573 height 567
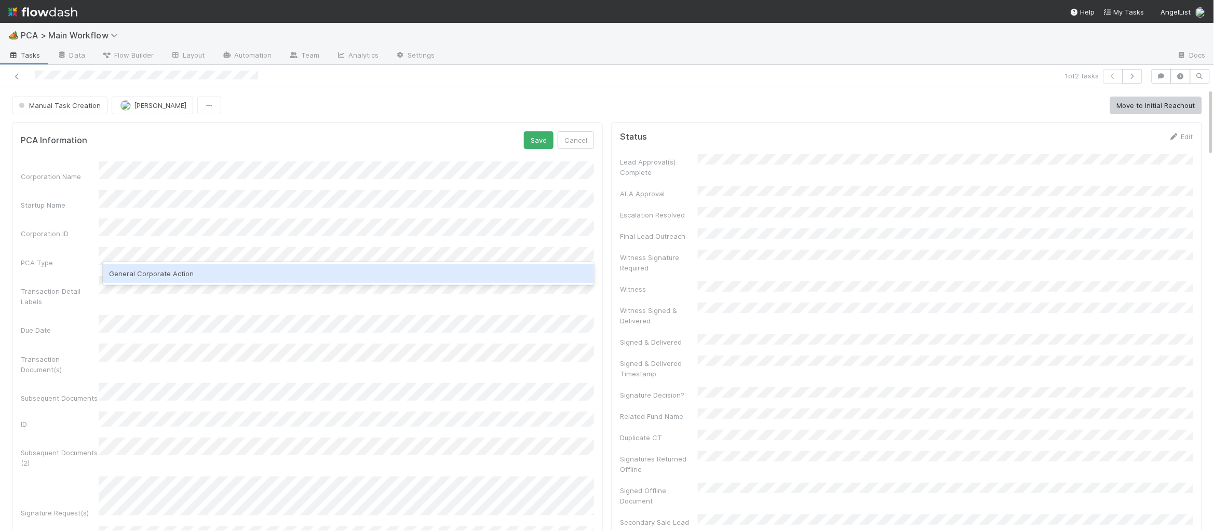
click at [251, 279] on div "General Corporate Action" at bounding box center [348, 273] width 491 height 19
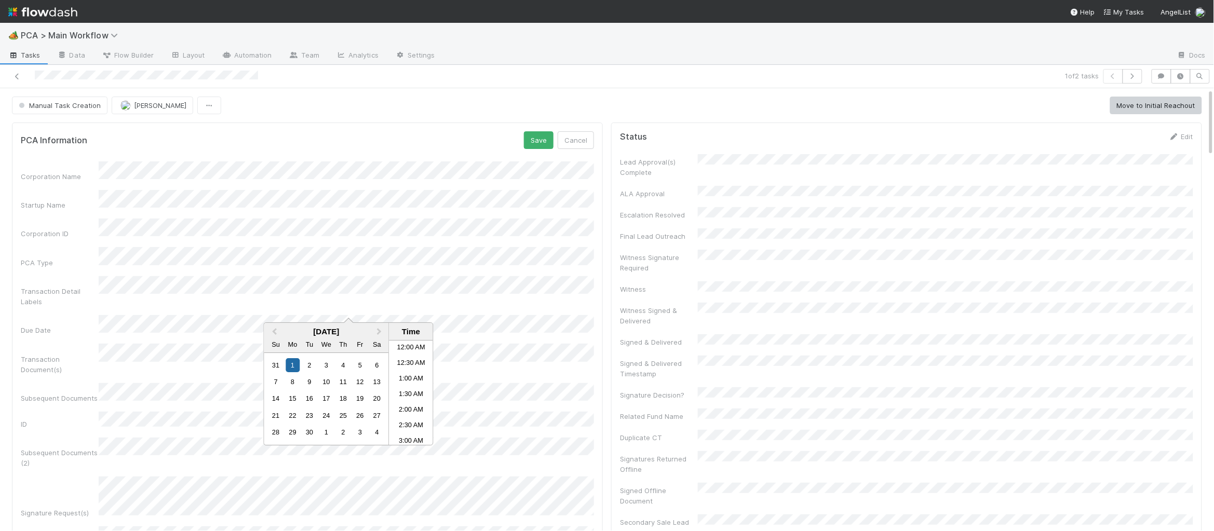
scroll to position [579, 0]
click at [542, 144] on button "Save" at bounding box center [539, 140] width 30 height 18
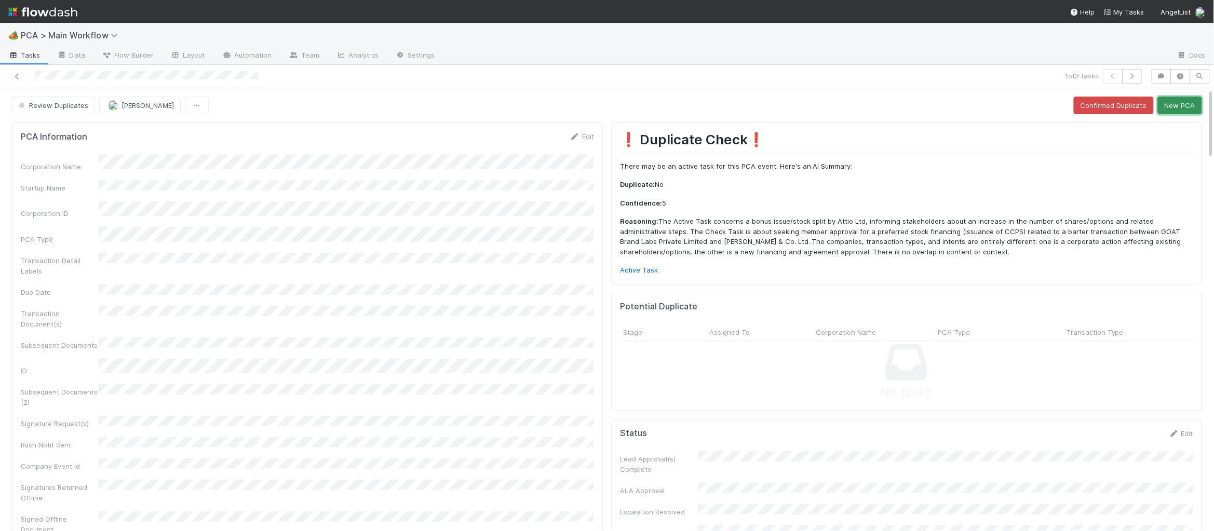
click at [1181, 111] on button "New PCA" at bounding box center [1180, 106] width 44 height 18
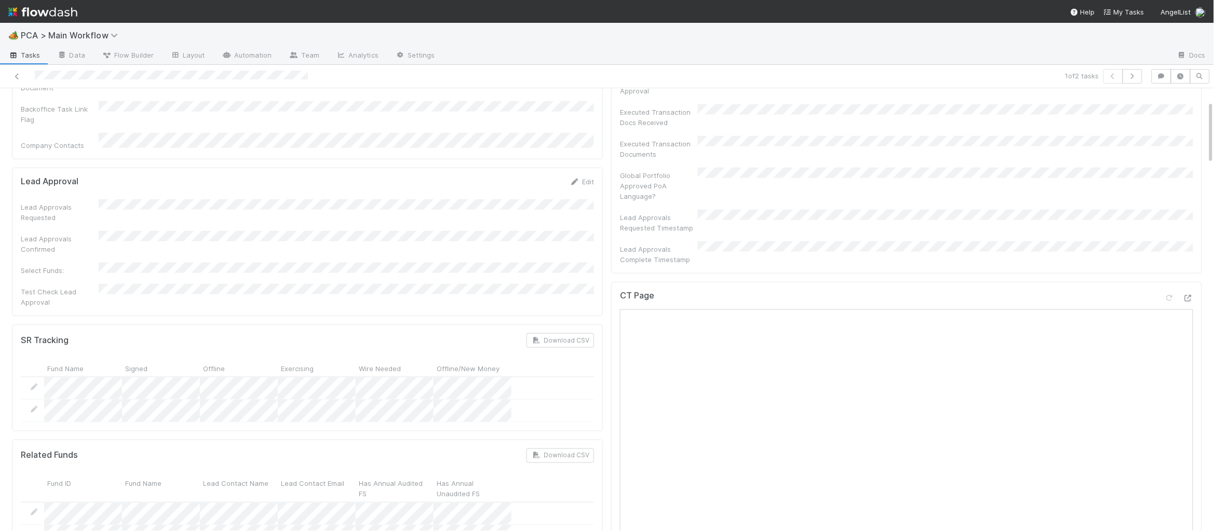
scroll to position [0, 0]
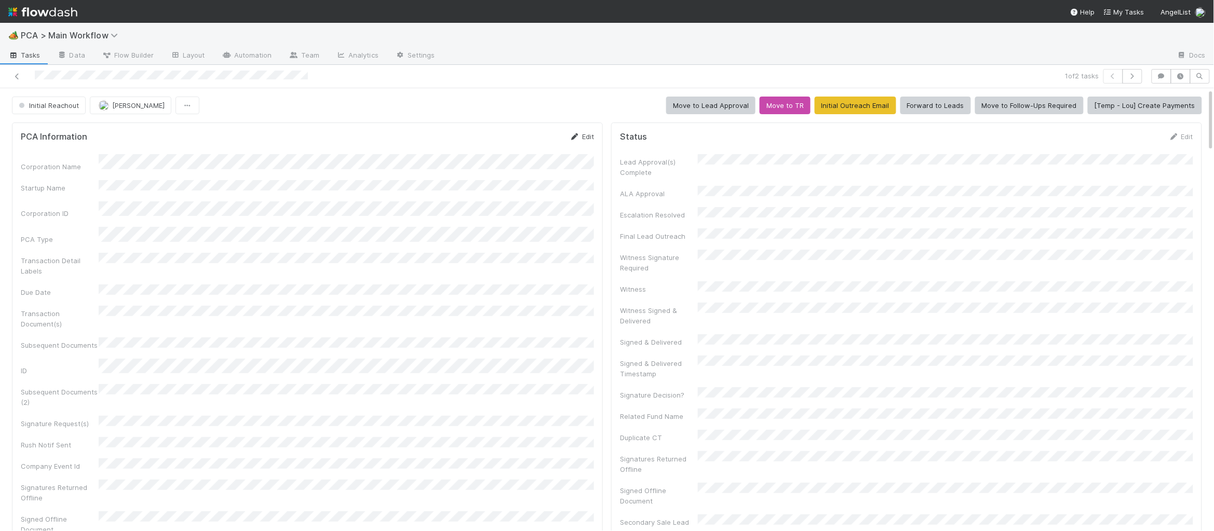
click at [576, 138] on icon at bounding box center [574, 136] width 10 height 7
click at [537, 141] on button "Save" at bounding box center [539, 140] width 30 height 18
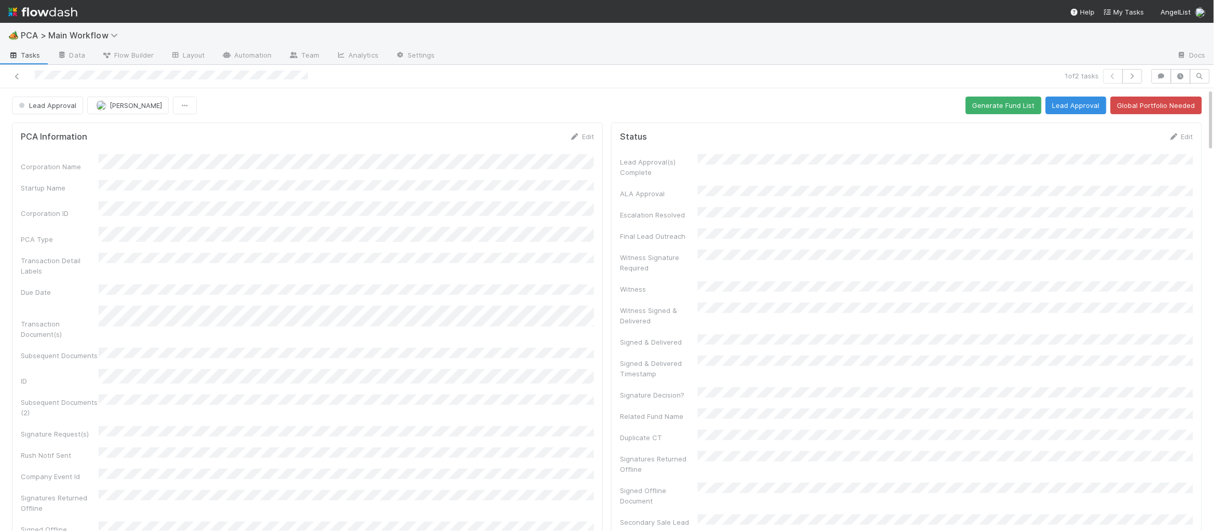
drag, startPoint x: 574, startPoint y: 135, endPoint x: 436, endPoint y: 207, distance: 155.1
click at [574, 135] on icon at bounding box center [574, 136] width 10 height 7
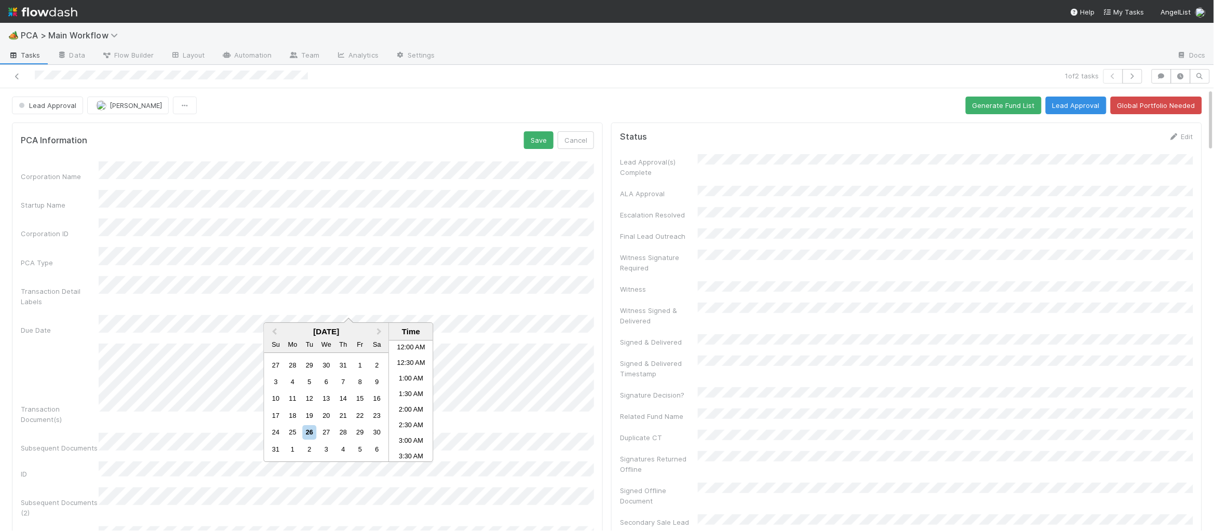
scroll to position [445, 0]
click at [311, 454] on div "2" at bounding box center [309, 449] width 14 height 14
drag, startPoint x: 413, startPoint y: 428, endPoint x: 526, endPoint y: 210, distance: 245.6
click at [413, 428] on li "5:00 PM" at bounding box center [411, 433] width 44 height 16
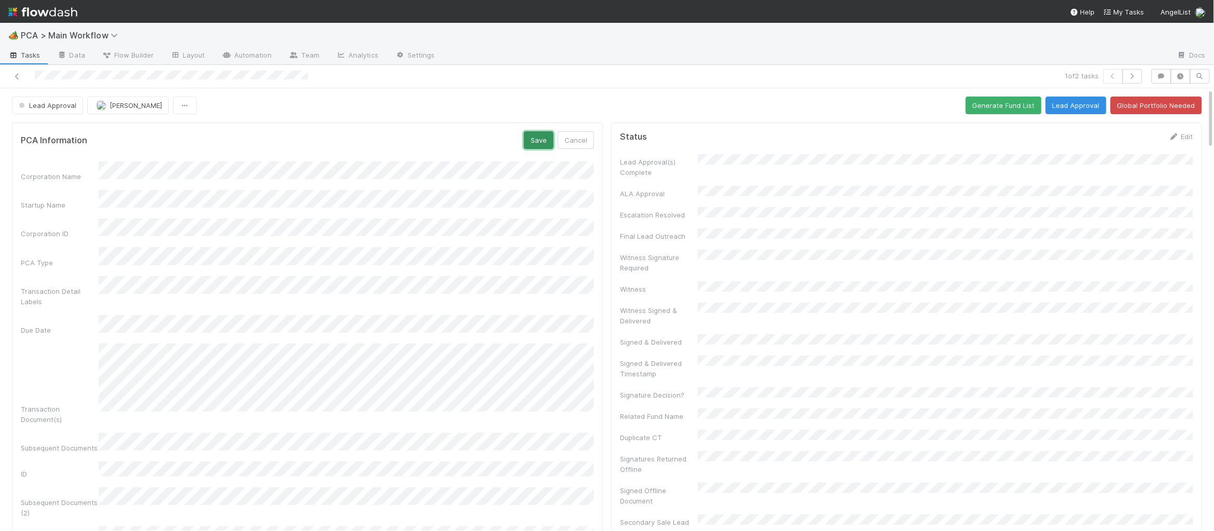
click at [551, 141] on button "Save" at bounding box center [539, 140] width 30 height 18
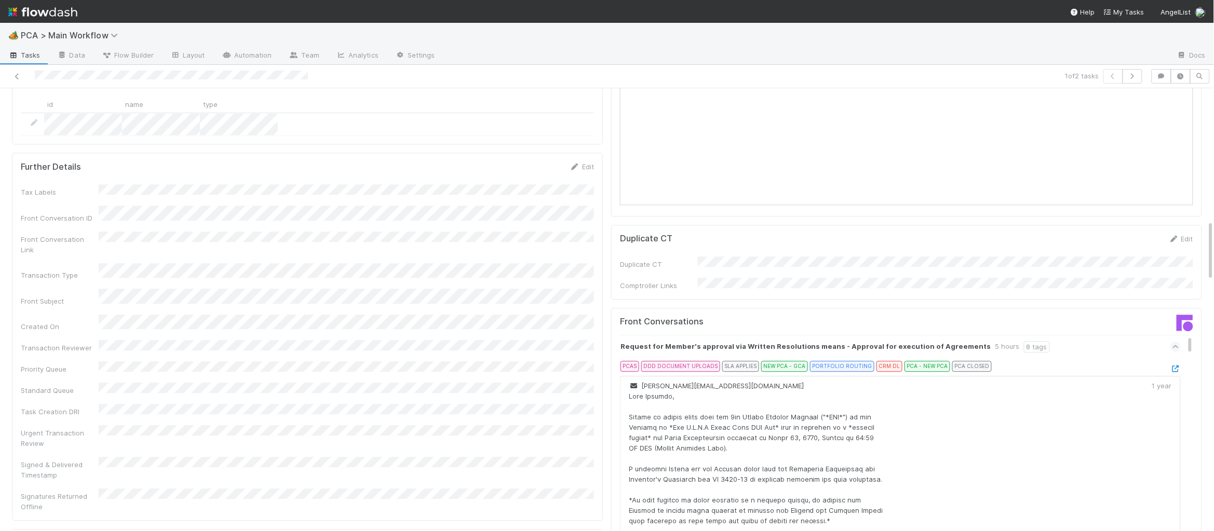
scroll to position [956, 0]
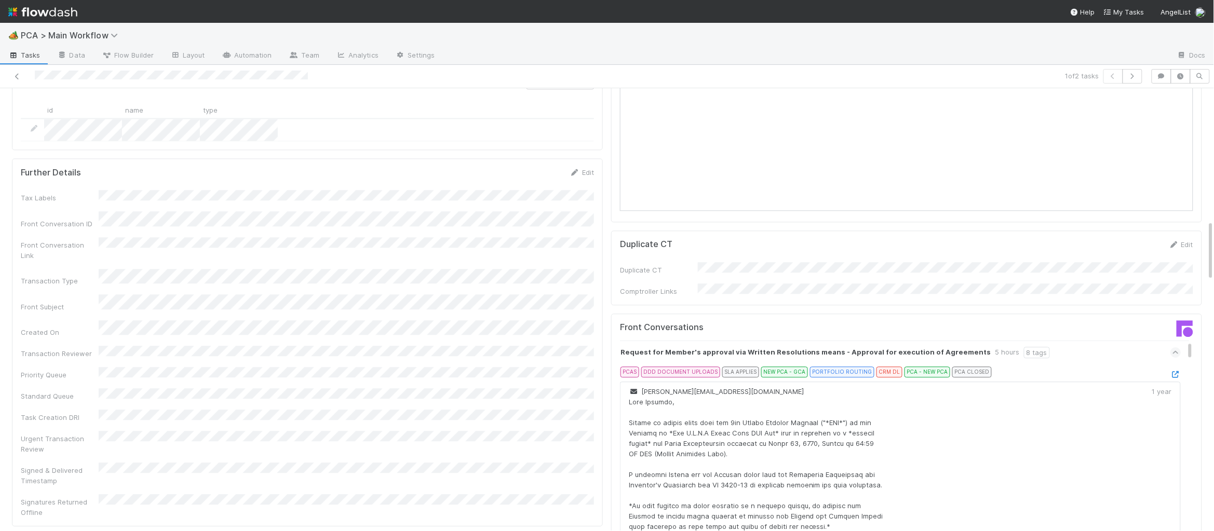
drag, startPoint x: 1067, startPoint y: 295, endPoint x: 1137, endPoint y: 305, distance: 70.8
click at [1090, 341] on div "Request for Member's approval via Written Resolutions means - Approval for exec…" at bounding box center [900, 353] width 561 height 24
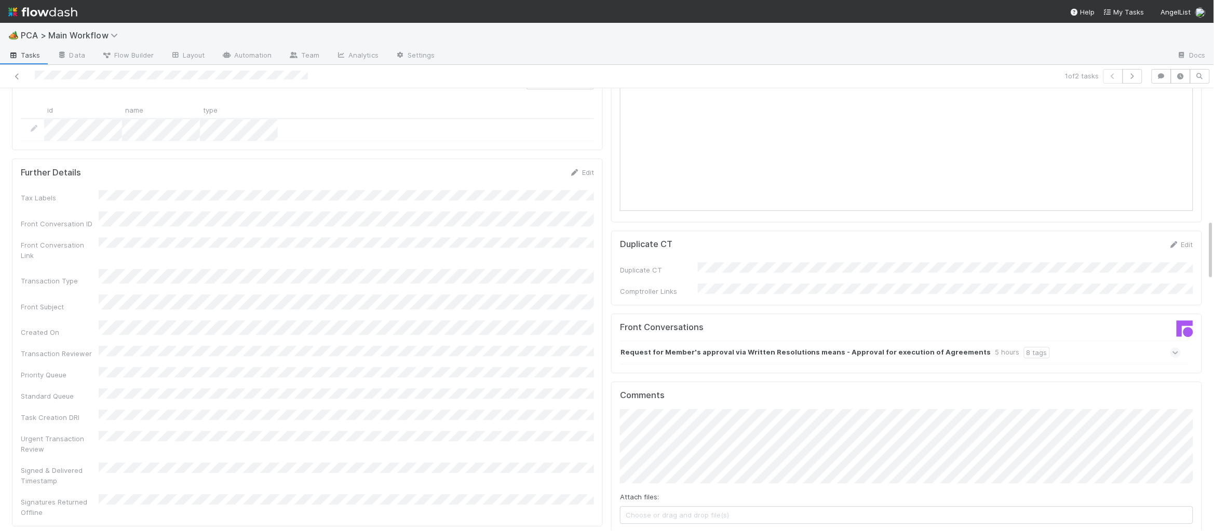
click at [1053, 341] on div "Request for Member's approval via Written Resolutions means - Approval for exec…" at bounding box center [900, 353] width 561 height 24
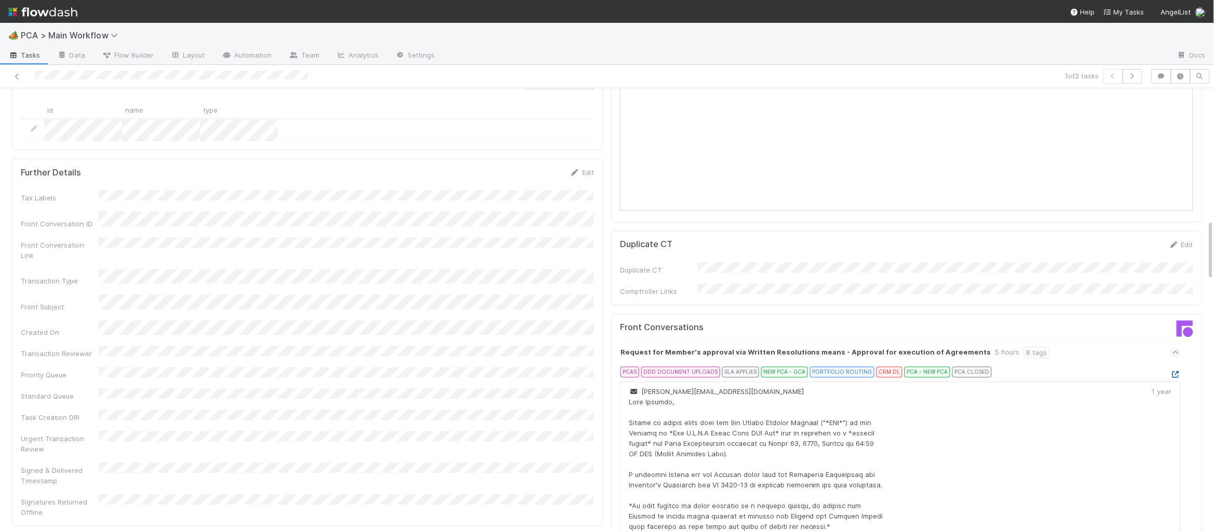
click at [1176, 371] on icon at bounding box center [1175, 374] width 10 height 7
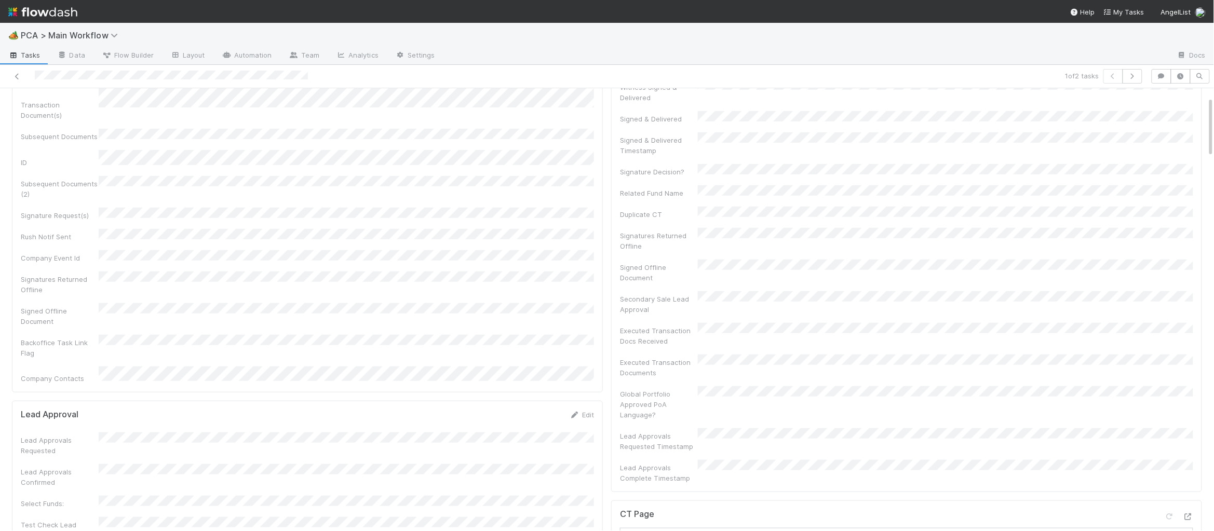
scroll to position [395, 0]
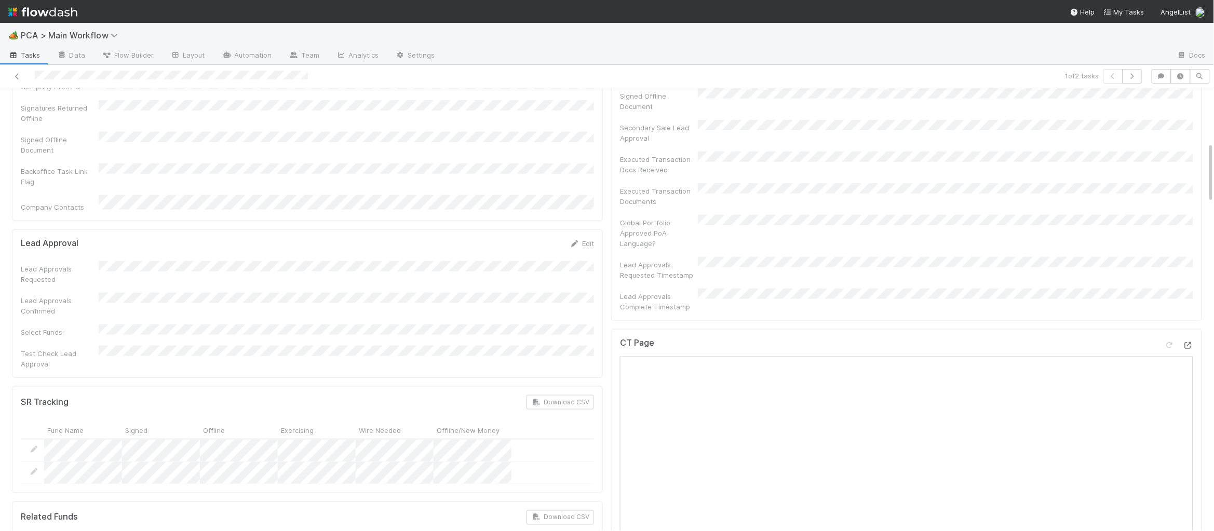
click at [1185, 340] on div at bounding box center [1187, 345] width 10 height 10
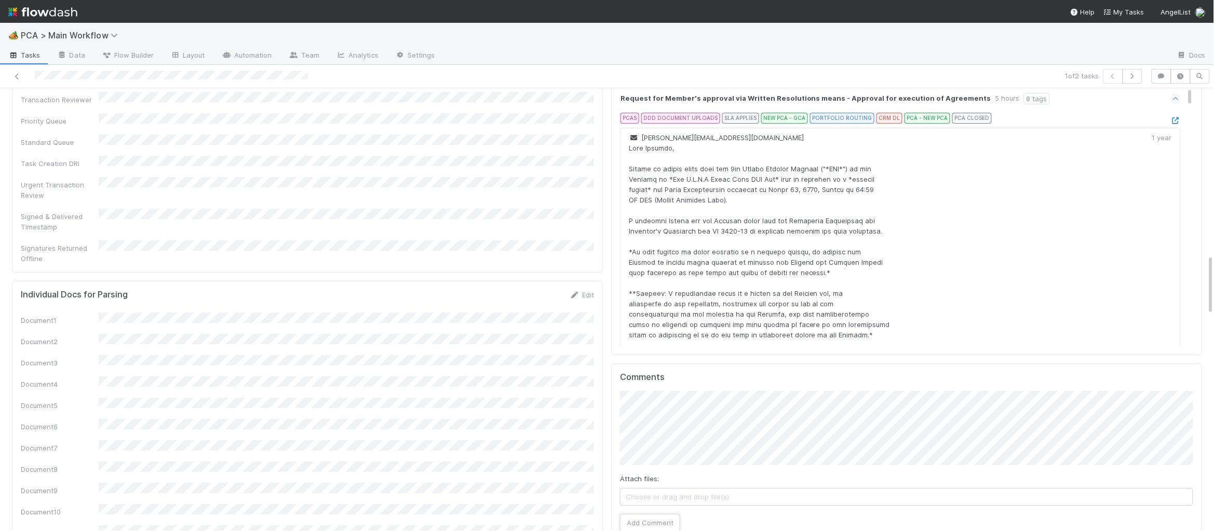
scroll to position [1214, 0]
click at [640, 473] on div "Comments Attach files: Choose or drag and drop file(s) Add Comment" at bounding box center [906, 449] width 591 height 181
click at [627, 510] on button "Add Comment" at bounding box center [650, 519] width 60 height 18
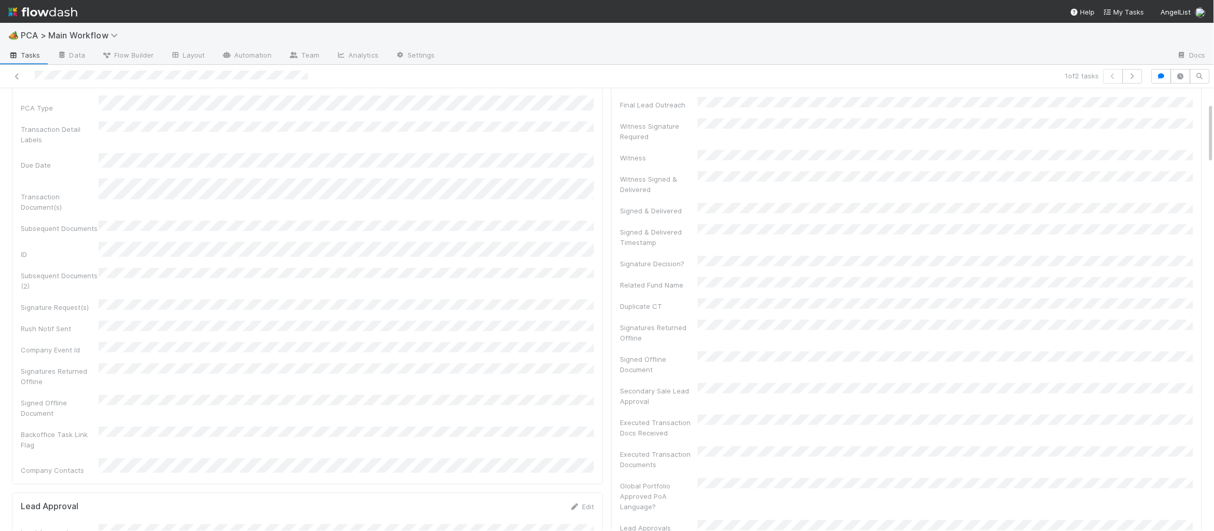
scroll to position [0, 0]
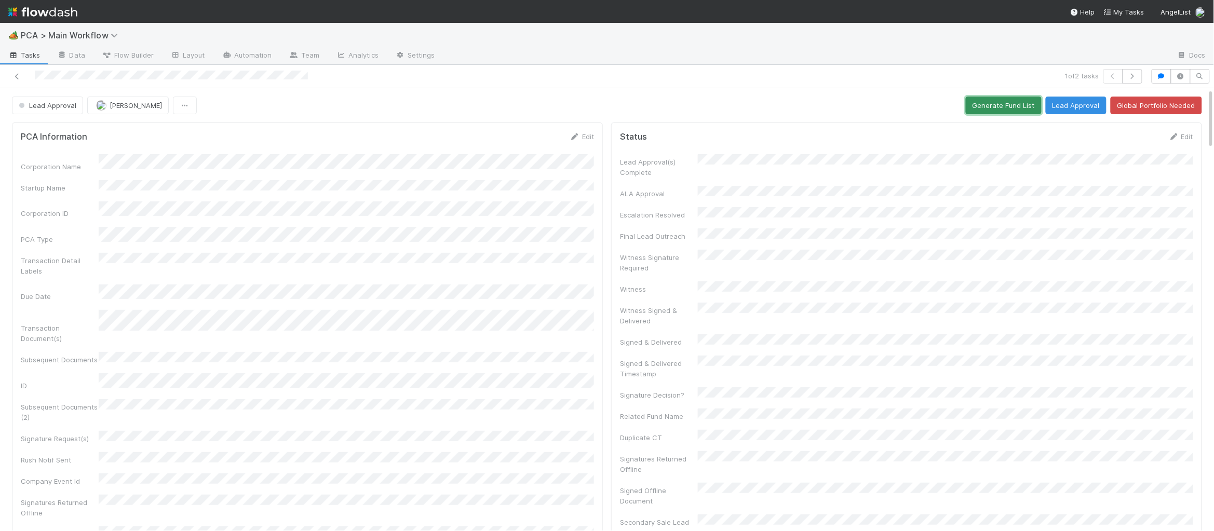
click at [984, 103] on button "Generate Fund List" at bounding box center [1003, 106] width 76 height 18
click at [1074, 107] on button "Lead Approval" at bounding box center [1075, 106] width 61 height 18
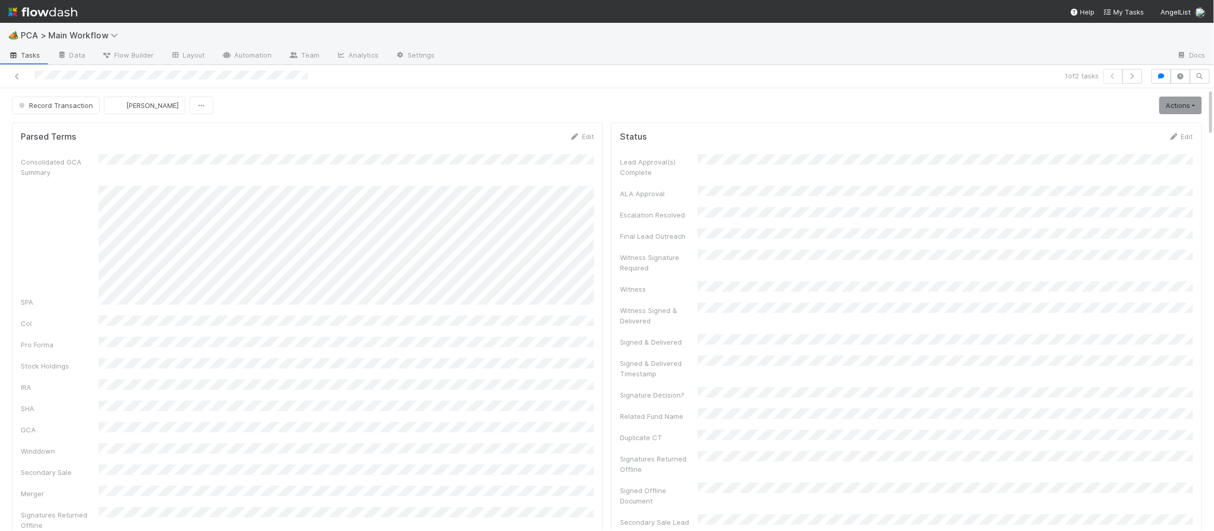
scroll to position [0, 2]
click at [48, 11] on img at bounding box center [42, 12] width 69 height 18
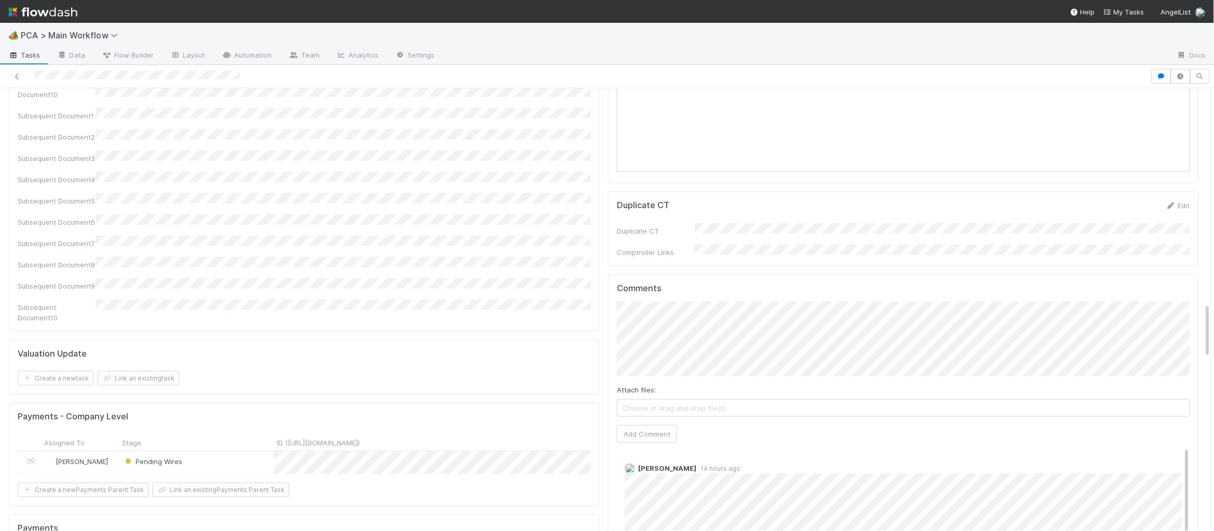
scroll to position [1901, 0]
click at [649, 424] on button "Add Comment" at bounding box center [647, 433] width 60 height 18
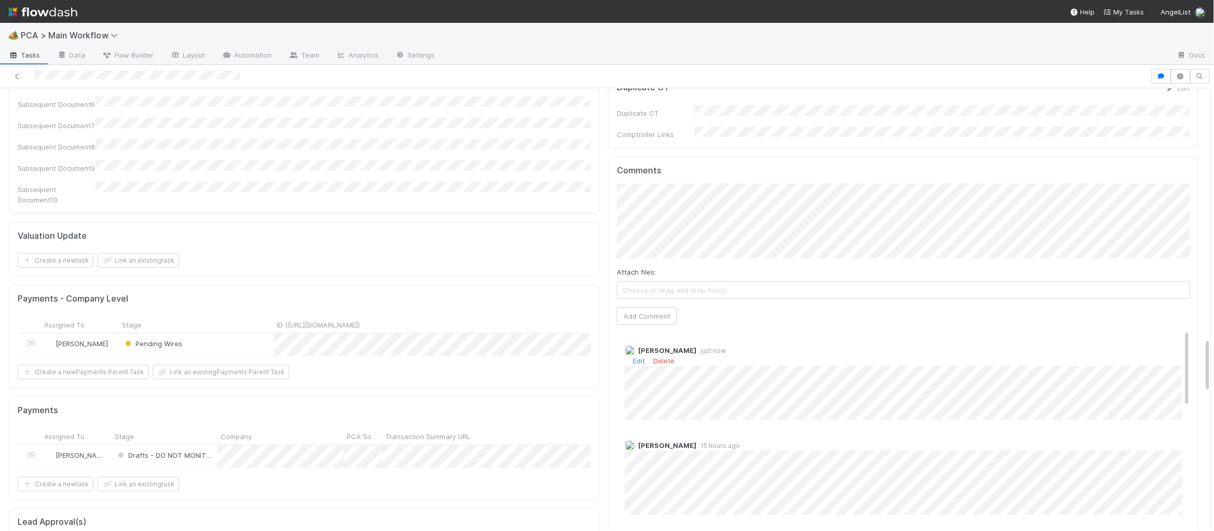
scroll to position [2, 0]
click at [668, 355] on link "Delete" at bounding box center [663, 359] width 21 height 8
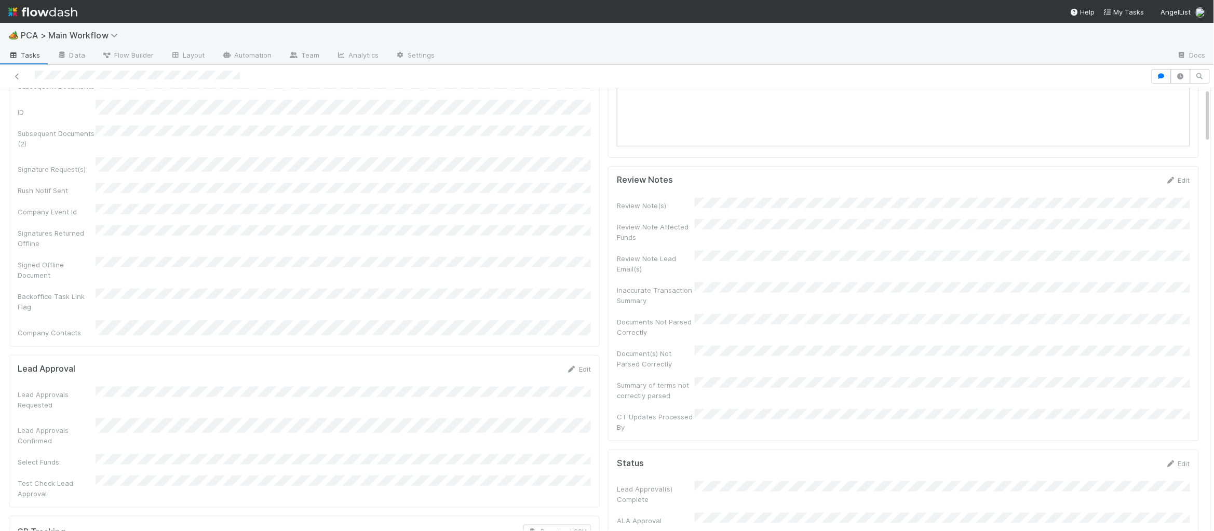
scroll to position [0, 0]
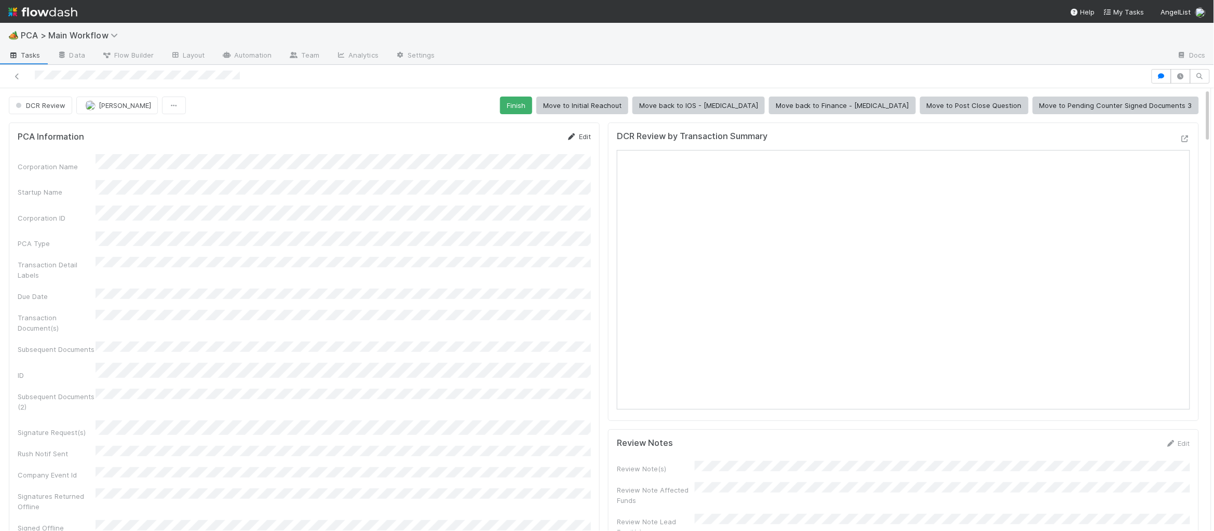
click at [577, 133] on link "Edit" at bounding box center [578, 136] width 24 height 8
click at [533, 142] on button "Save" at bounding box center [536, 140] width 30 height 18
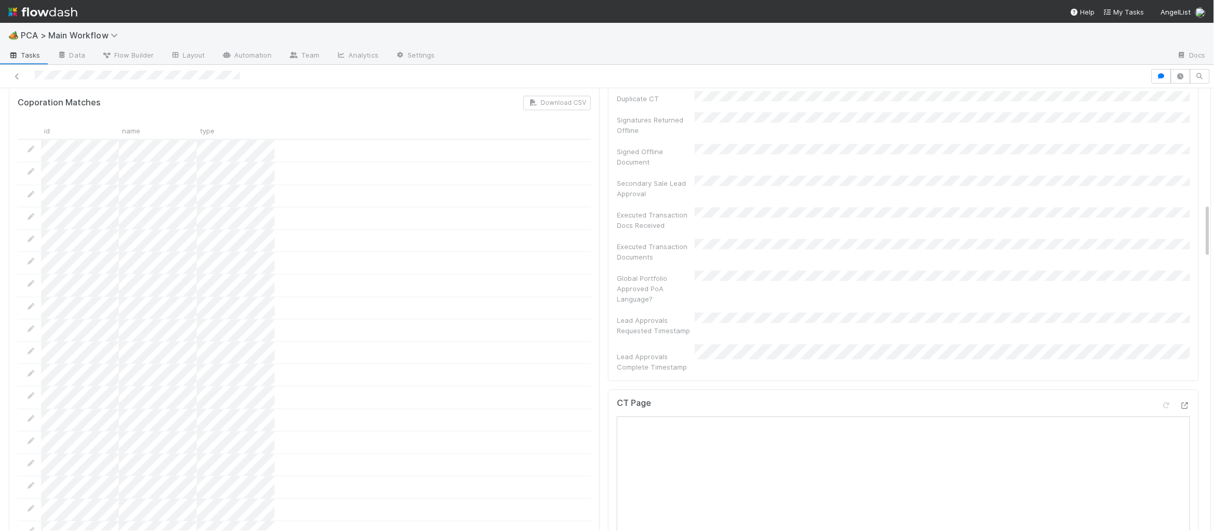
scroll to position [931, 0]
click at [1185, 405] on icon at bounding box center [1184, 408] width 10 height 7
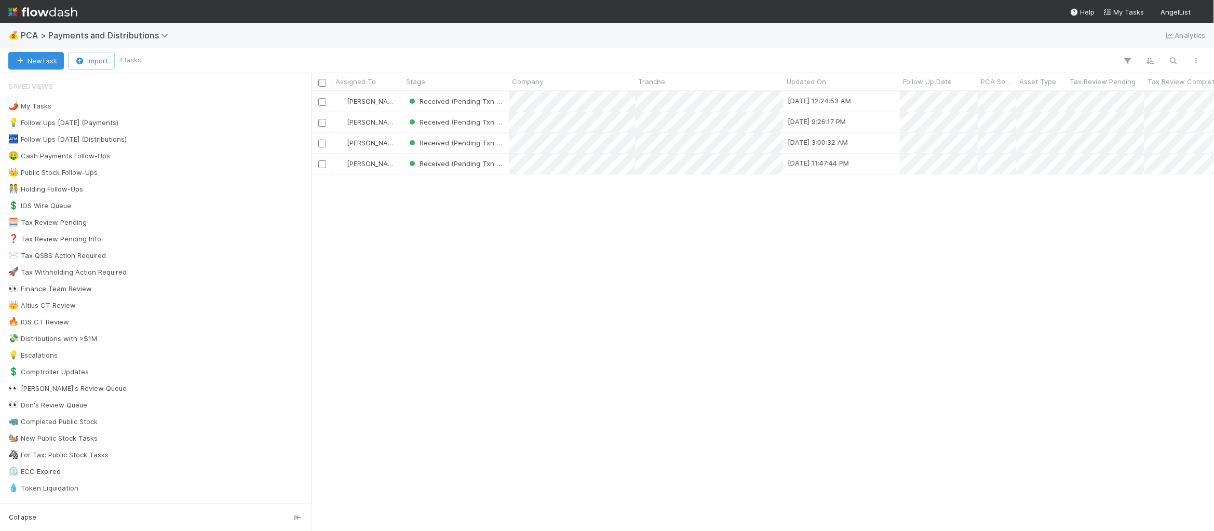
scroll to position [440, 902]
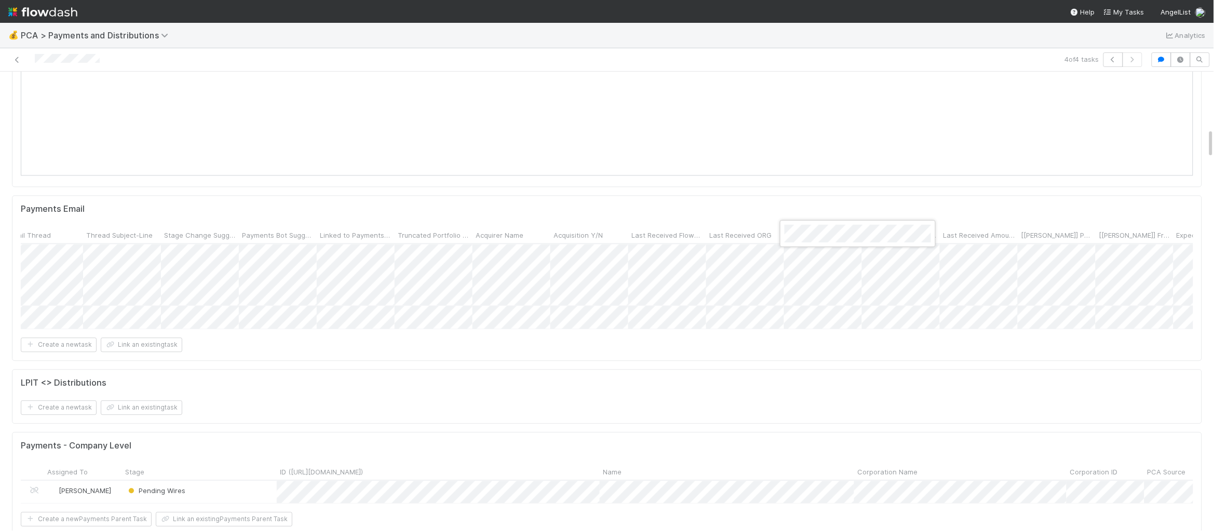
click at [907, 258] on div at bounding box center [607, 265] width 1214 height 531
click at [907, 253] on div at bounding box center [607, 265] width 1214 height 531
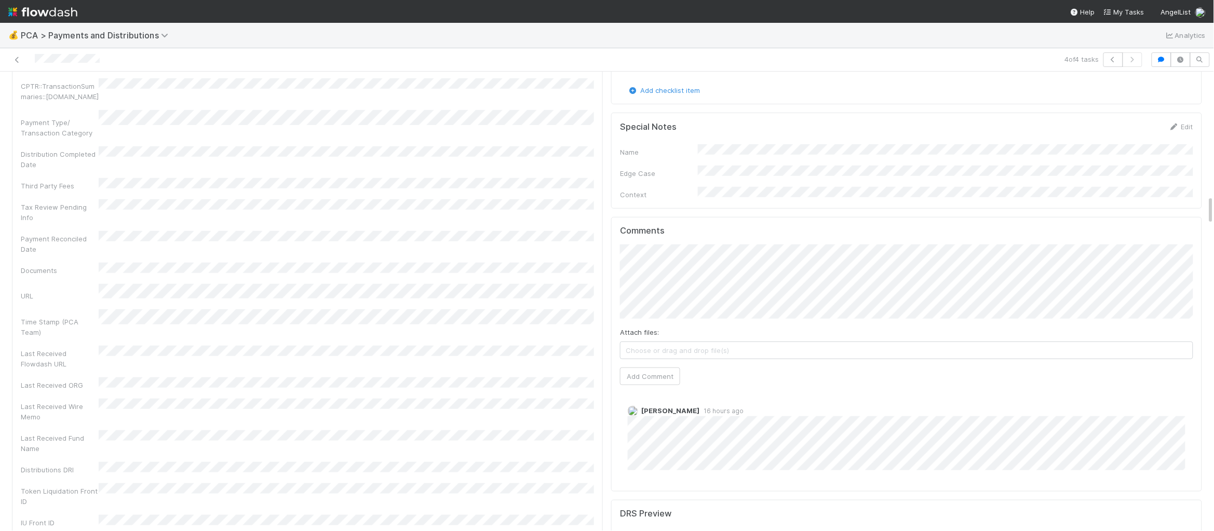
scroll to position [1908, 0]
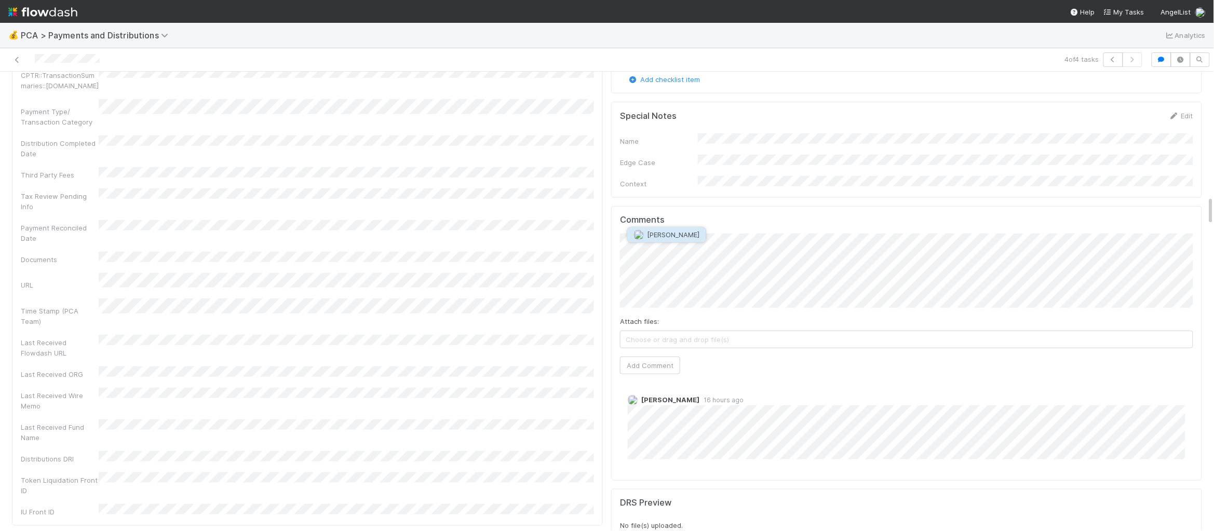
click at [695, 236] on span "[PERSON_NAME]" at bounding box center [673, 235] width 52 height 8
click at [654, 357] on button "Add Comment" at bounding box center [650, 366] width 60 height 18
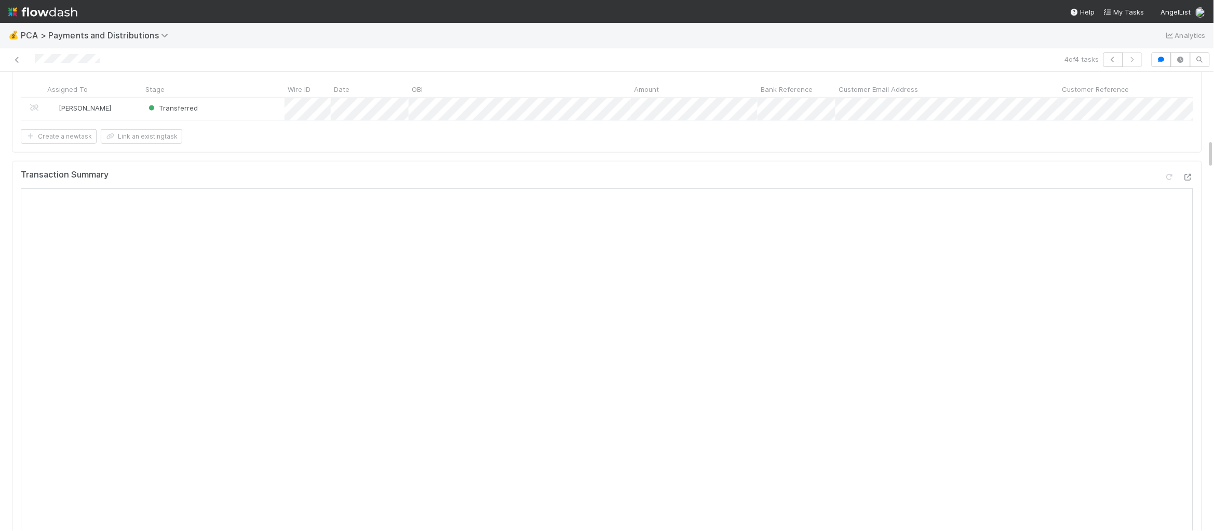
scroll to position [0, 0]
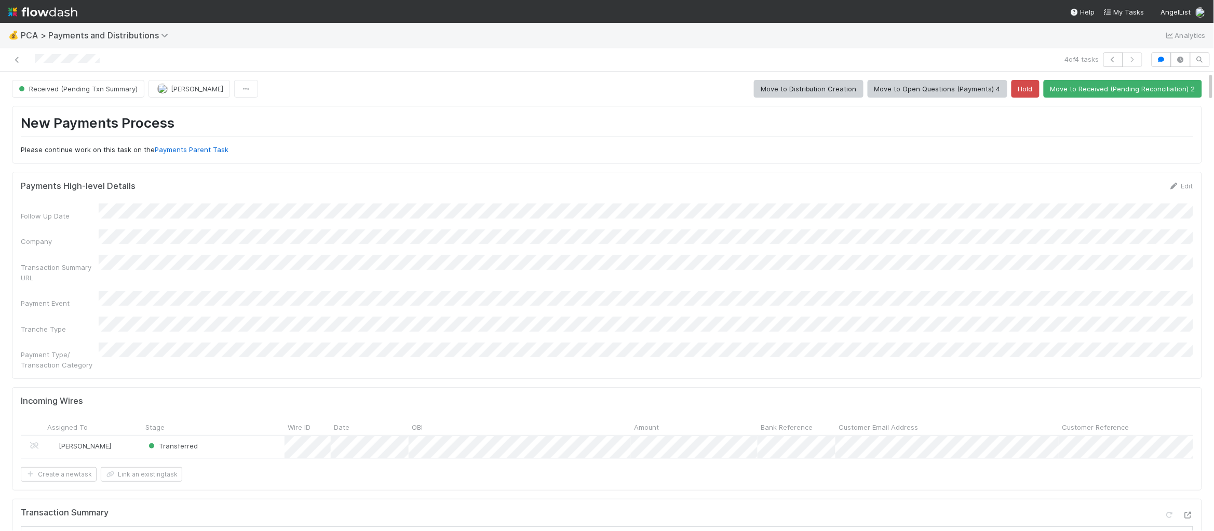
click at [64, 11] on img at bounding box center [42, 12] width 69 height 18
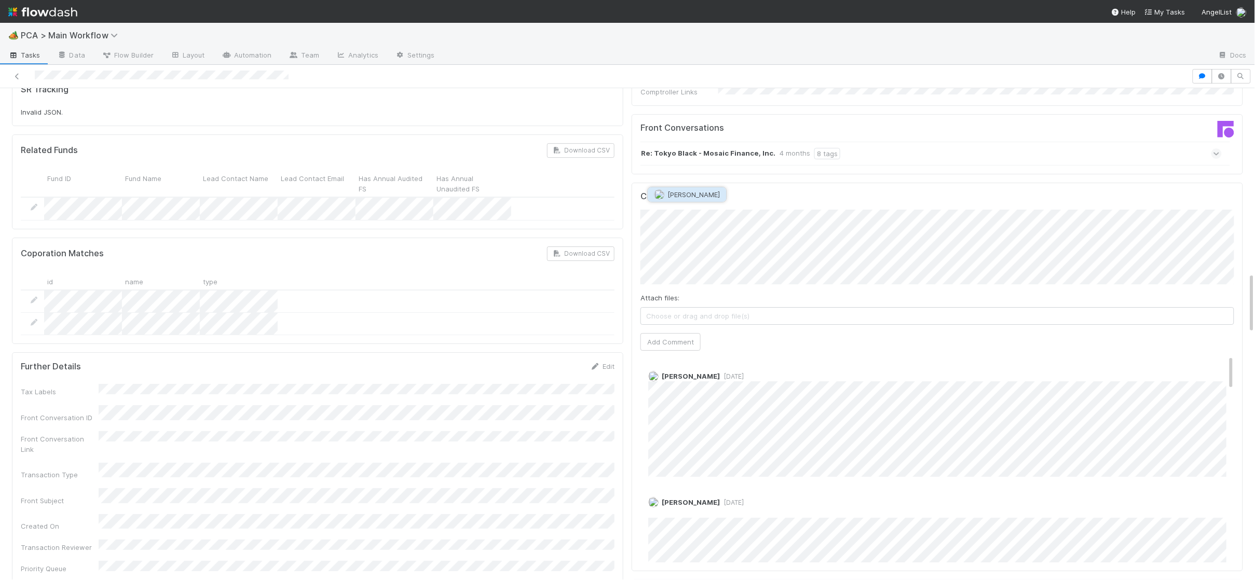
click at [690, 195] on span "[PERSON_NAME]" at bounding box center [694, 195] width 52 height 8
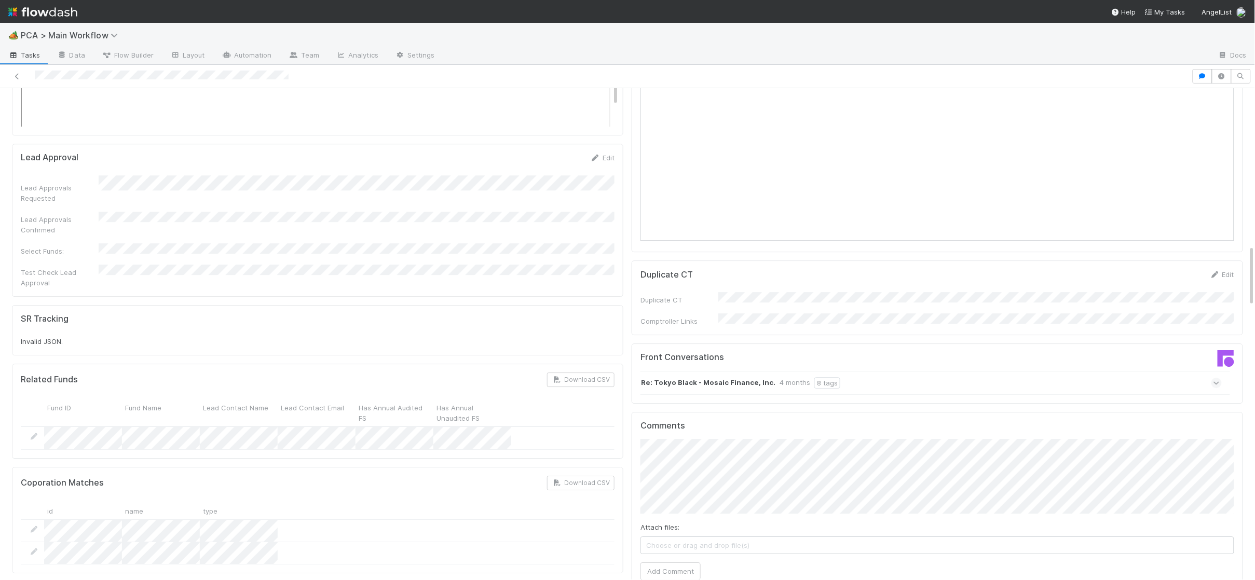
scroll to position [1255, 0]
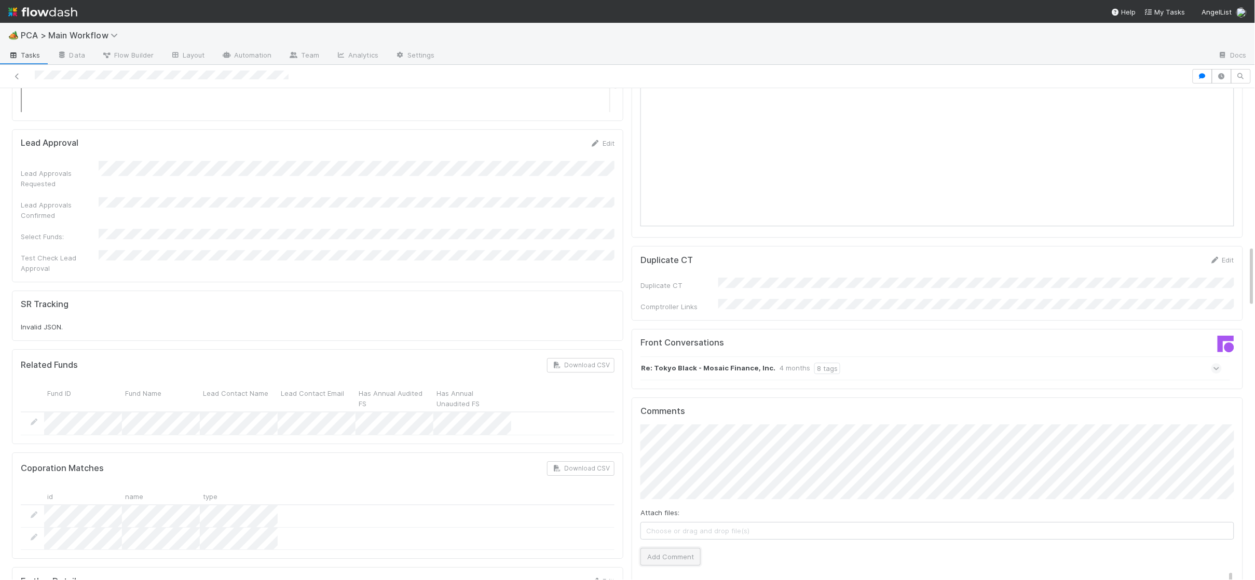
click at [682, 548] on button "Add Comment" at bounding box center [671, 557] width 60 height 18
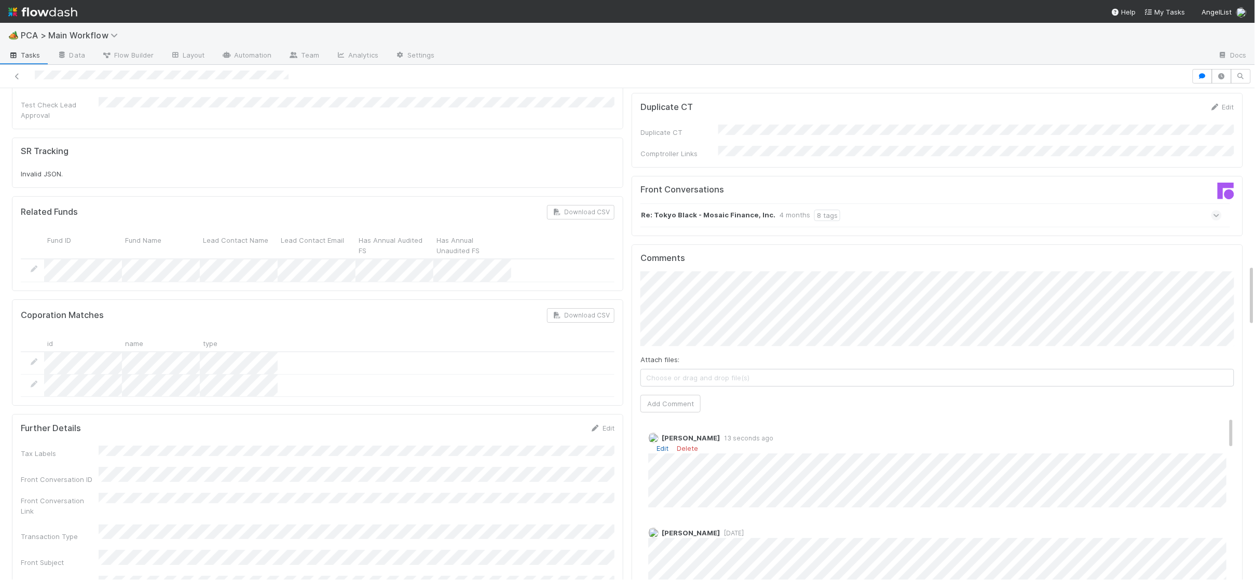
click at [665, 444] on link "Edit" at bounding box center [663, 448] width 12 height 8
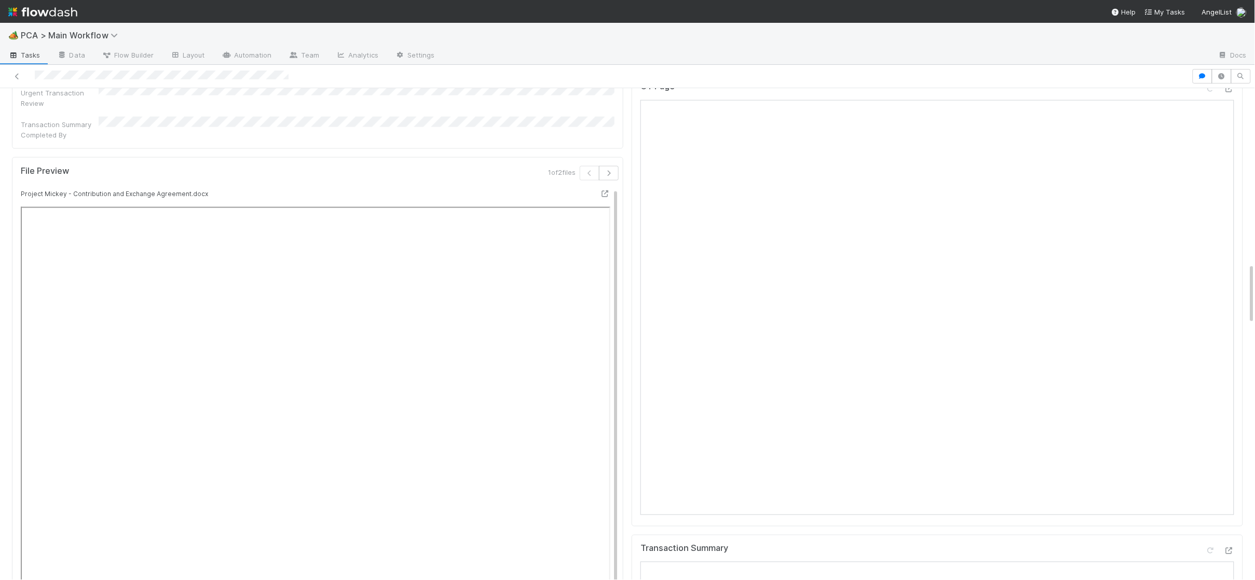
scroll to position [0, 0]
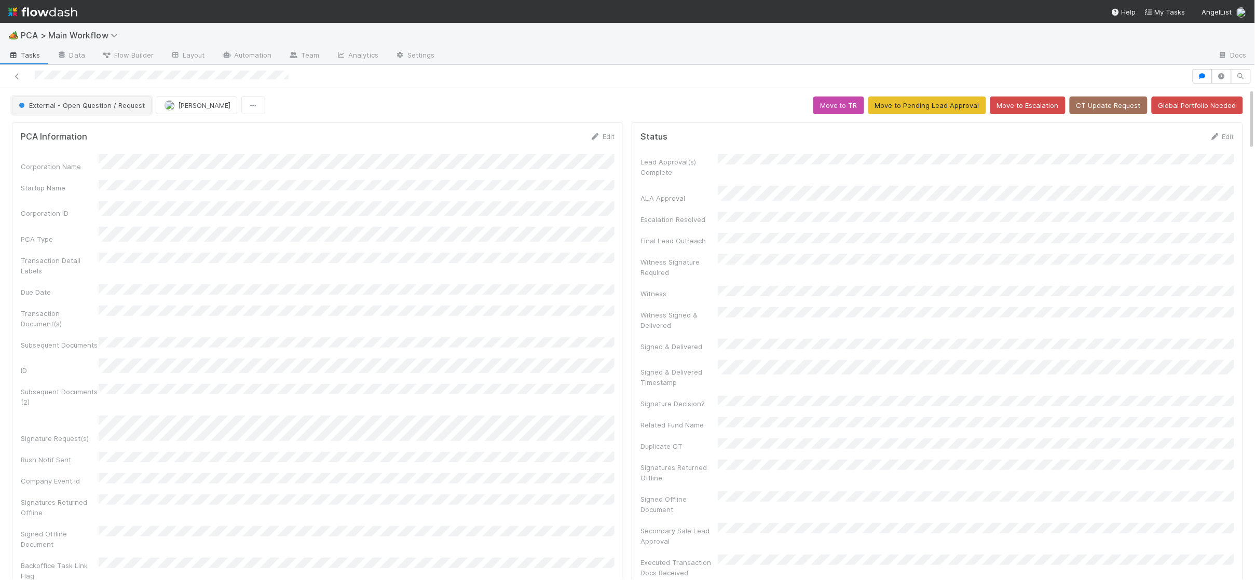
click at [67, 101] on span "External - Open Question / Request" at bounding box center [81, 105] width 128 height 8
click at [94, 128] on div "Post-Close Question" at bounding box center [81, 132] width 146 height 19
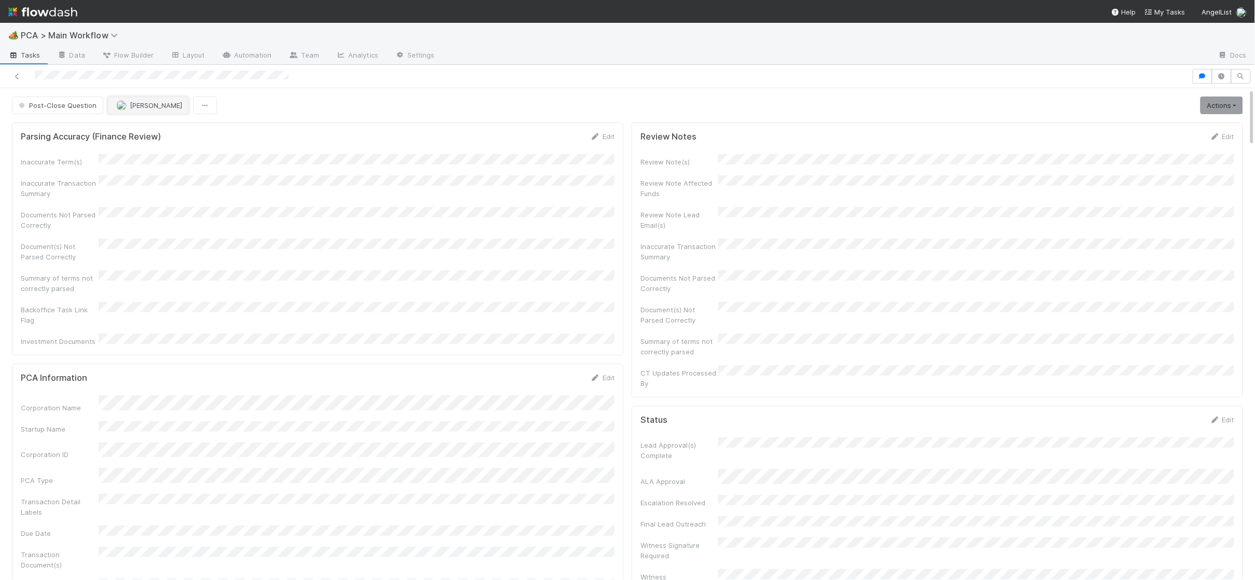
click at [111, 104] on button "Josh Tarr" at bounding box center [147, 106] width 81 height 18
click at [141, 128] on span "Philip Chung" at bounding box center [148, 132] width 52 height 8
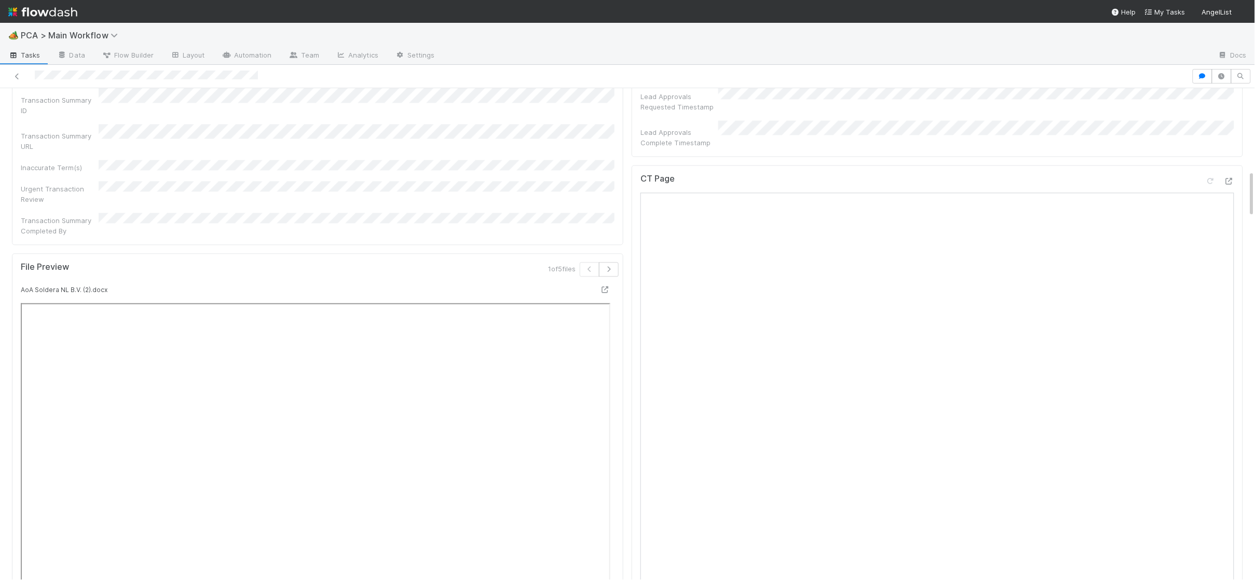
scroll to position [847, 0]
click at [1229, 191] on icon at bounding box center [1229, 194] width 10 height 7
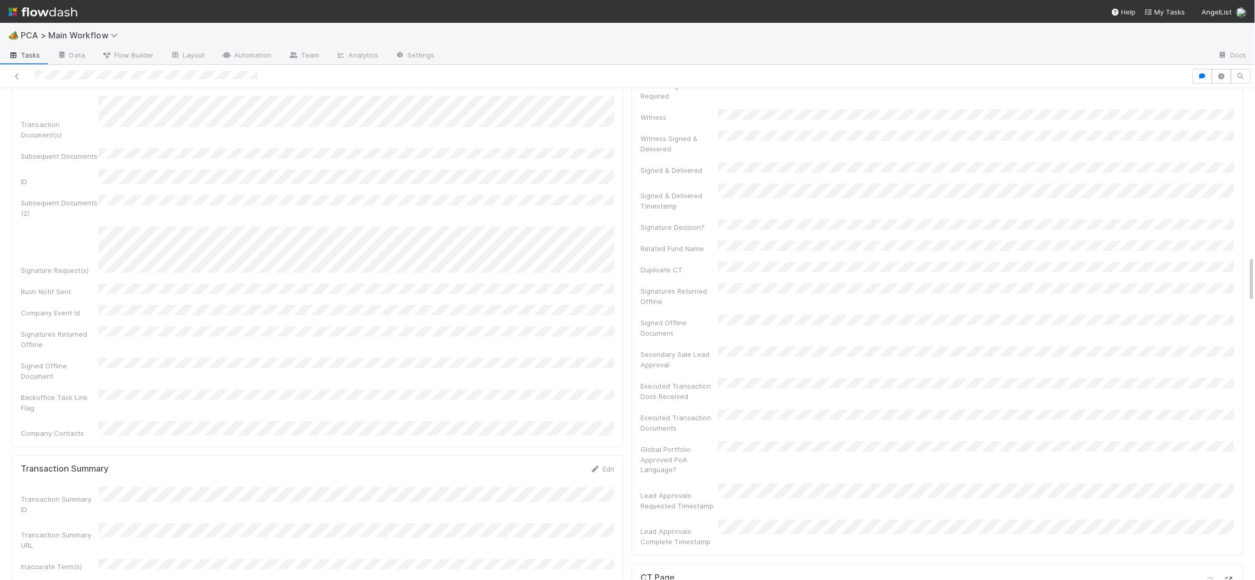
scroll to position [0, 0]
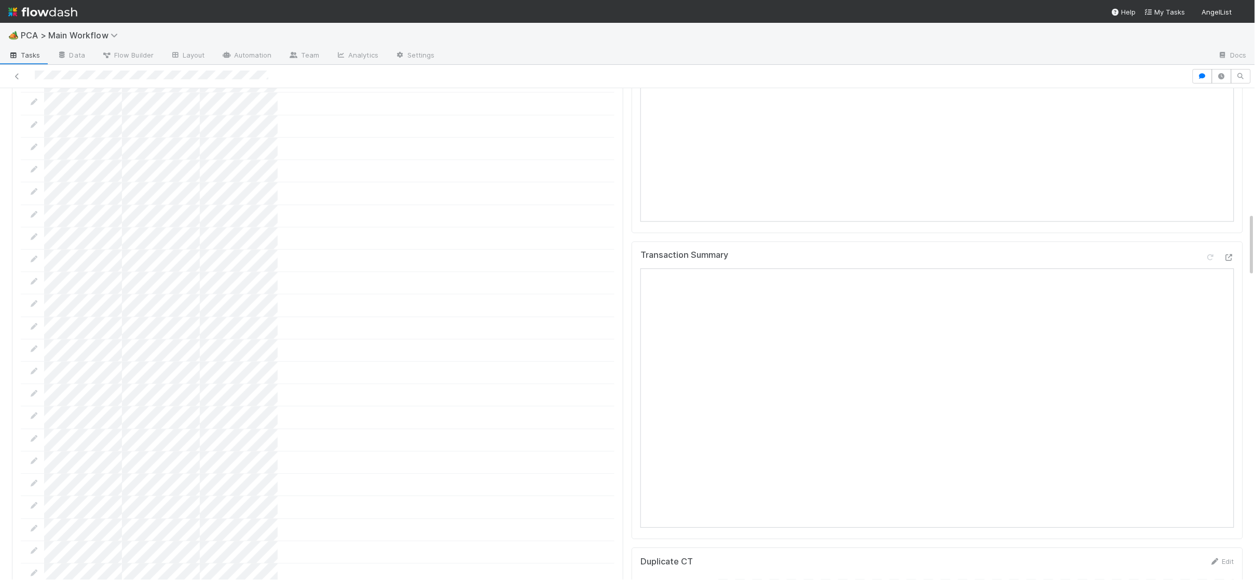
scroll to position [955, 0]
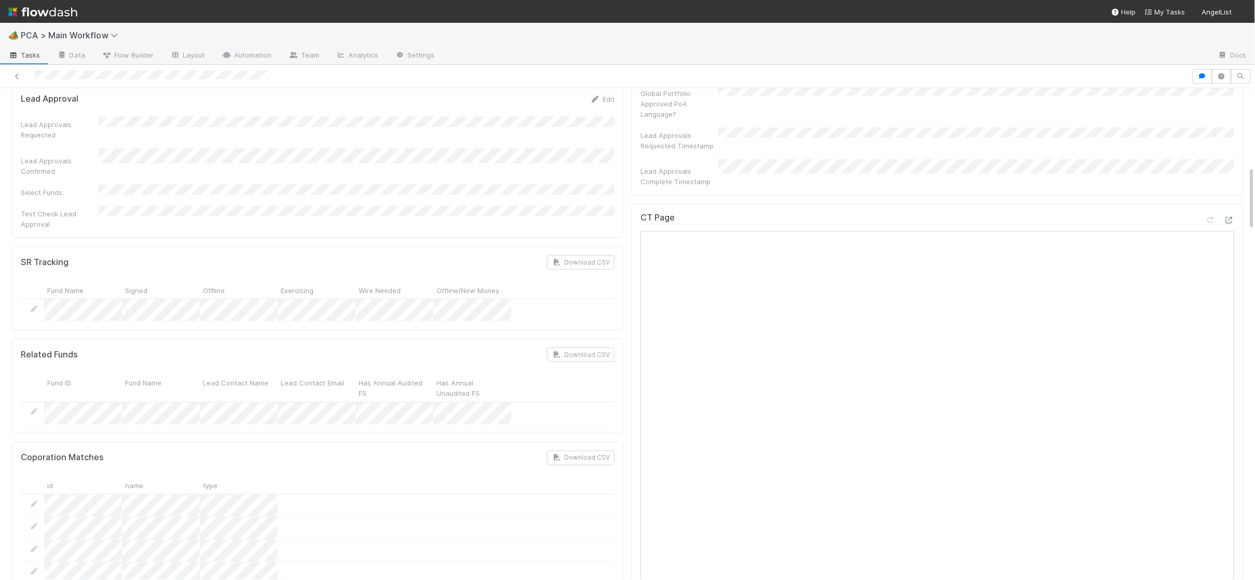
scroll to position [522, 0]
click at [1230, 223] on icon at bounding box center [1229, 226] width 10 height 7
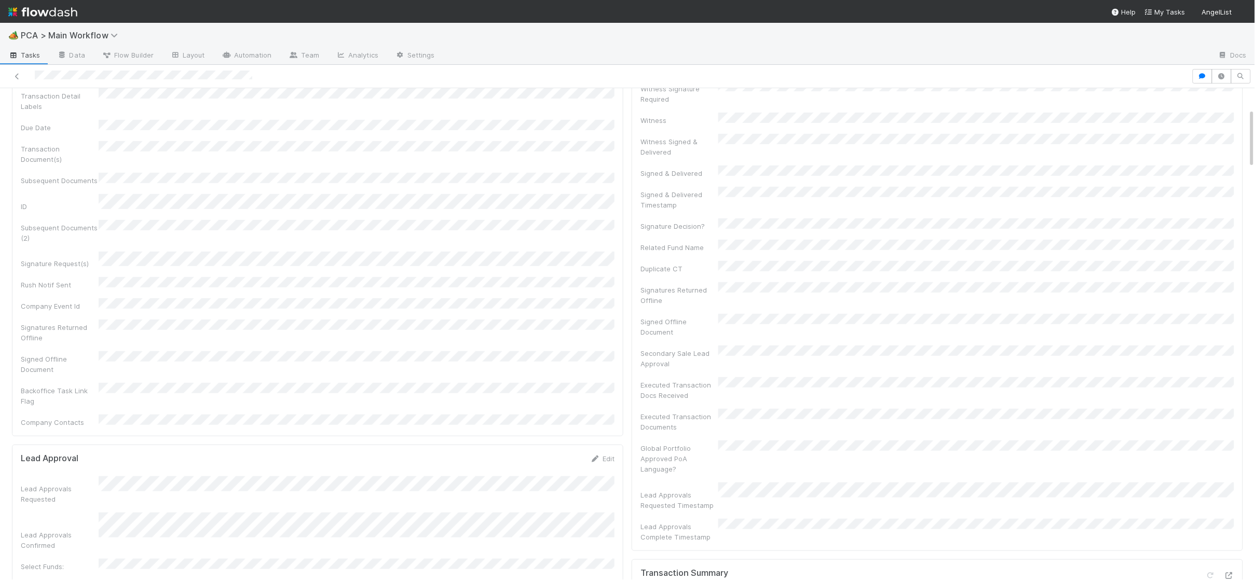
scroll to position [170, 0]
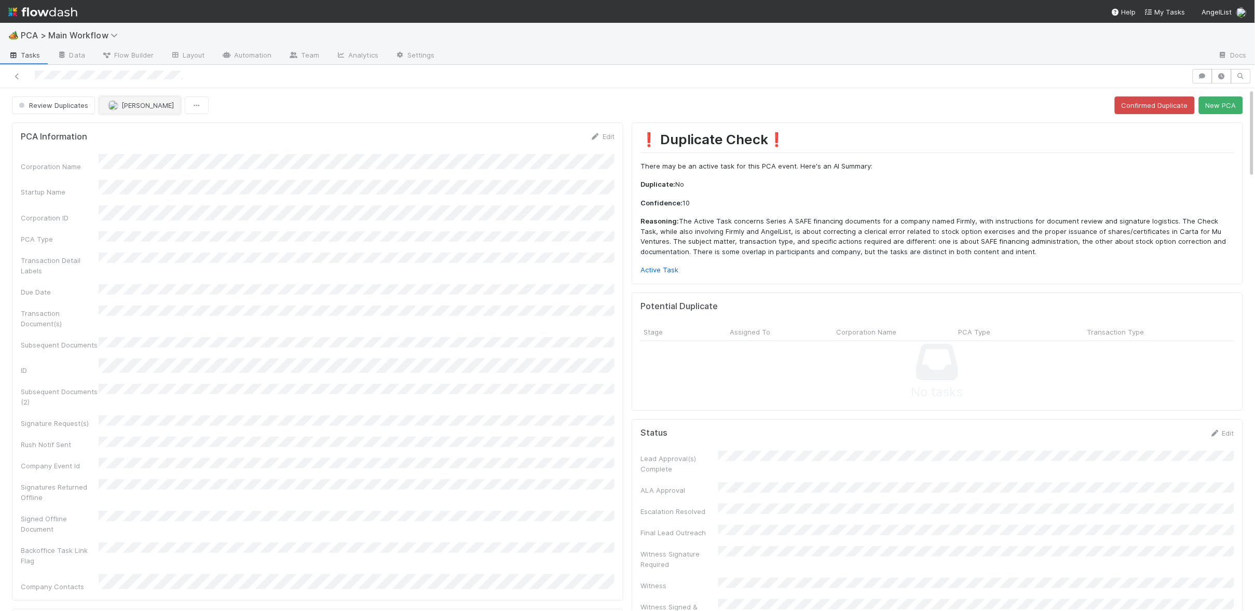
click at [138, 99] on button "[PERSON_NAME]" at bounding box center [139, 106] width 81 height 18
click at [161, 125] on div "Charlie Bell you" at bounding box center [167, 132] width 146 height 19
click at [1229, 103] on button "New PCA" at bounding box center [1221, 106] width 44 height 18
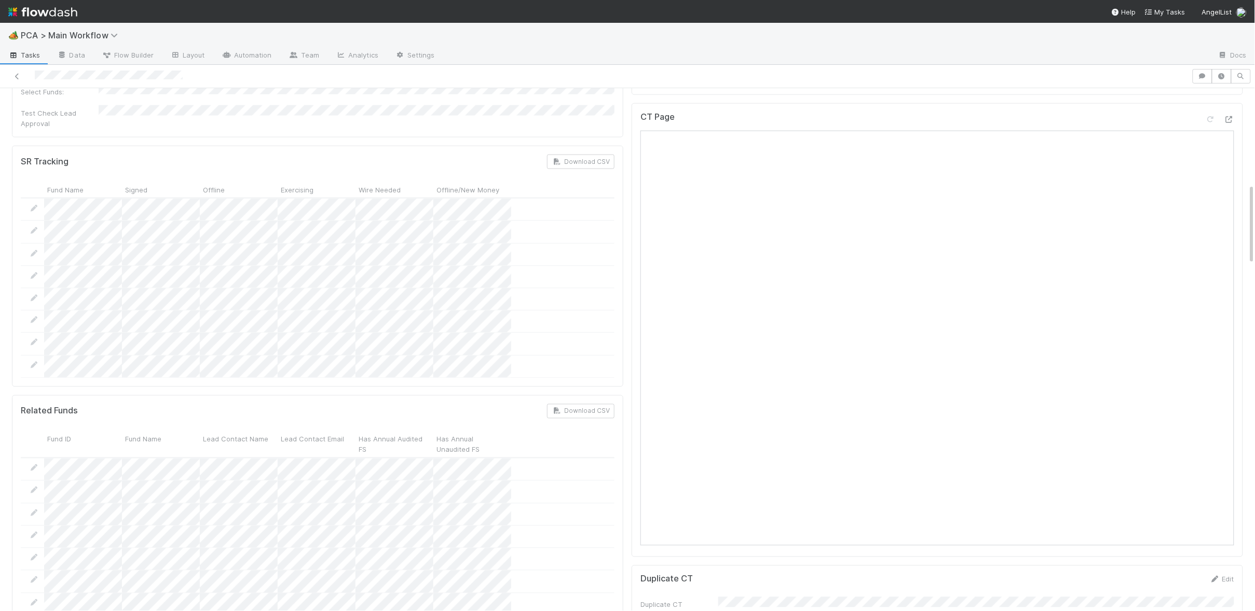
scroll to position [623, 0]
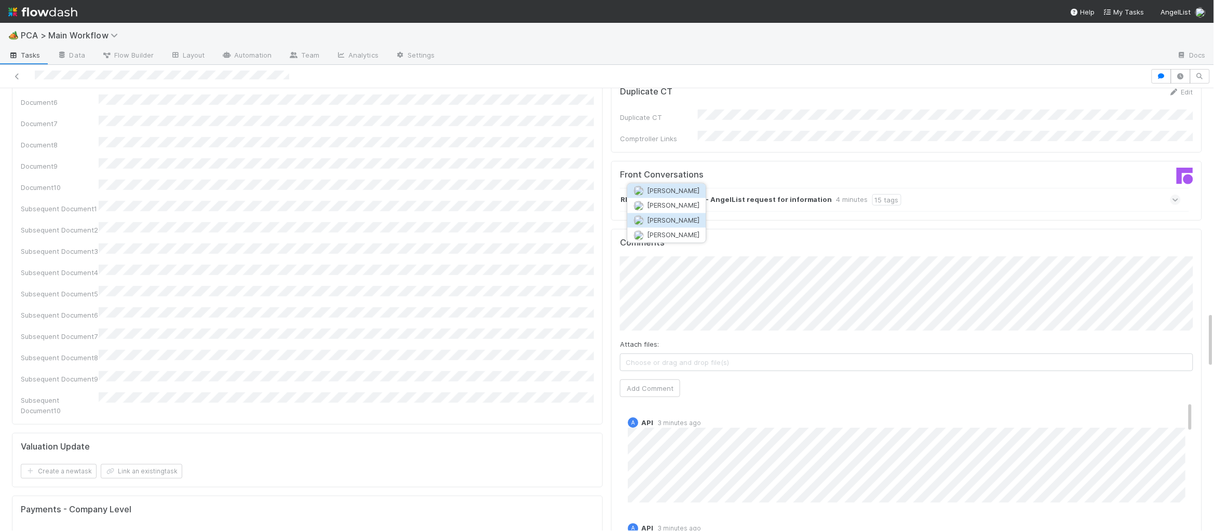
click at [673, 217] on span "[PERSON_NAME]" at bounding box center [673, 220] width 52 height 8
click at [650, 273] on div "Attach files: Choose or drag and drop file(s) Add Comment" at bounding box center [906, 326] width 573 height 141
click at [654, 379] on button "Add Comment" at bounding box center [650, 388] width 60 height 18
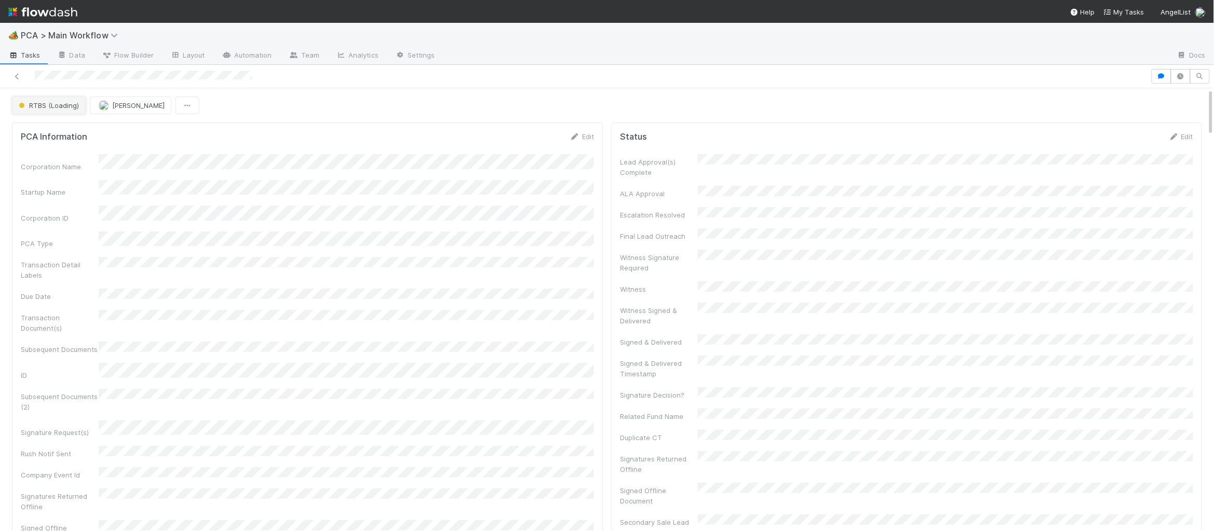
click at [59, 110] on span "RTBS (Loading)" at bounding box center [48, 105] width 62 height 8
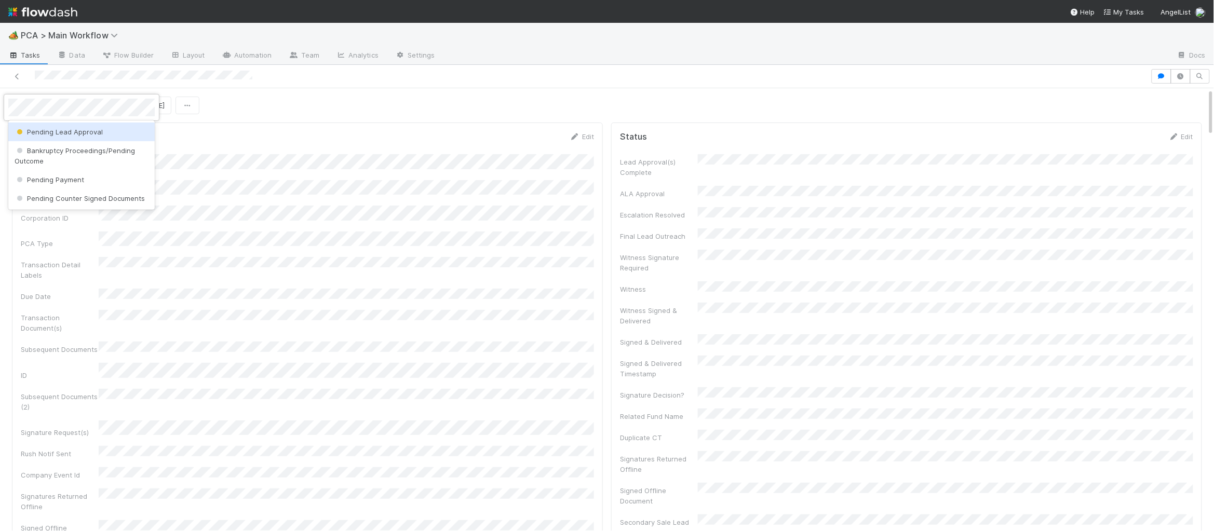
click at [62, 132] on span "Pending Lead Approval" at bounding box center [59, 132] width 88 height 8
click at [78, 10] on nav "Help My Tasks AngelList" at bounding box center [607, 11] width 1214 height 23
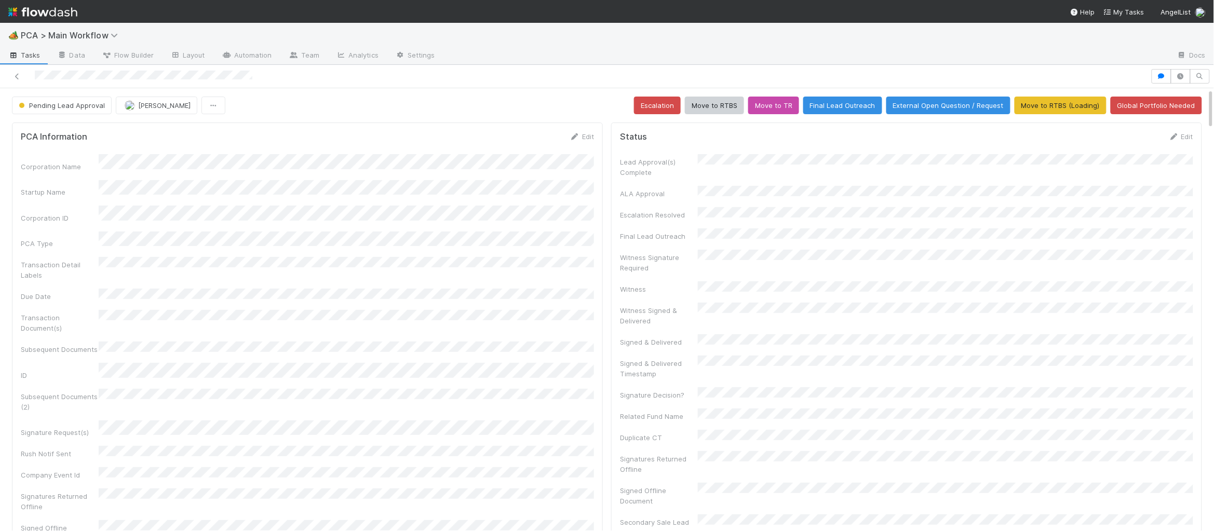
click at [60, 13] on img at bounding box center [42, 12] width 69 height 18
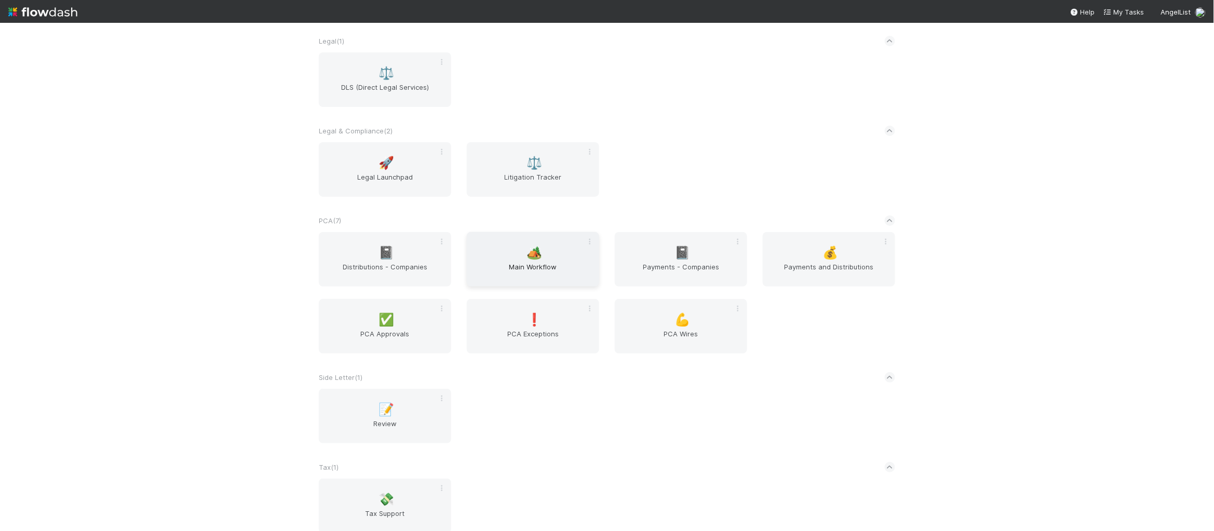
scroll to position [1571, 0]
click at [529, 254] on span "🏕️" at bounding box center [535, 250] width 16 height 13
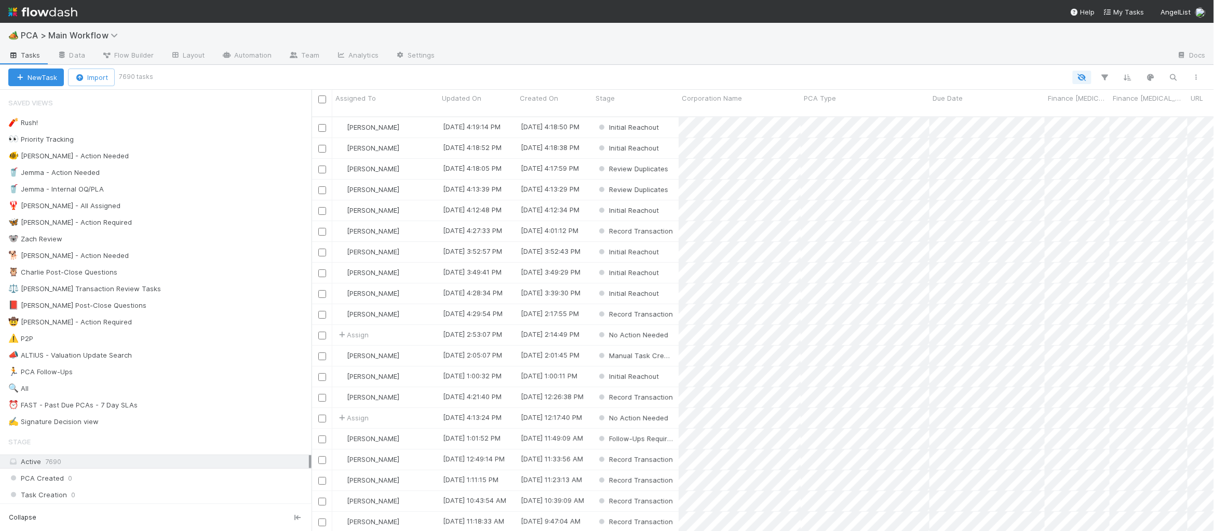
scroll to position [422, 902]
click at [101, 256] on div "🐕 Charlie - Action Needed" at bounding box center [159, 255] width 303 height 13
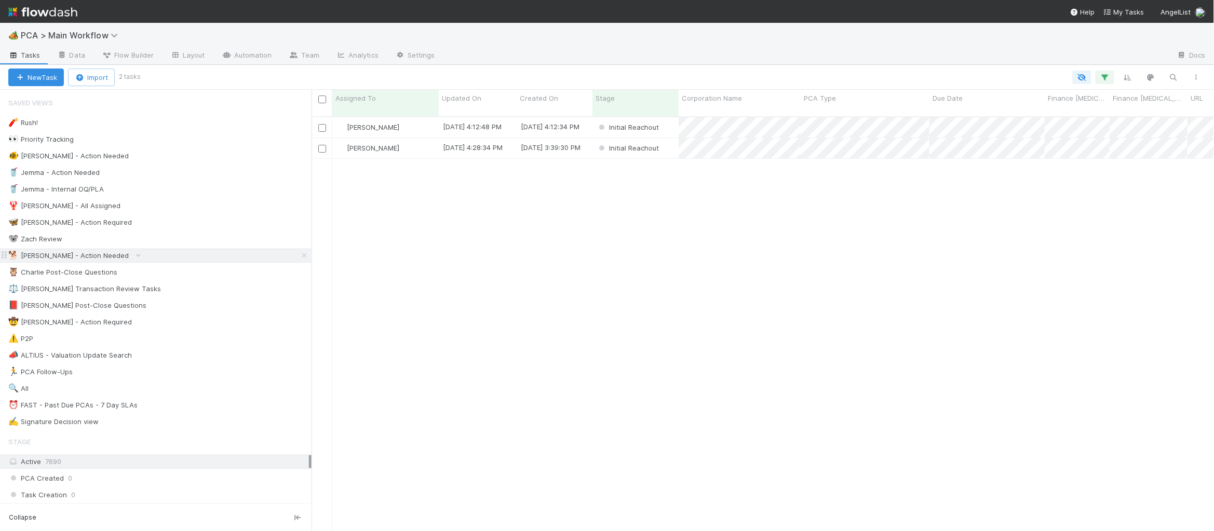
scroll to position [422, 902]
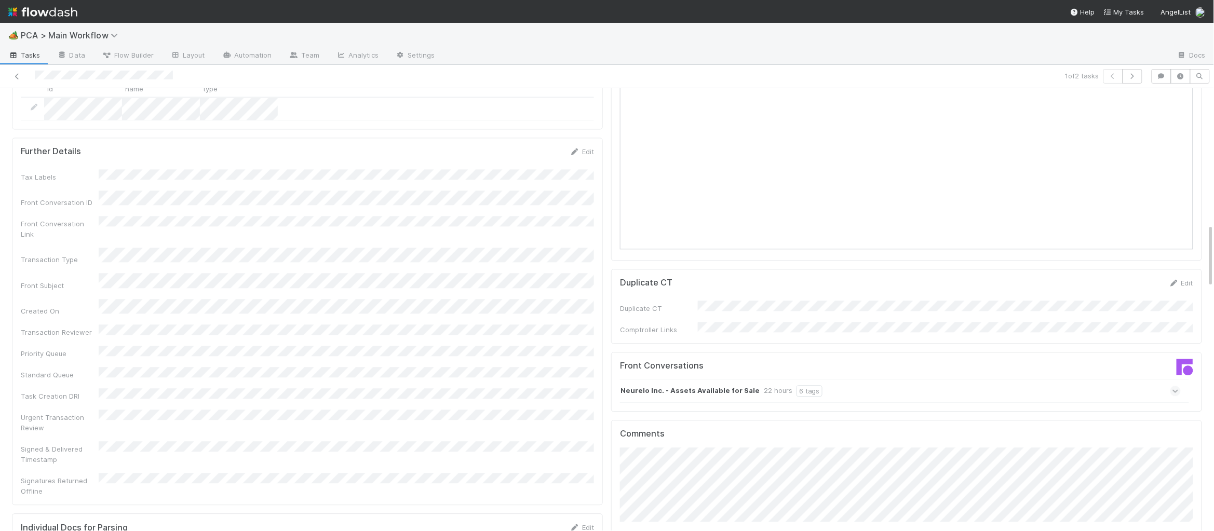
scroll to position [987, 0]
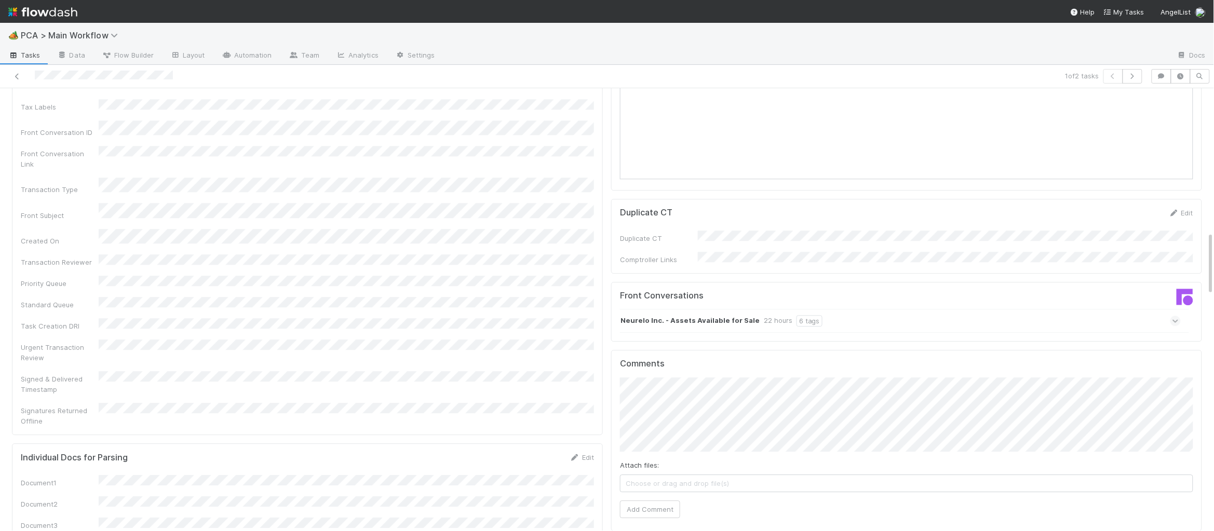
click at [734, 291] on div "Front Conversations" at bounding box center [759, 300] width 294 height 19
click at [737, 309] on div "Neurelo Inc. - Assets Available for Sale 22 hours 6 tags" at bounding box center [900, 321] width 561 height 24
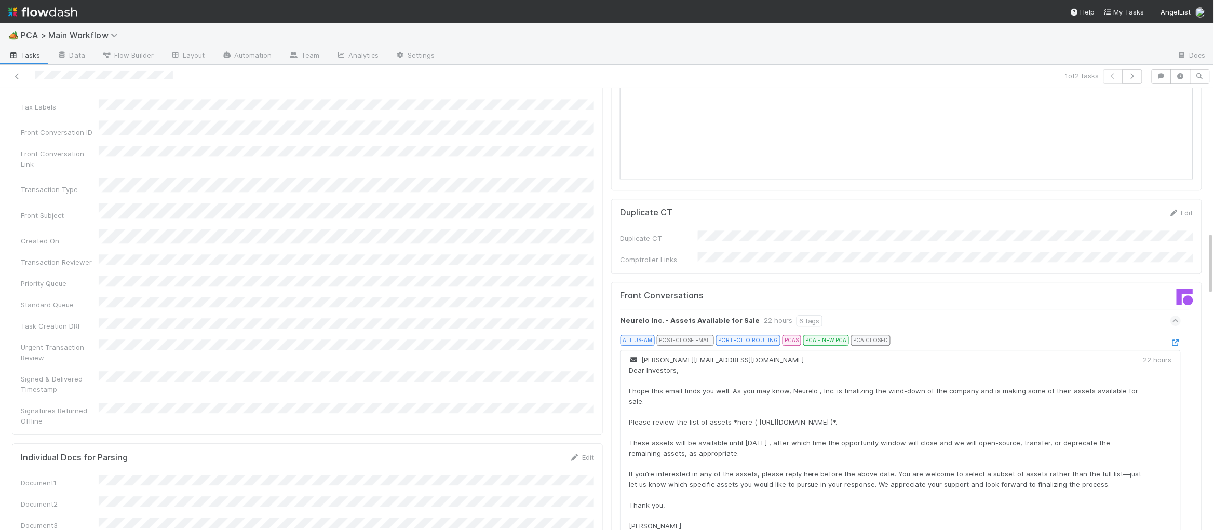
click at [1185, 309] on div "Neurelo Inc. - Assets Available for Sale 22 hours 6 tags ALTIUS-AM POST-CLOSE E…" at bounding box center [906, 485] width 573 height 353
click at [1179, 309] on div "Neurelo Inc. - Assets Available for Sale 22 hours 6 tags ALTIUS-AM POST-CLOSE E…" at bounding box center [906, 485] width 573 height 353
click at [1174, 339] on icon at bounding box center [1175, 342] width 10 height 7
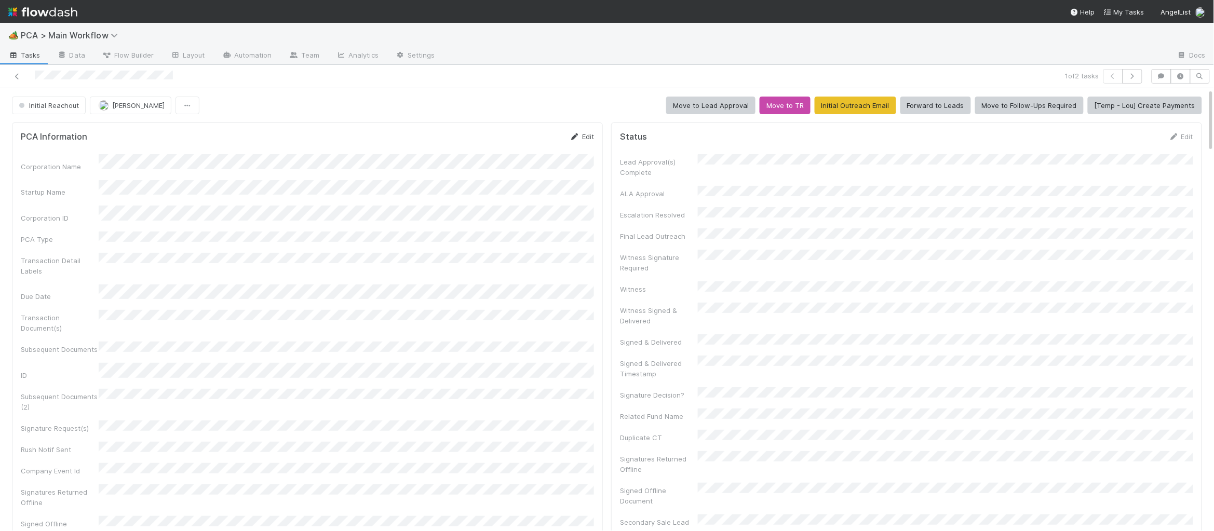
click at [571, 132] on div "PCA Information Edit Corporation Name Startup Name Corporation ID PCA Type Tran…" at bounding box center [307, 362] width 591 height 478
click at [573, 133] on icon at bounding box center [574, 136] width 10 height 7
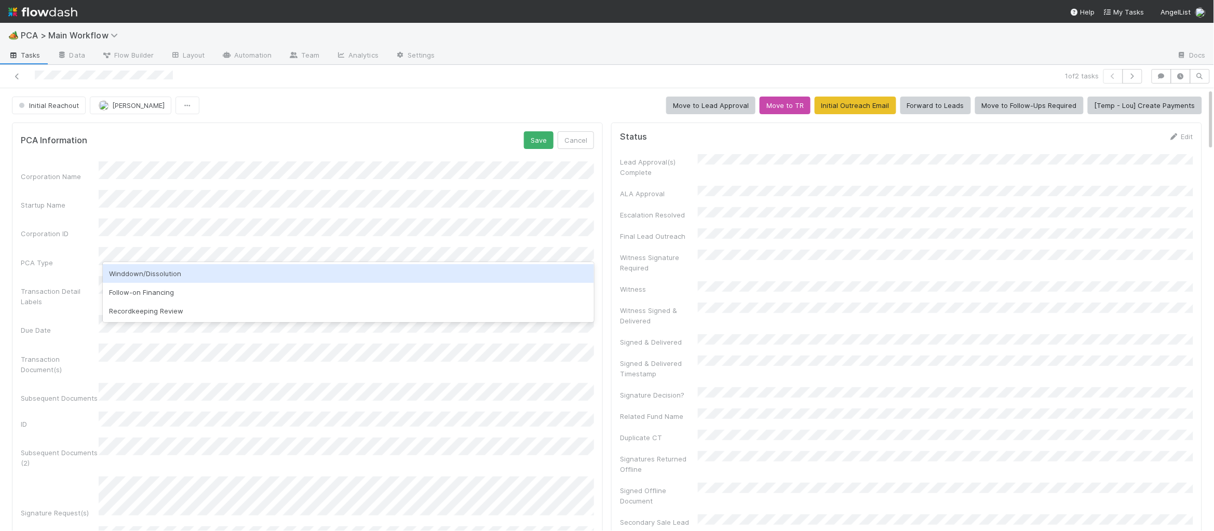
click at [281, 270] on div "Winddown/Dissolution" at bounding box center [348, 273] width 491 height 19
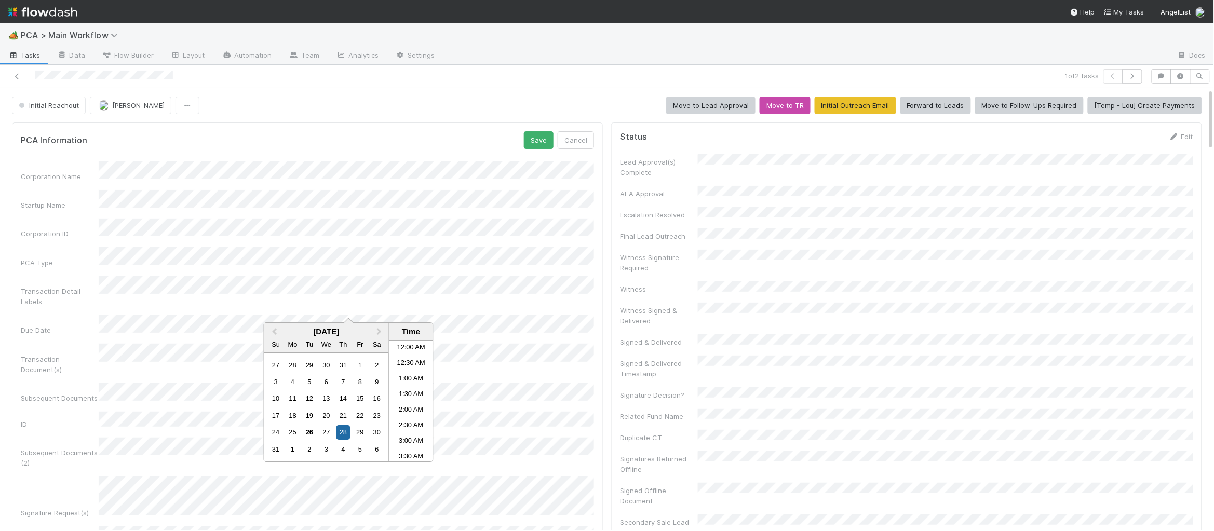
scroll to position [570, 0]
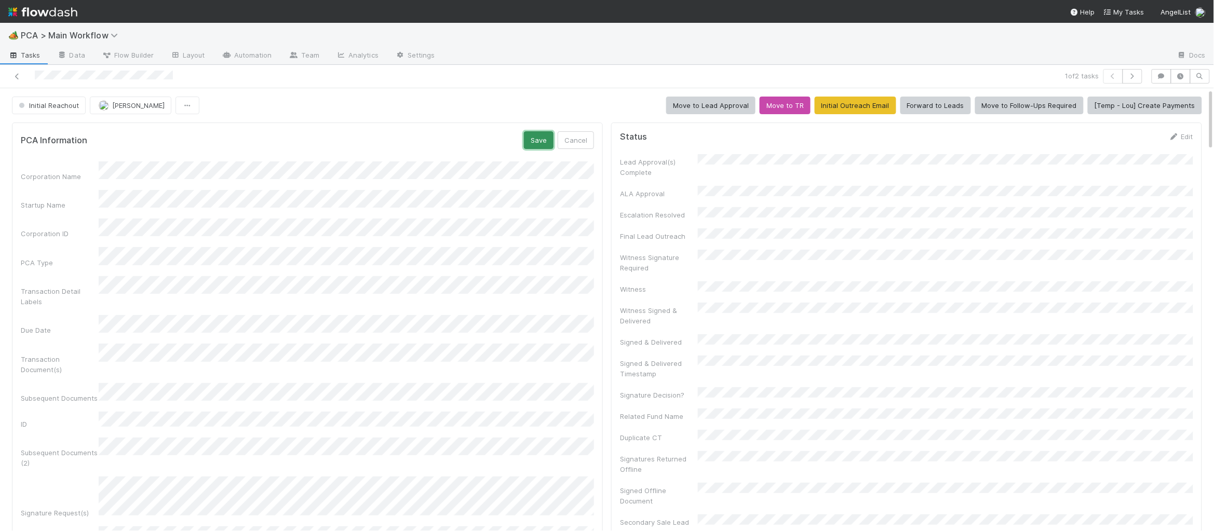
click at [544, 136] on button "Save" at bounding box center [539, 140] width 30 height 18
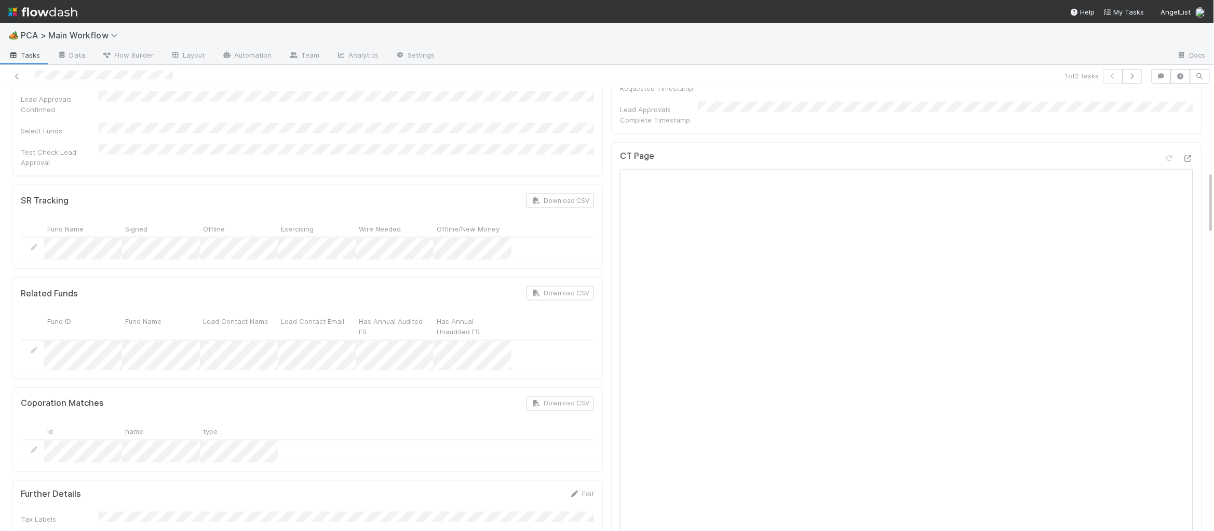
scroll to position [1174, 0]
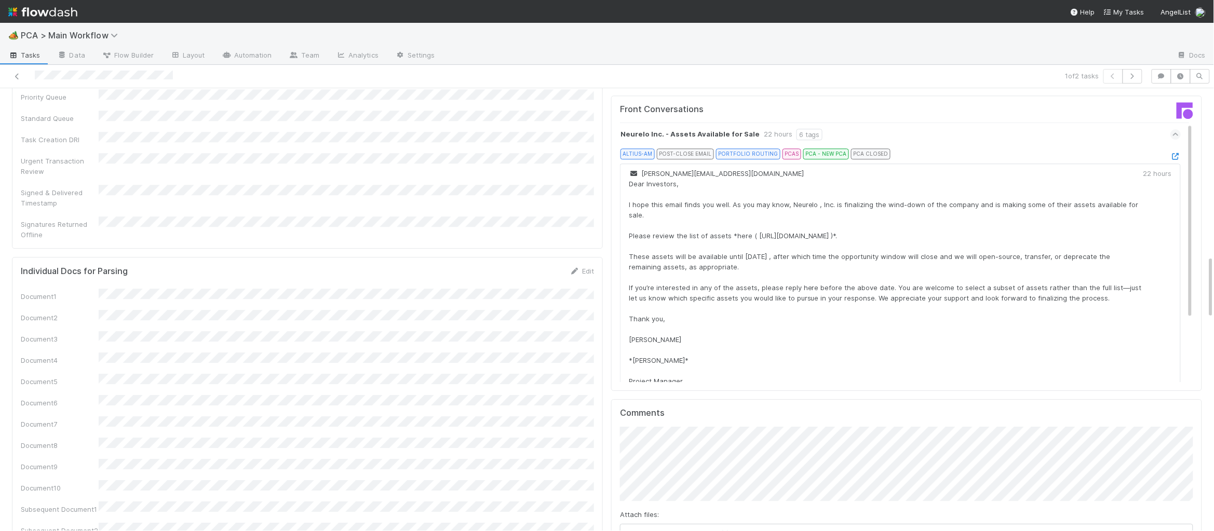
drag, startPoint x: 652, startPoint y: 492, endPoint x: 647, endPoint y: 497, distance: 7.7
click at [650, 492] on div "Attach files: Choose or drag and drop file(s) Add Comment" at bounding box center [906, 497] width 573 height 141
drag, startPoint x: 647, startPoint y: 498, endPoint x: 636, endPoint y: 495, distance: 10.8
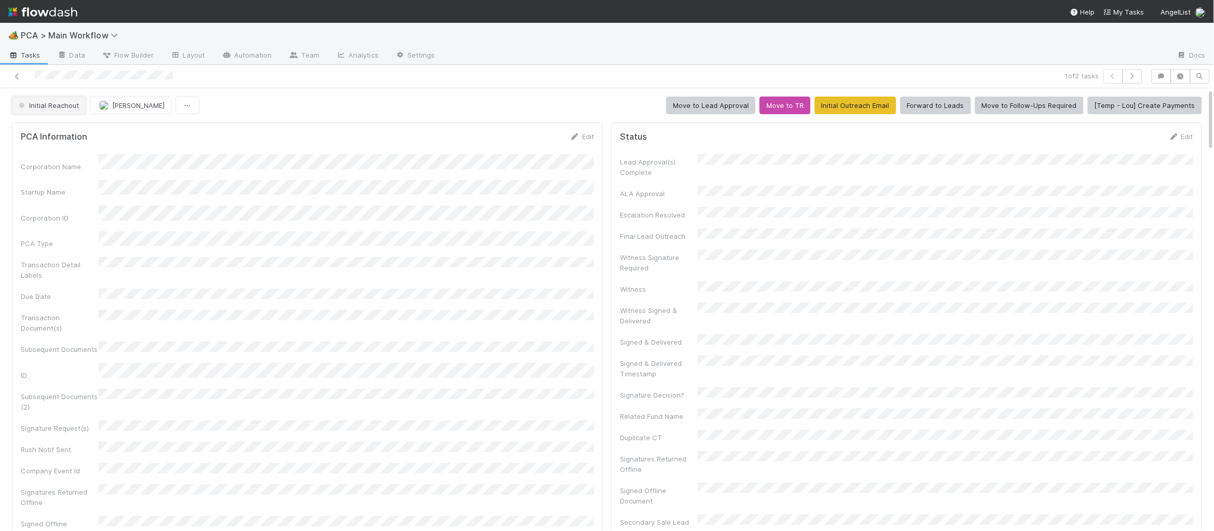
click at [66, 98] on button "Initial Reachout" at bounding box center [49, 106] width 74 height 18
click at [76, 132] on span "Follow-Ups Required" at bounding box center [54, 132] width 79 height 8
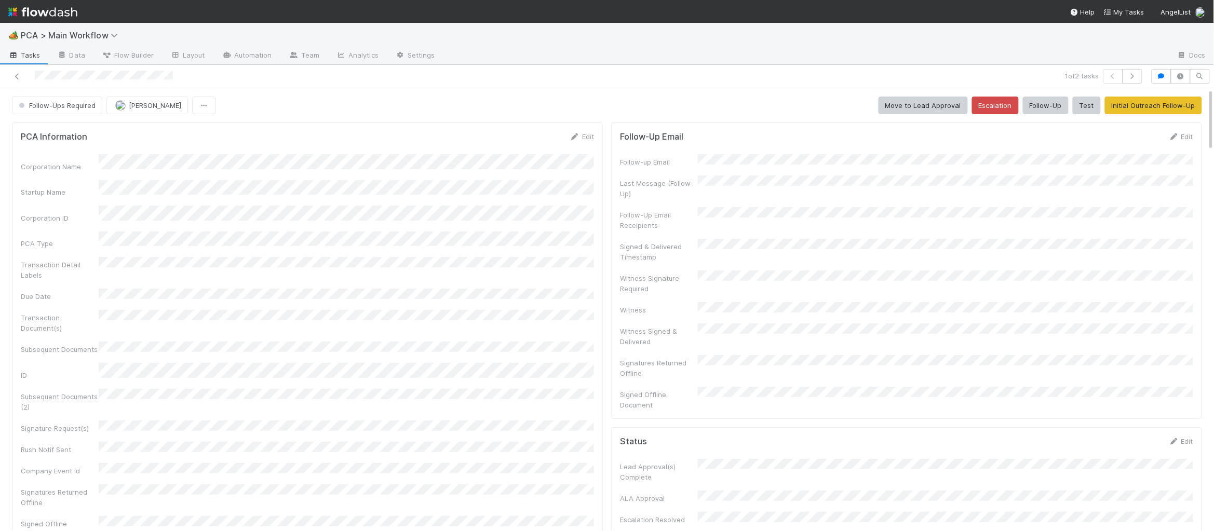
click at [37, 13] on img at bounding box center [42, 12] width 69 height 18
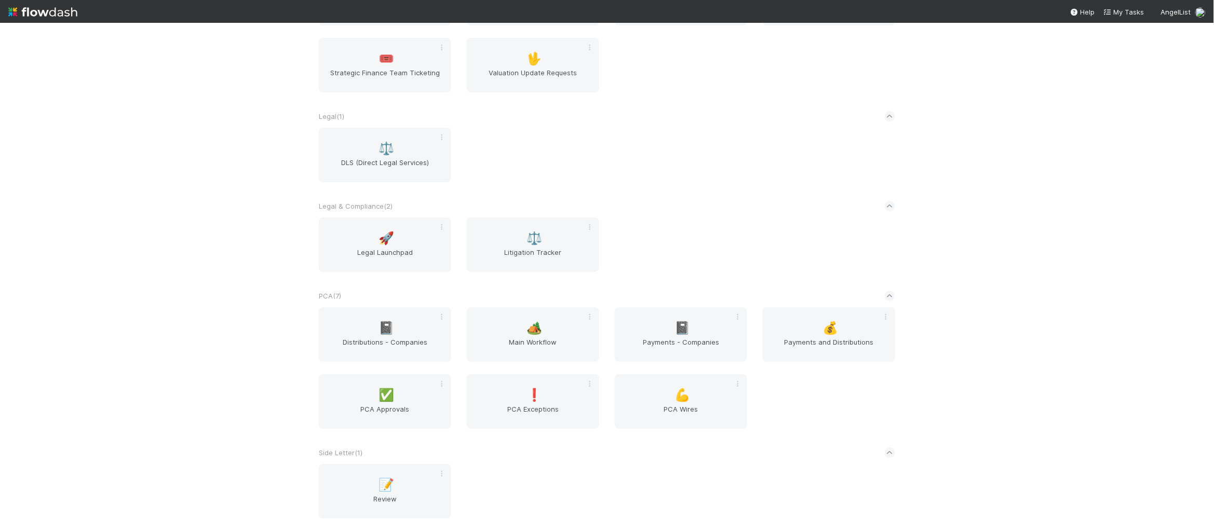
scroll to position [1695, 0]
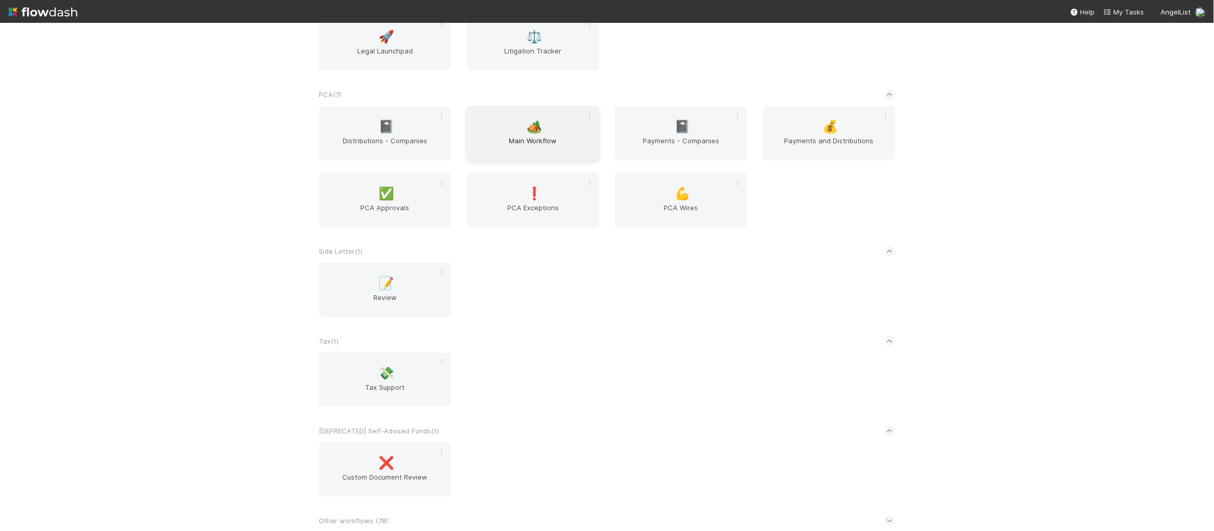
click at [526, 117] on div "🏕️ Main Workflow" at bounding box center [533, 133] width 132 height 55
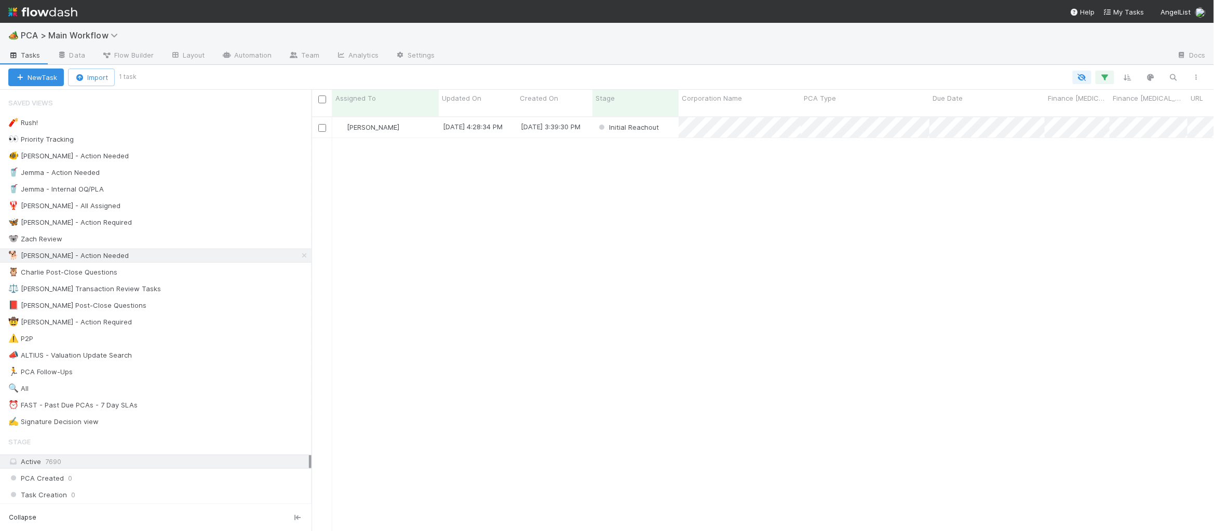
scroll to position [422, 902]
click at [226, 274] on div "🦉 Charlie Post-Close Questions" at bounding box center [159, 272] width 303 height 13
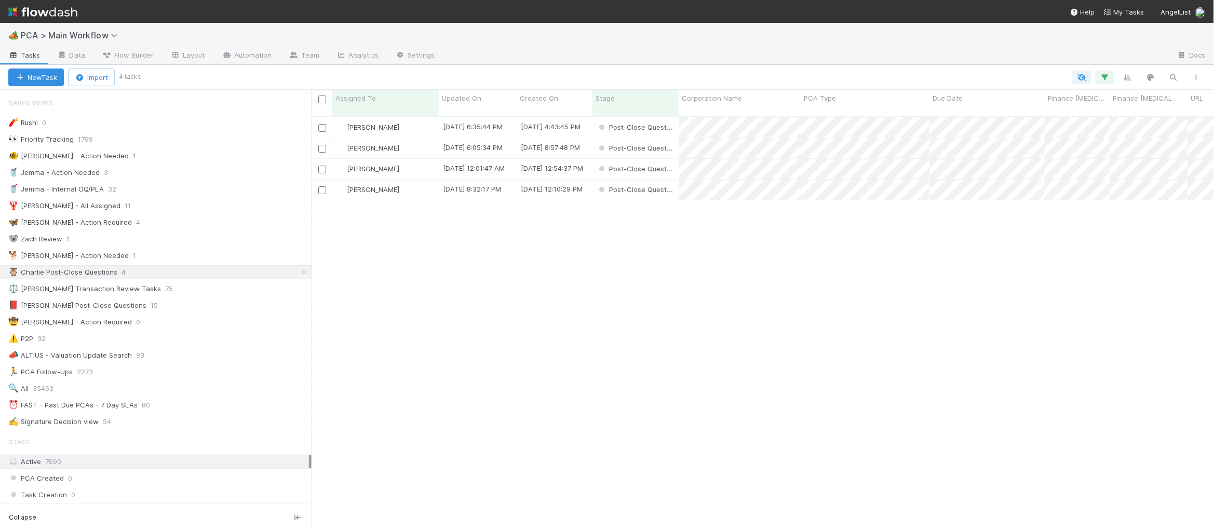
scroll to position [422, 902]
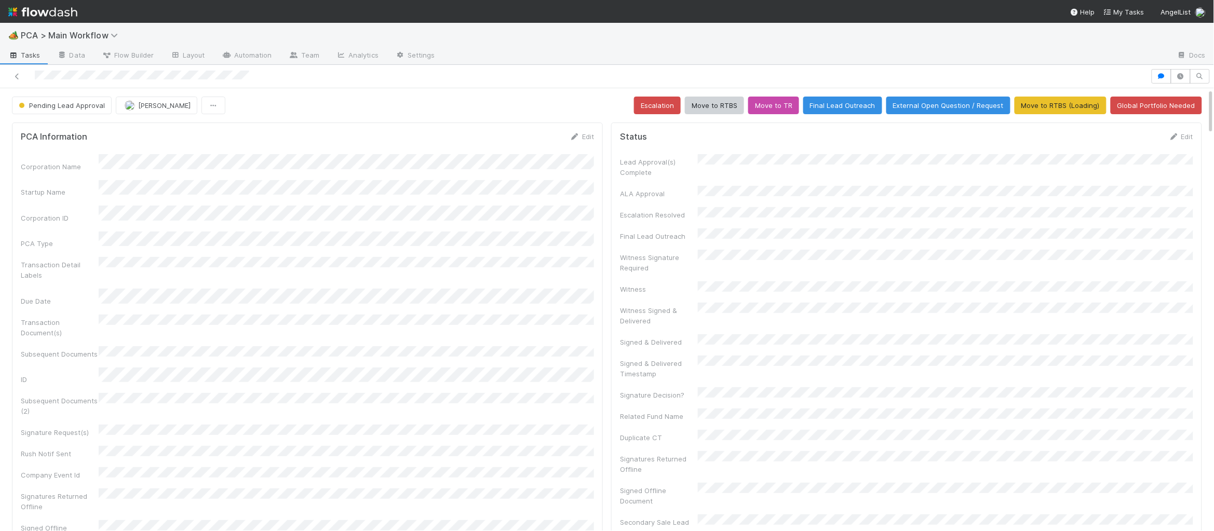
click at [64, 8] on img at bounding box center [42, 12] width 69 height 18
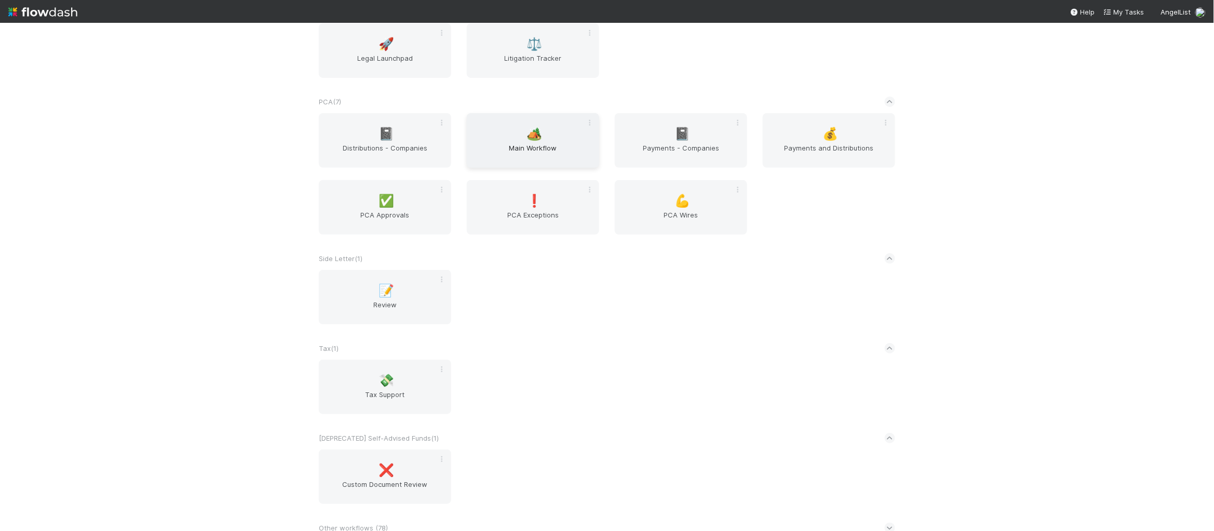
scroll to position [1695, 0]
click at [508, 124] on div "🏕️ Main Workflow" at bounding box center [533, 133] width 132 height 55
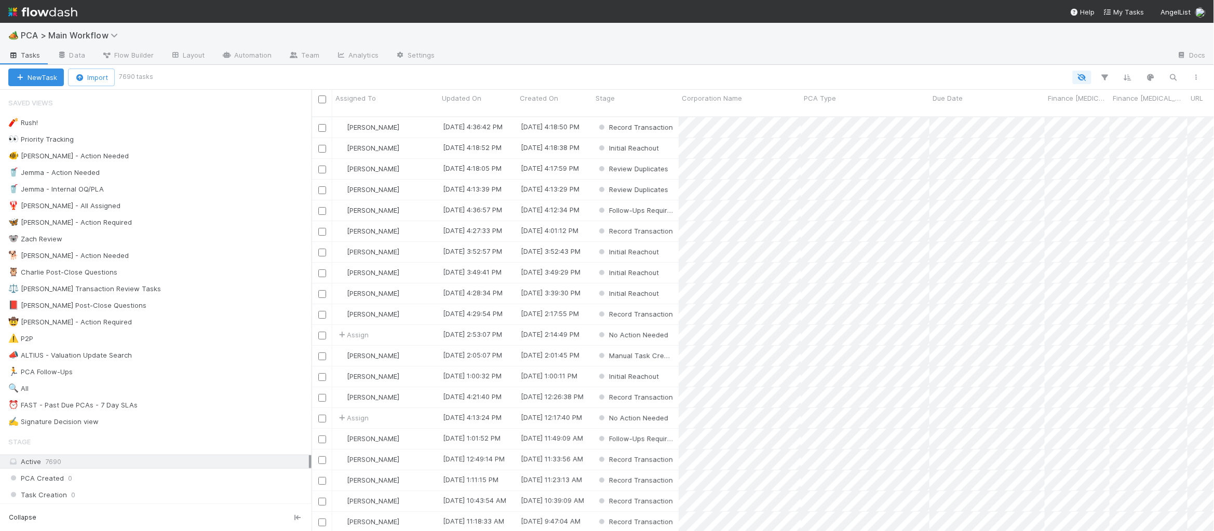
scroll to position [422, 902]
click at [184, 249] on div "🧨 Rush! 0 👀 Priority Tracking 1799 🐠 Chris - Action Needed 1 🥤 Jemma - Action N…" at bounding box center [155, 272] width 311 height 313
click at [206, 269] on div "🦉 Charlie Post-Close Questions 4" at bounding box center [159, 272] width 303 height 13
click at [209, 269] on div "🦉 Charlie Post-Close Questions 4" at bounding box center [159, 272] width 303 height 13
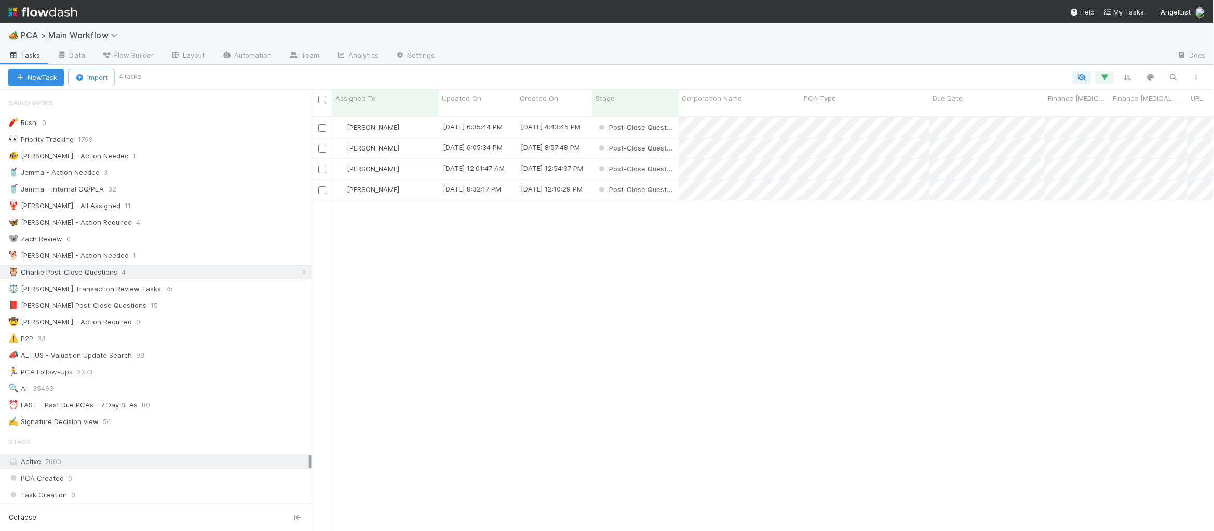
scroll to position [422, 902]
click at [477, 100] on span "Updated On" at bounding box center [461, 98] width 39 height 10
click at [487, 114] on div "Sort Oldest → Newest" at bounding box center [501, 118] width 118 height 16
click at [421, 117] on div "[PERSON_NAME]" at bounding box center [385, 127] width 106 height 20
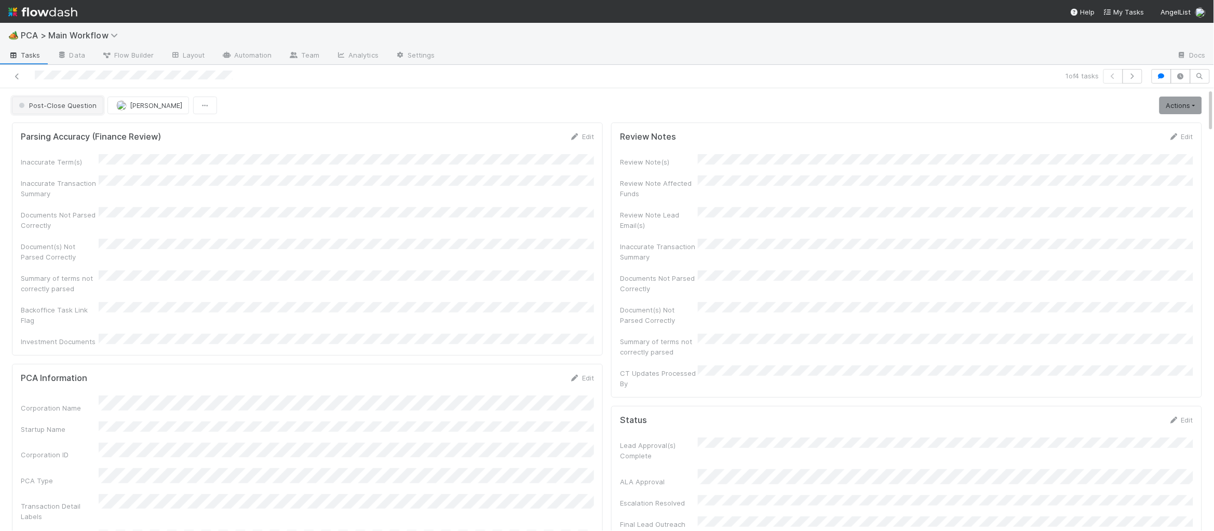
click at [90, 106] on span "Post-Close Question" at bounding box center [57, 105] width 80 height 8
drag, startPoint x: 81, startPoint y: 145, endPoint x: 118, endPoint y: 139, distance: 37.8
click at [81, 145] on div "Record Transaction" at bounding box center [81, 150] width 146 height 19
click at [139, 109] on span "[PERSON_NAME]" at bounding box center [156, 105] width 52 height 8
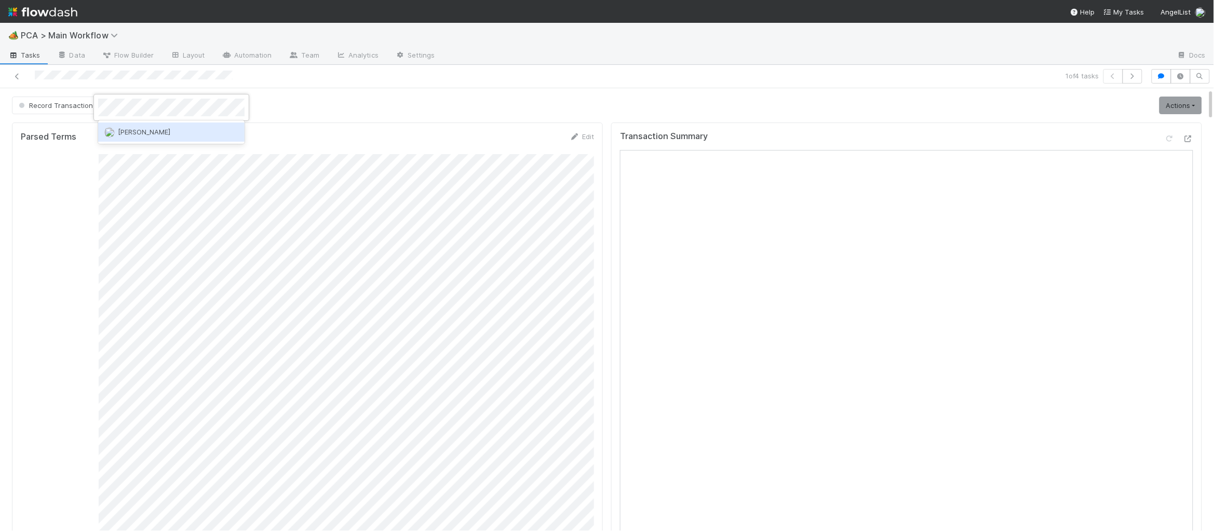
click at [158, 131] on span "[PERSON_NAME]" at bounding box center [144, 132] width 52 height 8
click at [60, 10] on img at bounding box center [42, 12] width 69 height 18
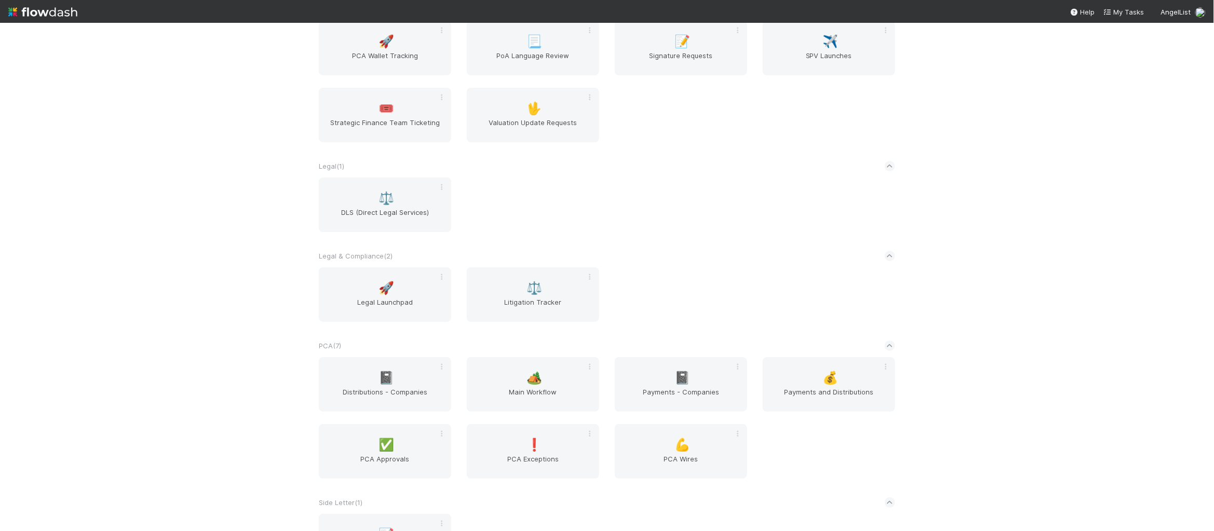
scroll to position [1695, 0]
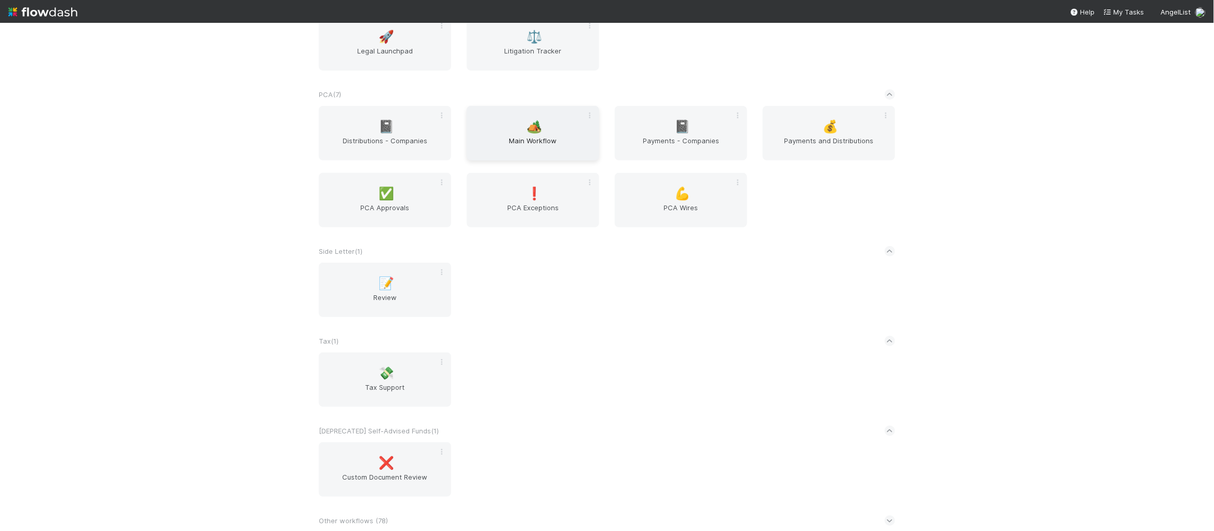
click at [549, 146] on span "Main Workflow" at bounding box center [533, 145] width 124 height 21
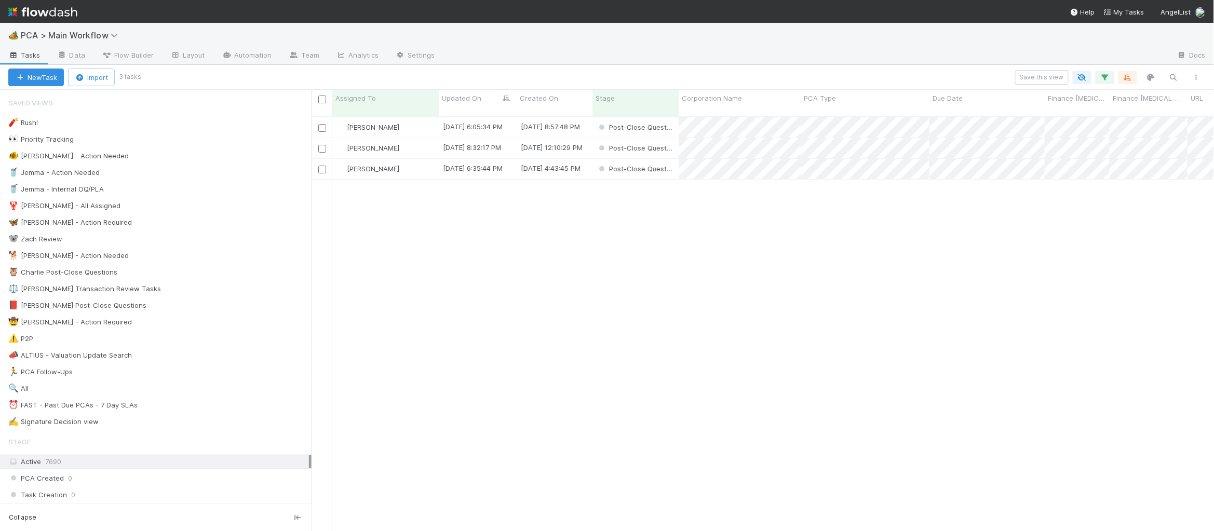
scroll to position [422, 902]
click at [433, 117] on div "[PERSON_NAME]" at bounding box center [385, 127] width 106 height 20
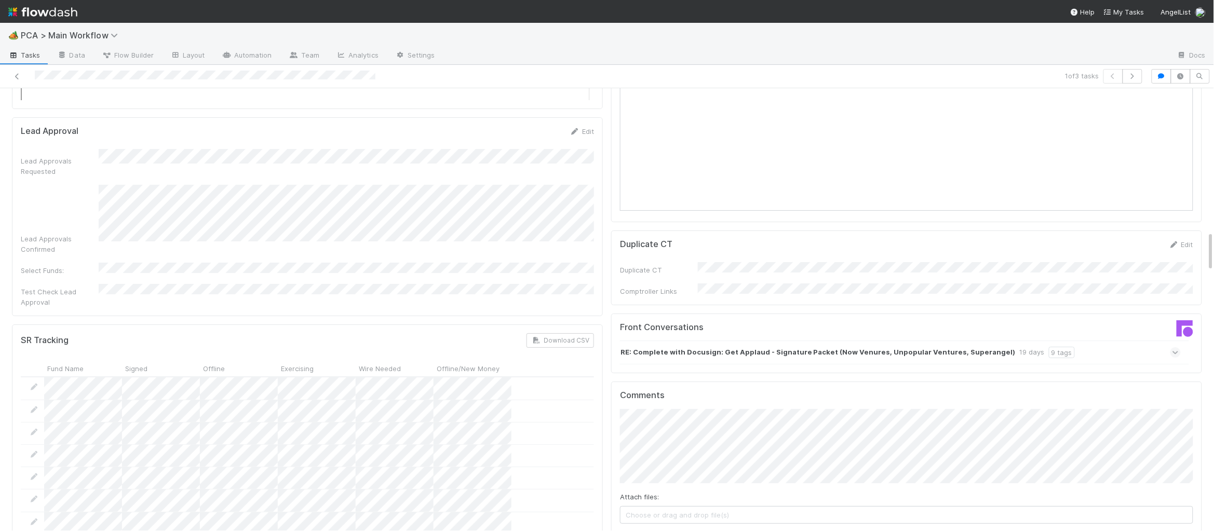
scroll to position [1570, 0]
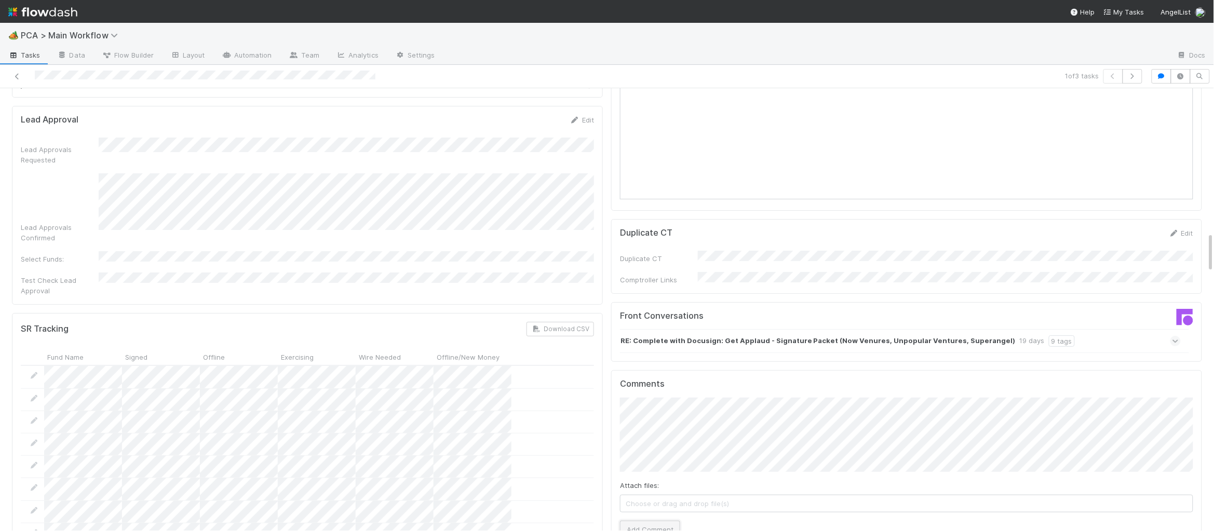
click at [652, 521] on button "Add Comment" at bounding box center [650, 530] width 60 height 18
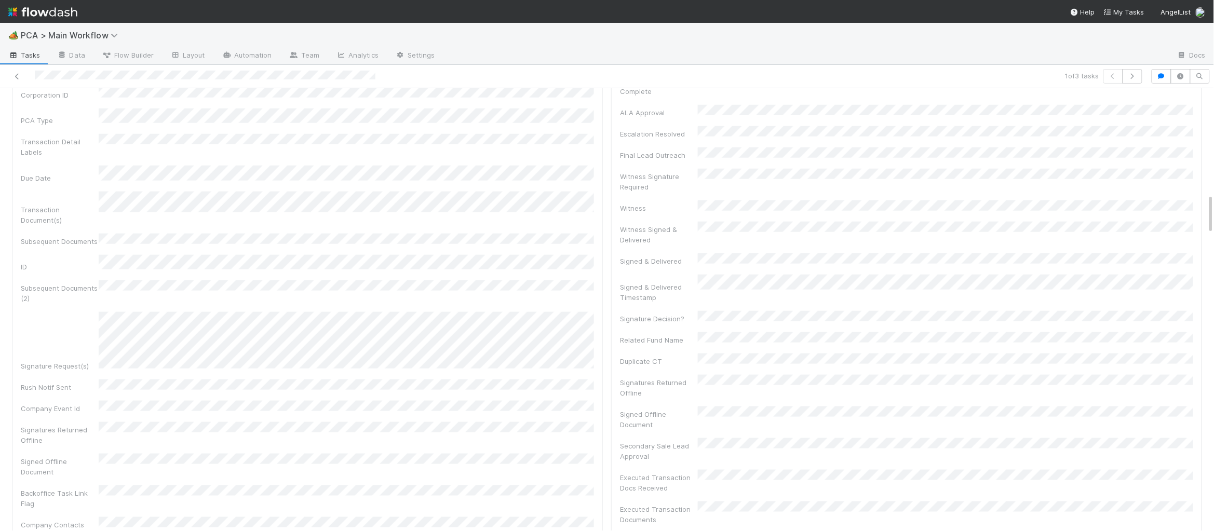
scroll to position [0, 0]
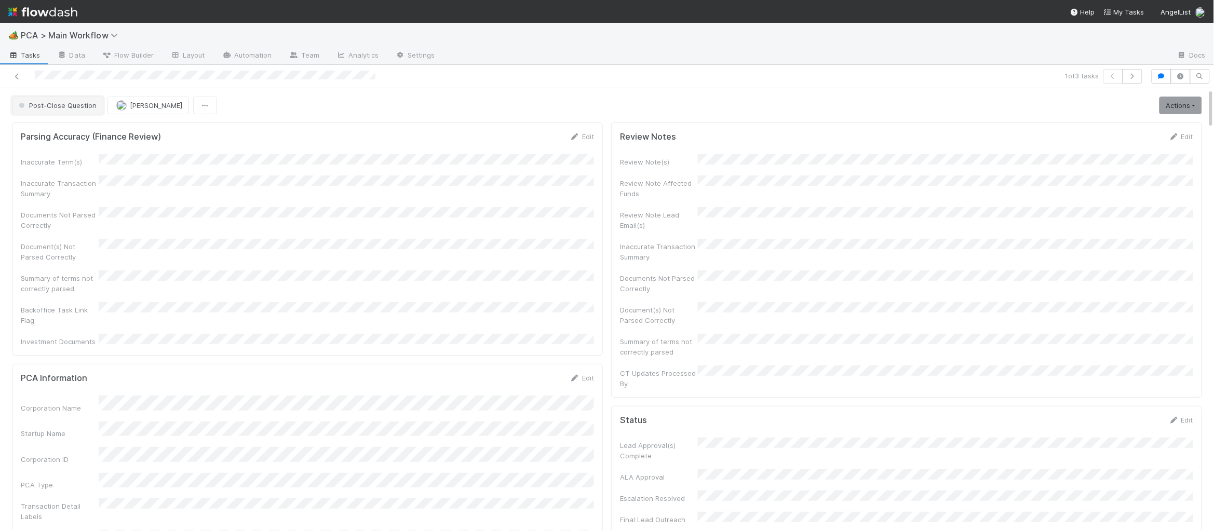
click at [80, 102] on span "Post-Close Question" at bounding box center [57, 105] width 80 height 8
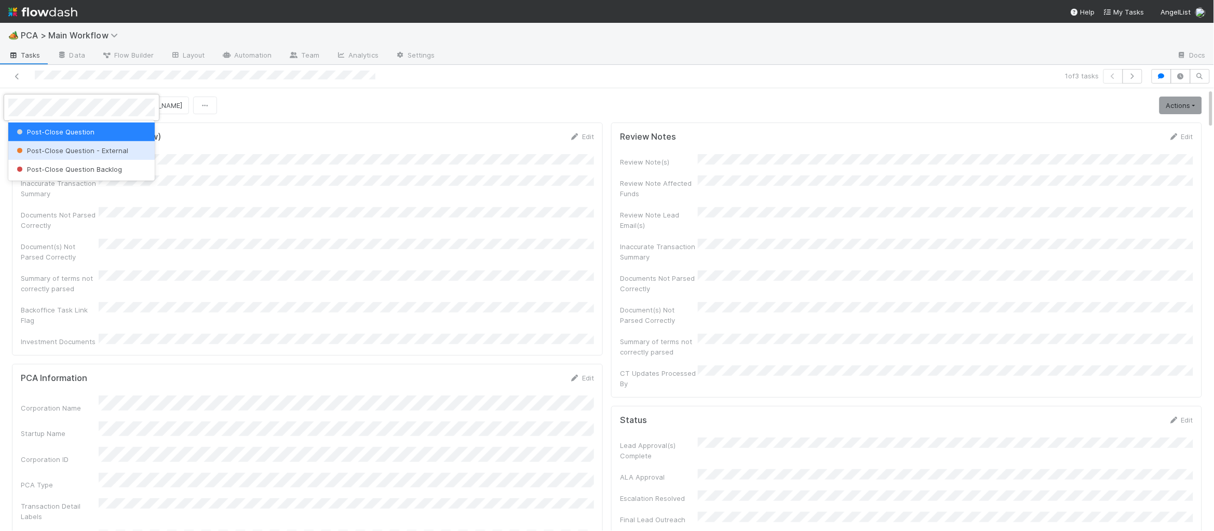
drag, startPoint x: 87, startPoint y: 148, endPoint x: 90, endPoint y: 142, distance: 7.2
click at [87, 148] on span "Post-Close Question - External" at bounding box center [72, 150] width 114 height 8
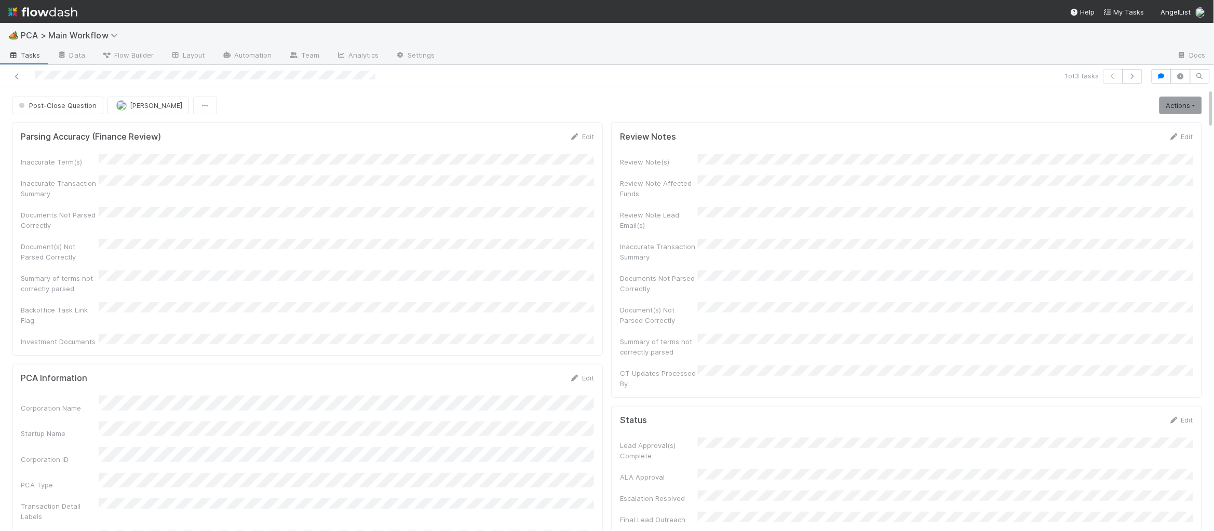
click at [54, 10] on img at bounding box center [42, 12] width 69 height 18
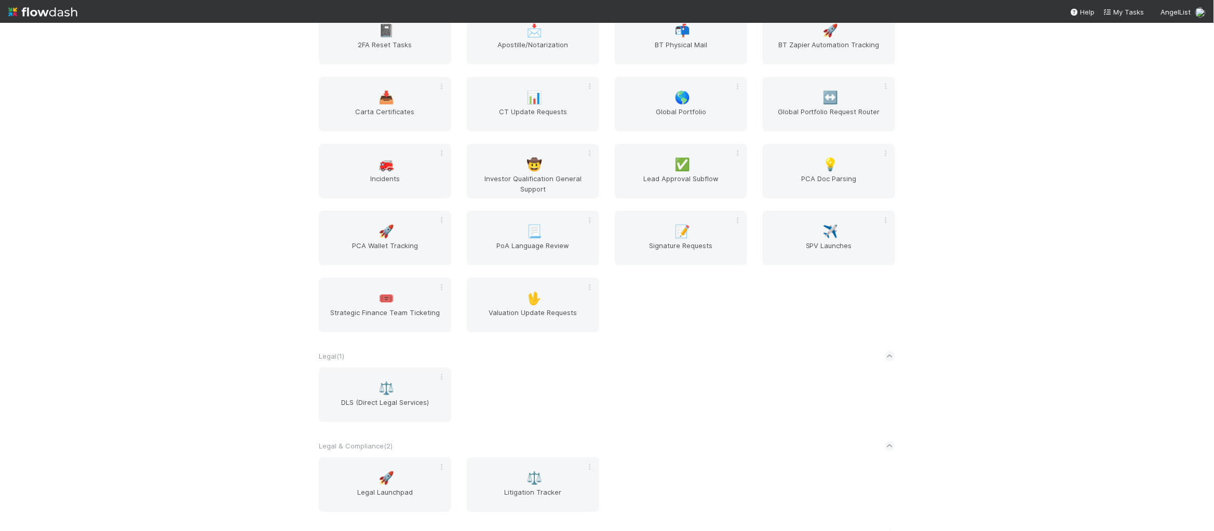
scroll to position [1695, 0]
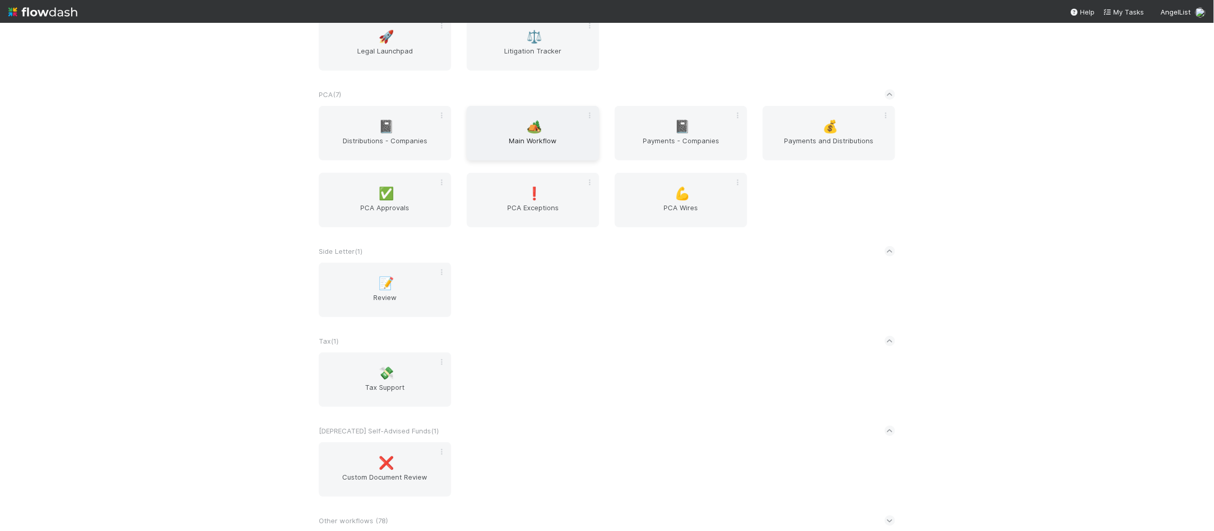
click at [548, 144] on span "Main Workflow" at bounding box center [533, 145] width 124 height 21
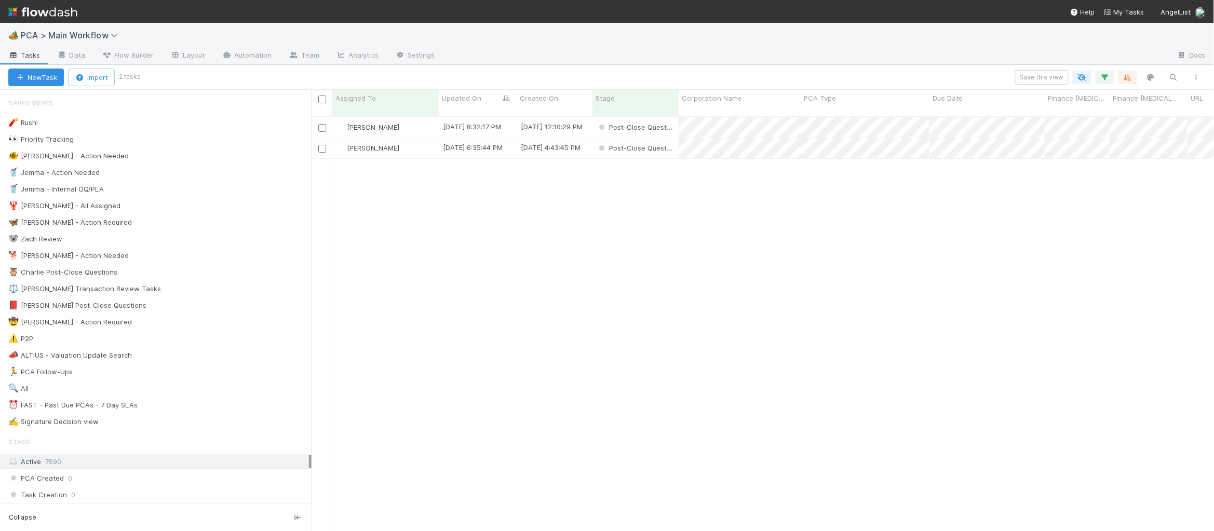
scroll to position [422, 902]
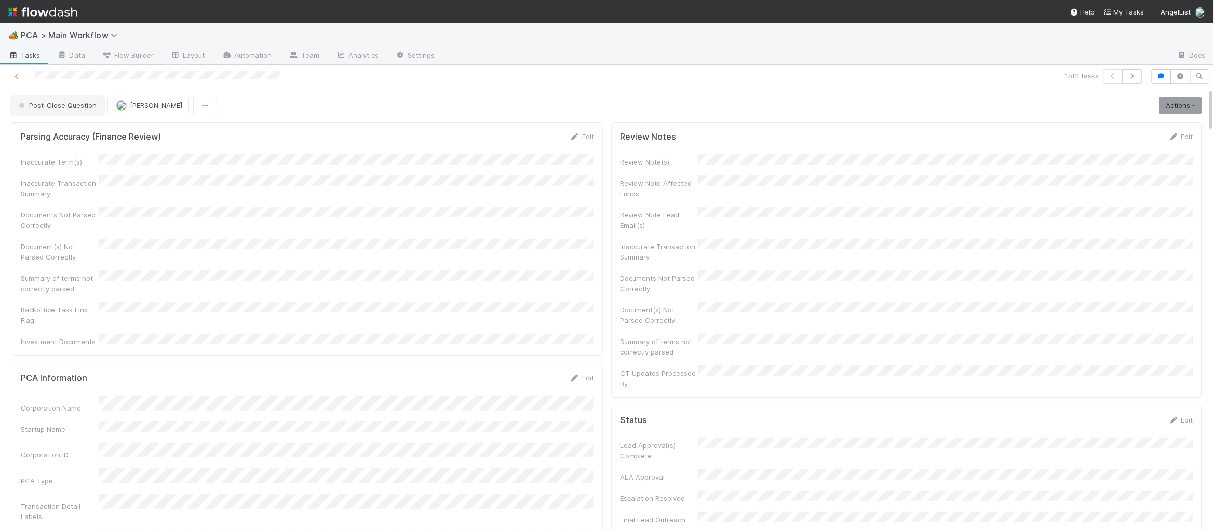
click at [62, 101] on button "Post-Close Question" at bounding box center [57, 106] width 91 height 18
click at [70, 151] on span "Record Transaction" at bounding box center [53, 150] width 76 height 8
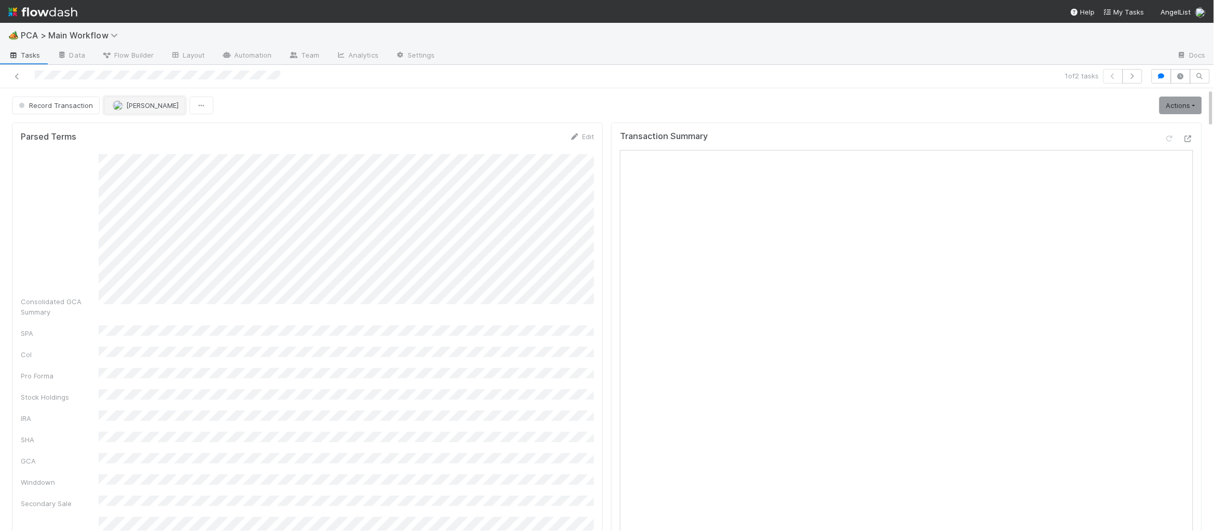
click at [153, 106] on span "Charlie Bell" at bounding box center [152, 105] width 52 height 8
click at [187, 125] on div "Philip Chung" at bounding box center [171, 132] width 146 height 19
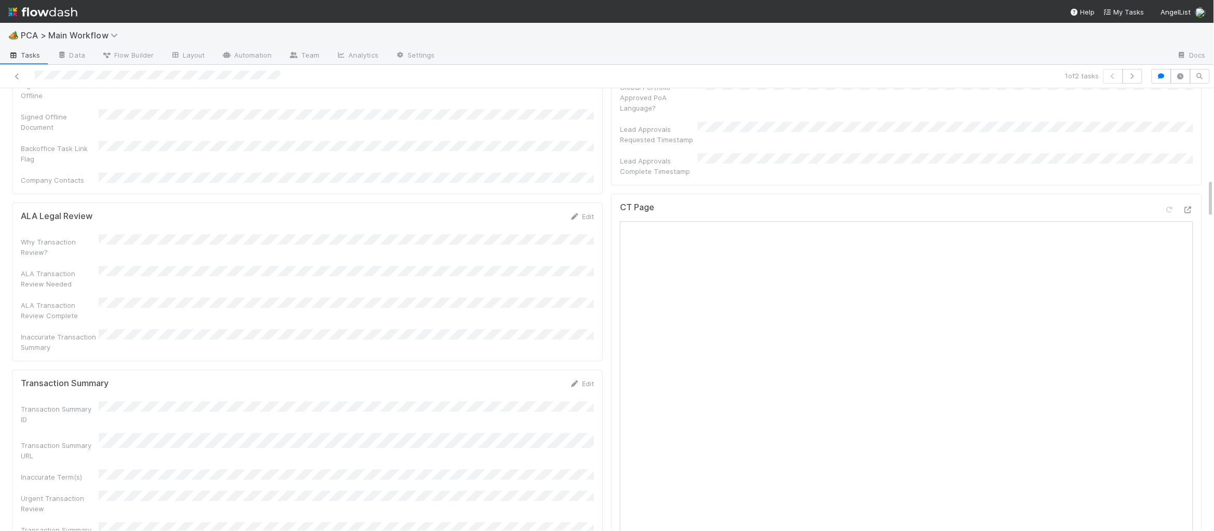
scroll to position [971, 0]
click at [1186, 228] on div "CT Page" at bounding box center [906, 237] width 573 height 19
click at [1186, 232] on icon at bounding box center [1187, 235] width 10 height 7
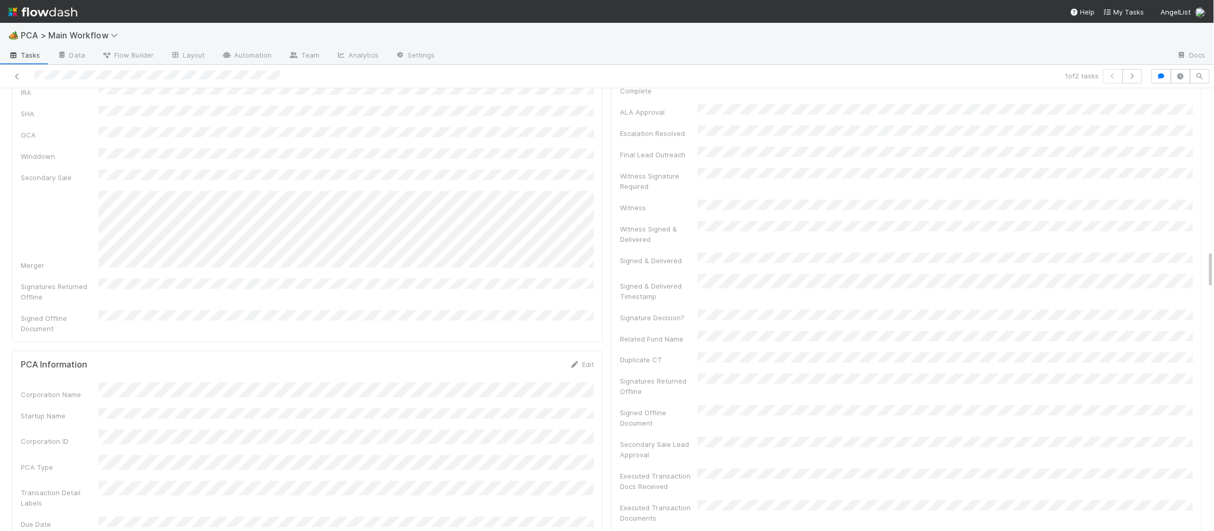
scroll to position [0, 0]
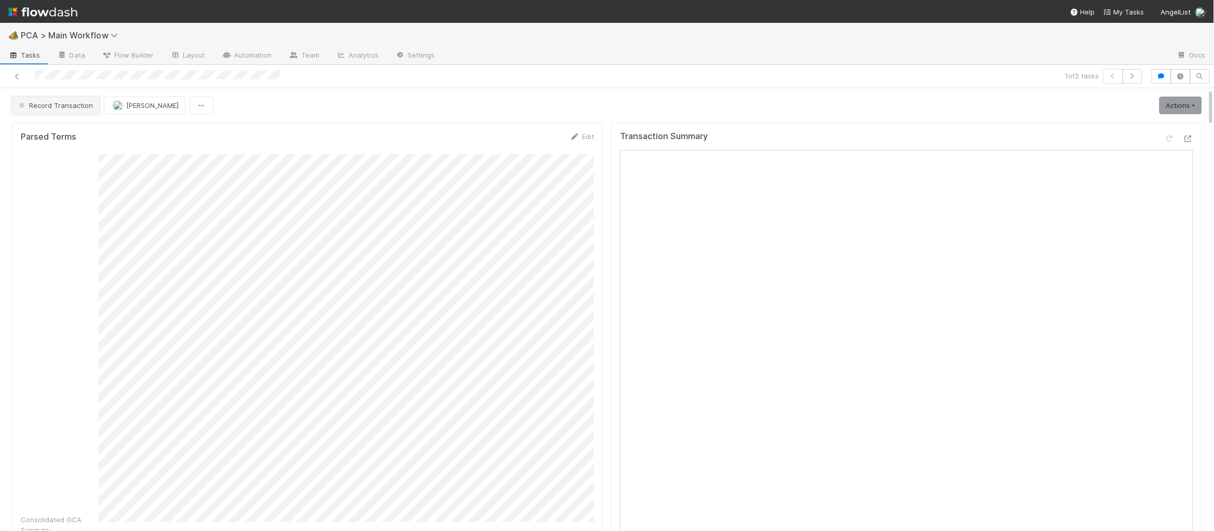
click at [56, 110] on button "Record Transaction" at bounding box center [56, 106] width 88 height 18
drag, startPoint x: 109, startPoint y: 146, endPoint x: 136, endPoint y: 110, distance: 45.3
click at [109, 146] on span "Post-Close Question - External" at bounding box center [72, 150] width 114 height 8
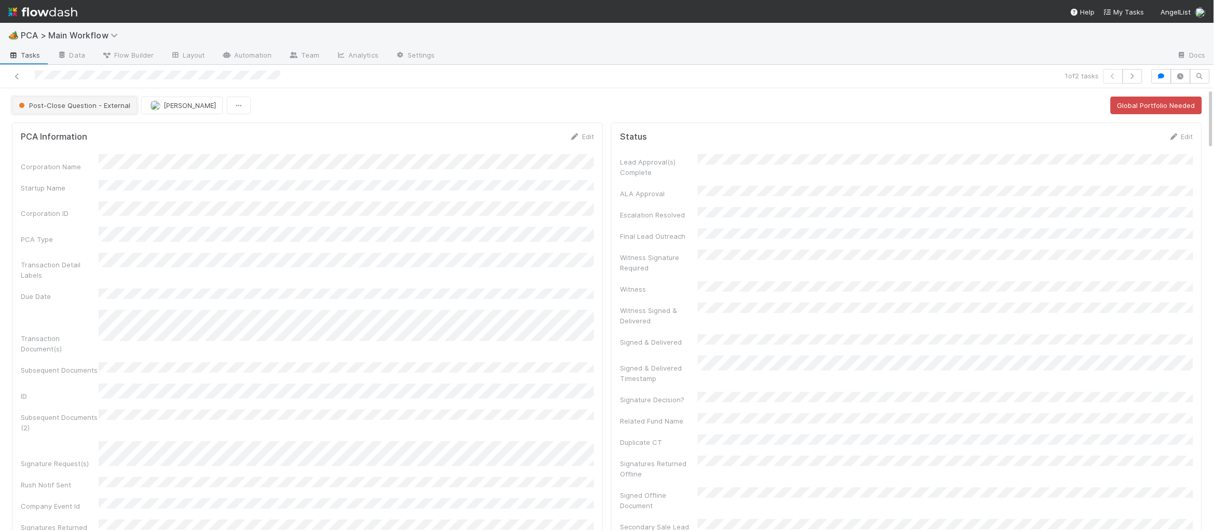
click at [100, 103] on span "Post-Close Question - External" at bounding box center [74, 105] width 114 height 8
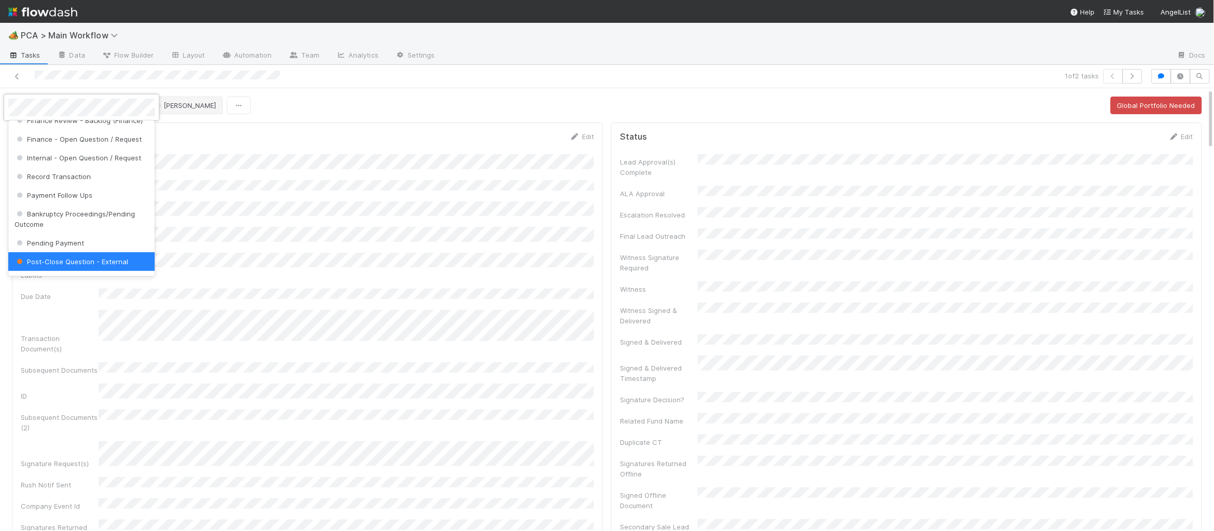
drag, startPoint x: 187, startPoint y: 106, endPoint x: 183, endPoint y: 103, distance: 5.9
click at [187, 106] on div at bounding box center [607, 265] width 1214 height 531
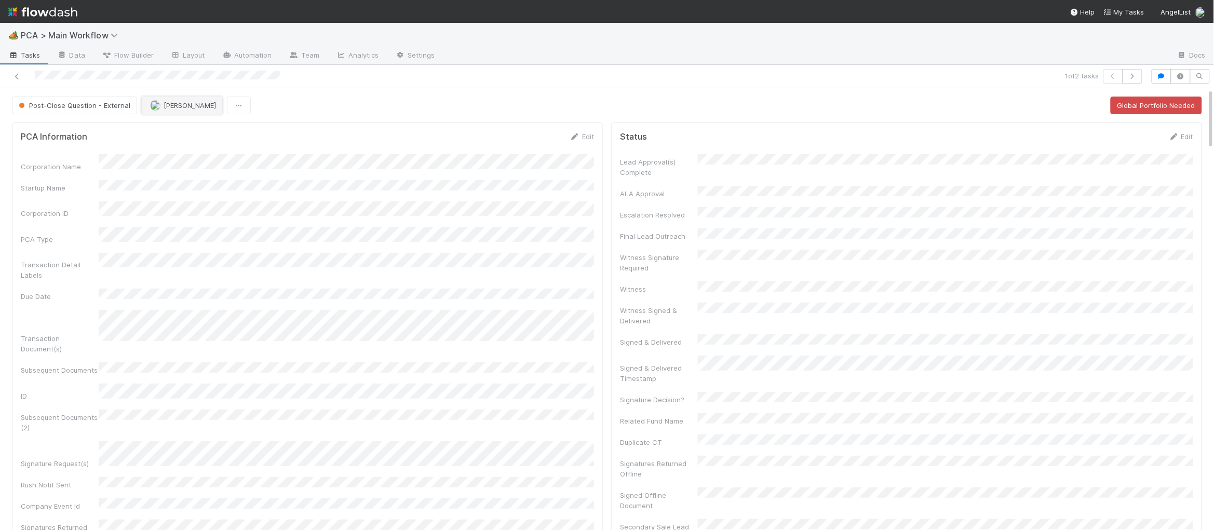
click at [183, 103] on span "Roselyn de Villa" at bounding box center [190, 105] width 52 height 8
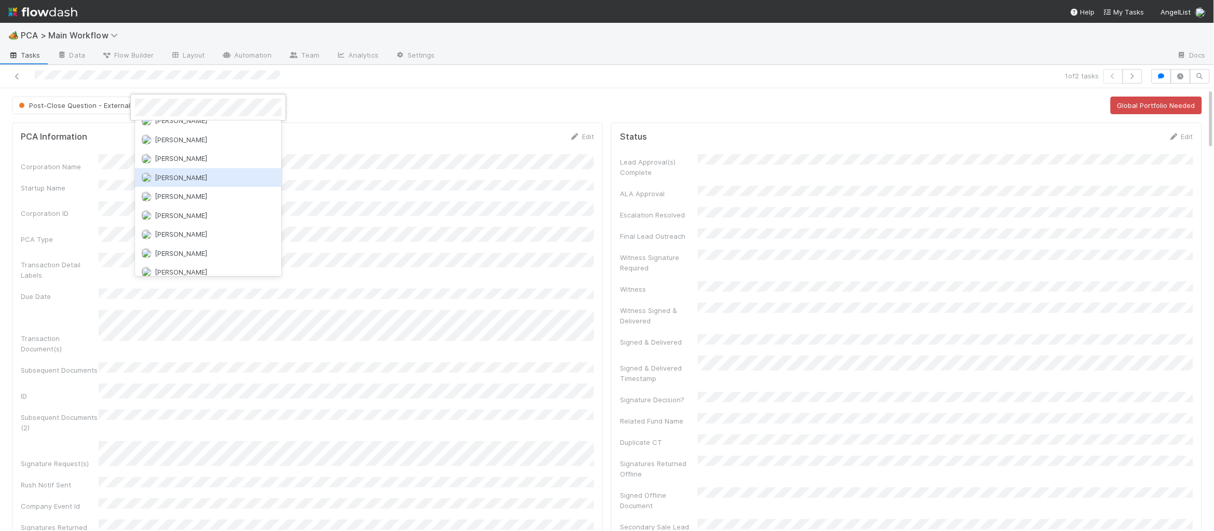
drag, startPoint x: 475, startPoint y: 162, endPoint x: 559, endPoint y: 176, distance: 84.8
click at [483, 162] on div at bounding box center [607, 265] width 1214 height 531
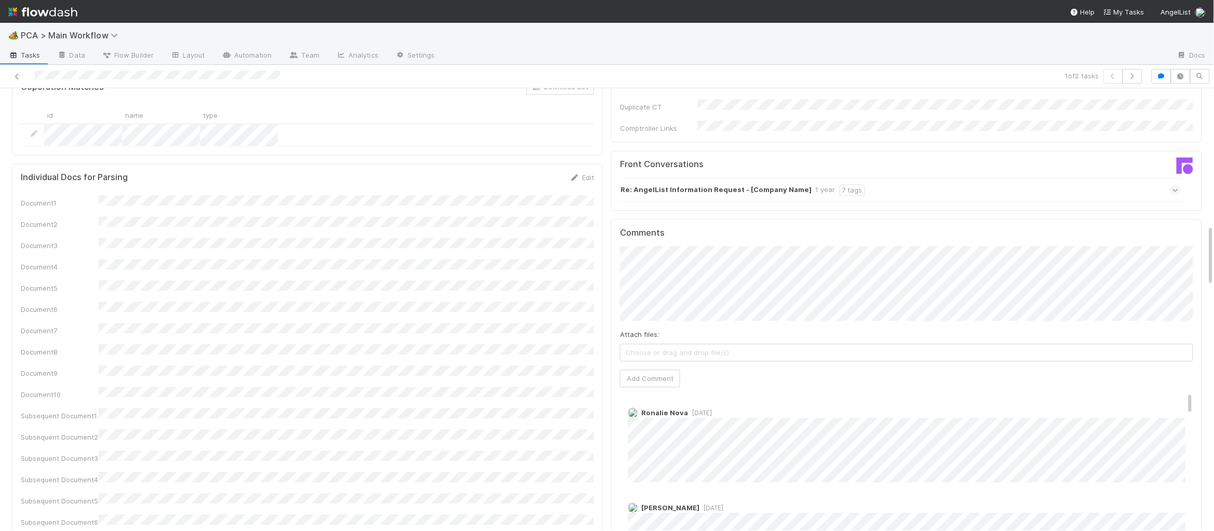
scroll to position [962, 0]
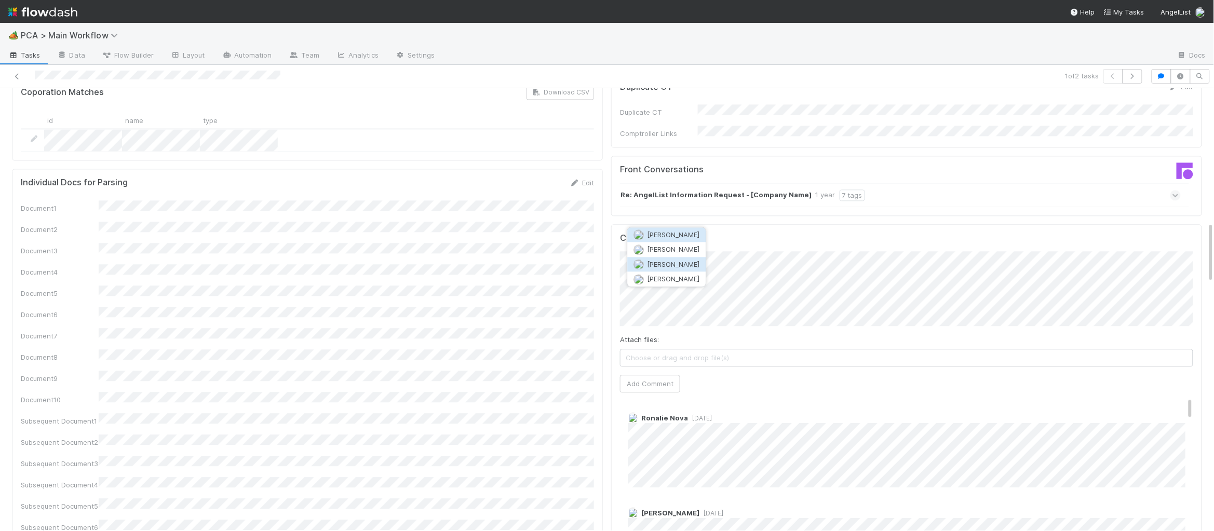
click at [685, 267] on button "Josh Tarr" at bounding box center [667, 264] width 78 height 15
click at [616, 224] on div "Comments Attach files: Choose or drag and drop file(s) Add Comment Ronalie Nova…" at bounding box center [906, 418] width 591 height 389
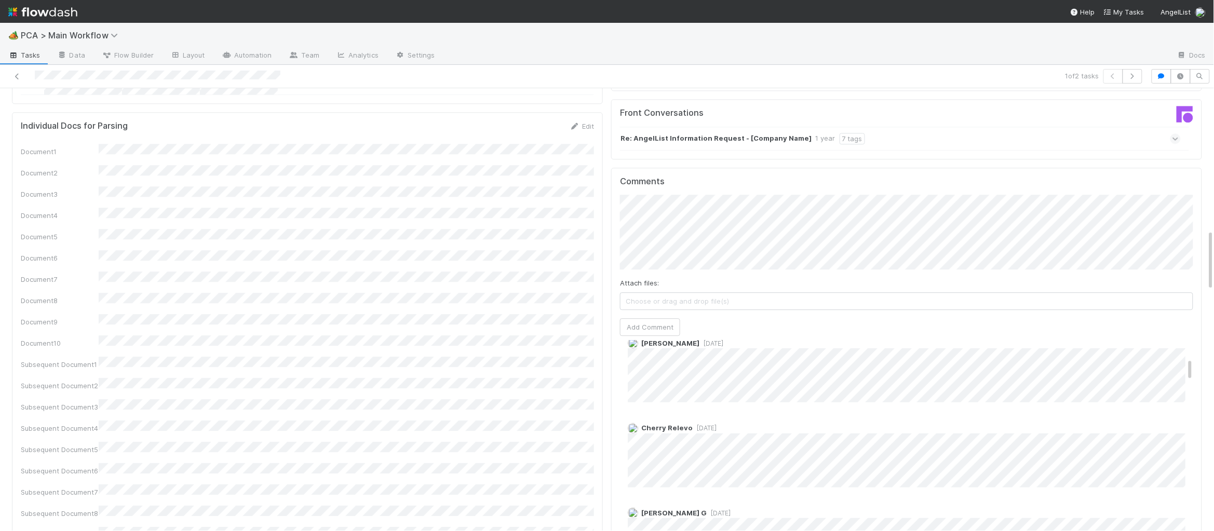
scroll to position [154, 0]
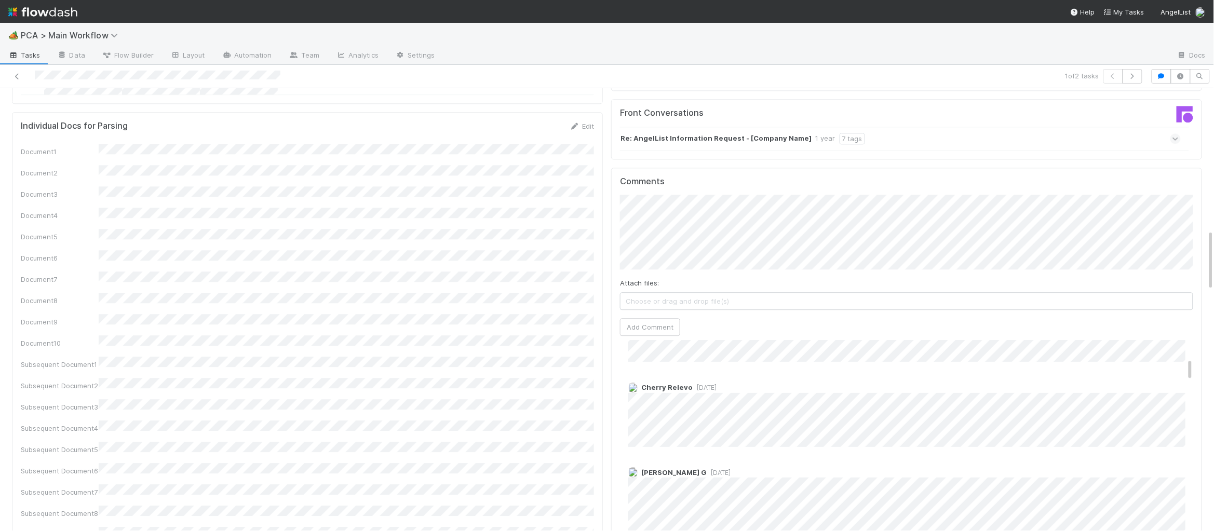
click at [32, 78] on div at bounding box center [290, 76] width 573 height 15
click at [73, 77] on div at bounding box center [290, 76] width 573 height 15
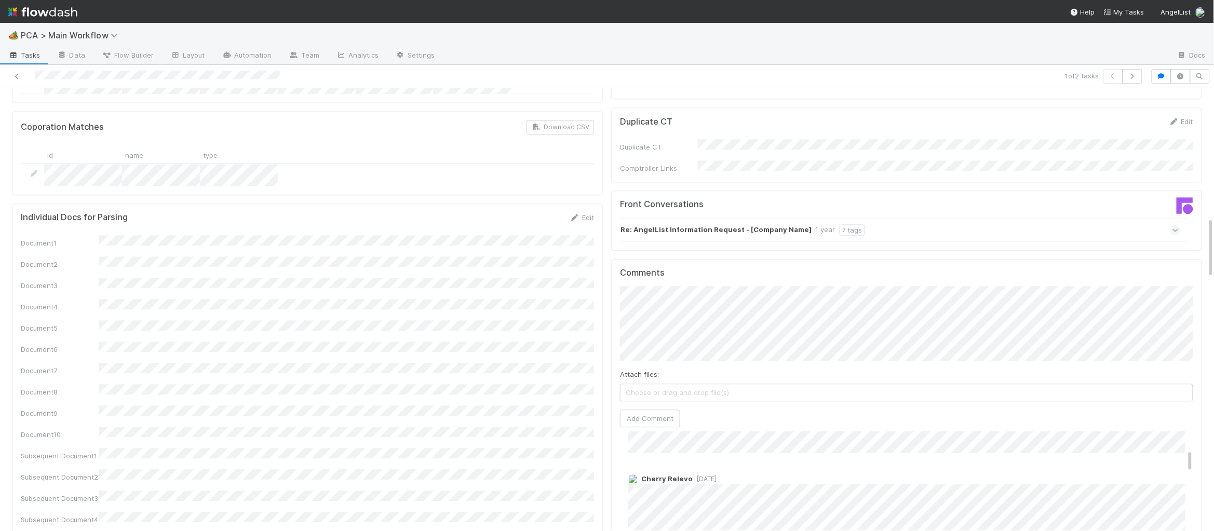
scroll to position [927, 0]
drag, startPoint x: 34, startPoint y: 79, endPoint x: 602, endPoint y: 249, distance: 593.3
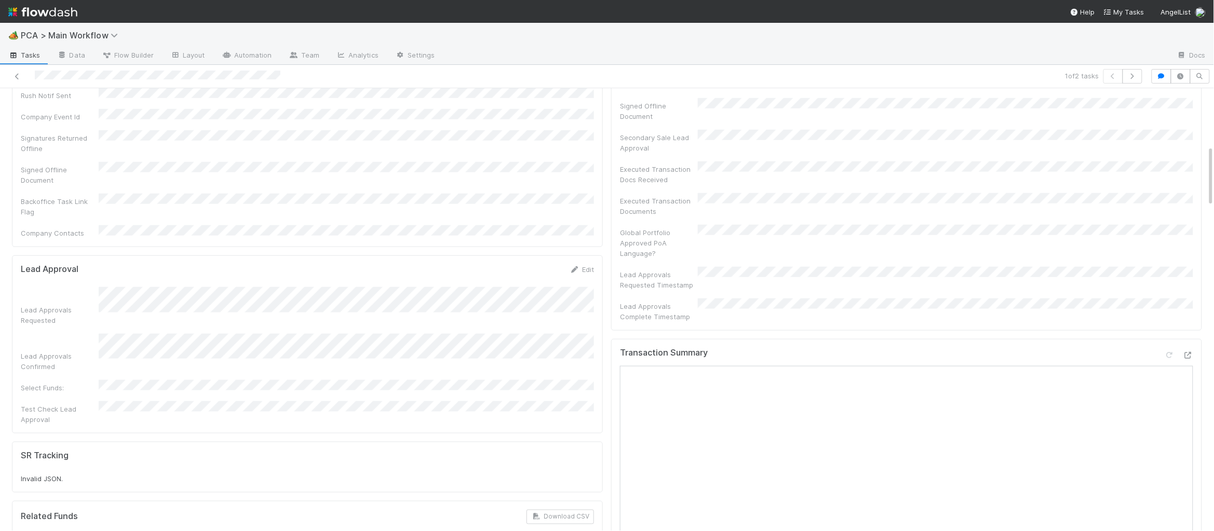
scroll to position [387, 0]
click at [1187, 354] on icon at bounding box center [1187, 357] width 10 height 7
click at [0, 0] on div "🏕️ PCA > Main Workflow Tasks Data Flow Builder Layout Automation Team Analytics…" at bounding box center [607, 265] width 1214 height 531
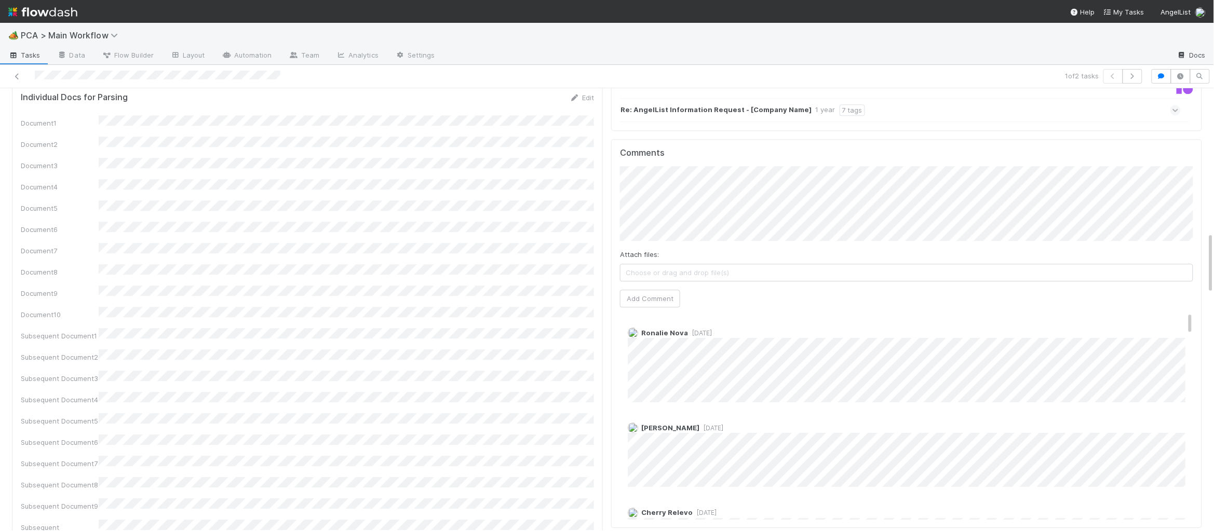
scroll to position [1038, 0]
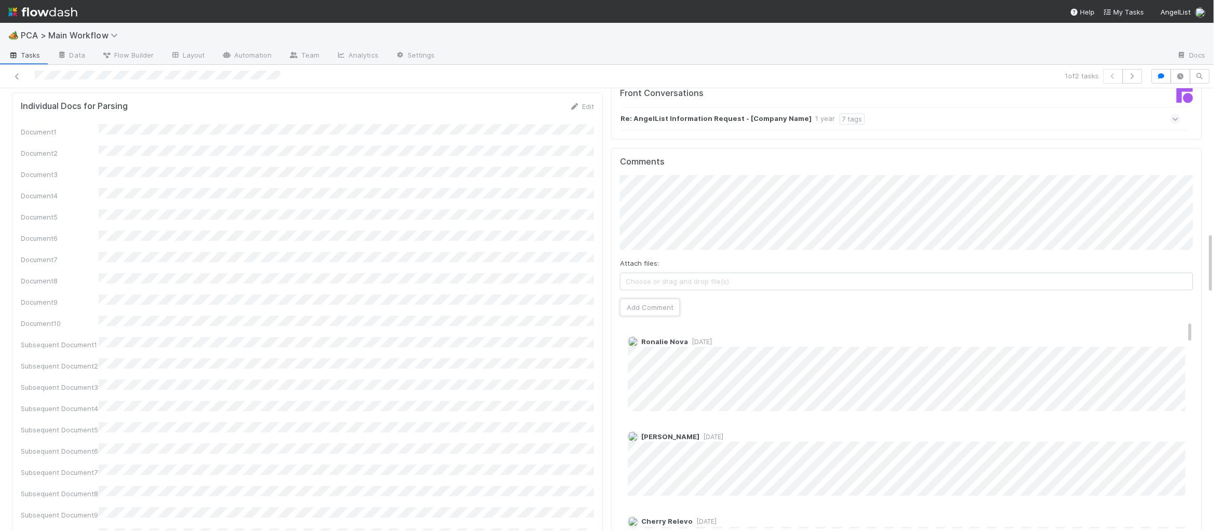
drag, startPoint x: 641, startPoint y: 252, endPoint x: 602, endPoint y: 247, distance: 39.2
click at [640, 298] on button "Add Comment" at bounding box center [650, 307] width 60 height 18
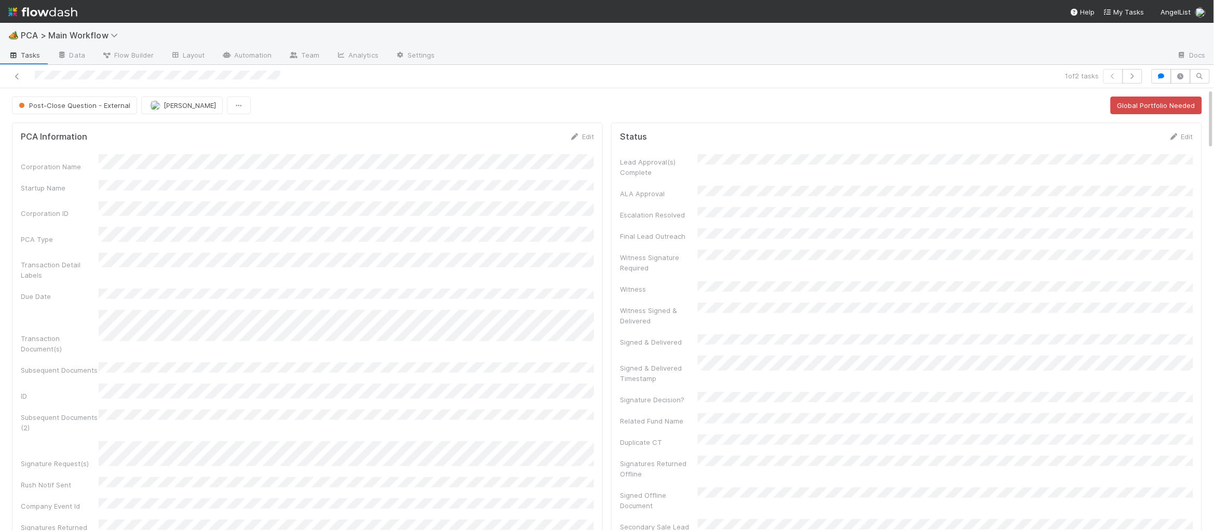
scroll to position [0, 0]
click at [81, 108] on span "Post-Close Question - External" at bounding box center [74, 105] width 114 height 8
click at [294, 154] on div at bounding box center [607, 265] width 1214 height 531
click at [75, 104] on span "Post-Close Question - External" at bounding box center [74, 105] width 114 height 8
click at [89, 135] on div "Finance - ICU" at bounding box center [81, 132] width 146 height 19
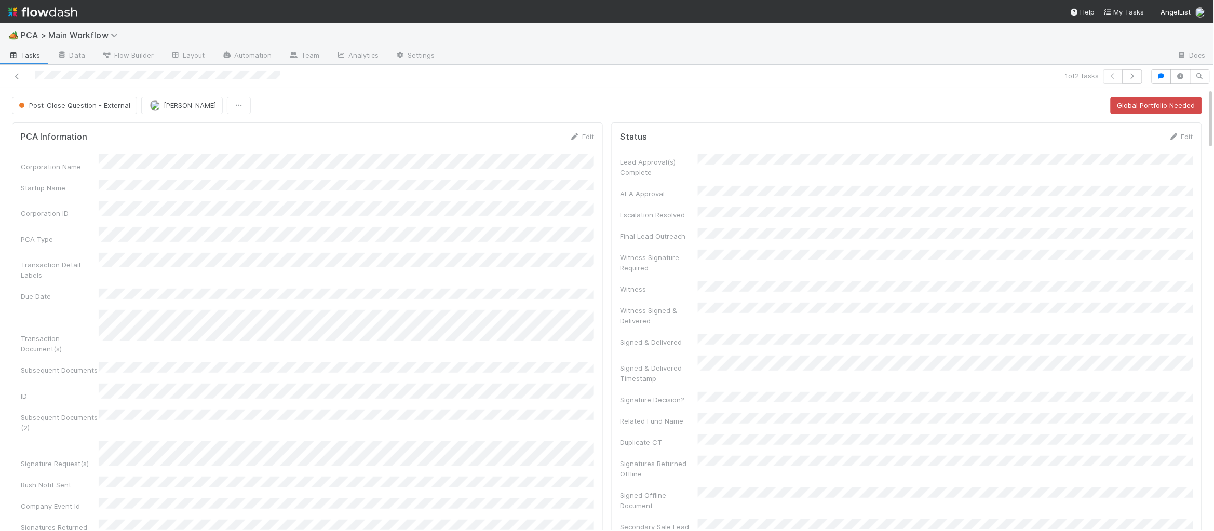
click at [55, 6] on img at bounding box center [42, 12] width 69 height 18
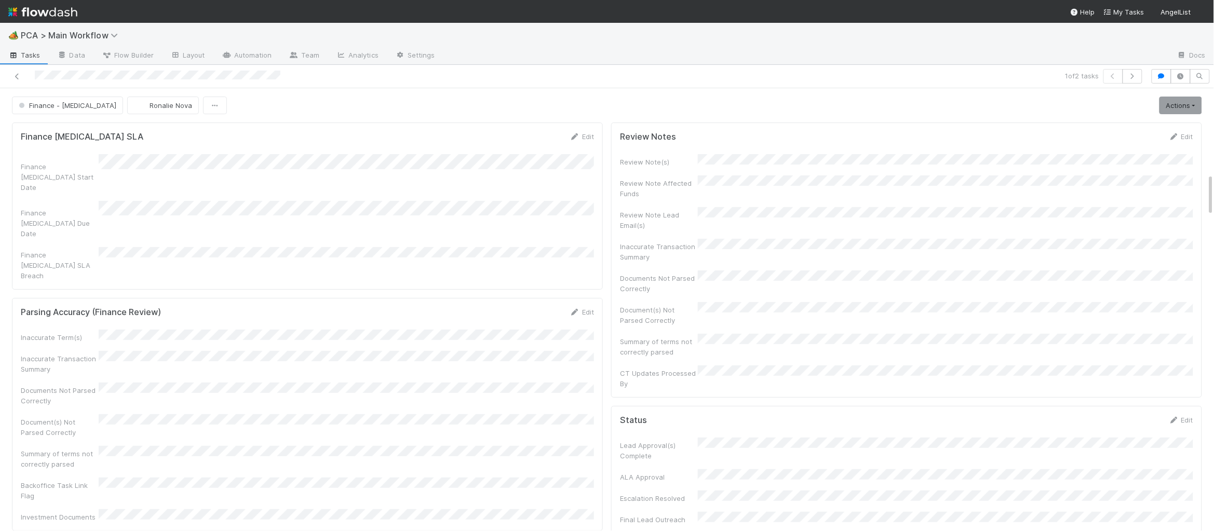
scroll to position [2878, 0]
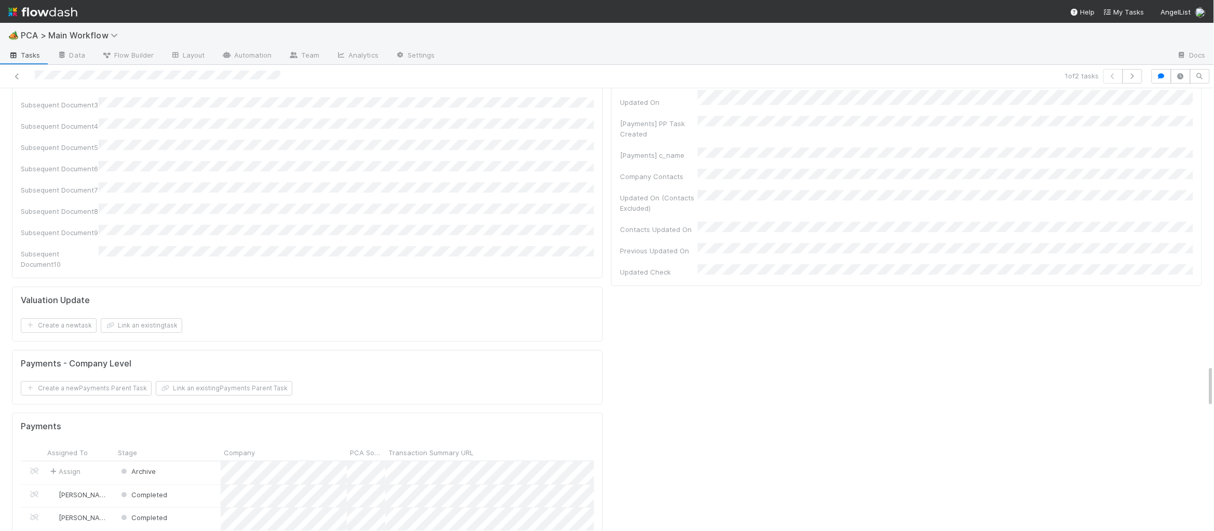
click at [63, 28] on div "🏕️ PCA > Main Workflow" at bounding box center [607, 35] width 1214 height 25
click at [56, 12] on img at bounding box center [42, 12] width 69 height 18
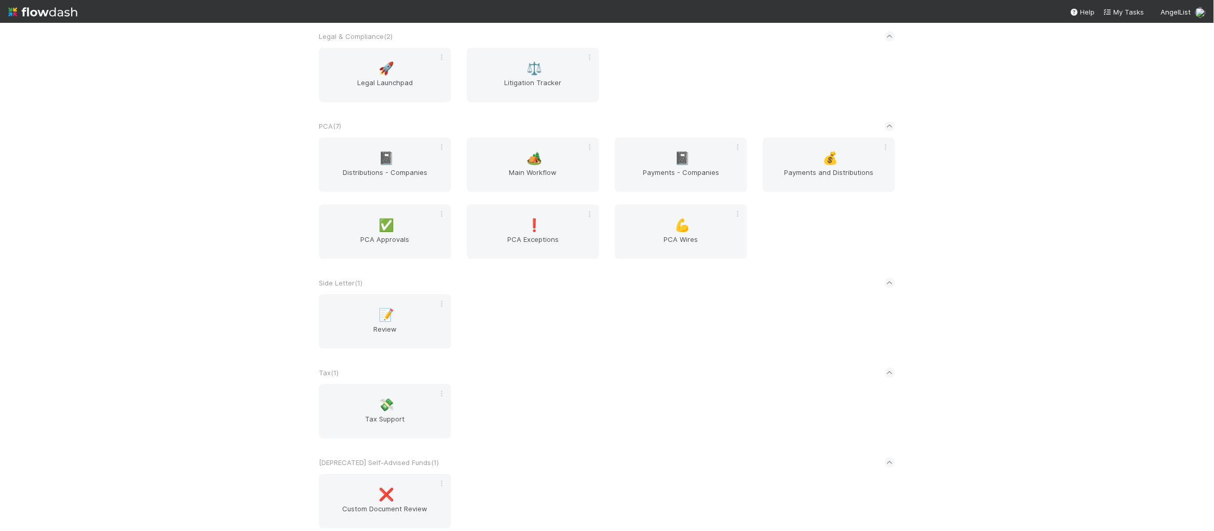
scroll to position [1695, 0]
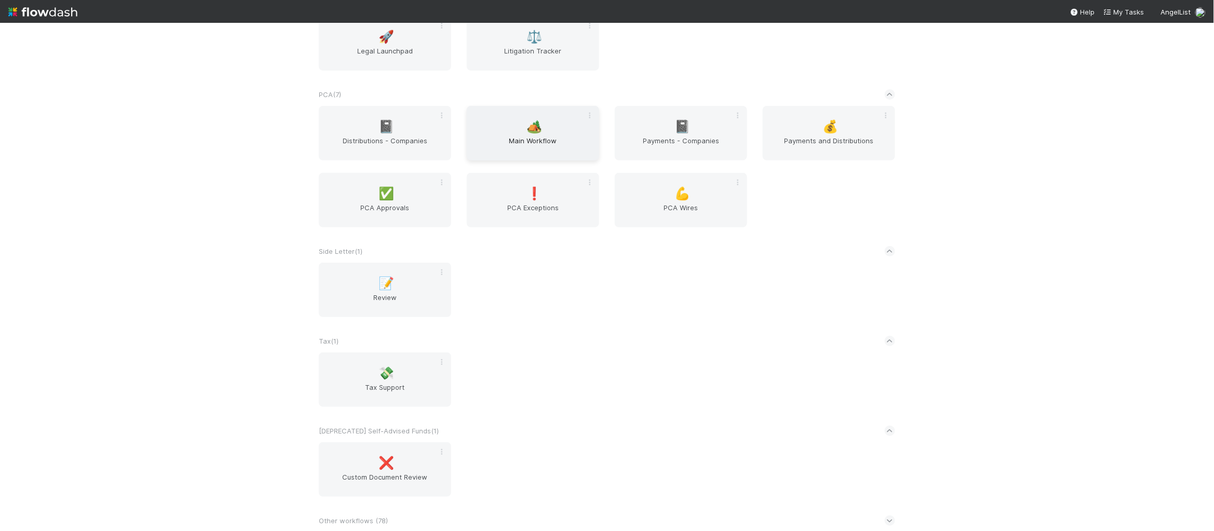
click at [508, 138] on span "Main Workflow" at bounding box center [533, 145] width 124 height 21
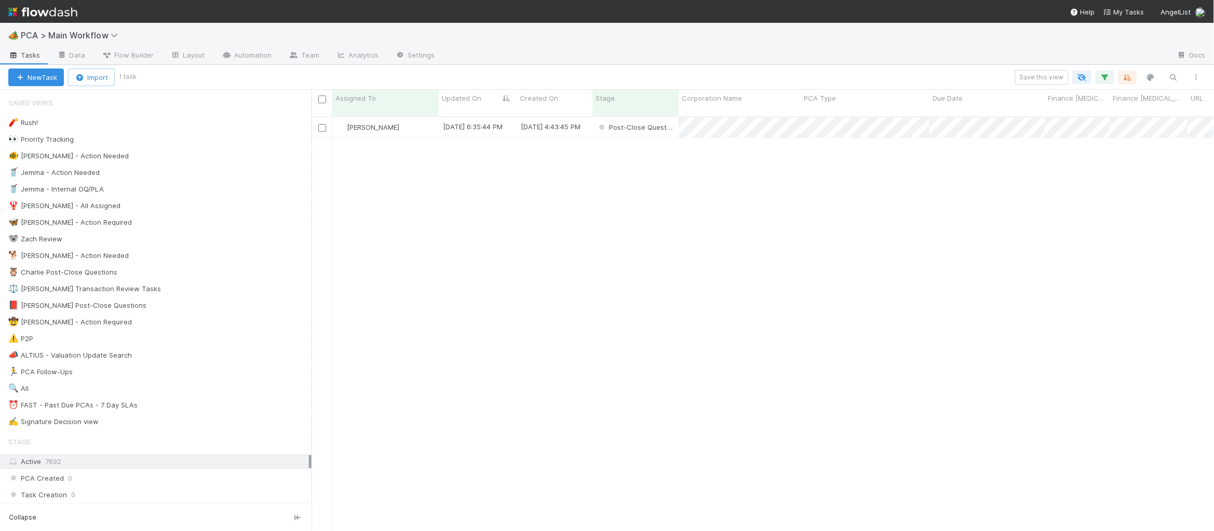
scroll to position [1, 1]
click at [183, 268] on div "🦉 [PERSON_NAME] Post-Close Questions 1" at bounding box center [159, 272] width 303 height 13
click at [426, 118] on div "[PERSON_NAME]" at bounding box center [385, 127] width 106 height 20
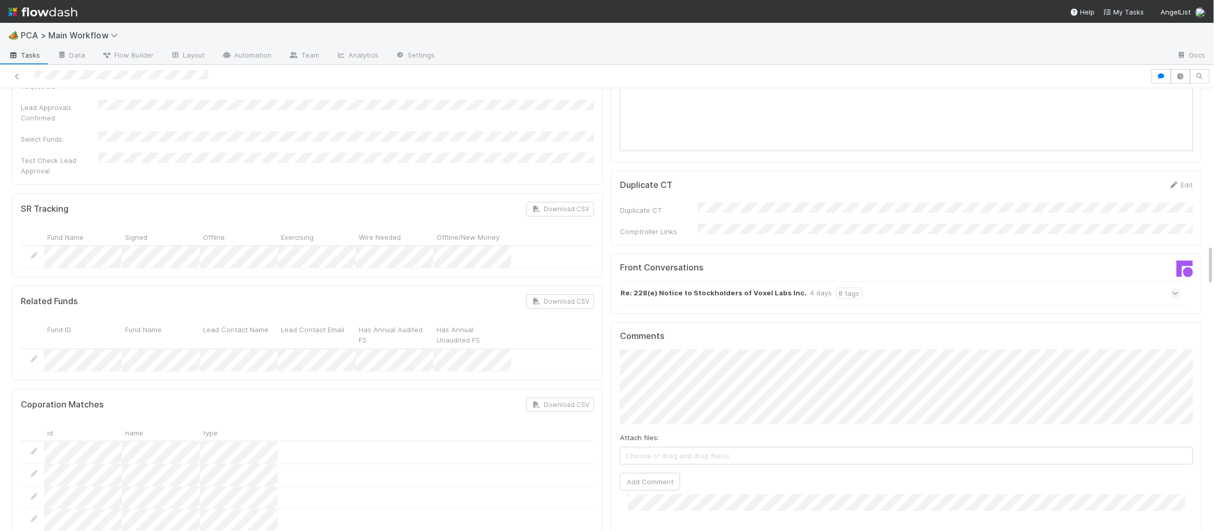
scroll to position [1601, 0]
click at [701, 291] on strong "Re: 228(e) Notice to Stockholders of Voxel Labs Inc." at bounding box center [713, 296] width 186 height 11
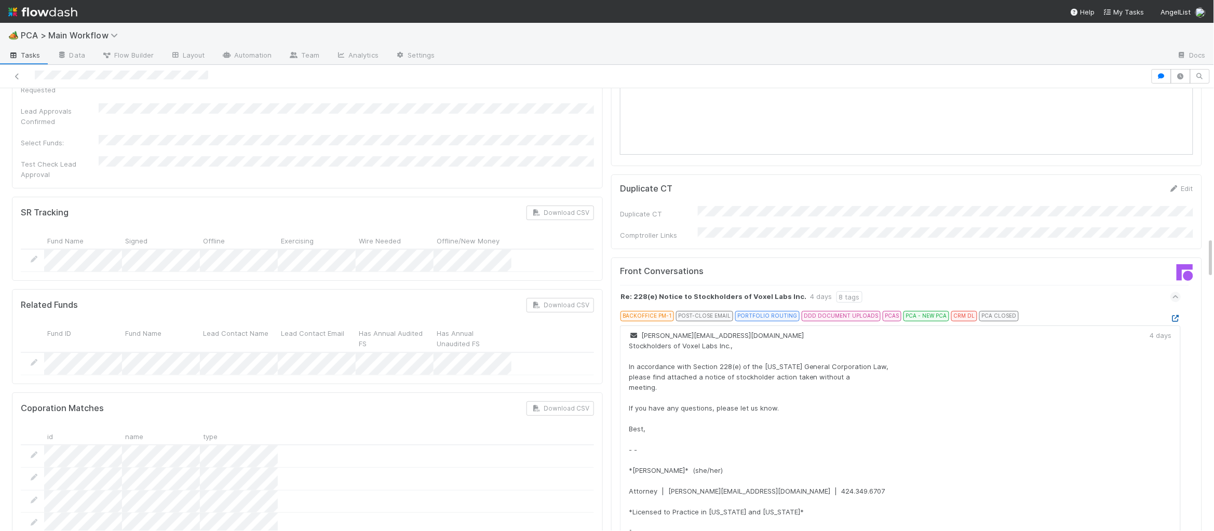
click at [1175, 315] on icon at bounding box center [1175, 318] width 10 height 7
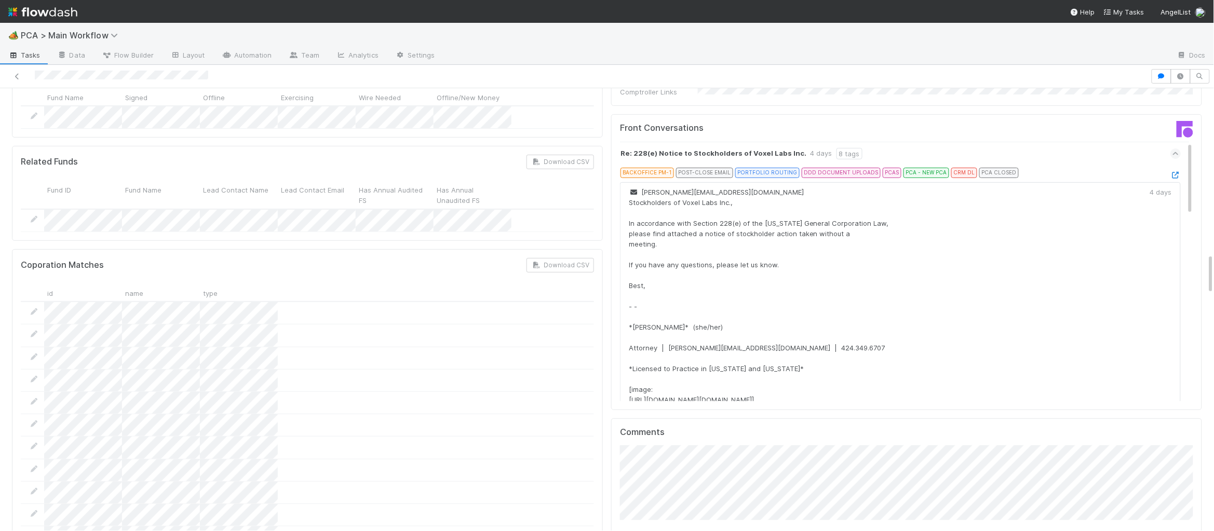
scroll to position [1781, 0]
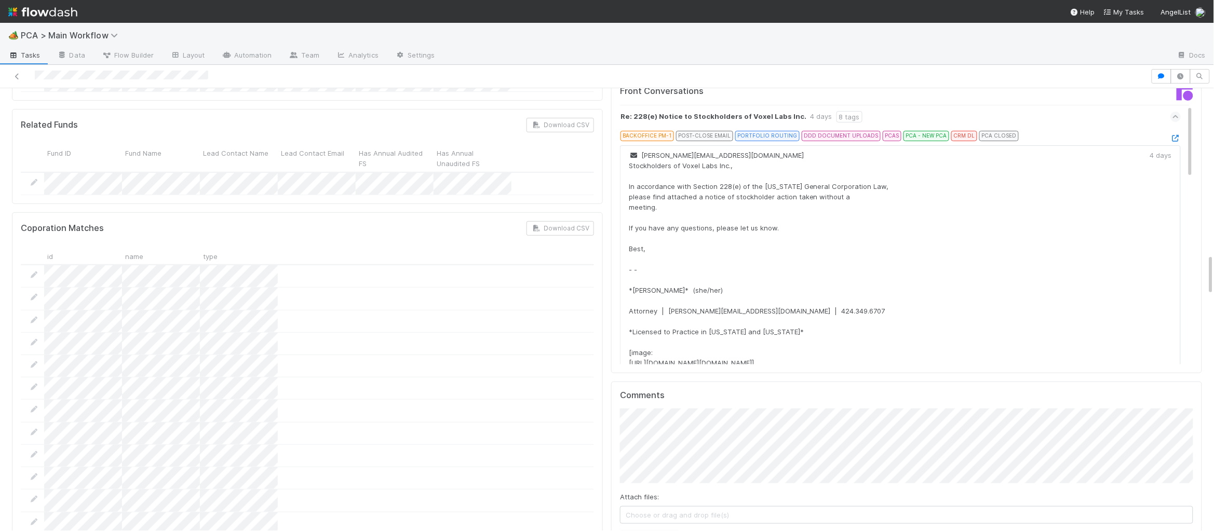
click at [643, 531] on button "Add Comment" at bounding box center [650, 541] width 60 height 18
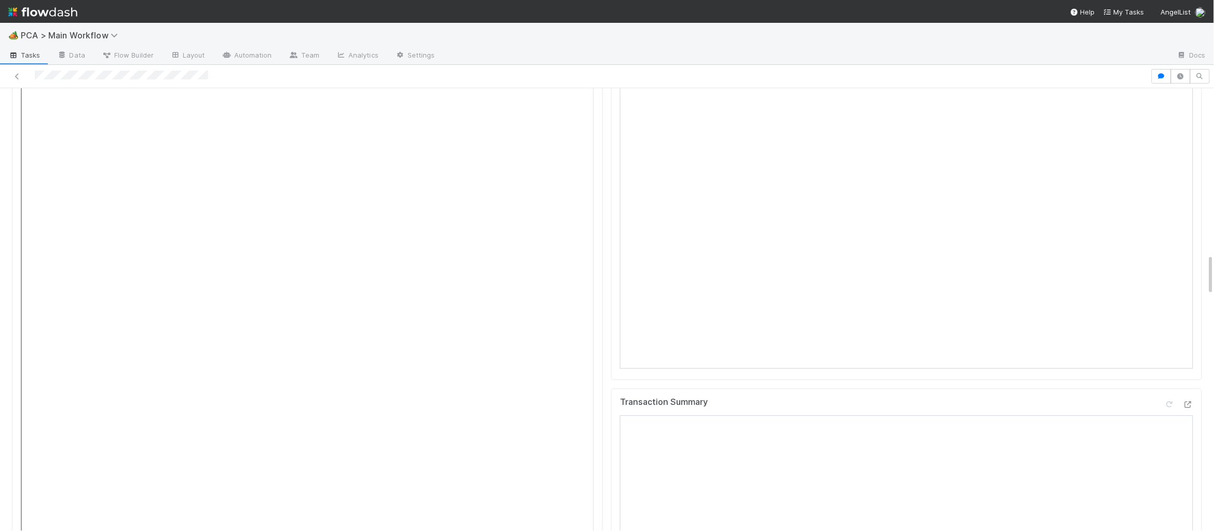
scroll to position [0, 0]
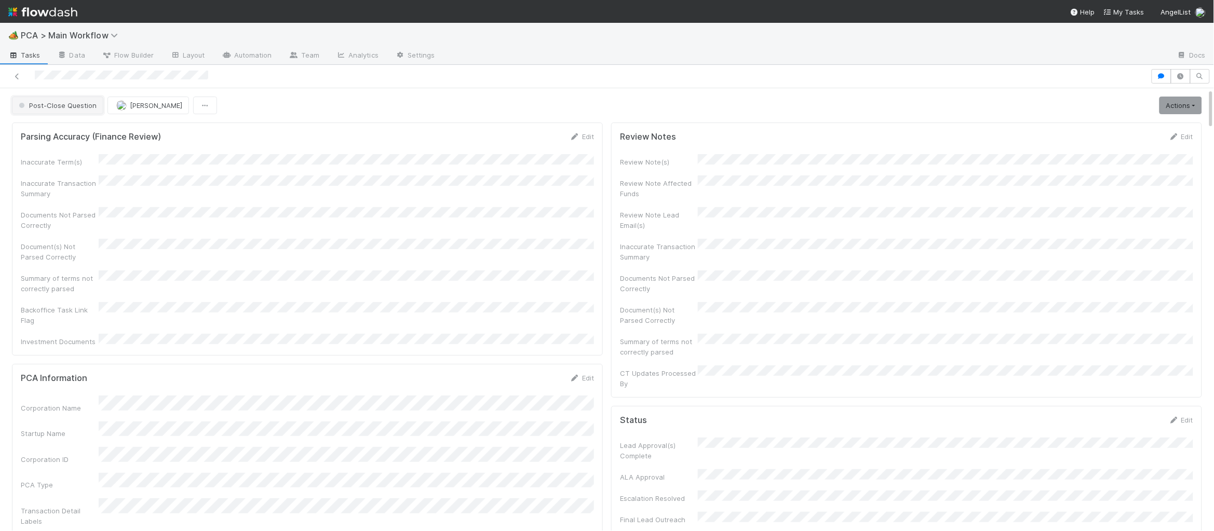
click at [56, 107] on span "Post-Close Question" at bounding box center [57, 105] width 80 height 8
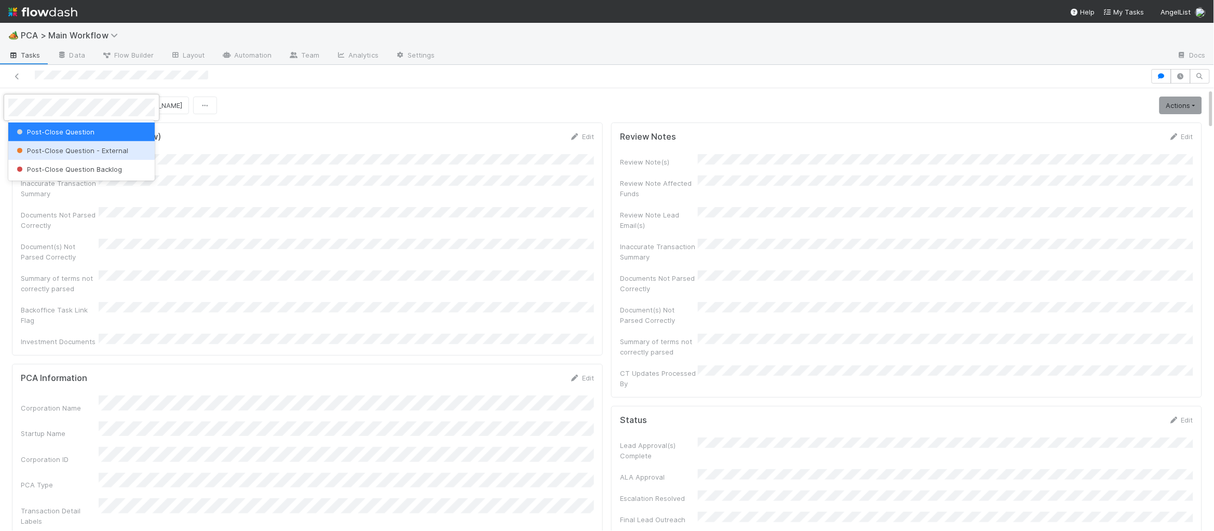
click at [73, 147] on span "Post-Close Question - External" at bounding box center [72, 150] width 114 height 8
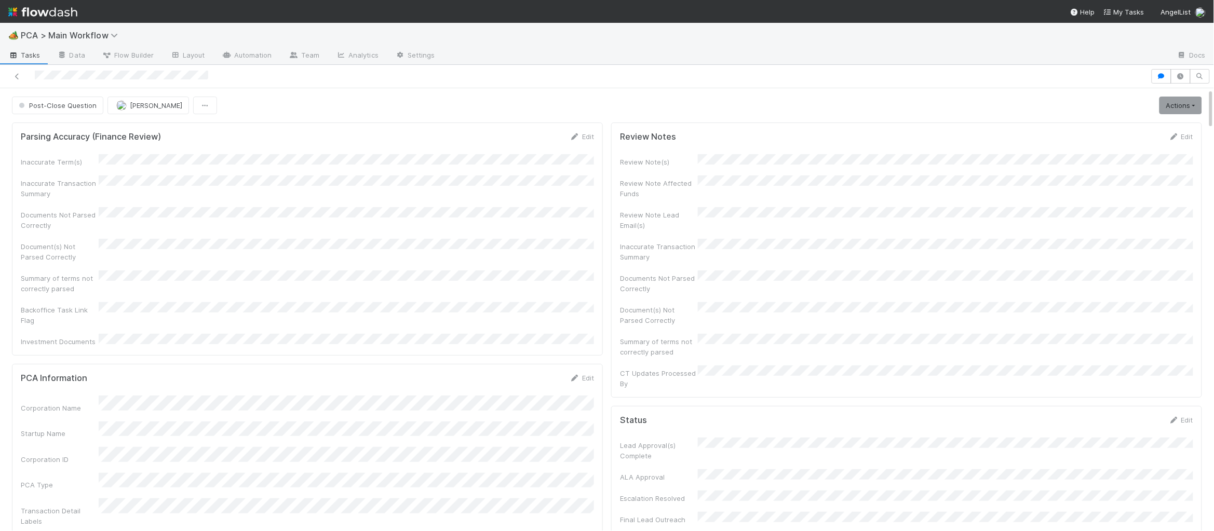
click at [66, 6] on img at bounding box center [42, 12] width 69 height 18
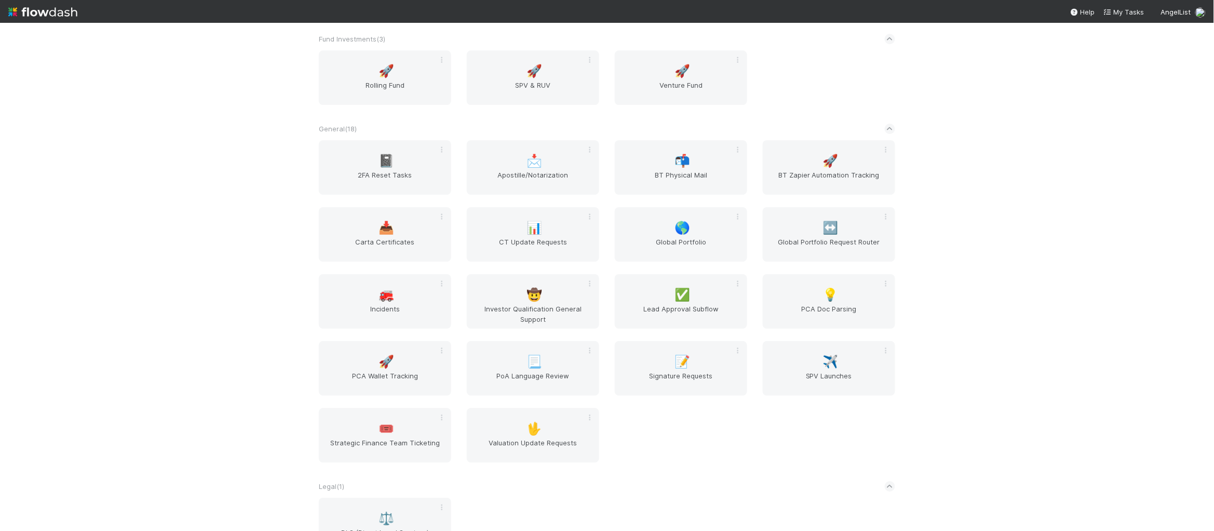
scroll to position [1695, 0]
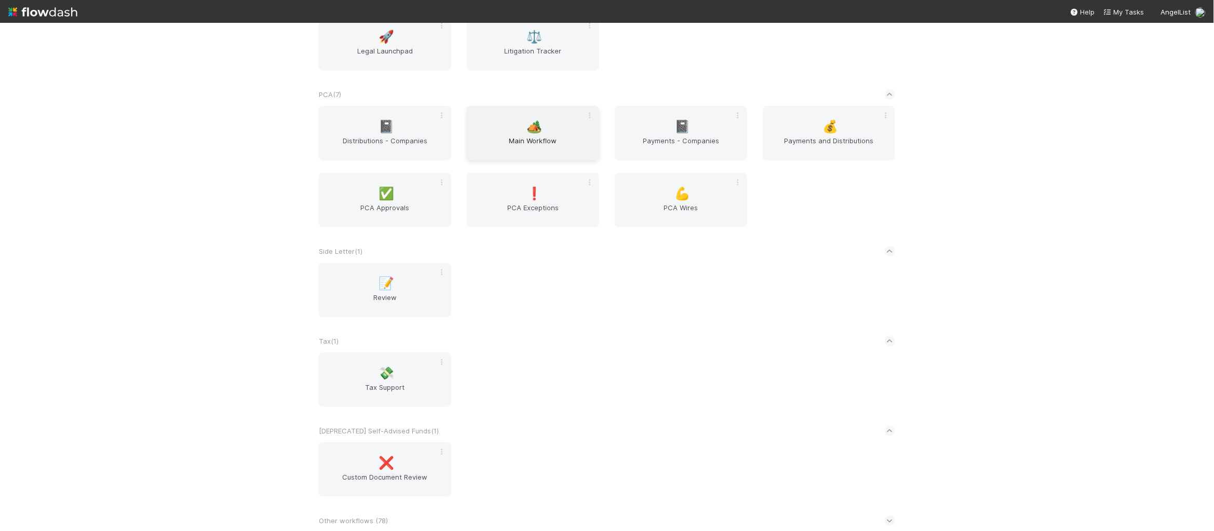
click at [548, 144] on span "Main Workflow" at bounding box center [533, 145] width 124 height 21
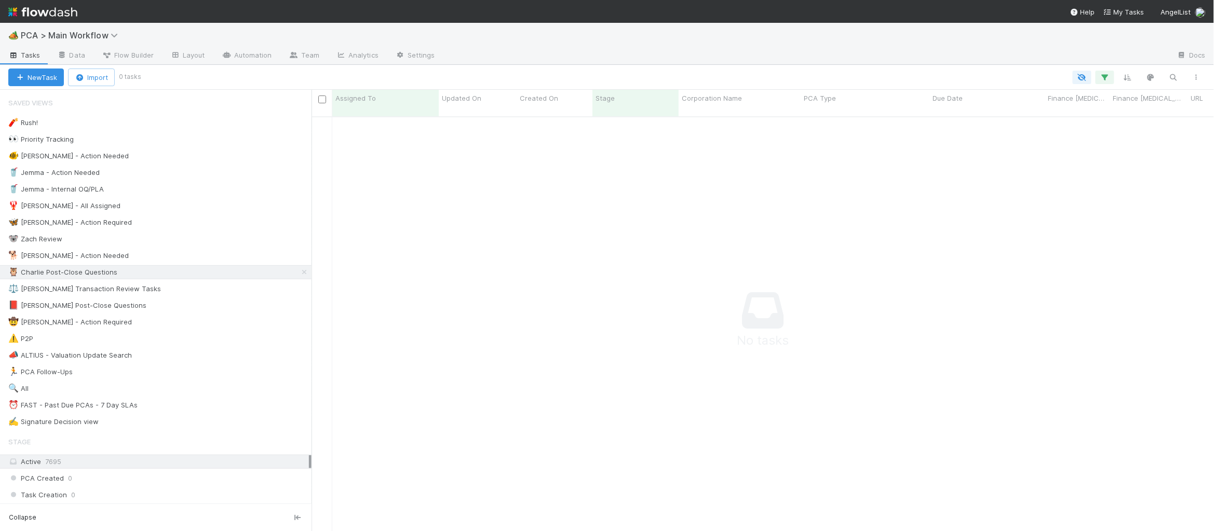
scroll to position [422, 902]
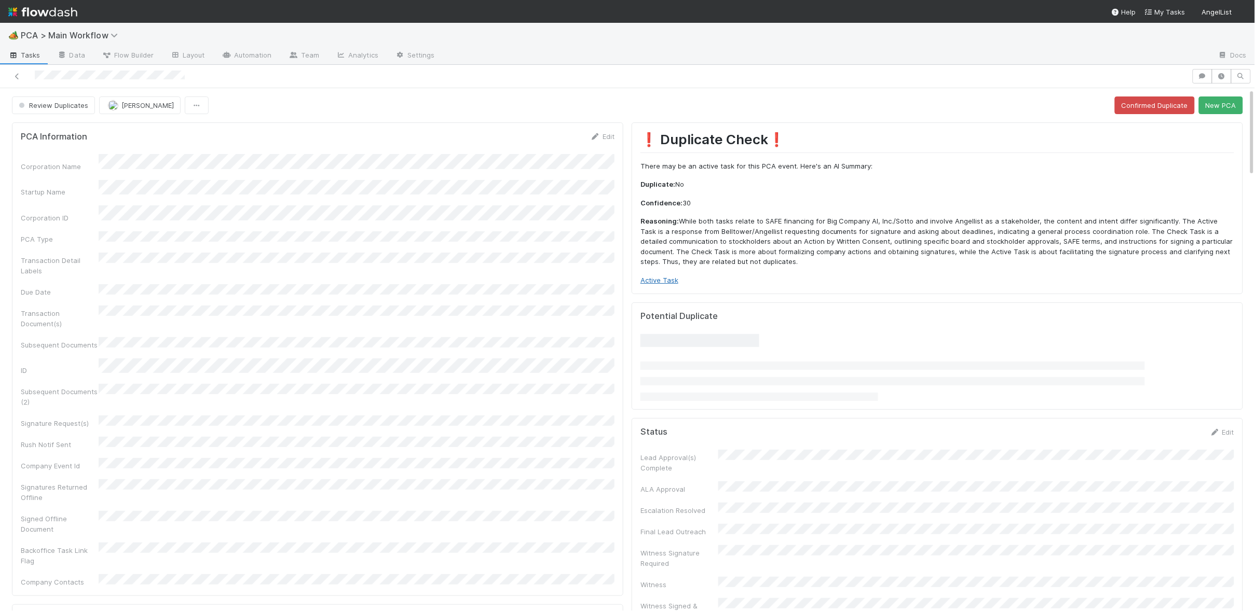
click at [668, 278] on link "Active Task" at bounding box center [660, 280] width 38 height 8
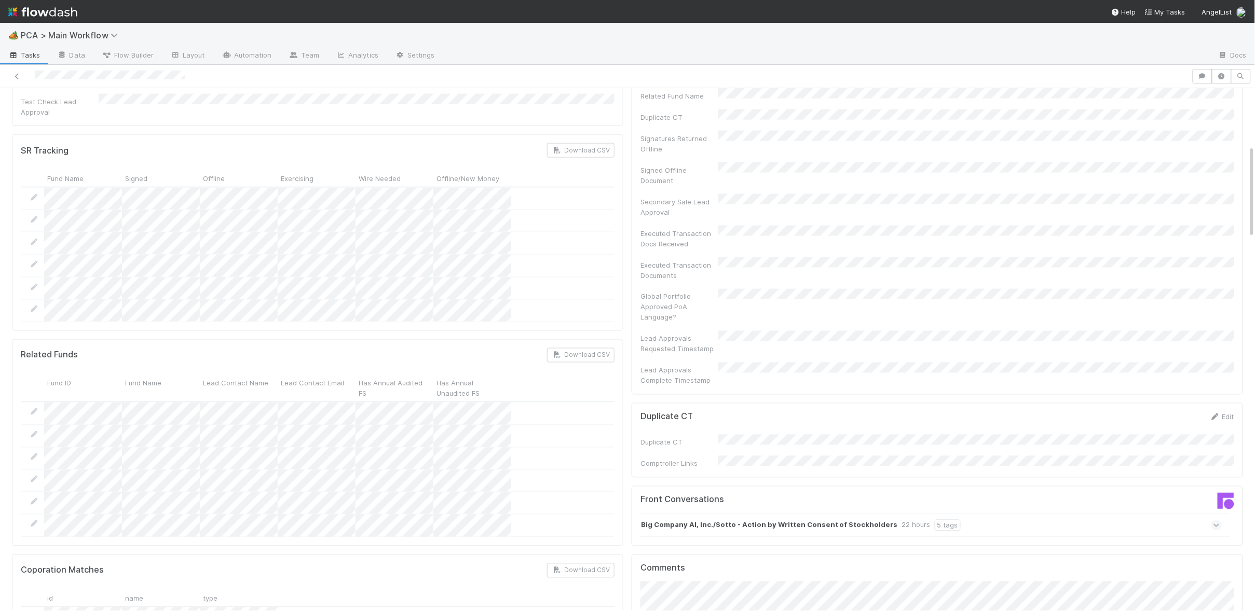
scroll to position [865, 0]
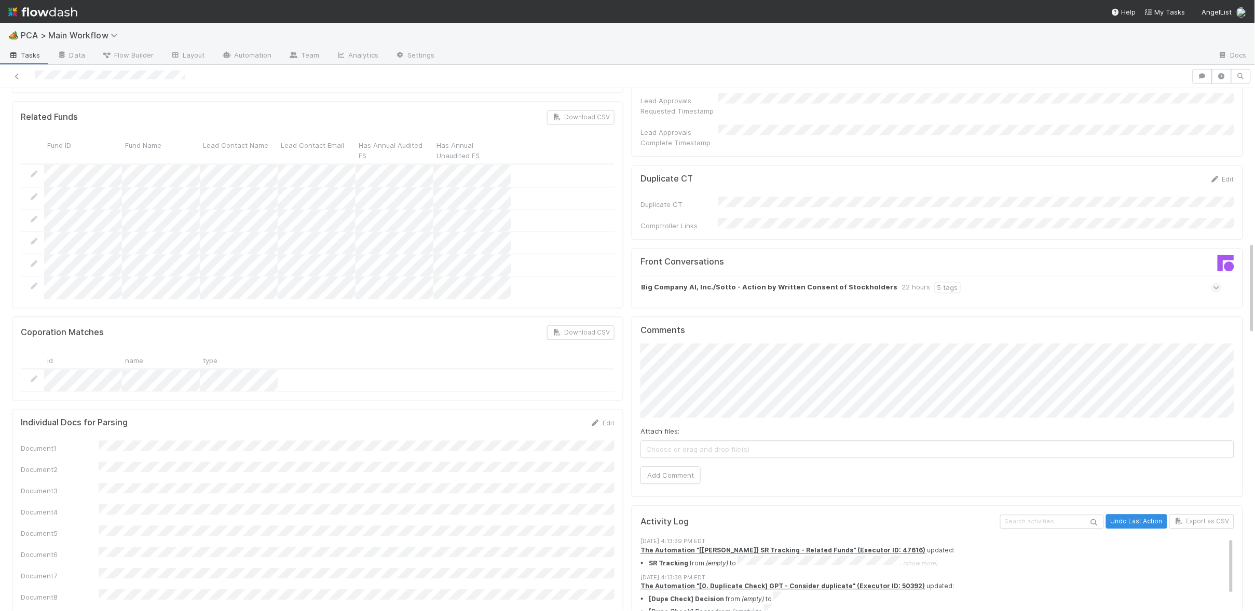
click at [797, 282] on strong "Big Company AI, Inc./Sotto - Action by Written Consent of Stockholders" at bounding box center [769, 287] width 257 height 11
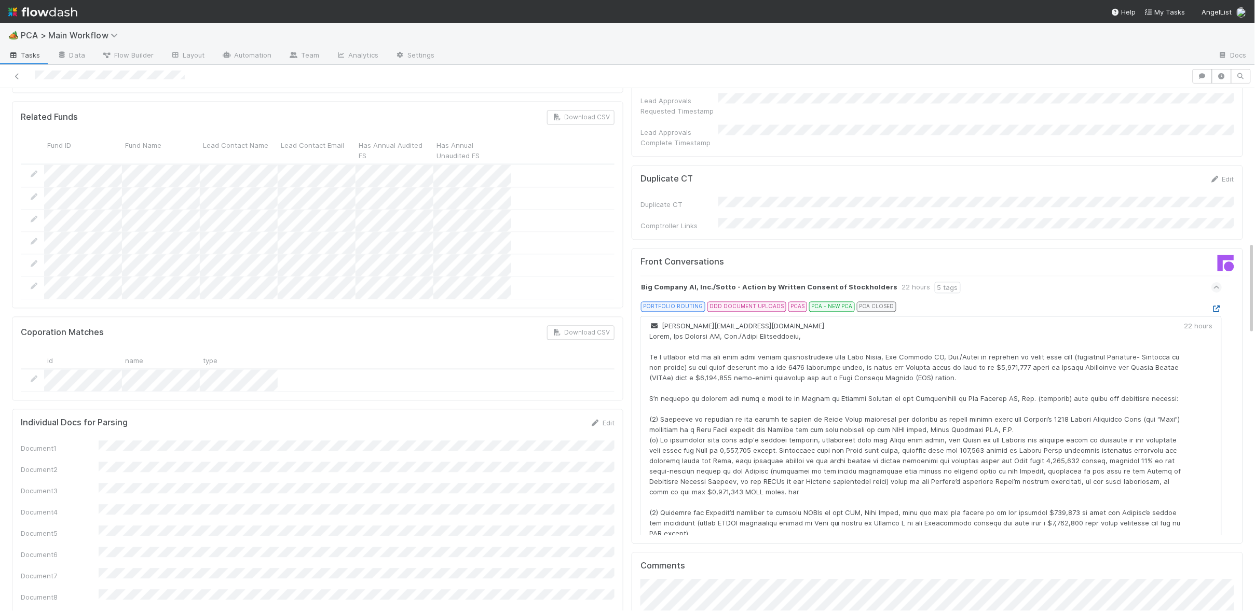
click at [1213, 306] on icon at bounding box center [1217, 309] width 10 height 7
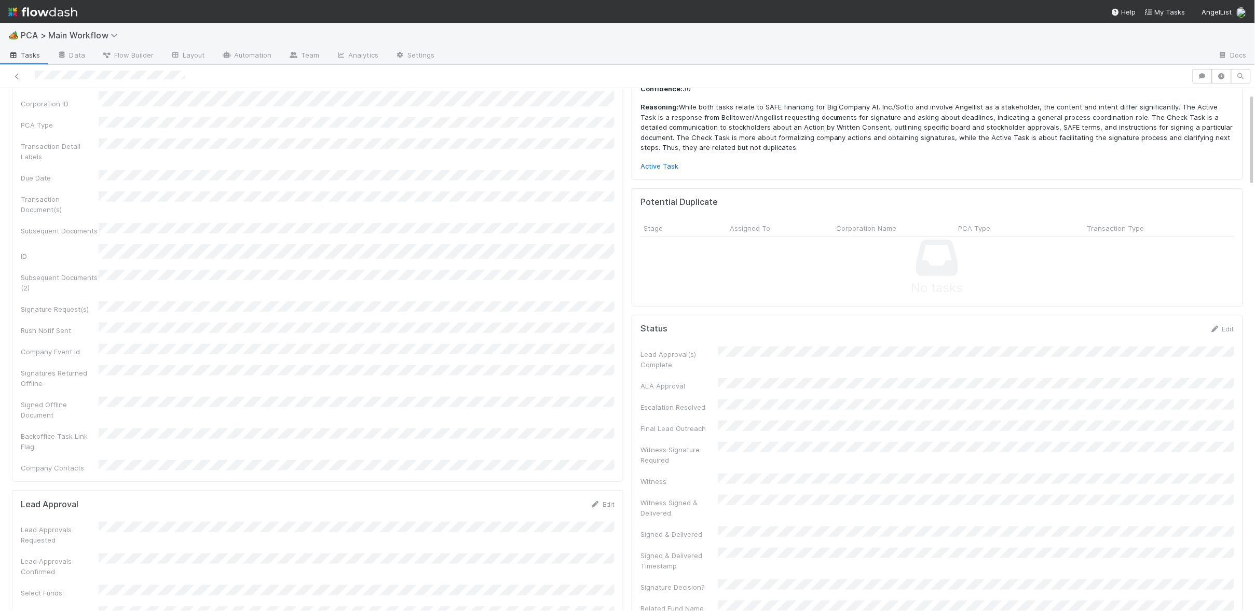
scroll to position [0, 0]
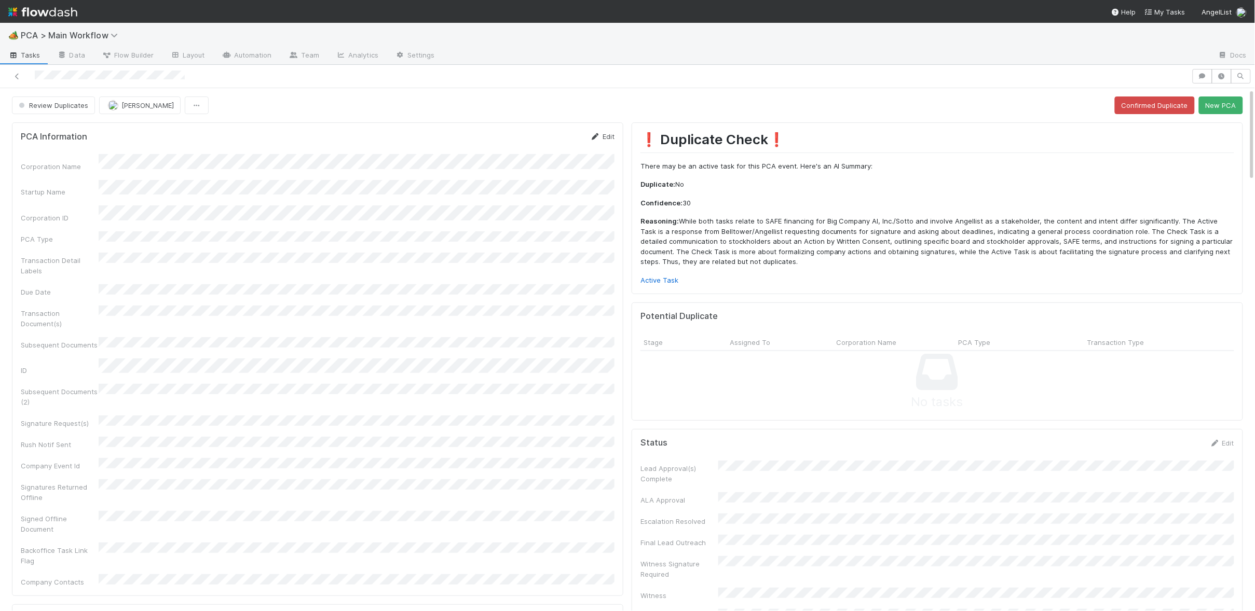
drag, startPoint x: 587, startPoint y: 142, endPoint x: 590, endPoint y: 138, distance: 5.5
click at [587, 141] on div "PCA Information Edit" at bounding box center [318, 136] width 594 height 10
drag, startPoint x: 593, startPoint y: 135, endPoint x: 413, endPoint y: 187, distance: 187.5
click at [593, 135] on icon at bounding box center [595, 136] width 10 height 7
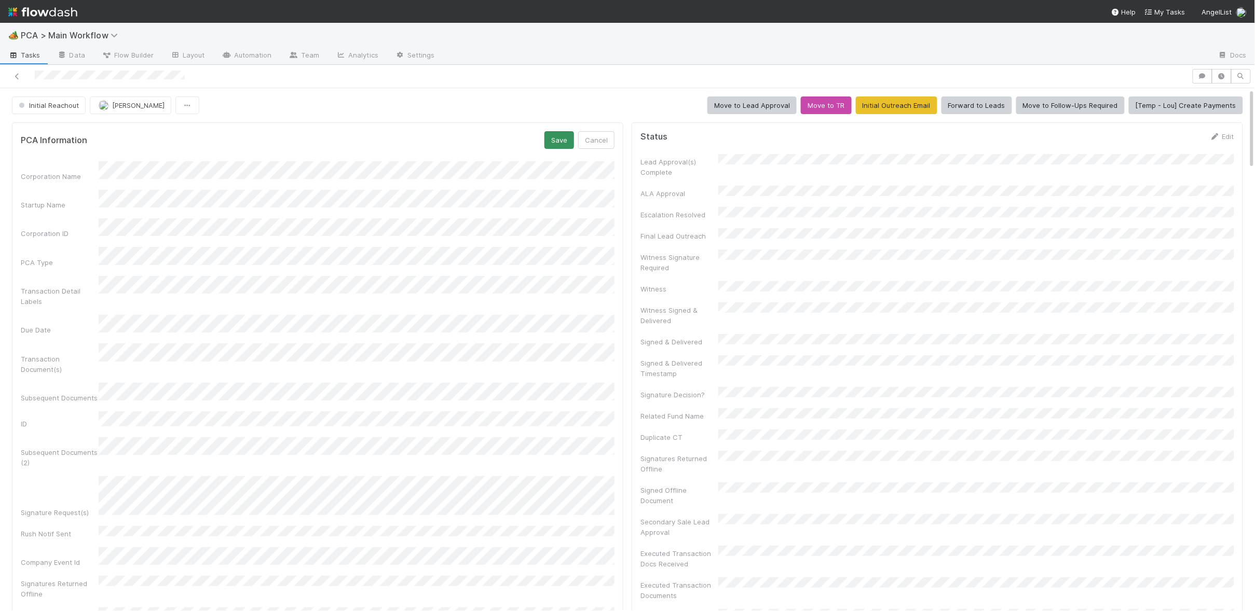
click at [560, 131] on div "PCA Information Save Cancel Corporation Name Startup Name Corporation ID PCA Ty…" at bounding box center [317, 415] width 611 height 585
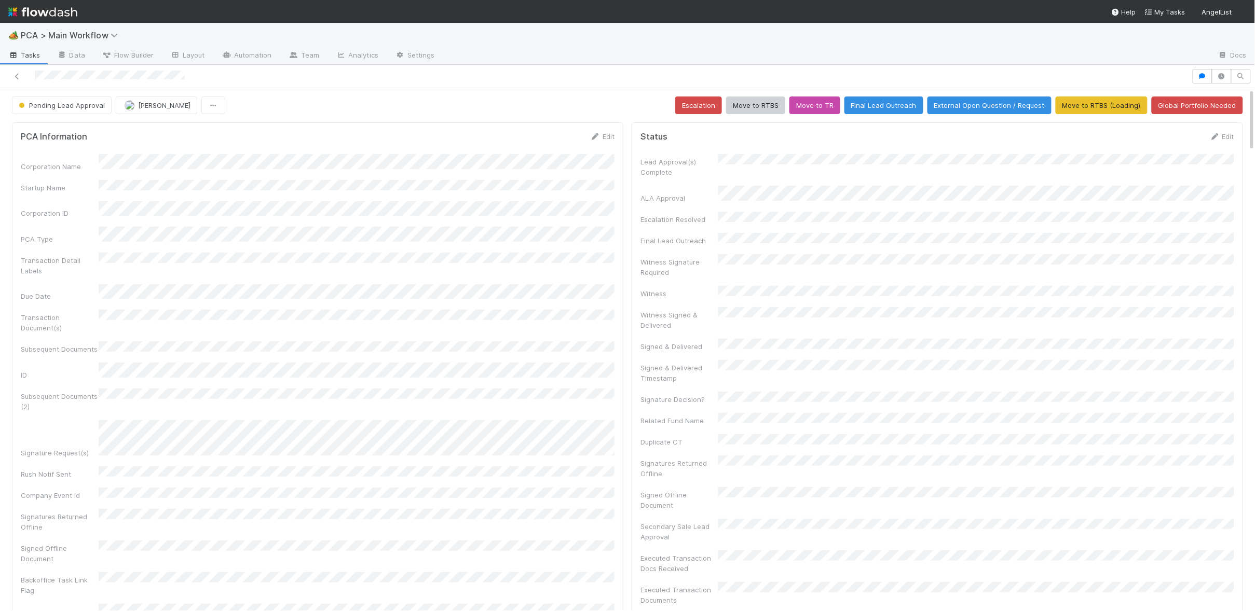
drag, startPoint x: 601, startPoint y: 136, endPoint x: 522, endPoint y: 161, distance: 82.9
click at [601, 136] on link "Edit" at bounding box center [602, 136] width 24 height 8
click at [554, 141] on button "Save" at bounding box center [560, 140] width 30 height 18
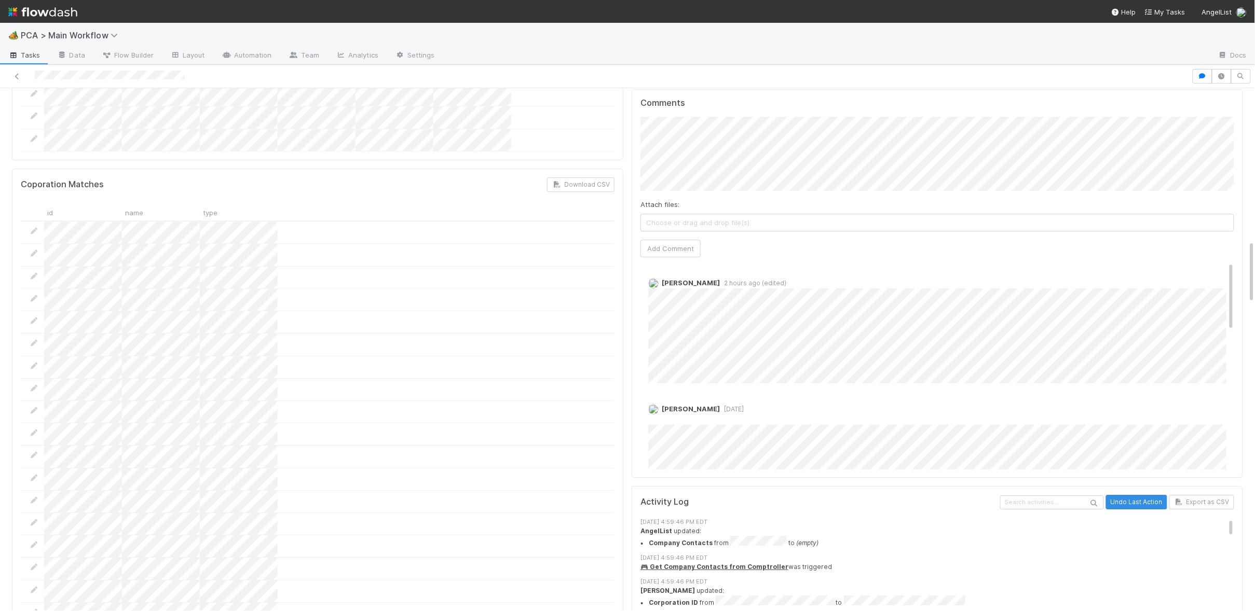
scroll to position [1256, 0]
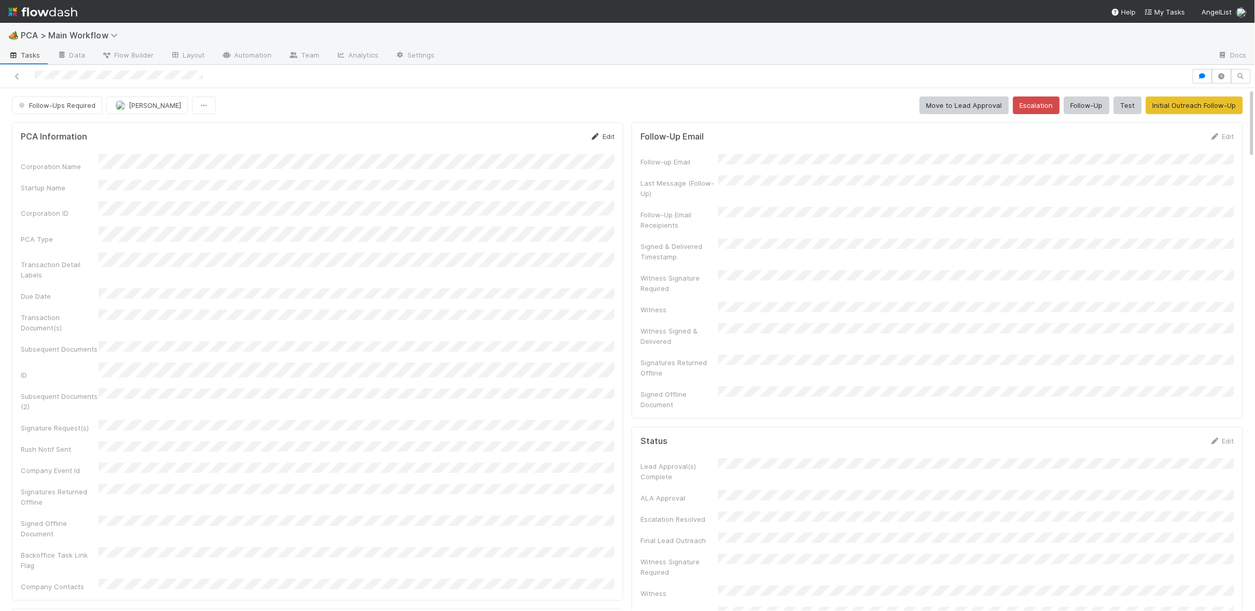
click at [593, 136] on icon at bounding box center [595, 136] width 10 height 7
click at [555, 139] on button "Save" at bounding box center [560, 140] width 30 height 18
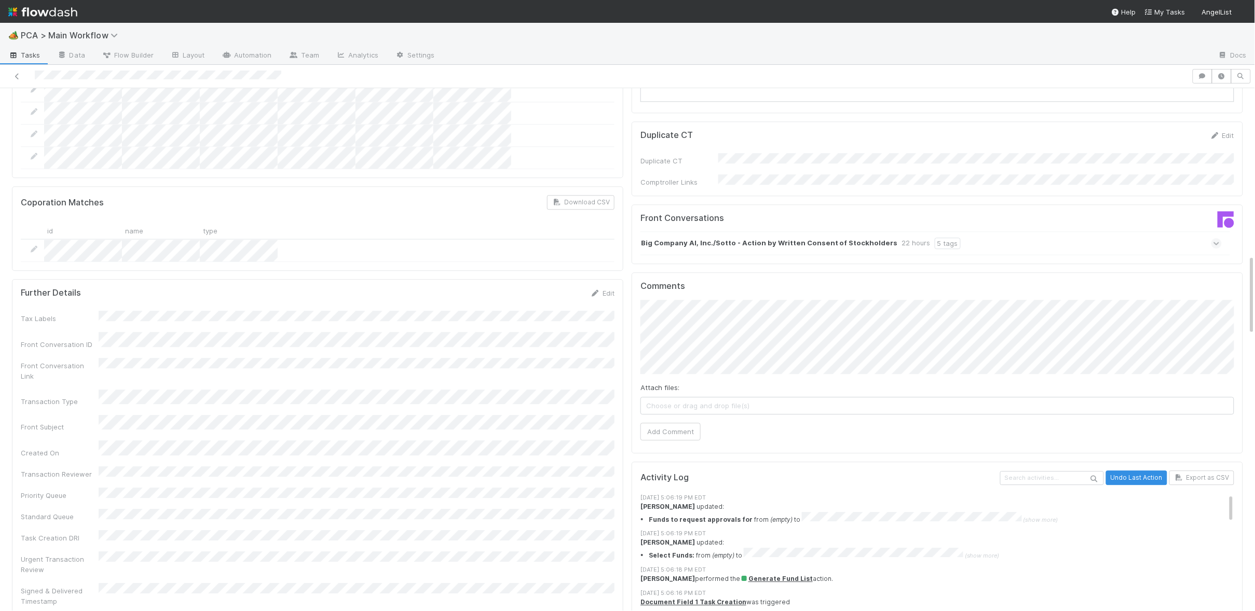
scroll to position [1081, 0]
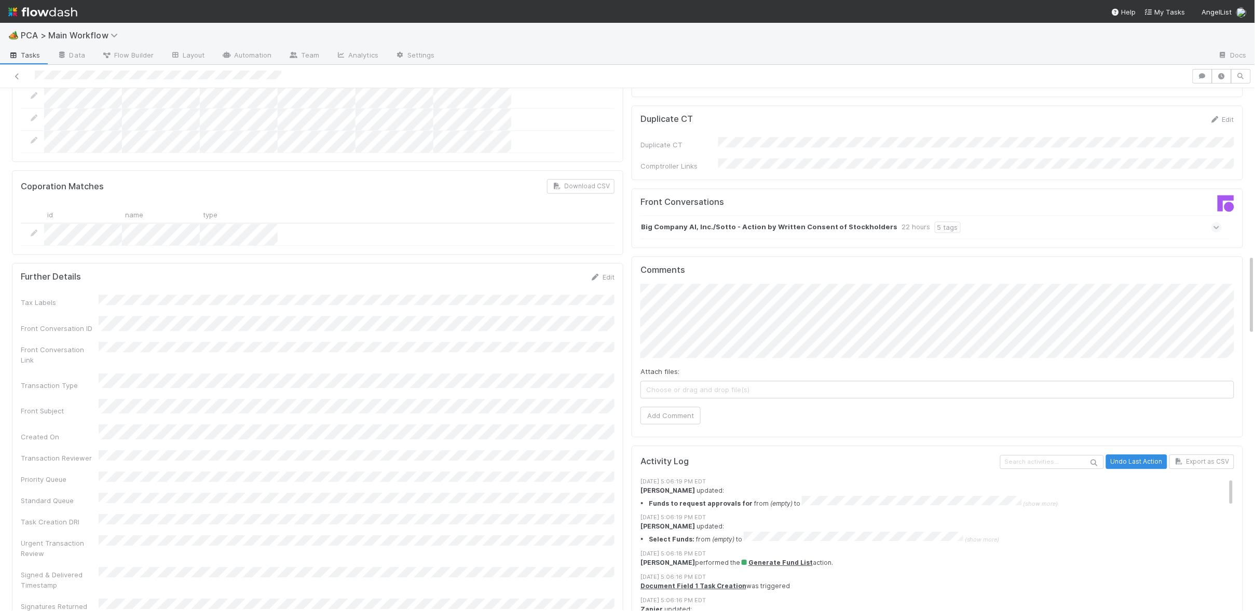
click at [682, 222] on strong "Big Company AI, Inc./Sotto - Action by Written Consent of Stockholders" at bounding box center [769, 227] width 257 height 11
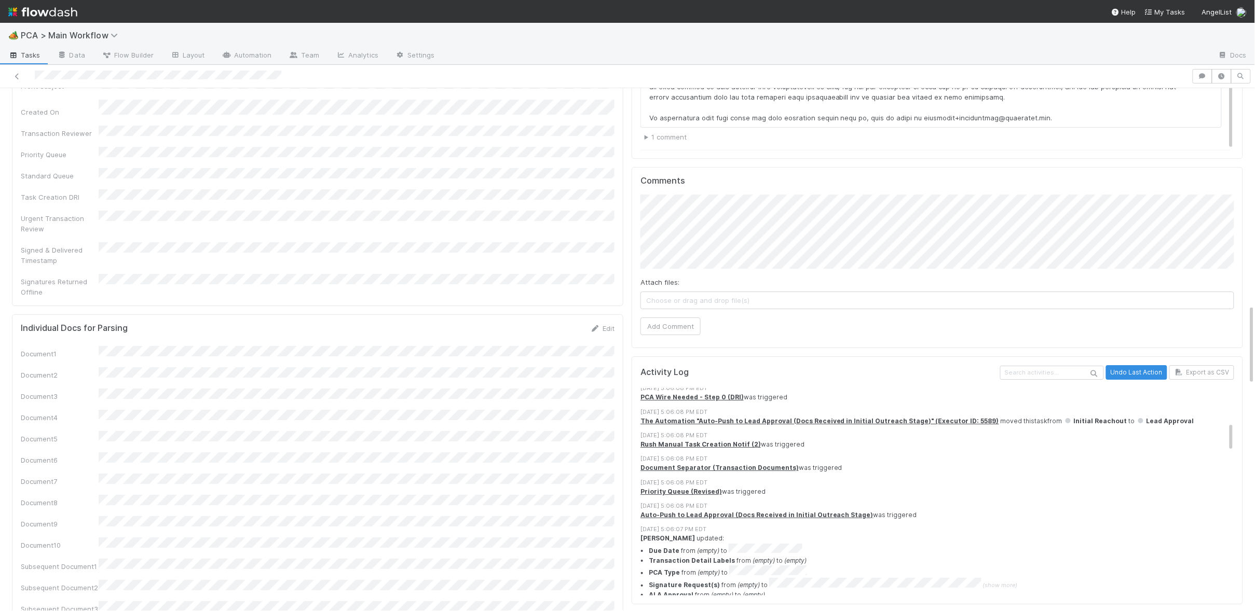
scroll to position [240, 0]
